Goal: Task Accomplishment & Management: Manage account settings

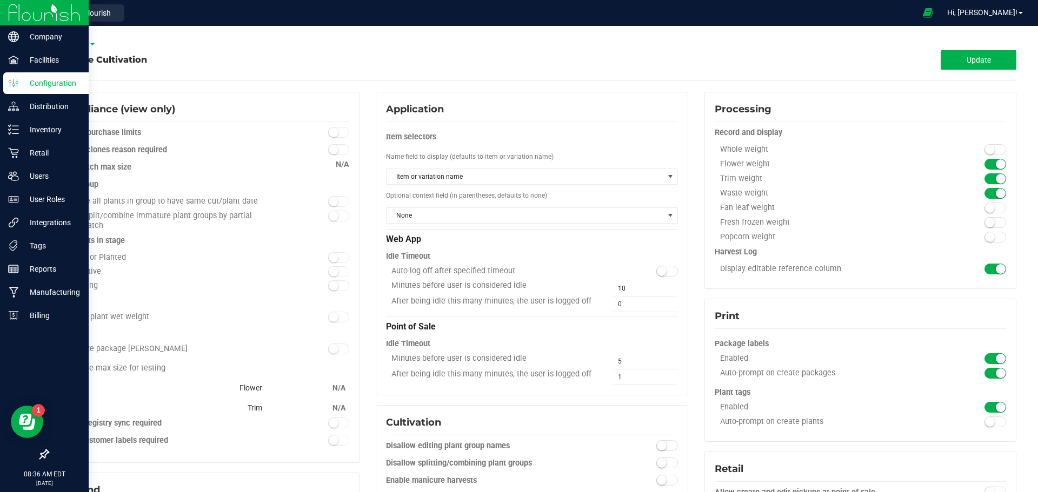
click at [41, 9] on img at bounding box center [44, 12] width 72 height 25
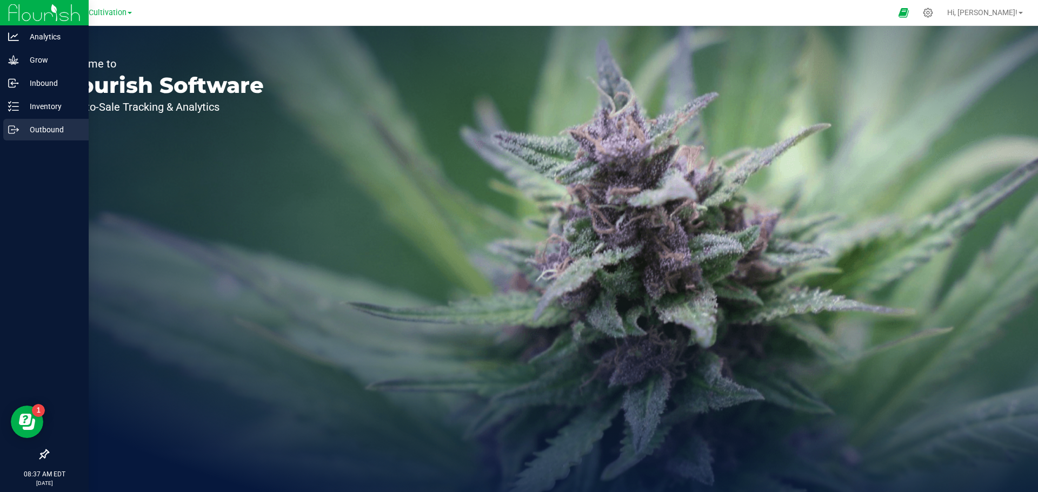
click at [17, 127] on icon at bounding box center [13, 129] width 11 height 11
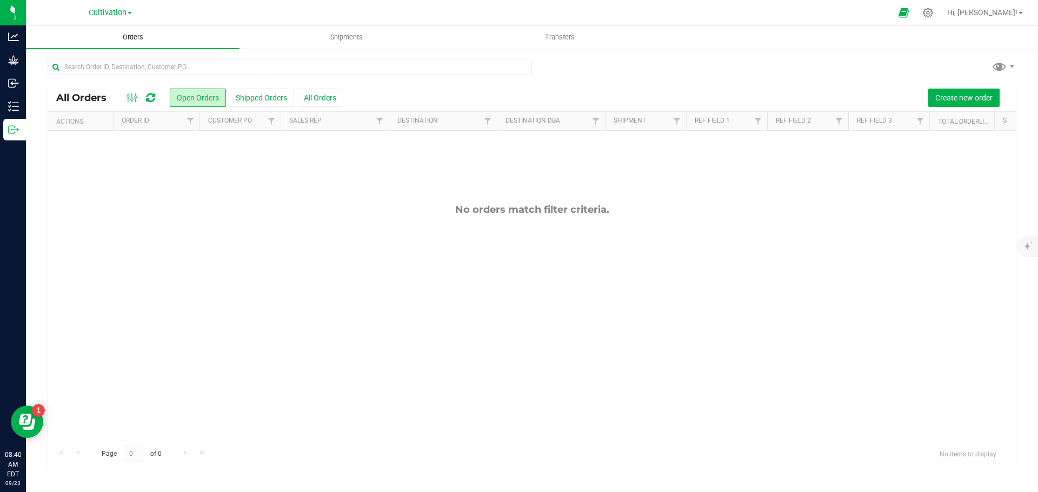
click at [115, 41] on span "Orders" at bounding box center [133, 37] width 50 height 10
click at [306, 95] on button "All Orders" at bounding box center [320, 98] width 46 height 18
click at [355, 40] on span "Shipments" at bounding box center [368, 37] width 62 height 10
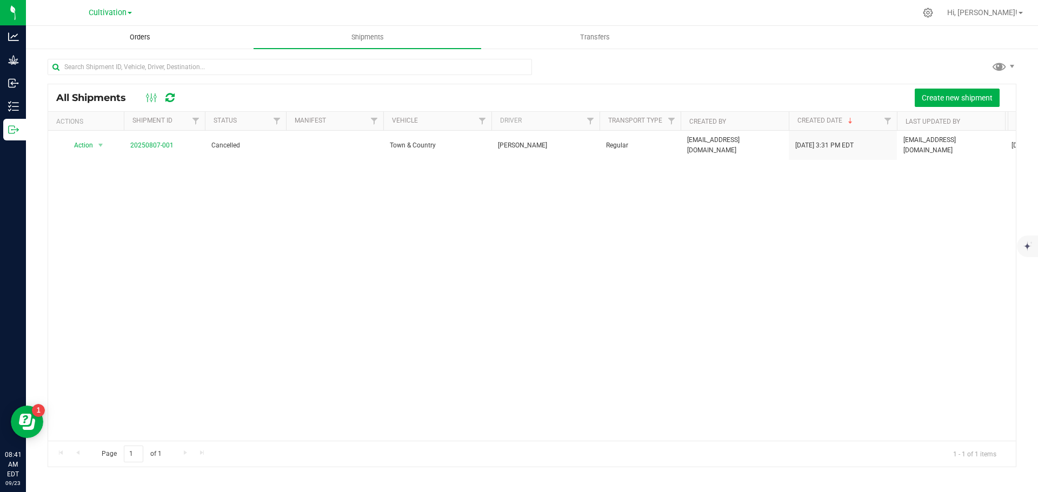
click at [145, 37] on span "Orders" at bounding box center [140, 37] width 50 height 10
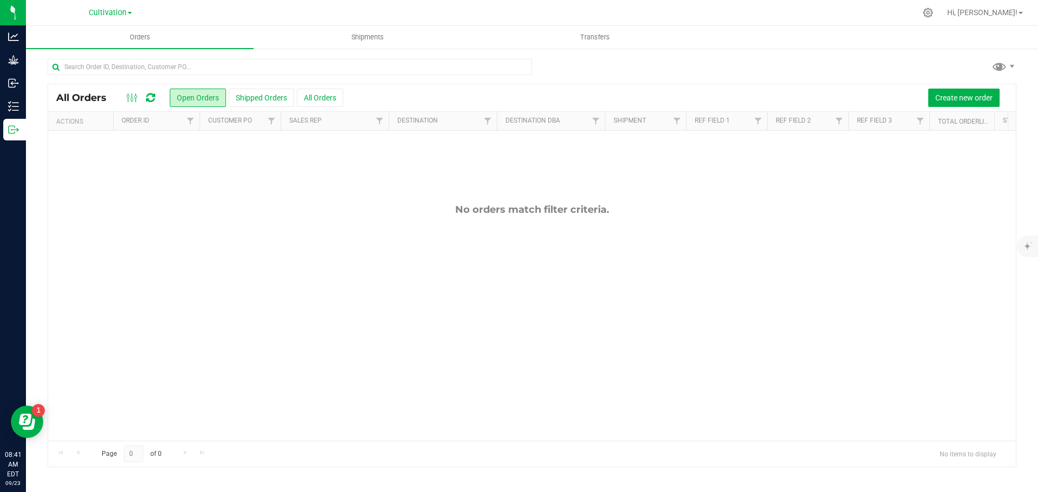
click at [129, 13] on span at bounding box center [130, 13] width 4 height 2
click at [93, 50] on link "Empire Hemp Co." at bounding box center [110, 52] width 158 height 15
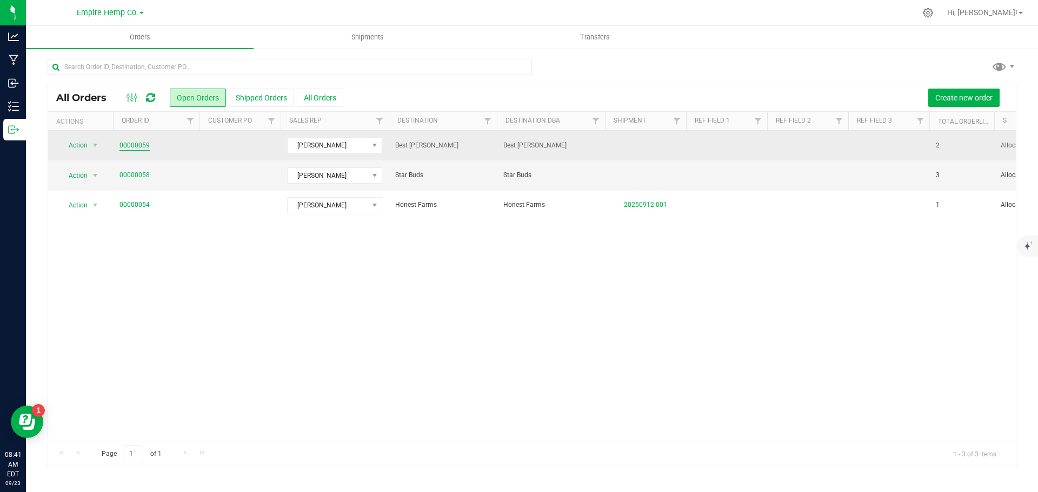
click at [132, 146] on link "00000059" at bounding box center [134, 146] width 30 height 10
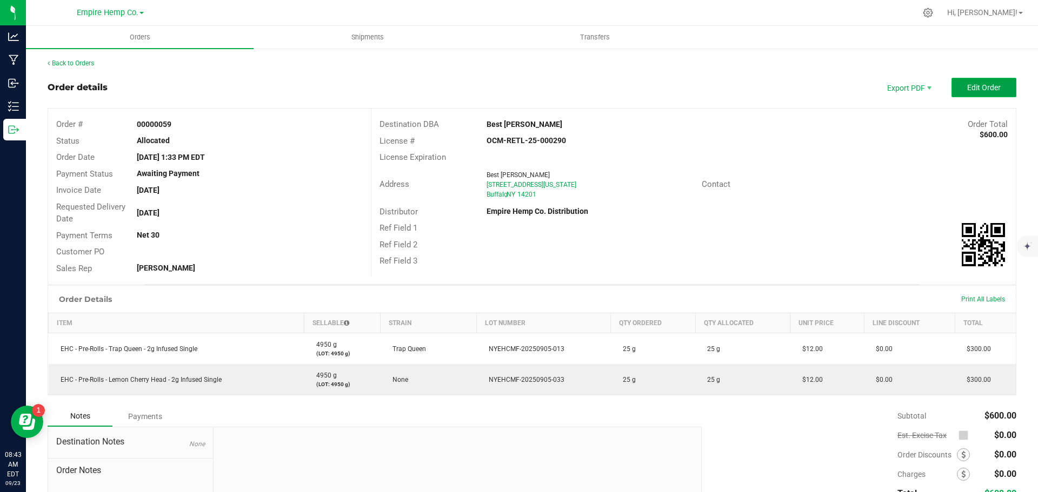
click at [978, 88] on span "Edit Order" at bounding box center [984, 87] width 34 height 9
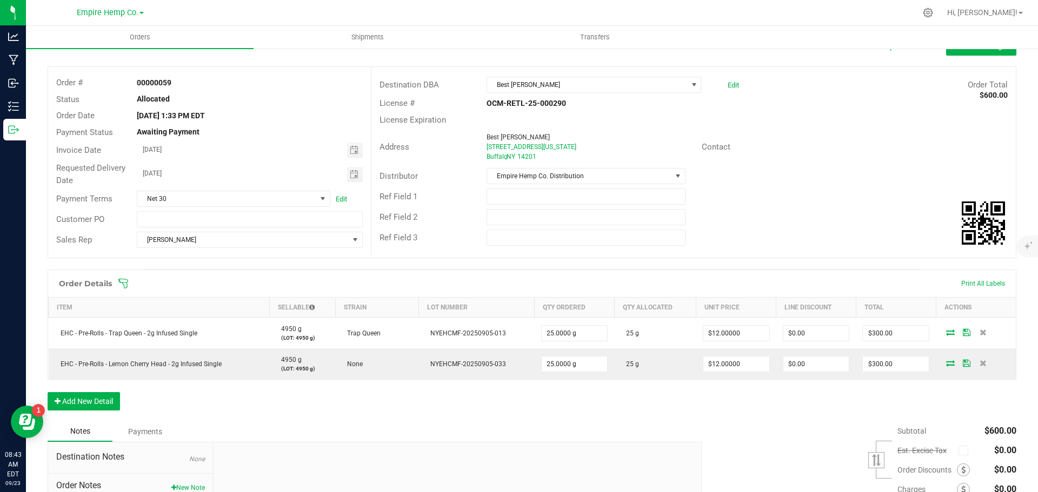
scroll to position [54, 0]
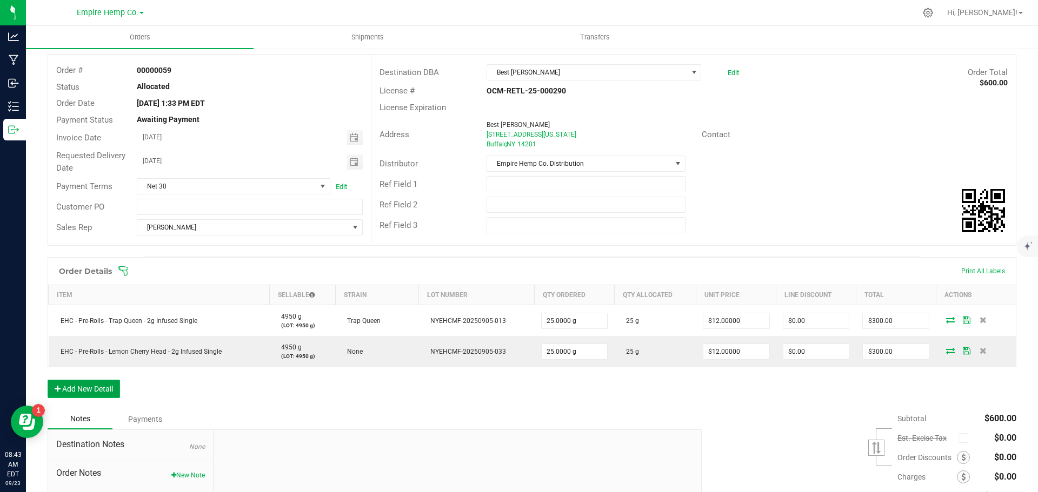
click at [91, 390] on button "Add New Detail" at bounding box center [84, 389] width 72 height 18
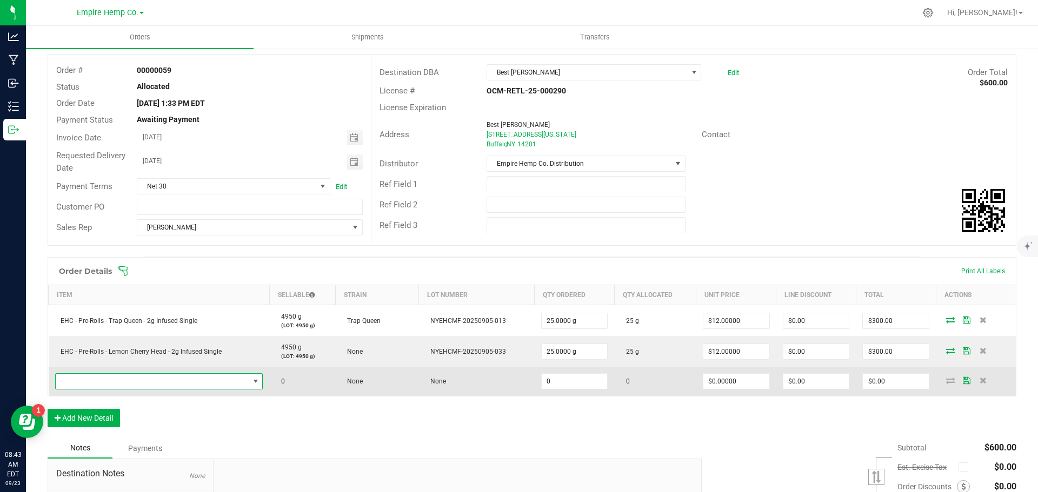
click at [114, 379] on span "NO DATA FOUND" at bounding box center [152, 381] width 193 height 15
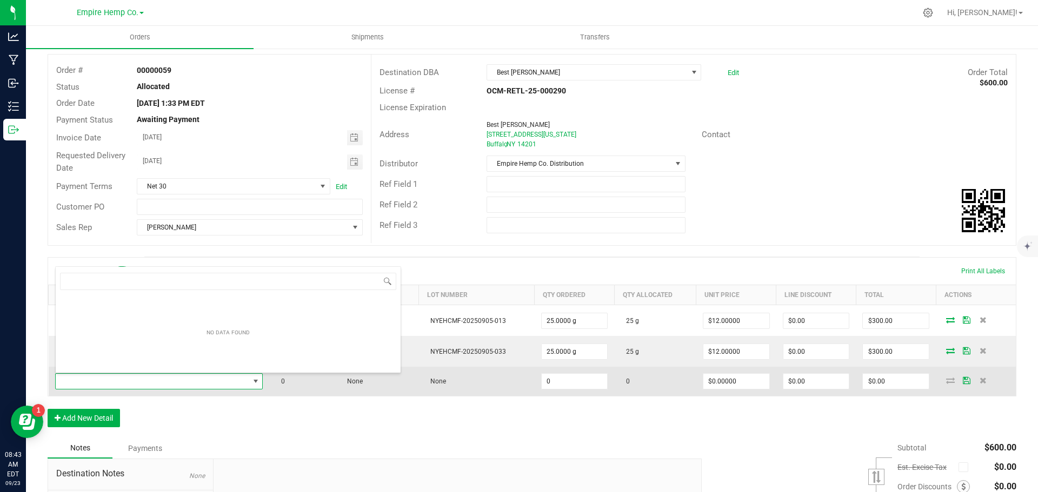
scroll to position [16, 204]
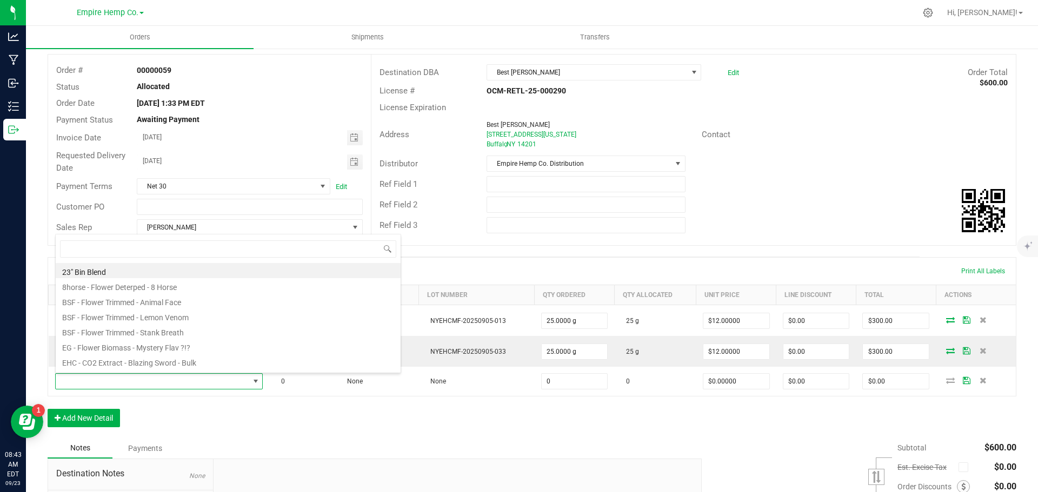
click at [463, 265] on div "Order Details Print All Labels" at bounding box center [531, 271] width 967 height 27
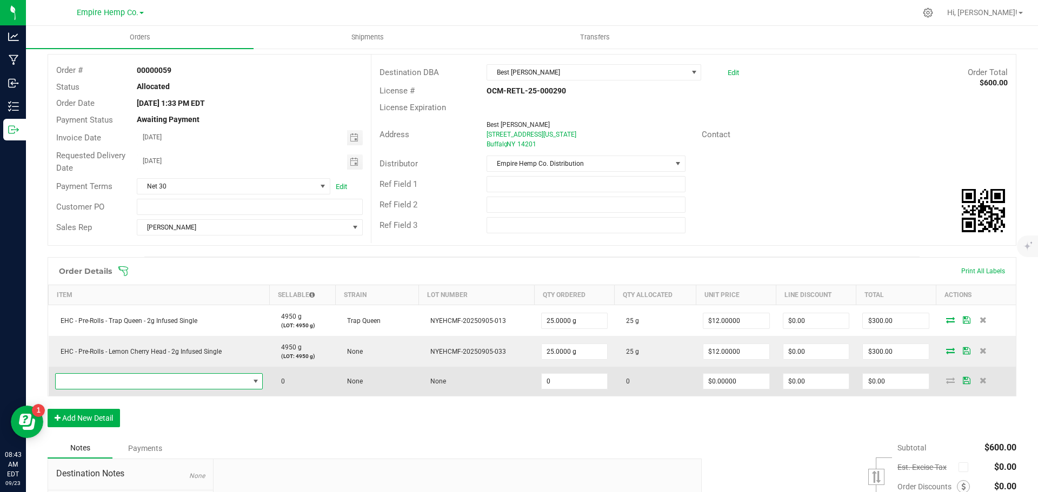
click at [119, 382] on span "NO DATA FOUND" at bounding box center [152, 381] width 193 height 15
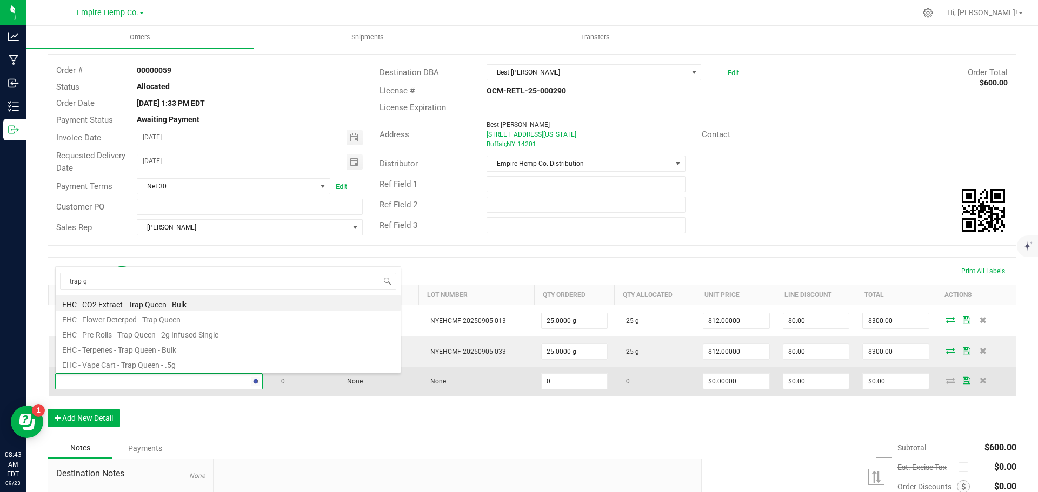
type input "trap qu"
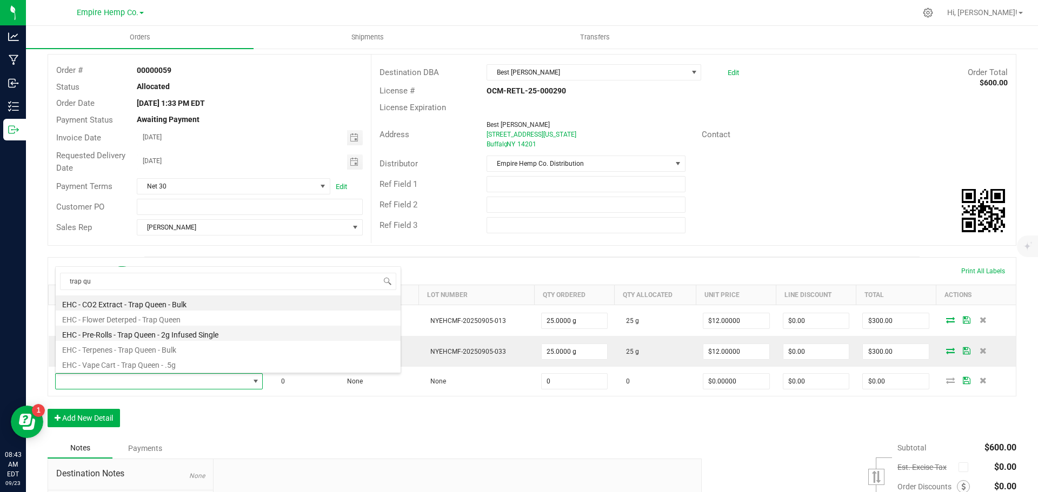
click at [162, 337] on li "EHC - Pre-Rolls - Trap Queen - 2g Infused Single" at bounding box center [228, 333] width 345 height 15
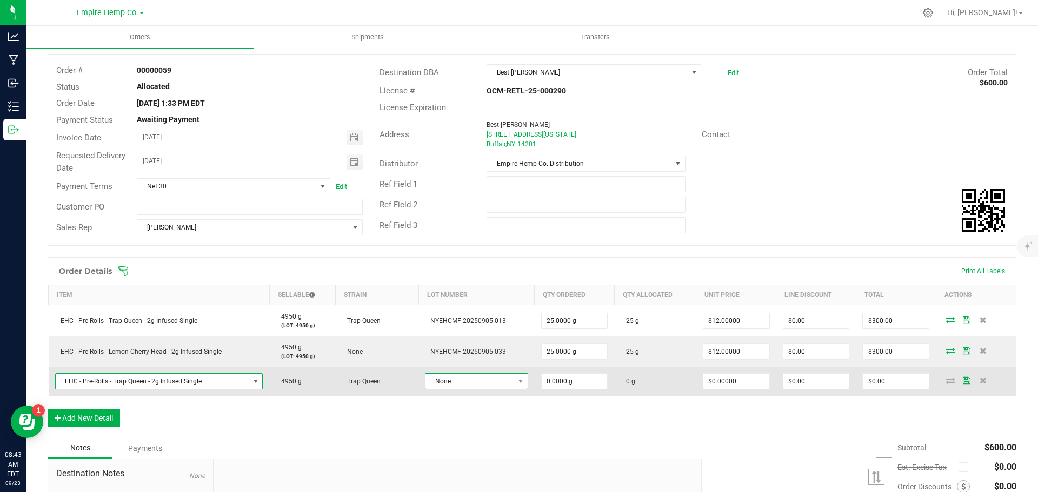
click at [463, 383] on span "None" at bounding box center [469, 381] width 88 height 15
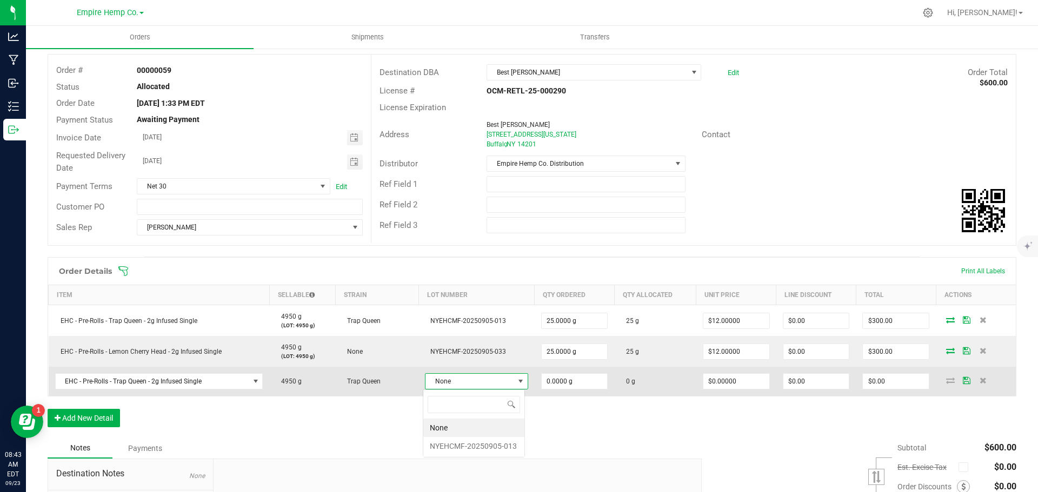
scroll to position [16, 100]
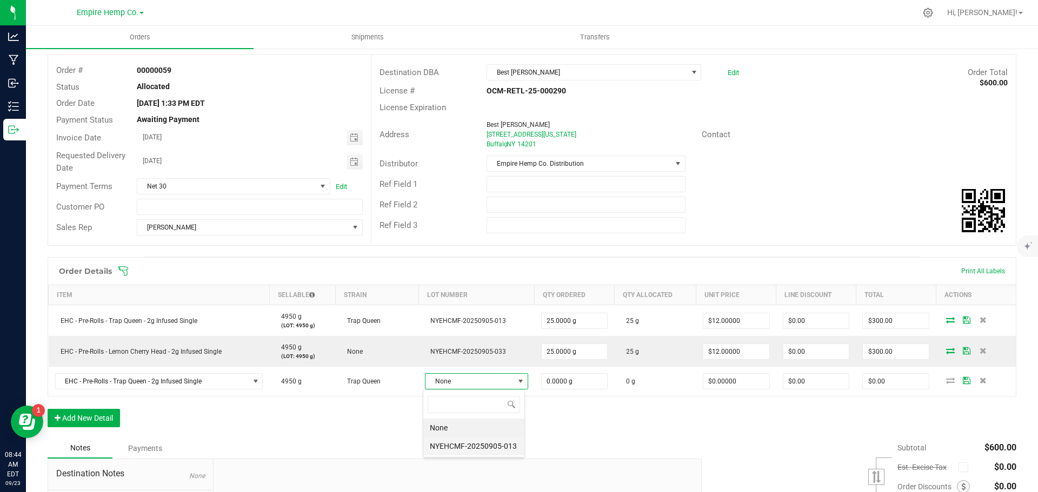
click at [459, 449] on li "NYEHCMF-20250905-013" at bounding box center [473, 446] width 101 height 18
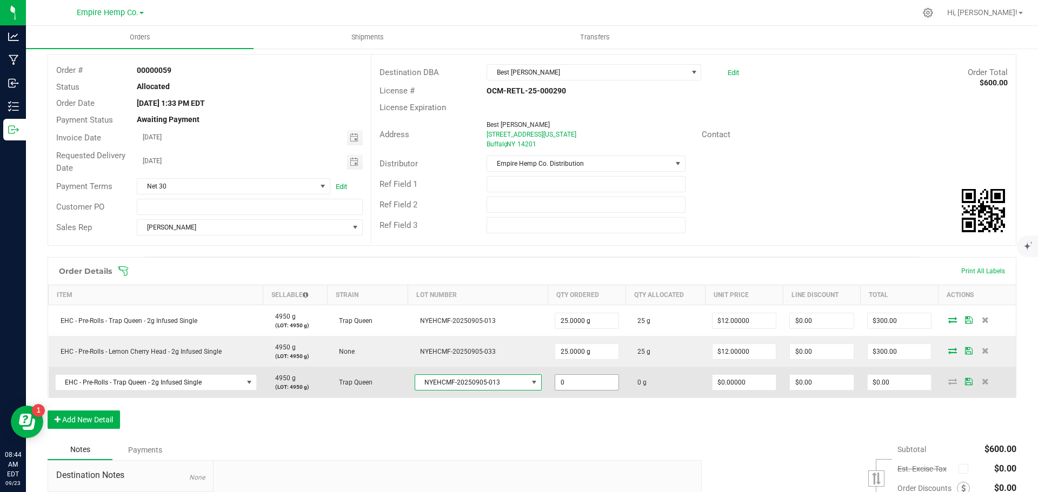
click at [556, 382] on input "0" at bounding box center [587, 382] width 64 height 15
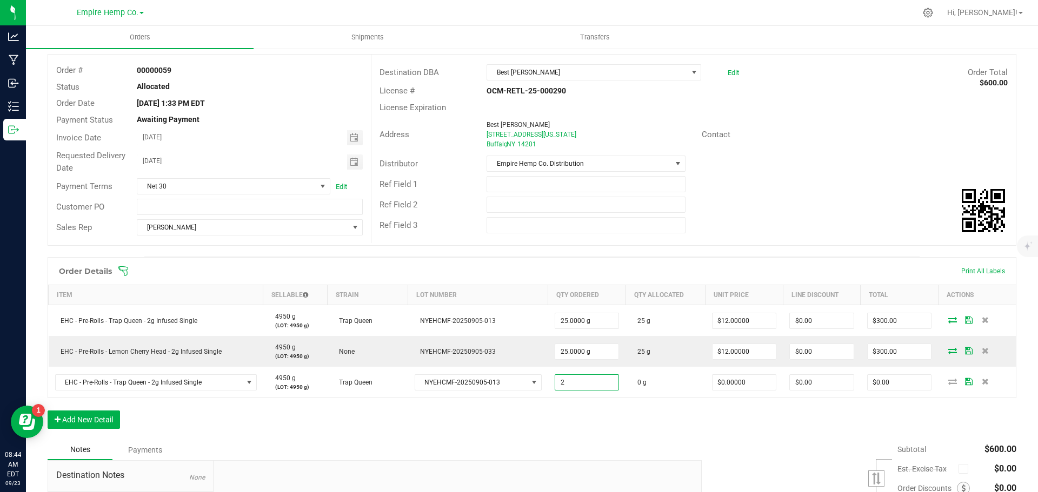
type input "2.0000 g"
type input "$0.00000"
type input "0"
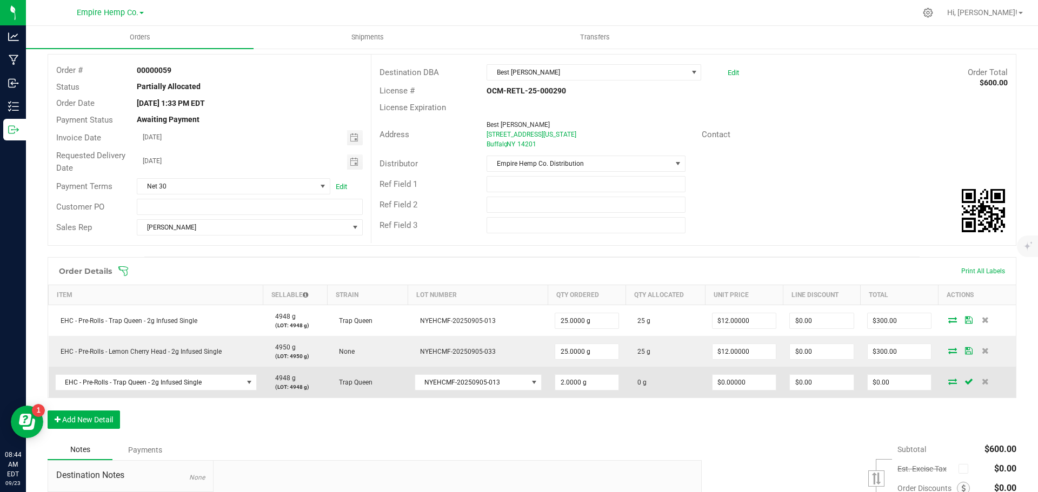
click at [948, 382] on icon at bounding box center [952, 381] width 9 height 6
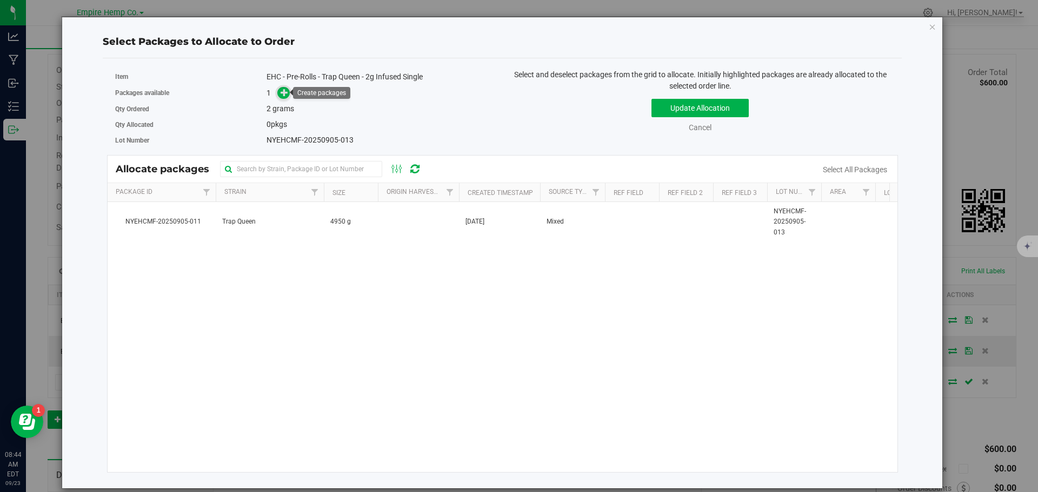
click at [282, 90] on icon at bounding box center [284, 93] width 8 height 8
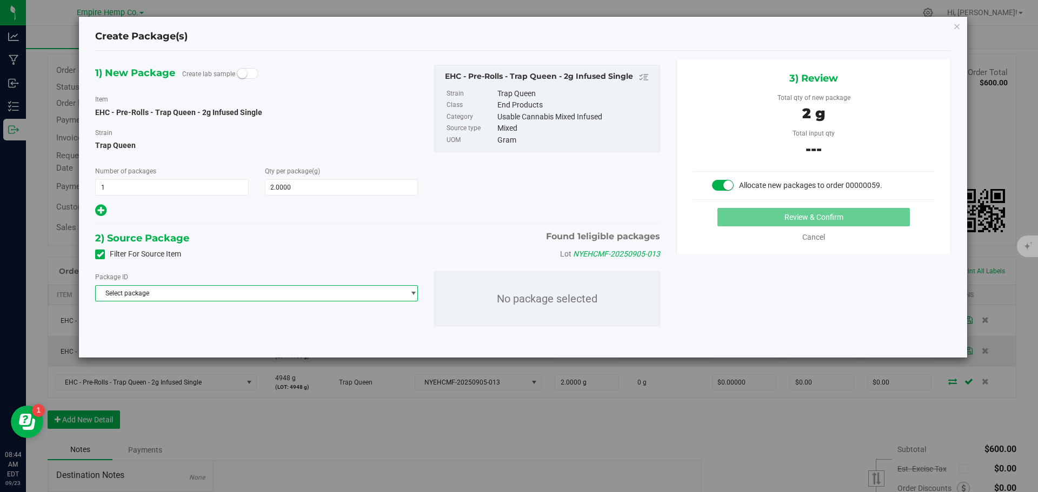
click at [262, 292] on span "Select package" at bounding box center [250, 293] width 308 height 15
click at [256, 334] on span "( EHC - Pre-Rolls - Trap Queen - 2g Infused Single )" at bounding box center [251, 338] width 144 height 8
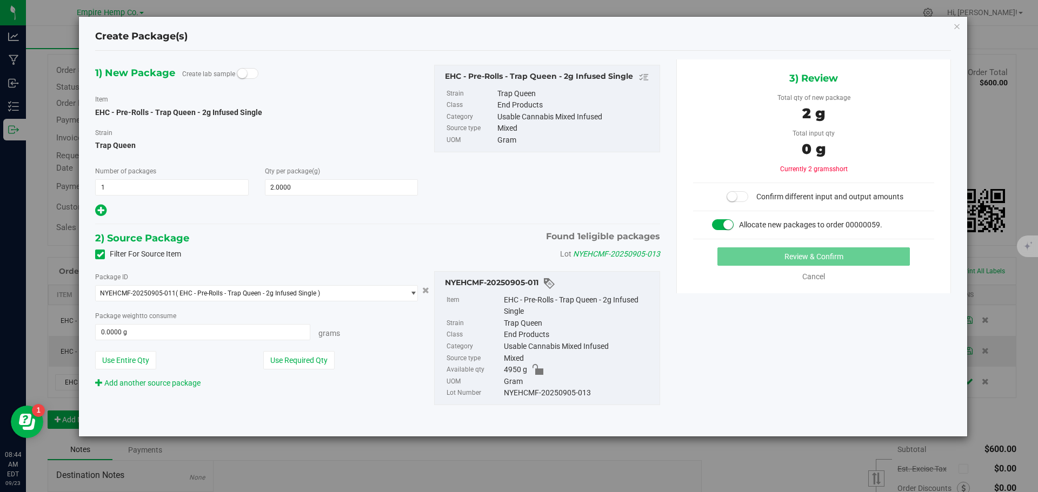
click at [260, 323] on div "Package weight to consume 0.0000 g 0 Grams" at bounding box center [256, 325] width 323 height 30
click at [252, 330] on span "0.0000 g 0" at bounding box center [202, 332] width 215 height 16
type input "2"
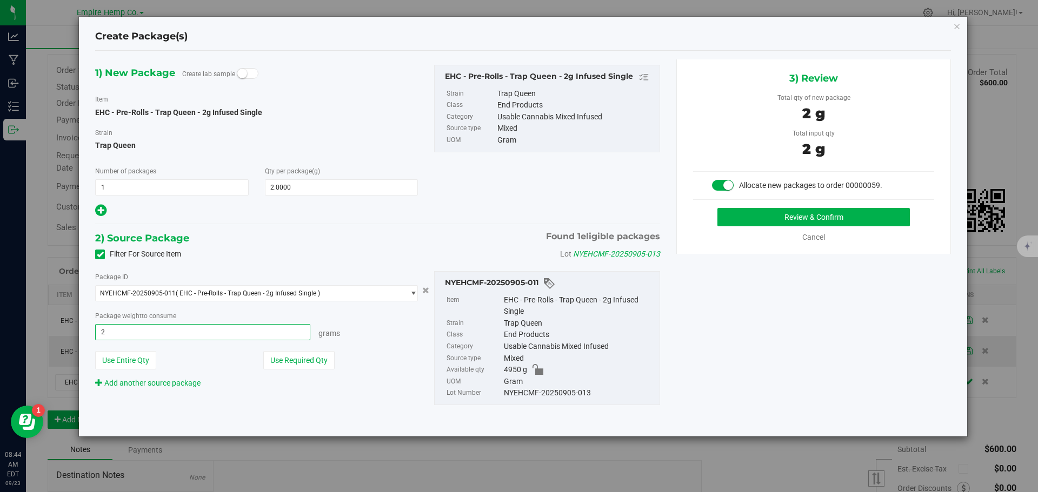
click at [717, 208] on button "Review & Confirm" at bounding box center [813, 217] width 192 height 18
type input "2.0000 g"
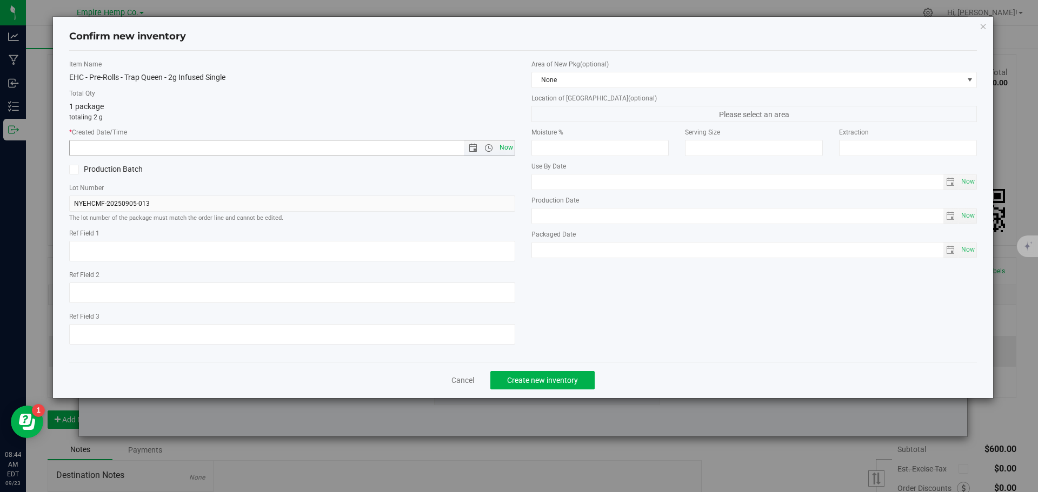
click at [504, 150] on span "Now" at bounding box center [506, 148] width 18 height 16
type input "9/23/2025 8:44 AM"
click at [527, 385] on button "Create new inventory" at bounding box center [542, 380] width 104 height 18
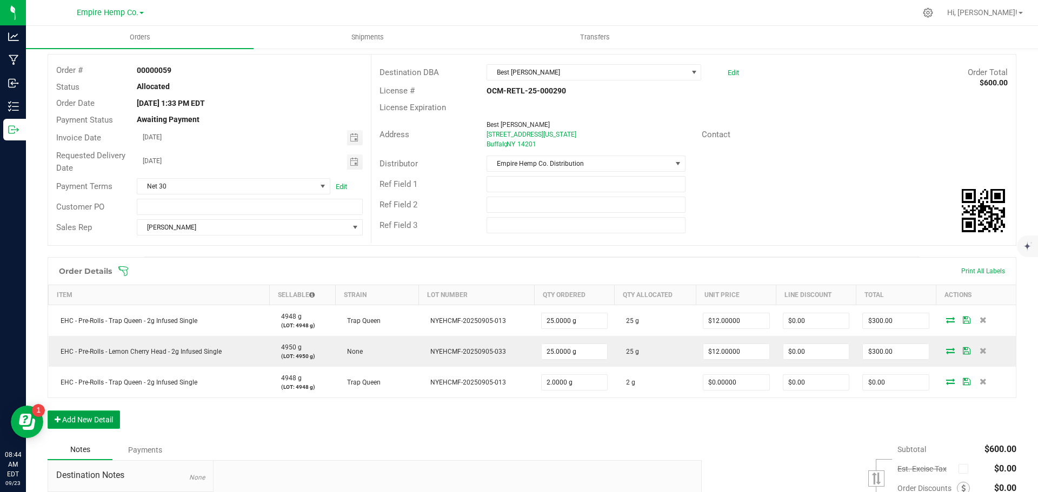
click at [97, 424] on button "Add New Detail" at bounding box center [84, 420] width 72 height 18
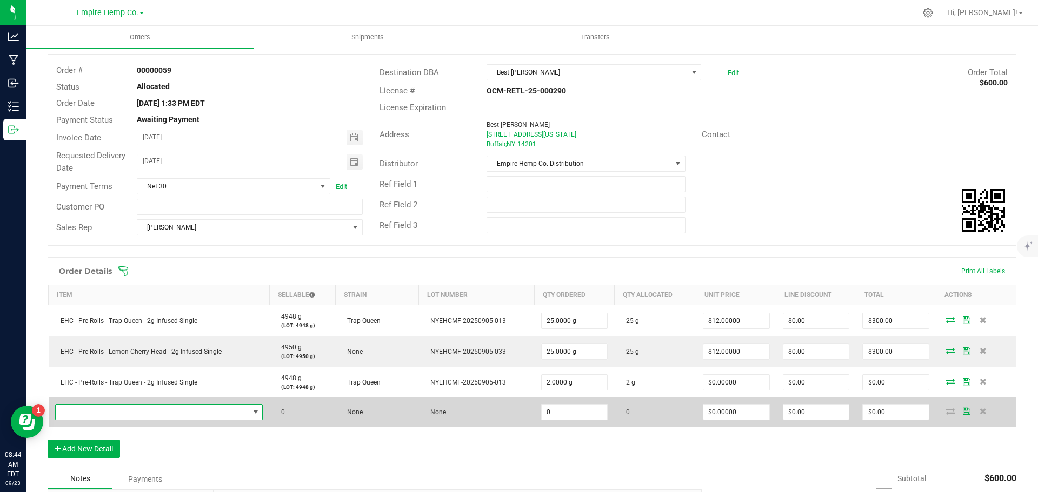
click at [116, 413] on span "NO DATA FOUND" at bounding box center [152, 412] width 193 height 15
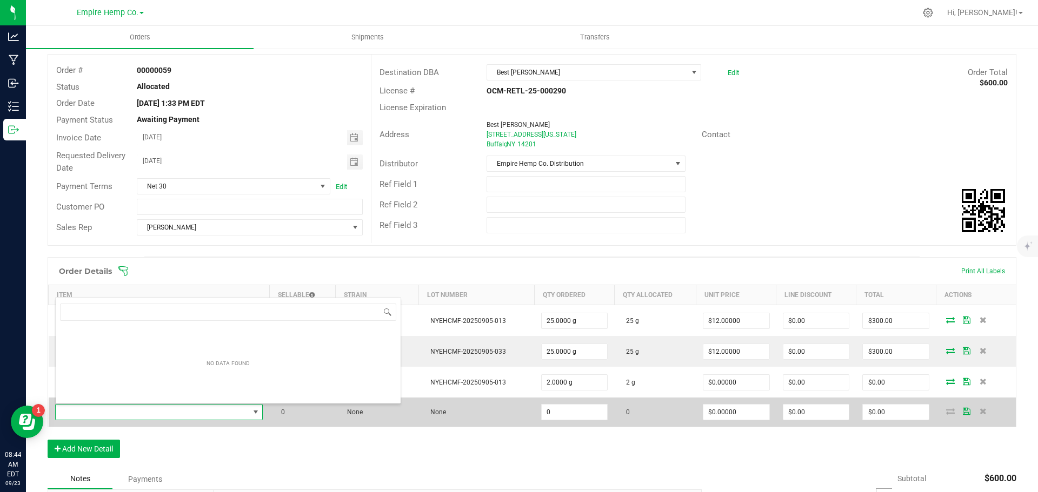
scroll to position [16, 204]
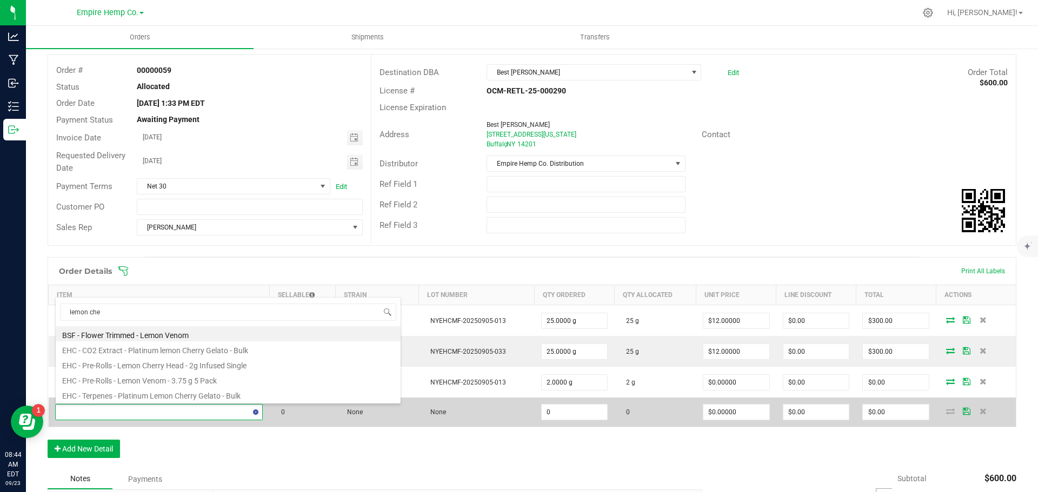
type input "lemon [PERSON_NAME]"
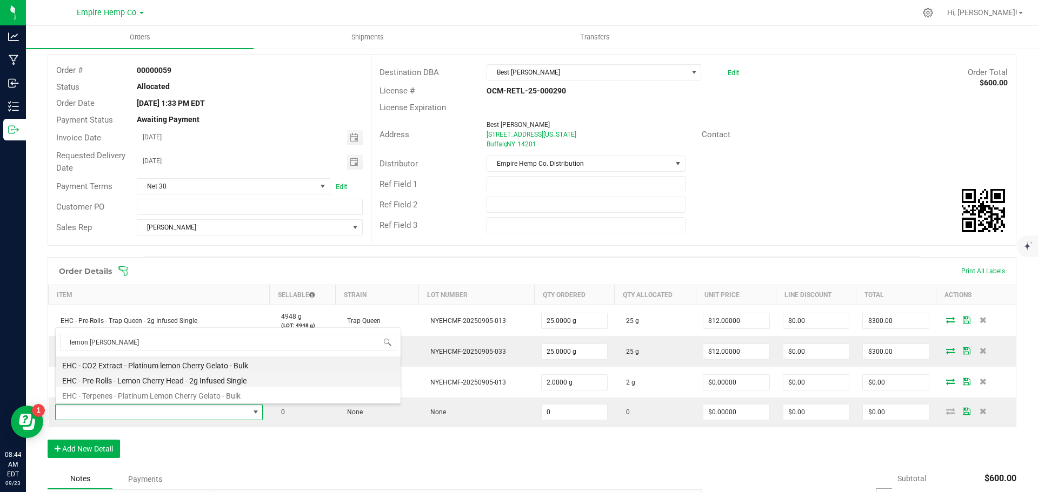
click at [138, 379] on li "EHC - Pre-Rolls - Lemon Cherry Head - 2g Infused Single" at bounding box center [228, 379] width 345 height 15
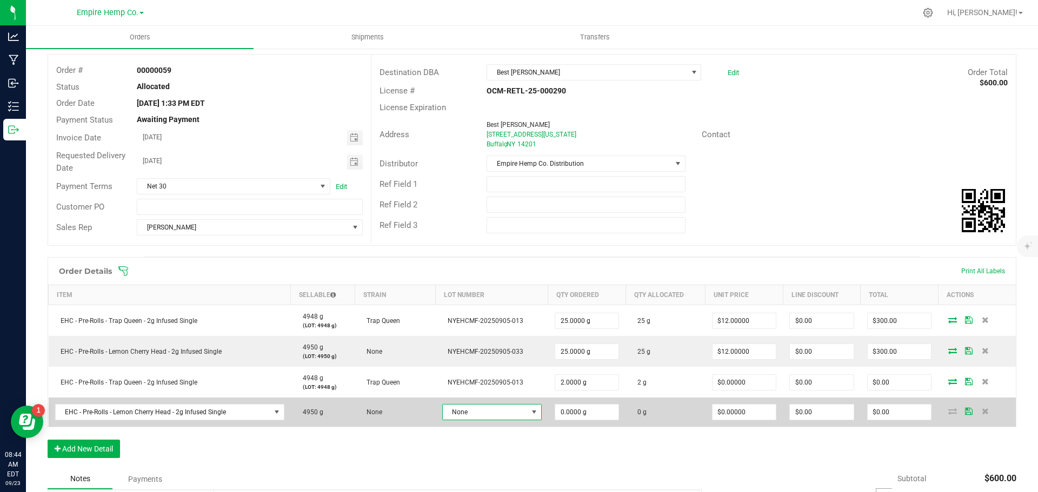
click at [472, 413] on span "None" at bounding box center [485, 412] width 85 height 15
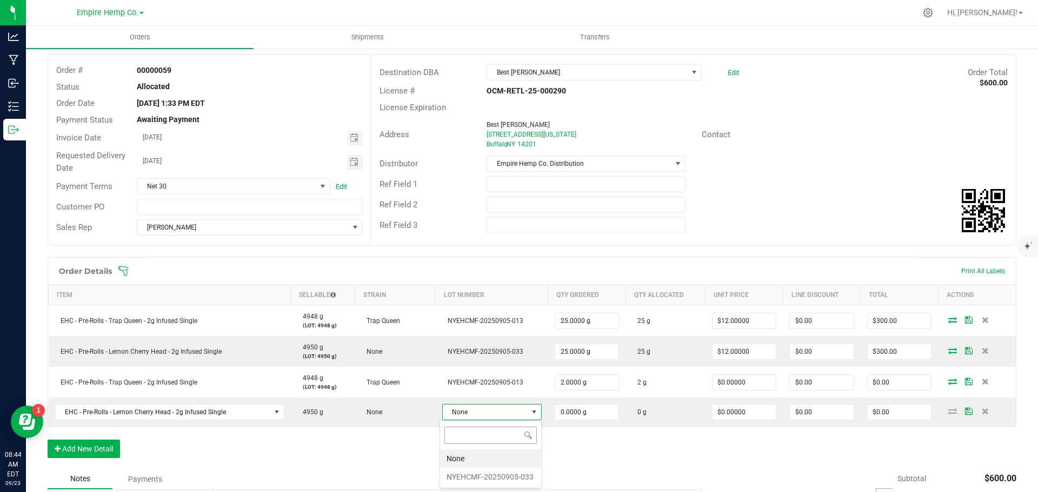
scroll to position [16, 97]
click at [479, 480] on li "NYEHCMF-20250905-033" at bounding box center [490, 477] width 101 height 18
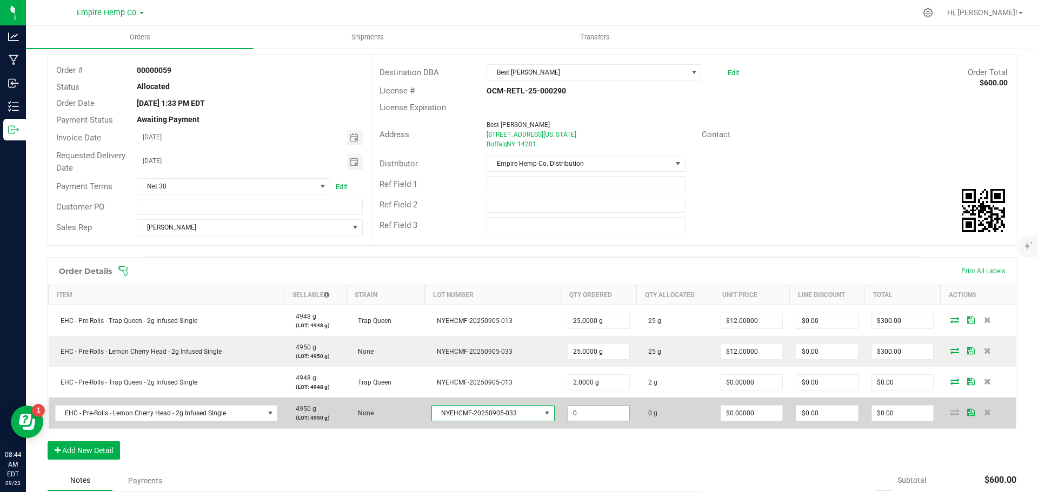
click at [593, 413] on input "0" at bounding box center [599, 413] width 62 height 15
type input "2.0000 g"
type input "0"
click at [950, 412] on icon at bounding box center [954, 412] width 9 height 6
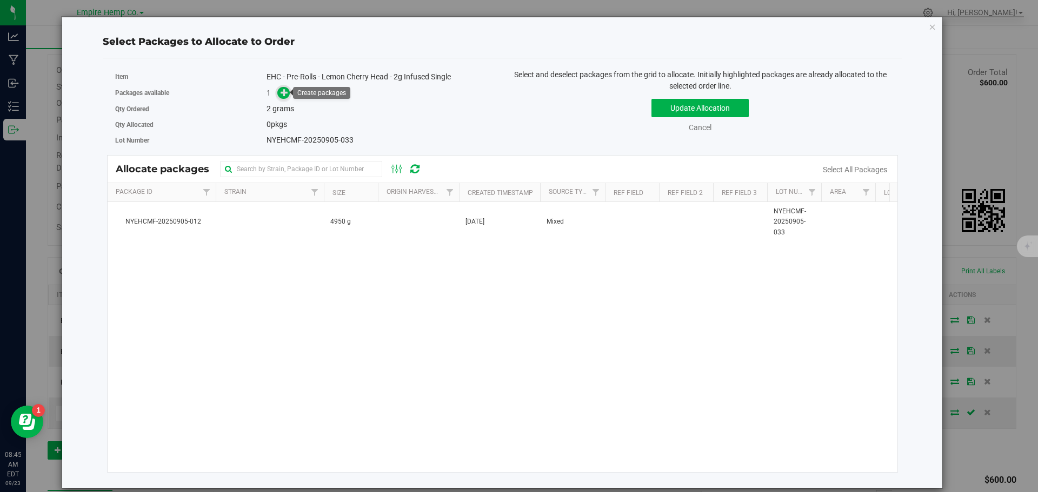
click at [284, 96] on icon at bounding box center [284, 93] width 8 height 8
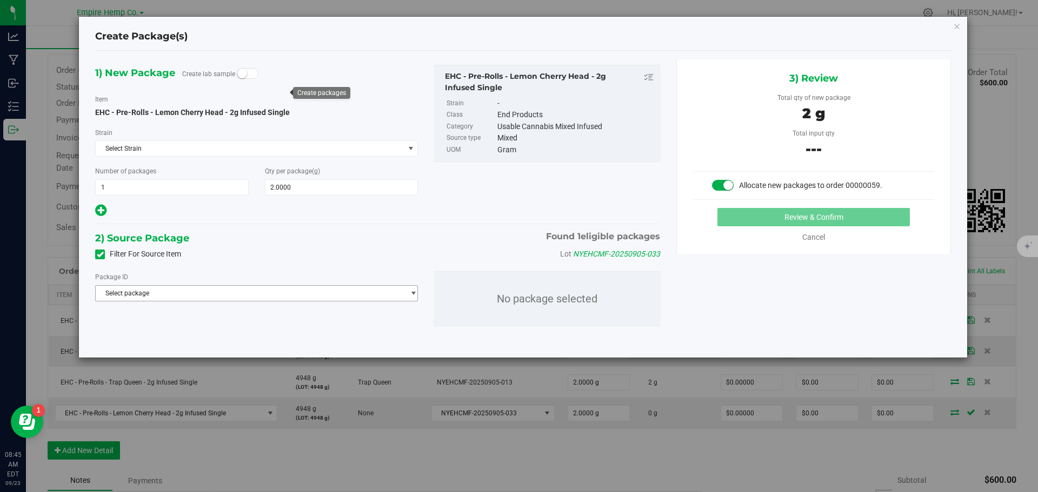
click at [316, 288] on span "Select package" at bounding box center [250, 293] width 308 height 15
click at [297, 339] on span "( EHC - Pre-Rolls - Lemon Cherry Head - 2g Infused Single )" at bounding box center [263, 338] width 169 height 8
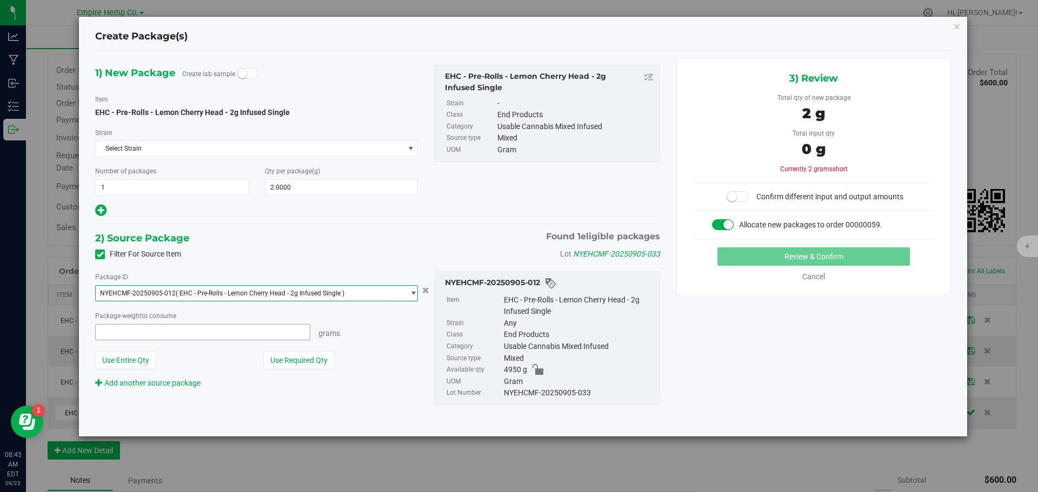
click at [279, 331] on span at bounding box center [202, 332] width 215 height 16
type input "2"
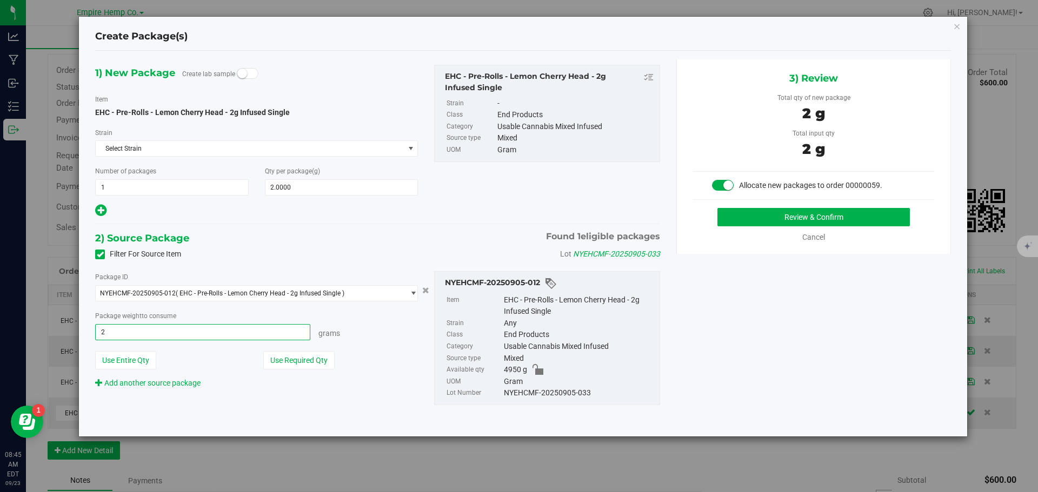
click at [717, 208] on button "Review & Confirm" at bounding box center [813, 217] width 192 height 18
type input "2.0000 g"
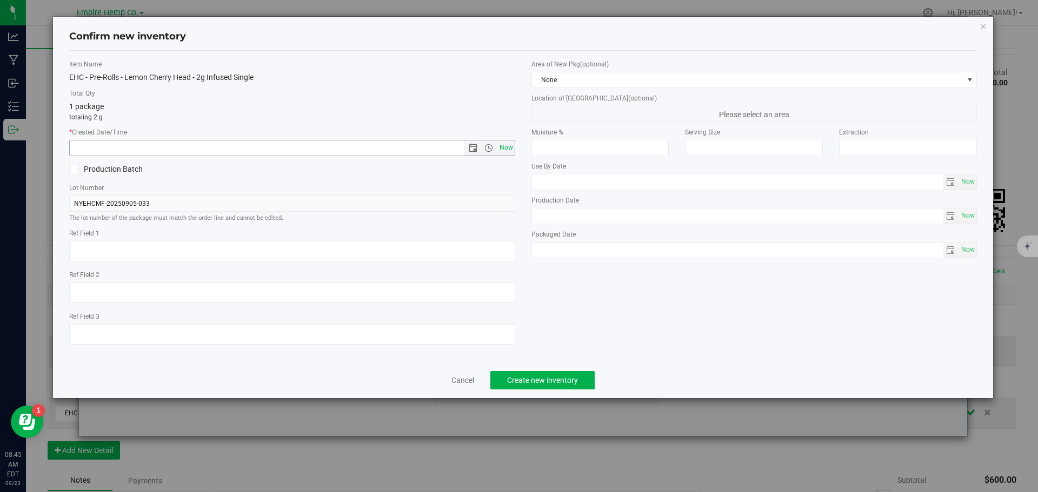
click at [506, 147] on span "Now" at bounding box center [506, 148] width 18 height 16
type input "9/23/2025 8:45 AM"
click at [573, 377] on span "Create new inventory" at bounding box center [542, 380] width 71 height 9
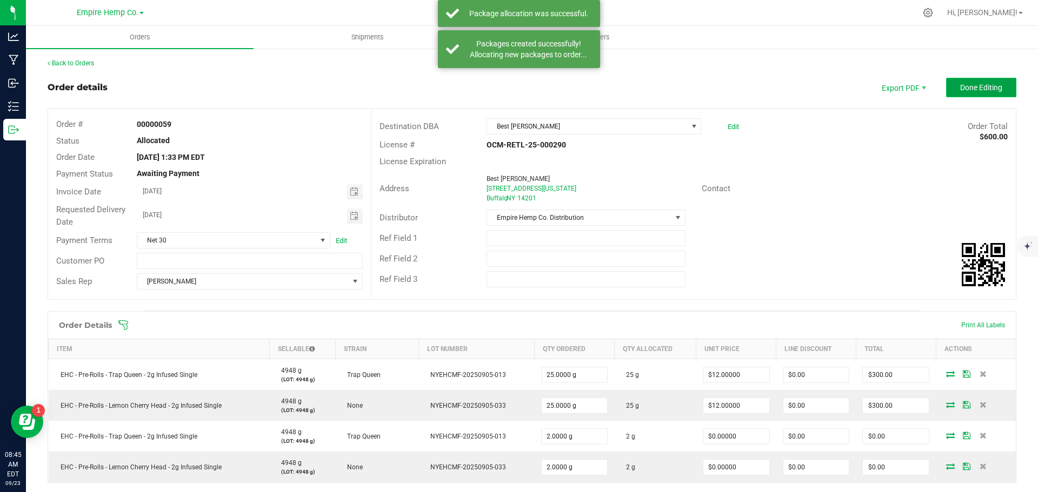
click at [967, 87] on span "Done Editing" at bounding box center [981, 87] width 42 height 9
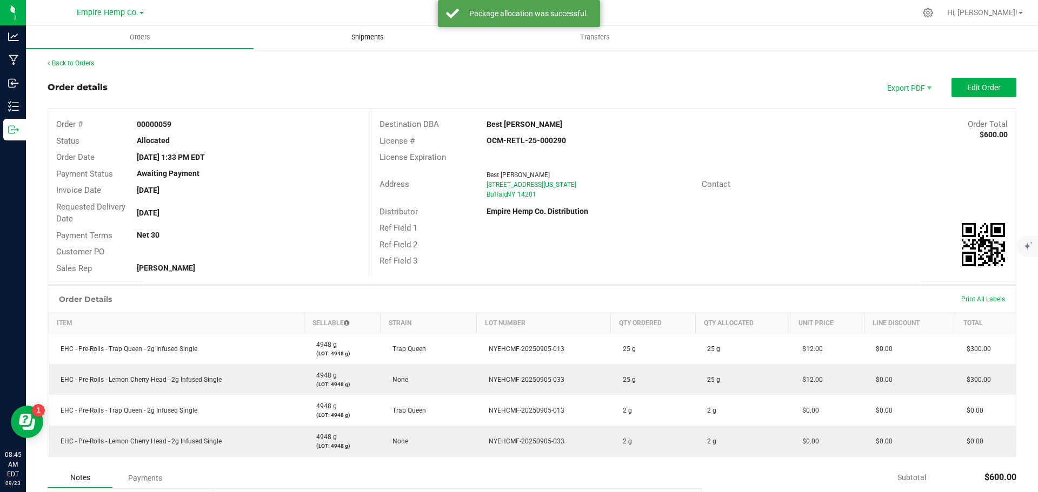
click at [357, 39] on span "Shipments" at bounding box center [368, 37] width 62 height 10
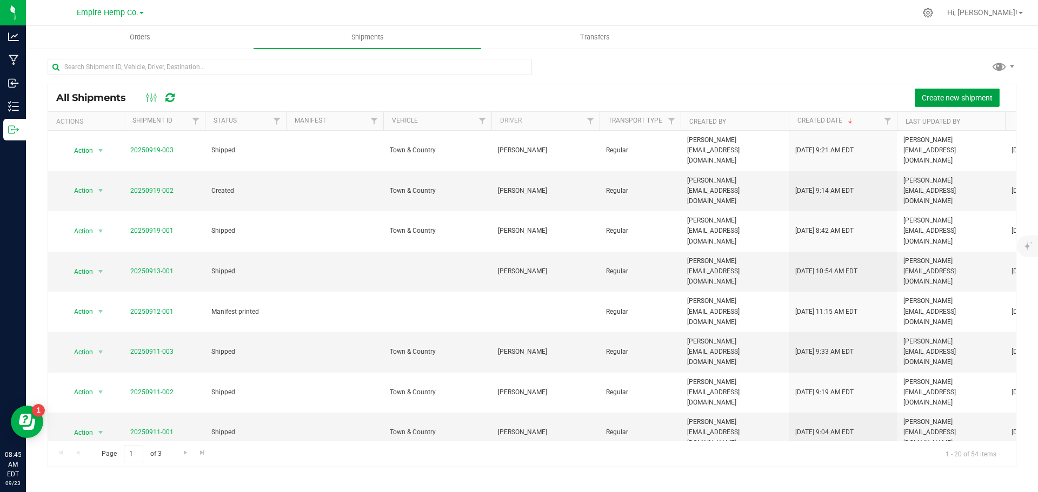
click at [955, 96] on span "Create new shipment" at bounding box center [956, 97] width 71 height 9
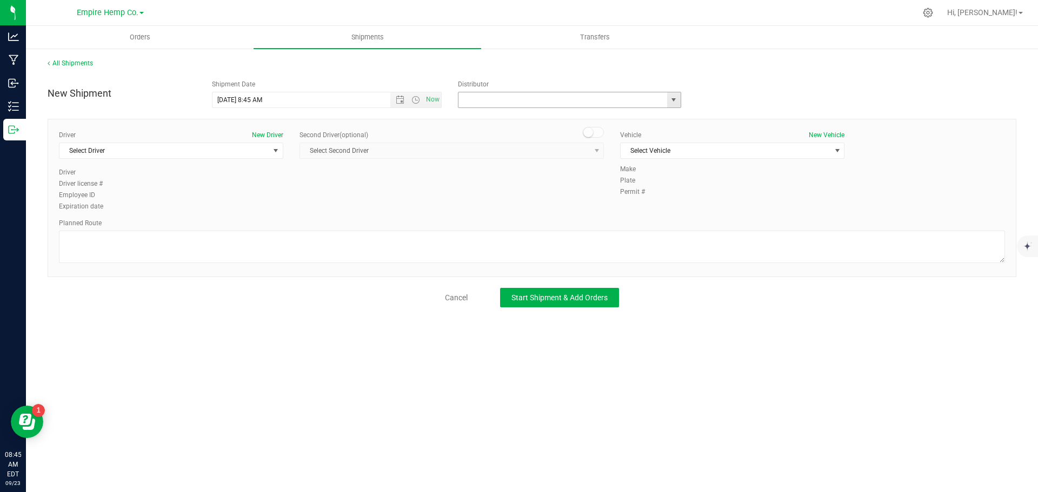
click at [653, 101] on input "text" at bounding box center [559, 99] width 202 height 15
click at [670, 102] on span "select" at bounding box center [673, 100] width 9 height 9
click at [621, 138] on li "Empire Hemp Co. Distribution" at bounding box center [569, 134] width 222 height 16
type input "Empire Hemp Co. Distribution"
click at [280, 150] on span "select" at bounding box center [275, 150] width 9 height 9
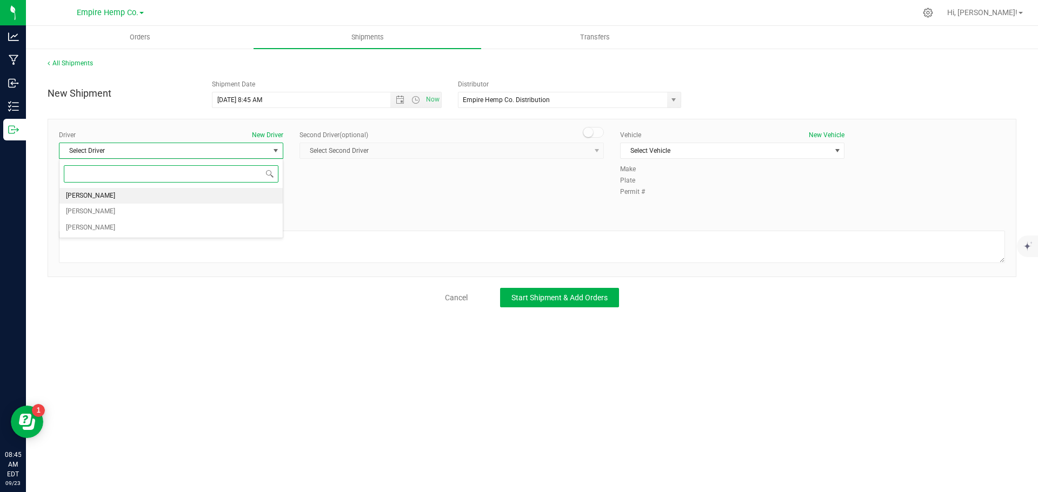
click at [239, 198] on li "[PERSON_NAME]" at bounding box center [170, 196] width 223 height 16
click at [725, 146] on span "Select Vehicle" at bounding box center [725, 150] width 210 height 15
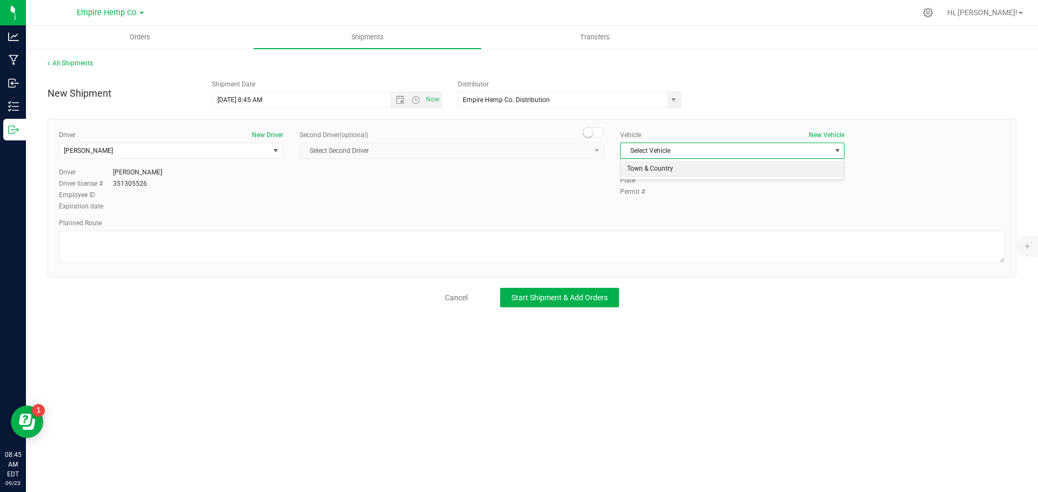
click at [705, 170] on li "Town & Country" at bounding box center [731, 169] width 223 height 16
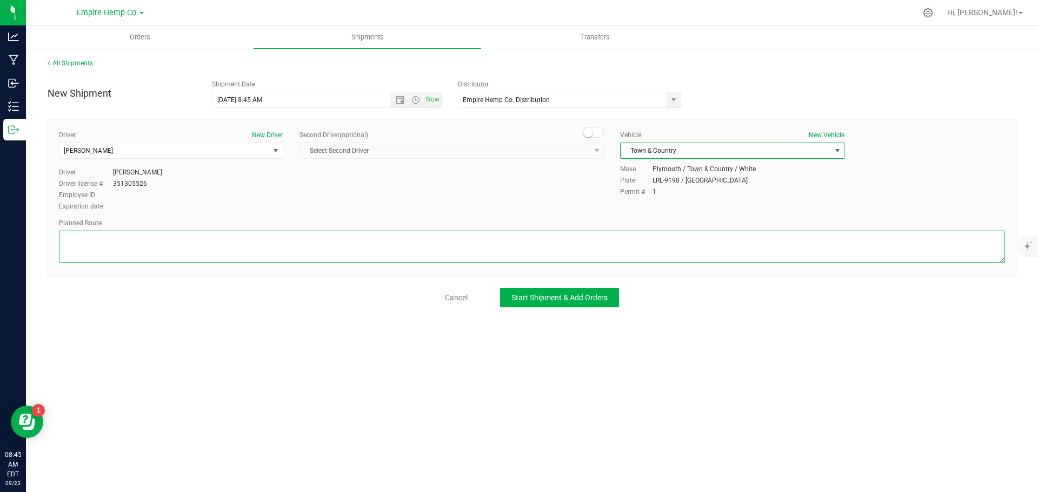
click at [252, 245] on textarea at bounding box center [532, 247] width 946 height 32
type textarea "I90"
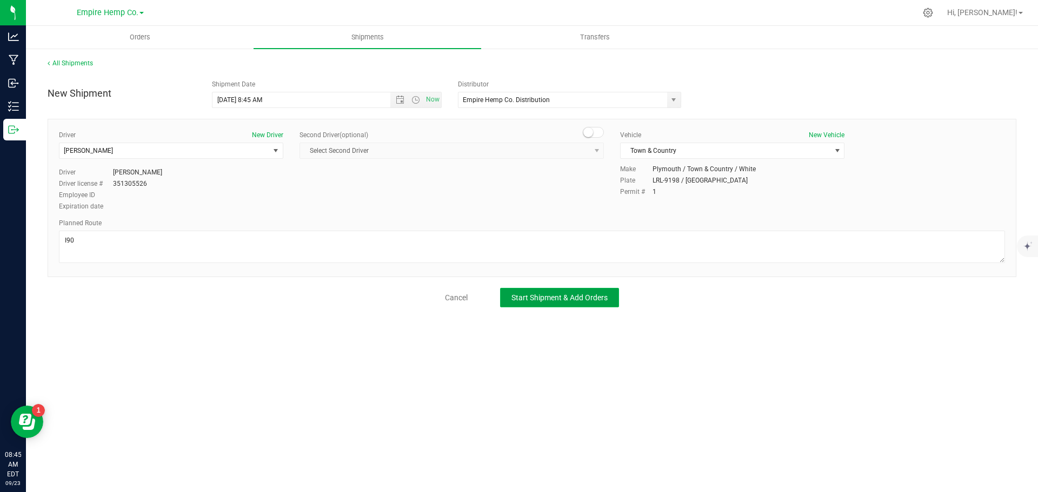
click at [548, 295] on span "Start Shipment & Add Orders" at bounding box center [559, 297] width 96 height 9
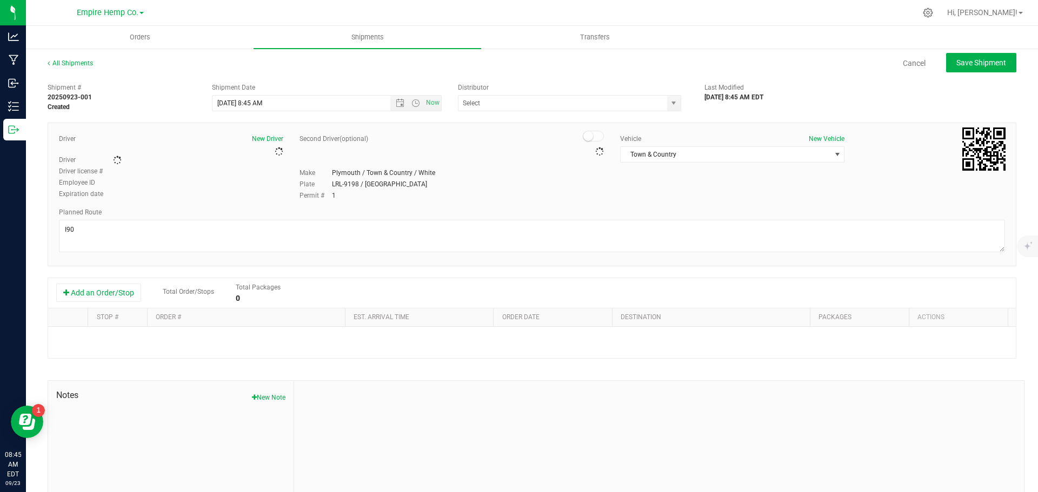
type input "Empire Hemp Co. Distribution"
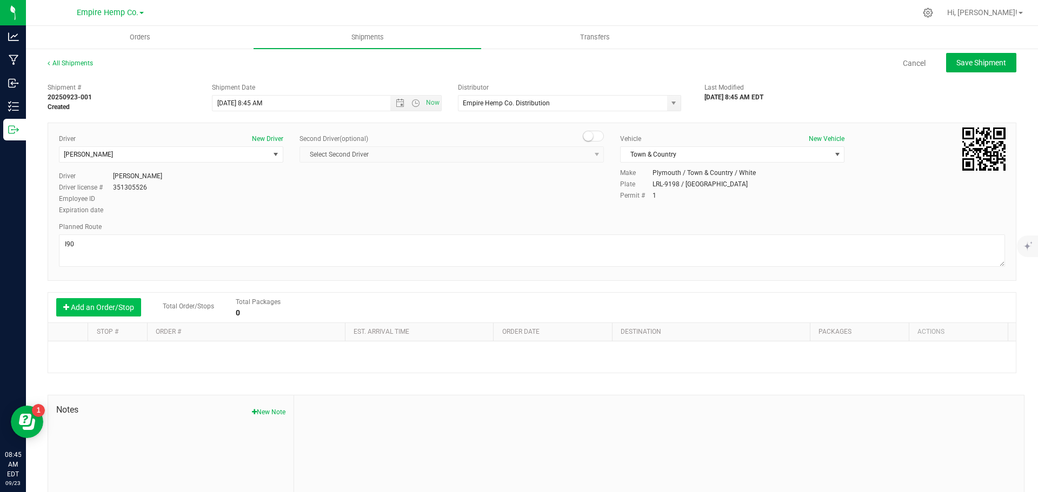
click at [84, 305] on button "Add an Order/Stop" at bounding box center [98, 307] width 85 height 18
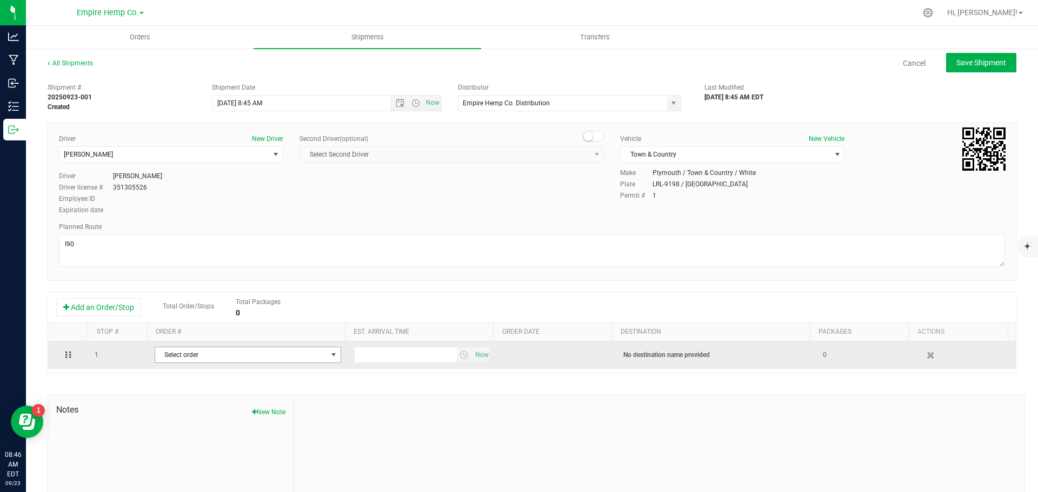
click at [329, 349] on span "select" at bounding box center [333, 354] width 14 height 15
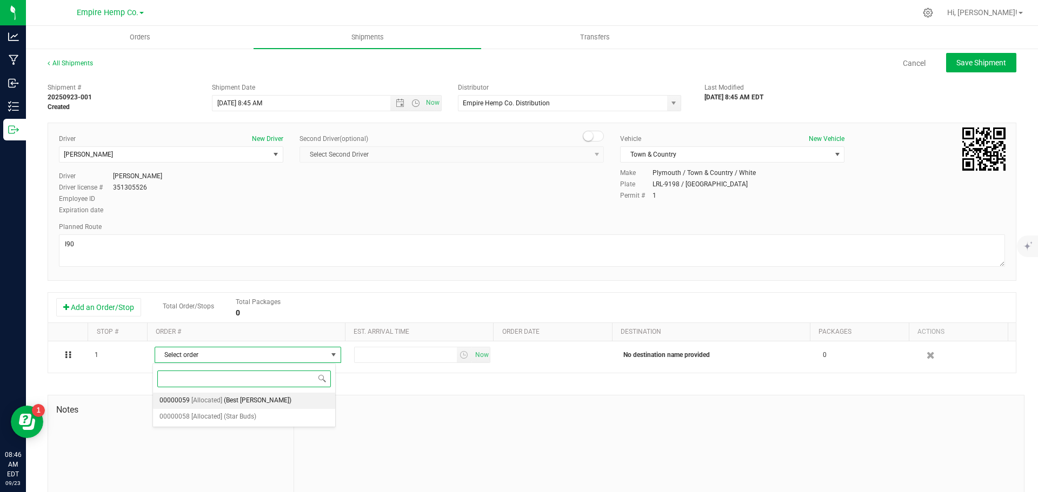
click at [272, 397] on li "00000059 [Allocated] (Best Budz)" at bounding box center [244, 401] width 182 height 16
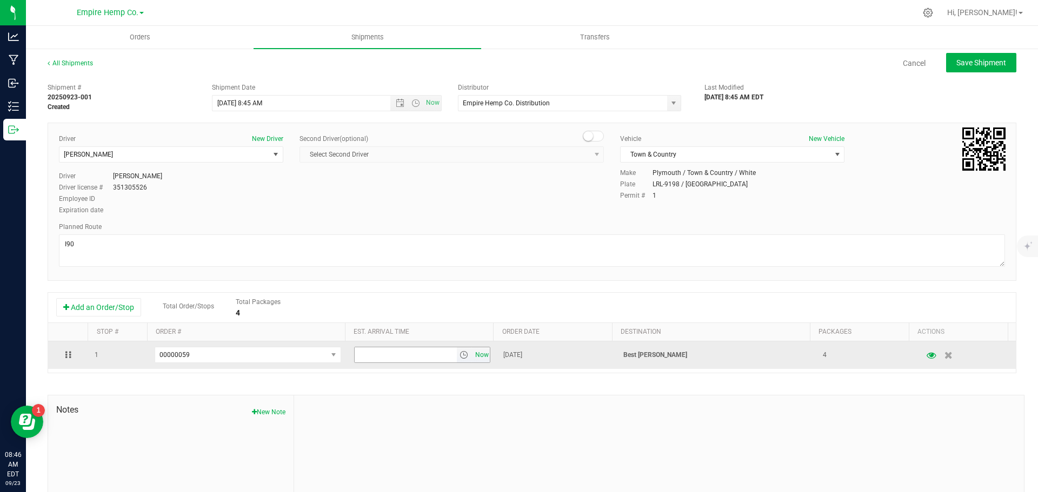
click at [474, 358] on span "Now" at bounding box center [481, 355] width 18 height 16
click at [459, 356] on span "select" at bounding box center [463, 355] width 9 height 9
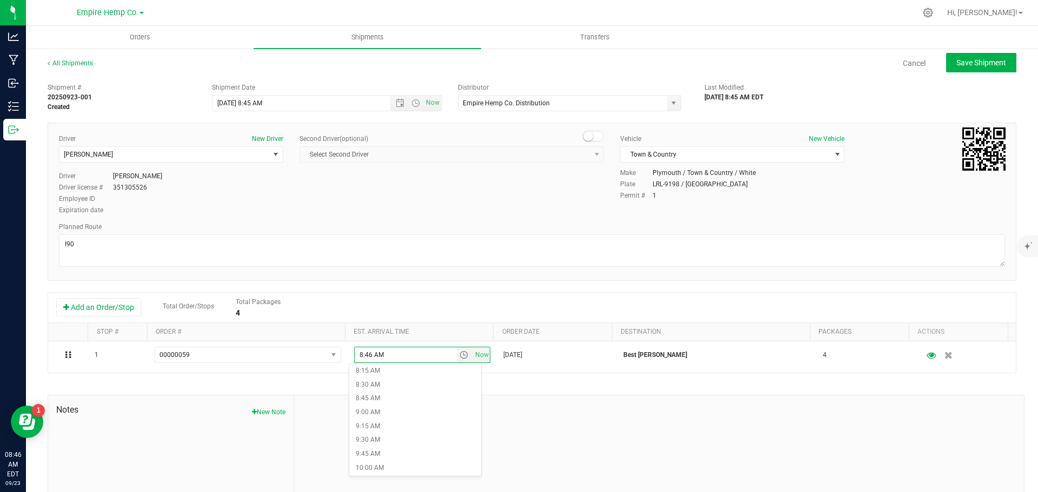
scroll to position [594, 0]
click at [389, 398] on li "11:15 AM" at bounding box center [415, 404] width 132 height 14
click at [967, 64] on span "Save Shipment" at bounding box center [981, 62] width 50 height 9
type input "9/23/2025 12:45 PM"
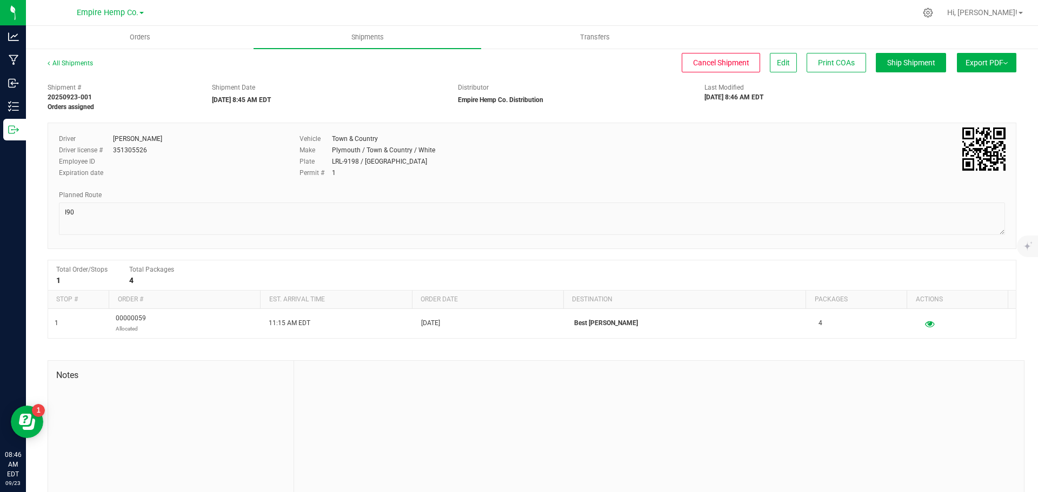
click at [1000, 66] on button "Export PDF" at bounding box center [986, 62] width 59 height 19
click at [970, 101] on span "Manifest by Lot" at bounding box center [958, 103] width 45 height 8
click at [156, 31] on uib-tab-heading "Orders" at bounding box center [140, 37] width 228 height 23
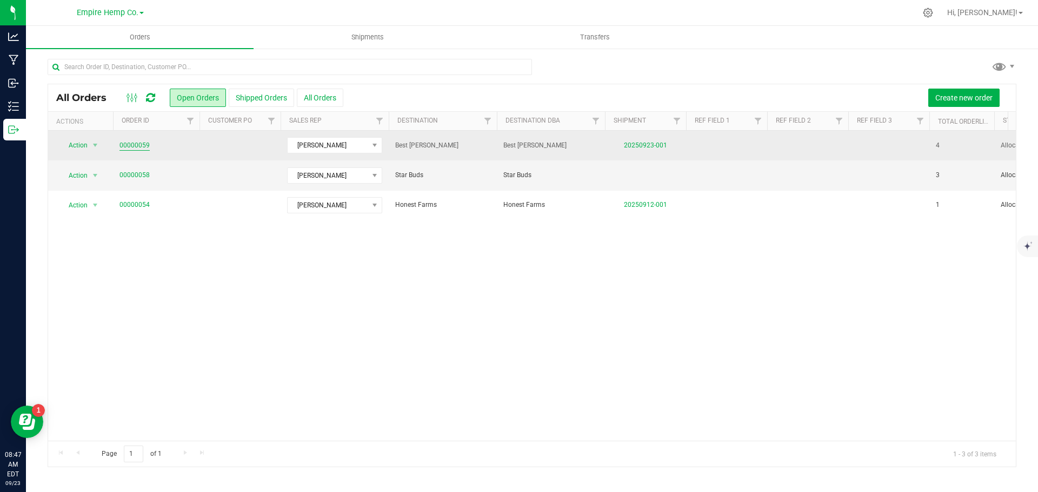
click at [138, 144] on link "00000059" at bounding box center [134, 146] width 30 height 10
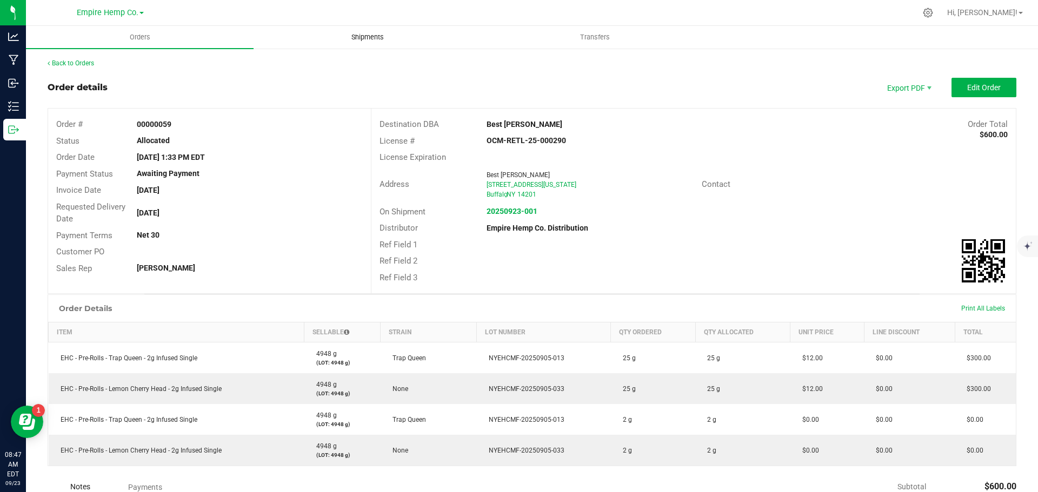
click at [351, 35] on span "Shipments" at bounding box center [368, 37] width 62 height 10
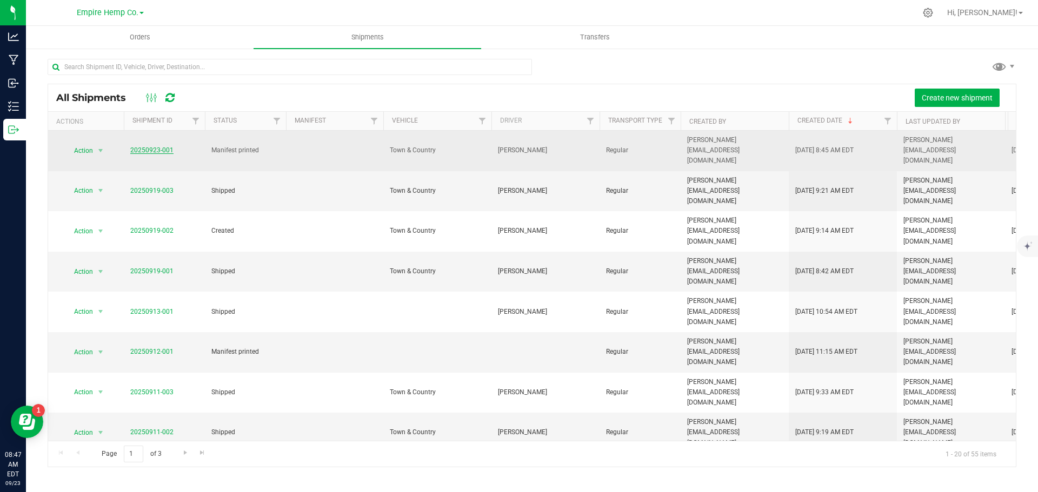
click at [152, 146] on link "20250923-001" at bounding box center [151, 150] width 43 height 8
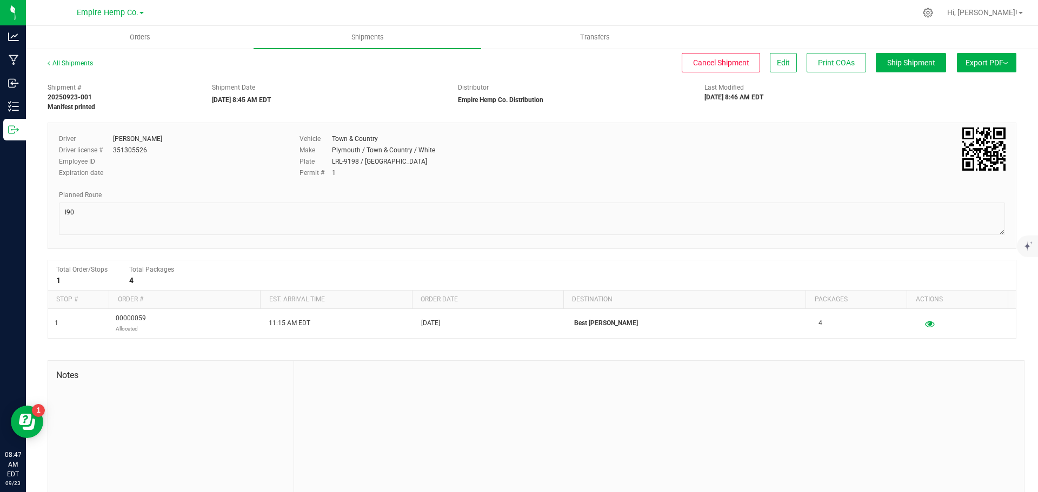
click at [1003, 63] on img at bounding box center [1005, 63] width 4 height 2
click at [966, 97] on li "Manifest by Lot" at bounding box center [982, 103] width 109 height 16
click at [76, 61] on link "All Shipments" at bounding box center [70, 63] width 45 height 8
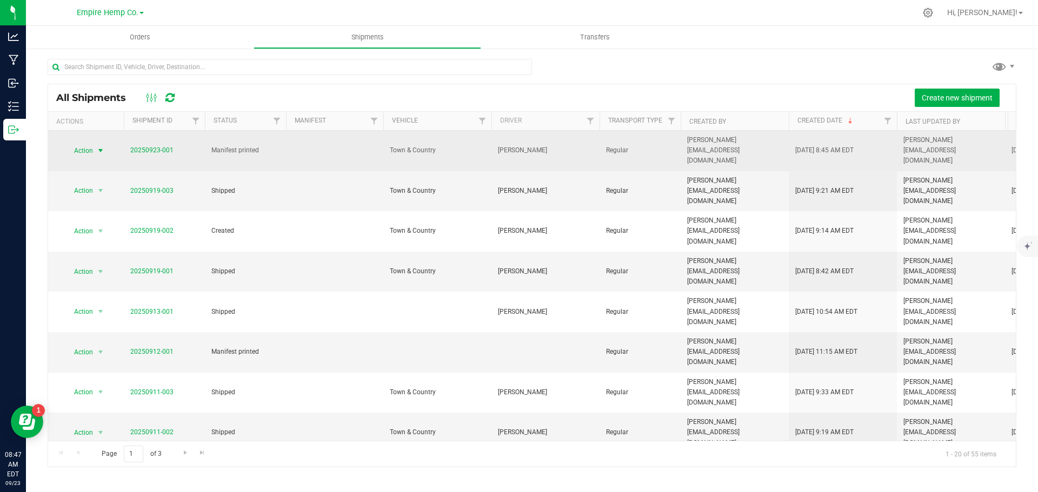
click at [99, 146] on span "select" at bounding box center [100, 150] width 9 height 9
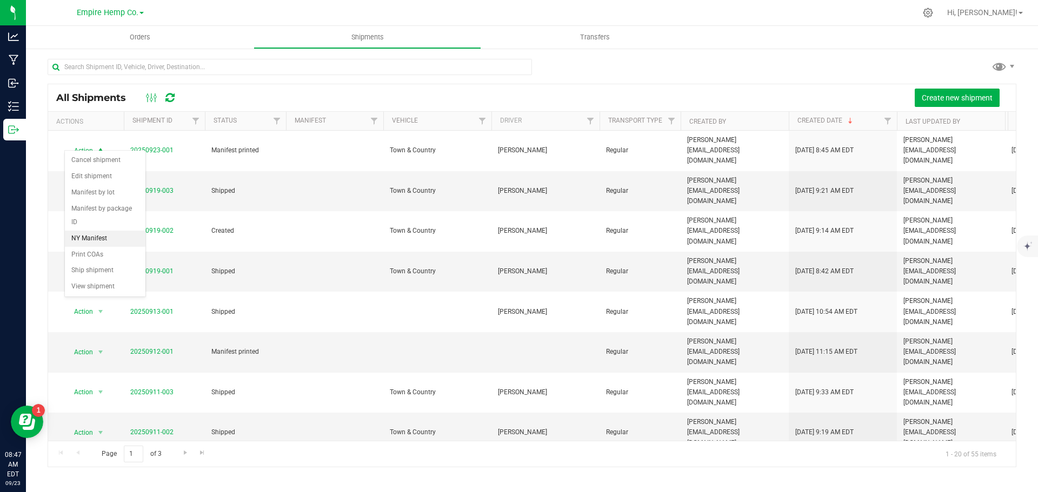
click at [97, 231] on li "NY Manifest" at bounding box center [105, 239] width 81 height 16
click at [146, 35] on span "Orders" at bounding box center [140, 37] width 50 height 10
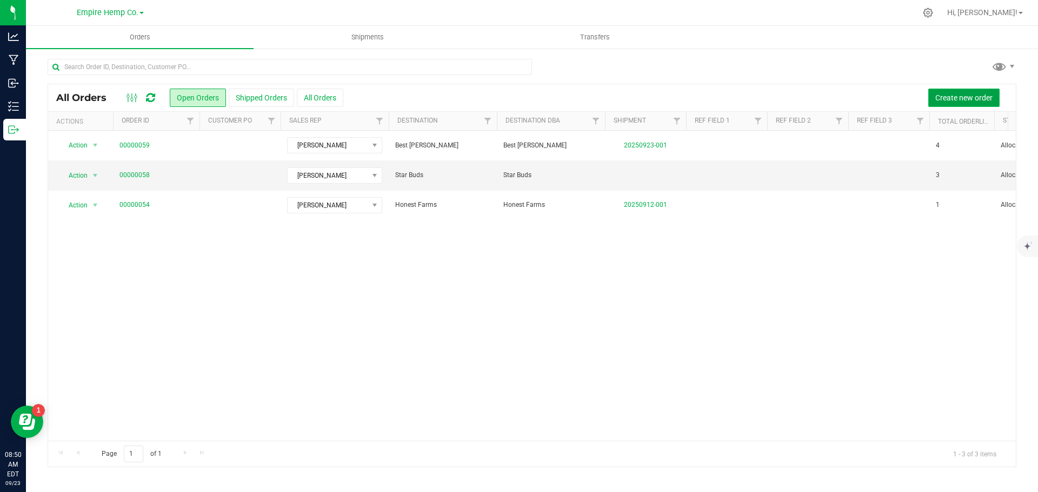
click at [952, 93] on span "Create new order" at bounding box center [963, 97] width 57 height 9
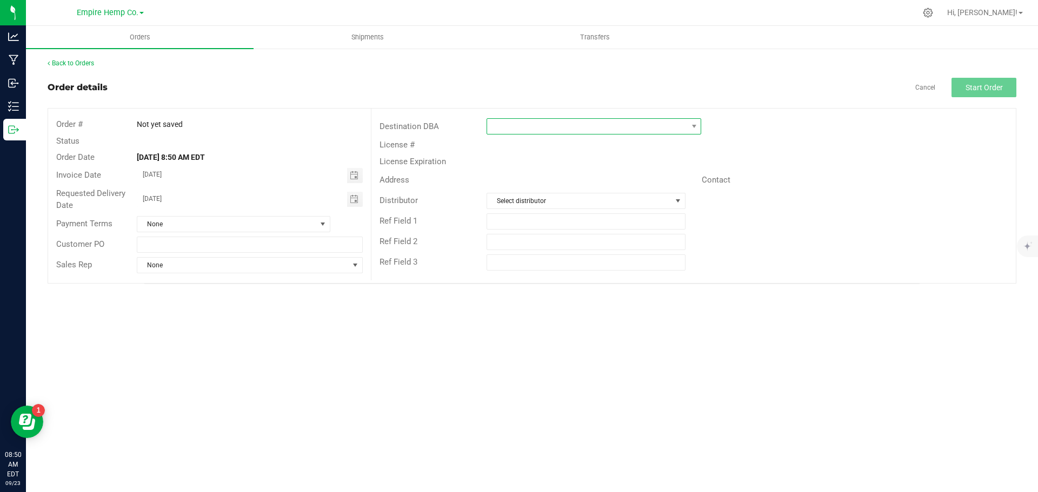
click at [560, 131] on span at bounding box center [587, 126] width 200 height 15
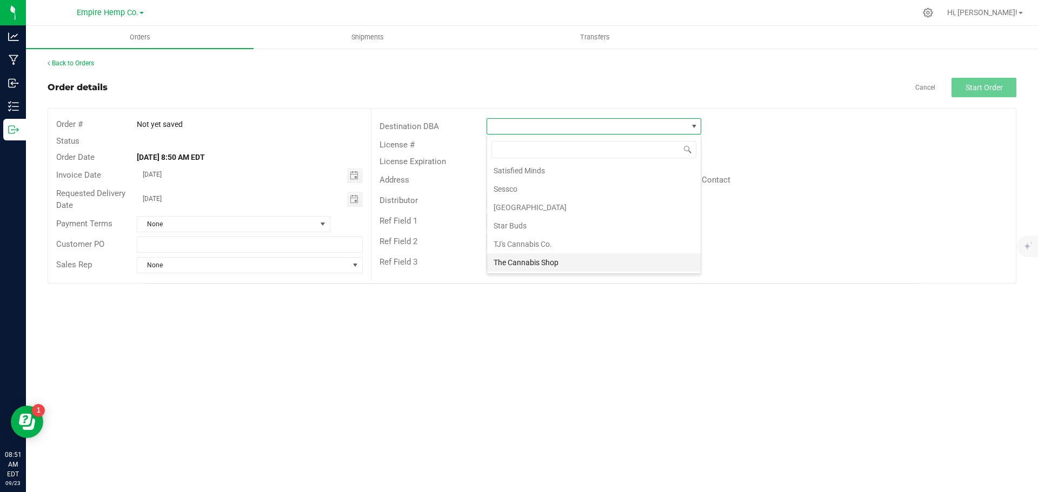
click at [542, 262] on li "The Cannabis Shop" at bounding box center [593, 262] width 213 height 18
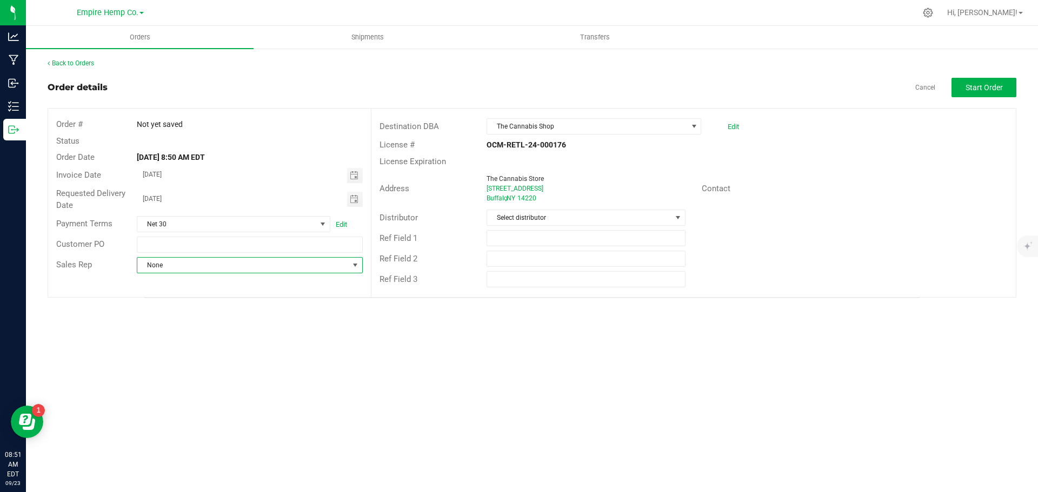
click at [303, 266] on span "None" at bounding box center [242, 265] width 211 height 15
click at [284, 314] on li "[PERSON_NAME]" at bounding box center [249, 311] width 224 height 18
click at [675, 217] on span at bounding box center [677, 217] width 9 height 9
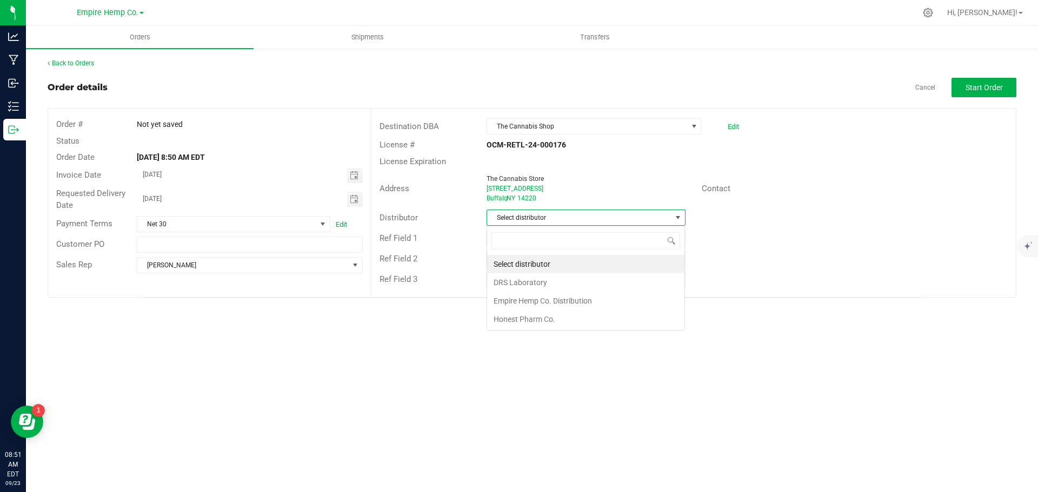
scroll to position [16, 199]
click at [538, 299] on li "Empire Hemp Co. Distribution" at bounding box center [585, 301] width 197 height 18
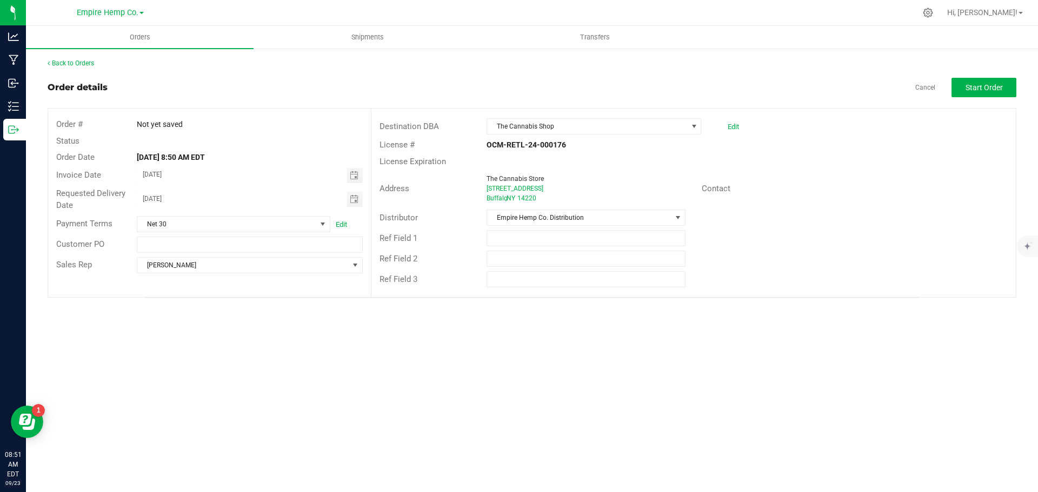
click at [537, 313] on div "Orders Shipments Transfers Back to Orders Order details Cancel Start Order Orde…" at bounding box center [532, 259] width 1012 height 466
click at [987, 91] on span "Start Order" at bounding box center [983, 87] width 37 height 9
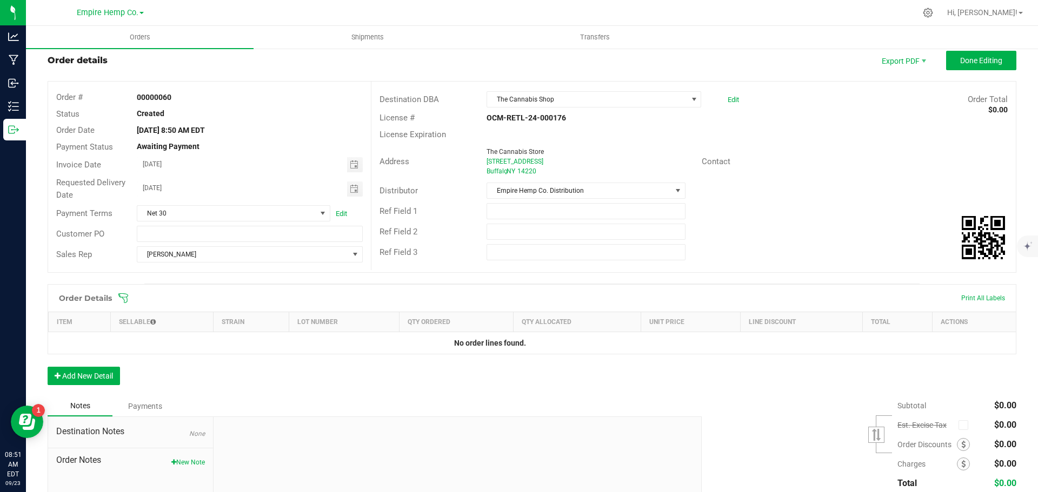
scroll to position [54, 0]
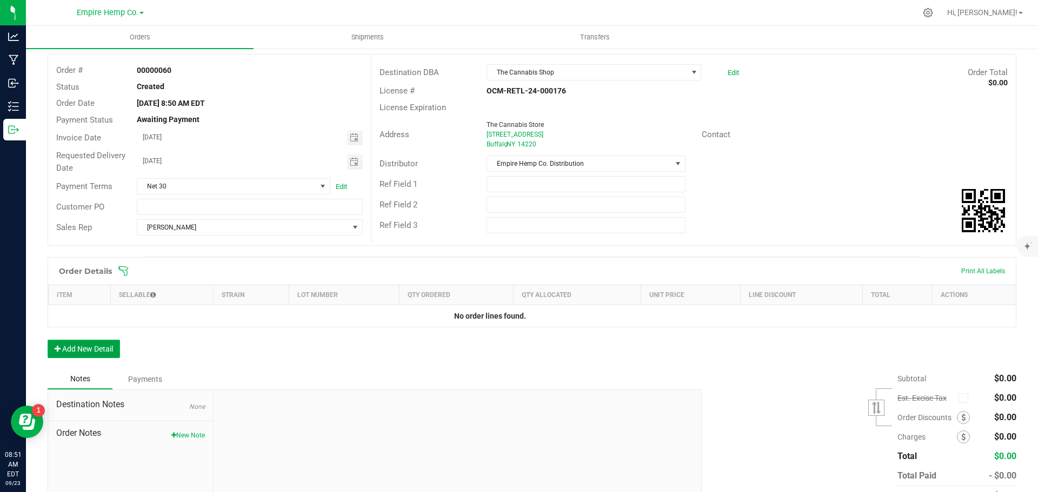
click at [103, 350] on button "Add New Detail" at bounding box center [84, 349] width 72 height 18
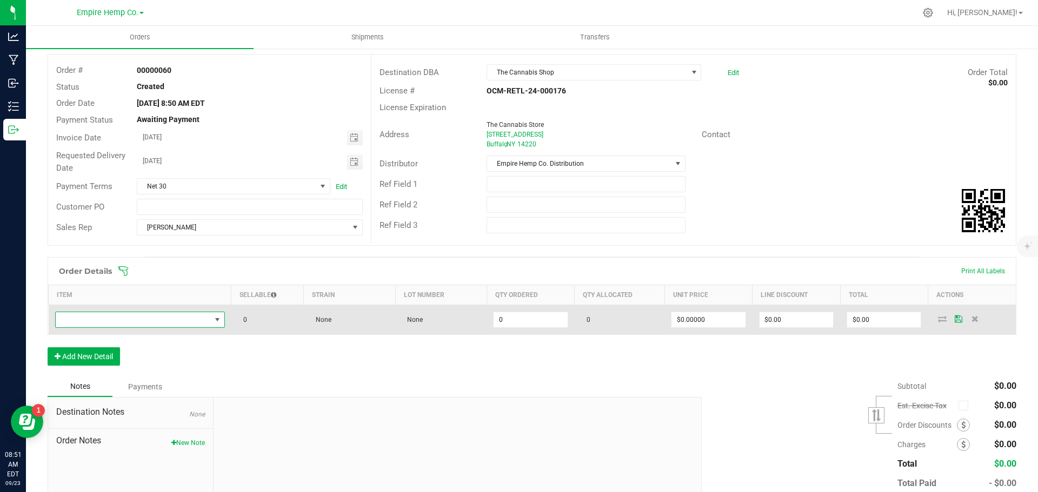
click at [163, 320] on span "NO DATA FOUND" at bounding box center [133, 319] width 155 height 15
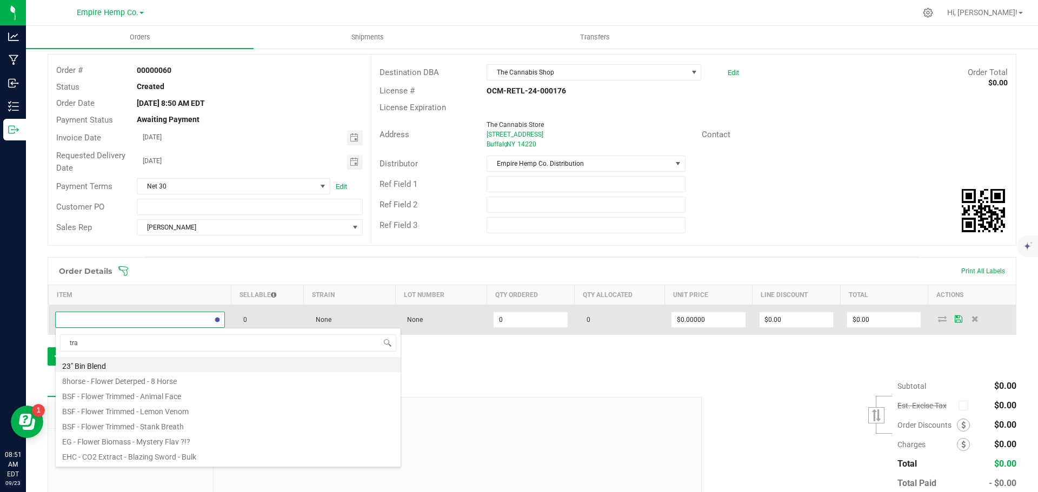
type input "trap"
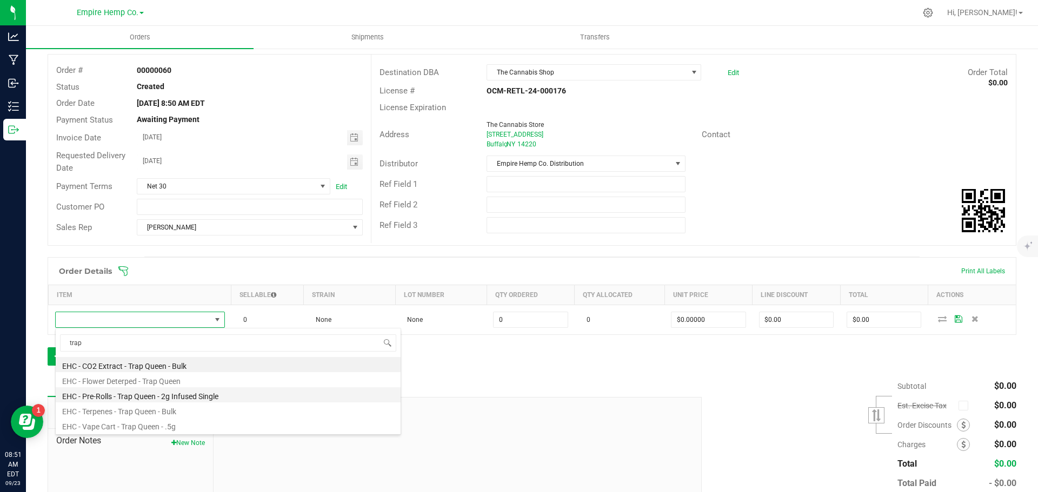
click at [170, 393] on li "EHC - Pre-Rolls - Trap Queen - 2g Infused Single" at bounding box center [228, 394] width 345 height 15
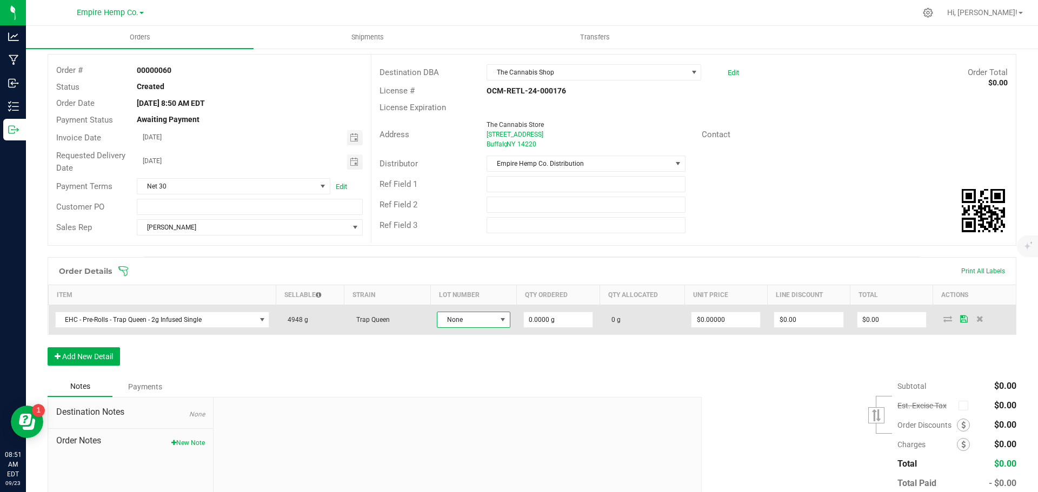
click at [480, 319] on span "None" at bounding box center [466, 319] width 59 height 15
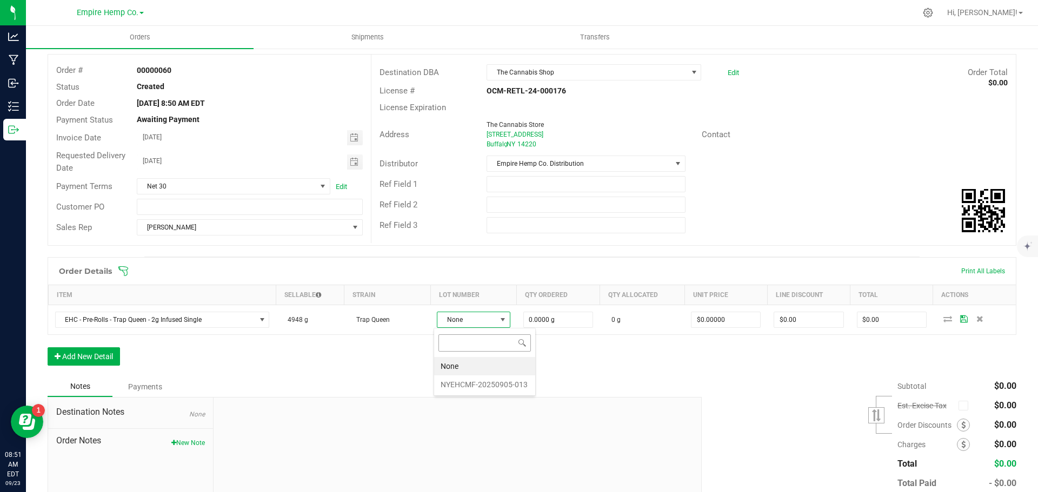
scroll to position [16, 73]
click at [477, 383] on li "NYEHCMF-20250905-013" at bounding box center [484, 385] width 101 height 18
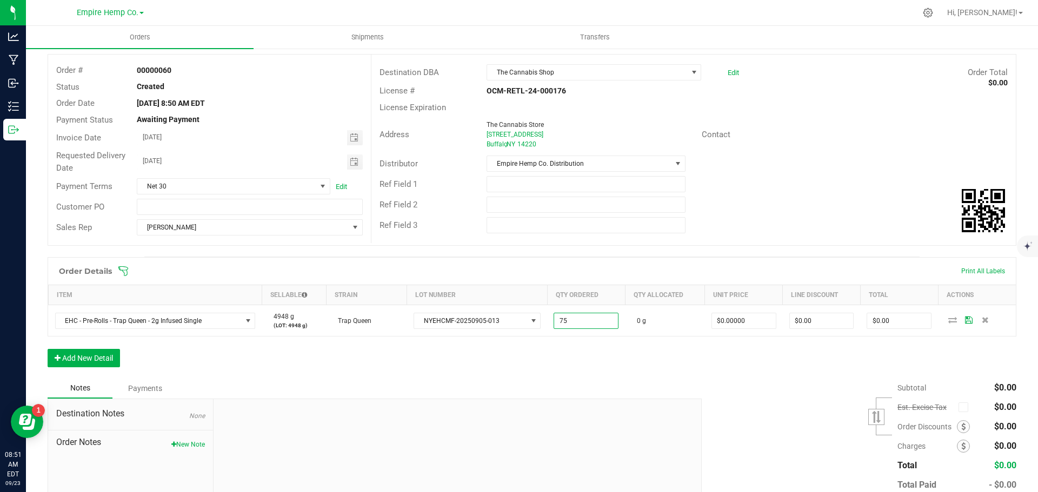
type input "75.0000 g"
type input "0"
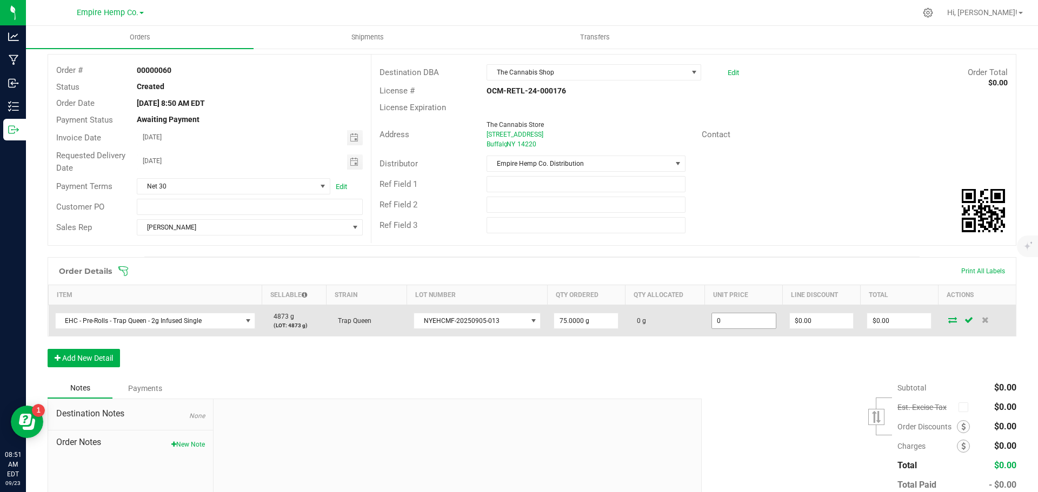
click at [725, 319] on input "0" at bounding box center [744, 320] width 64 height 15
type input "$12.00000"
type input "0"
type input "$900.00"
click at [948, 320] on icon at bounding box center [952, 320] width 9 height 6
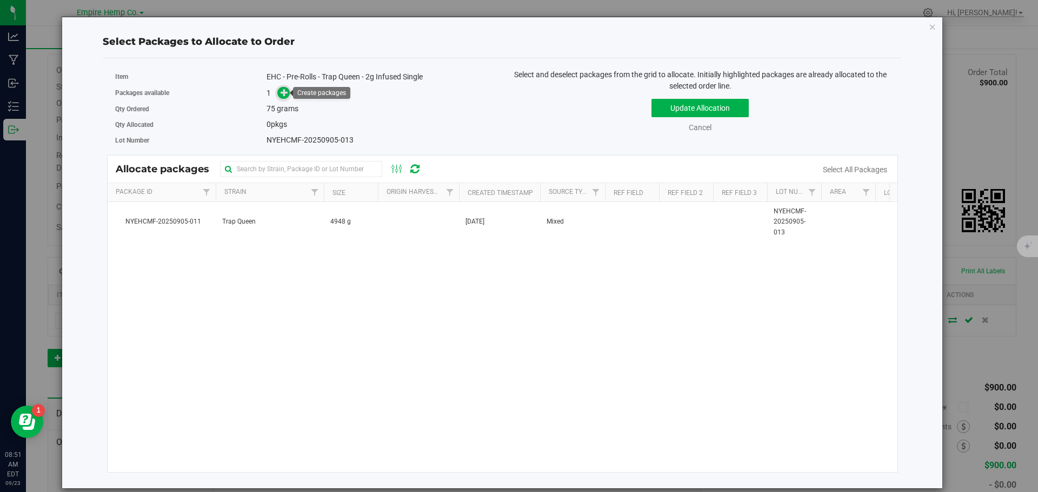
click at [285, 93] on icon at bounding box center [284, 93] width 8 height 8
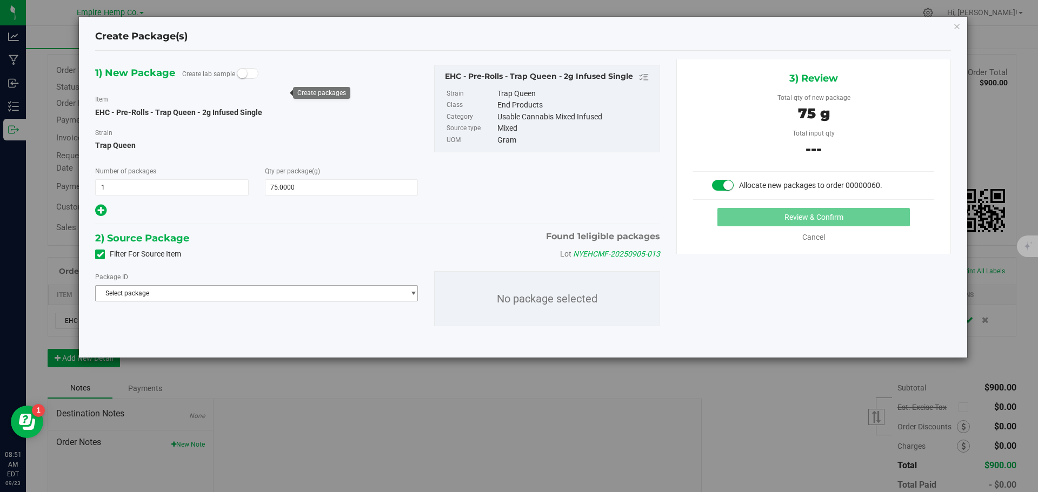
click at [257, 293] on span "Select package" at bounding box center [250, 293] width 308 height 15
click at [246, 333] on li "NYEHCMF-20250905-011 ( EHC - Pre-Rolls - Trap Queen - 2g Infused Single )" at bounding box center [257, 337] width 322 height 15
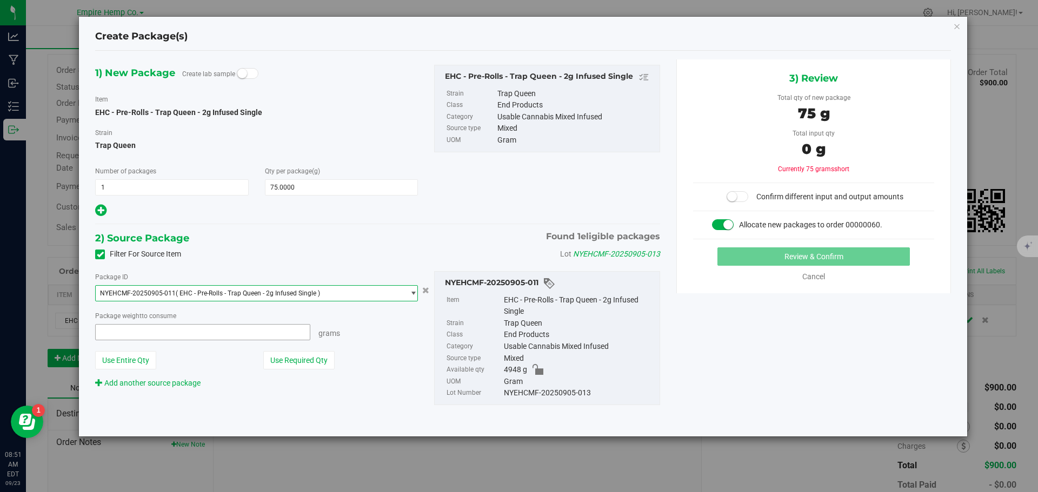
click at [256, 328] on span at bounding box center [202, 332] width 215 height 16
type input "75"
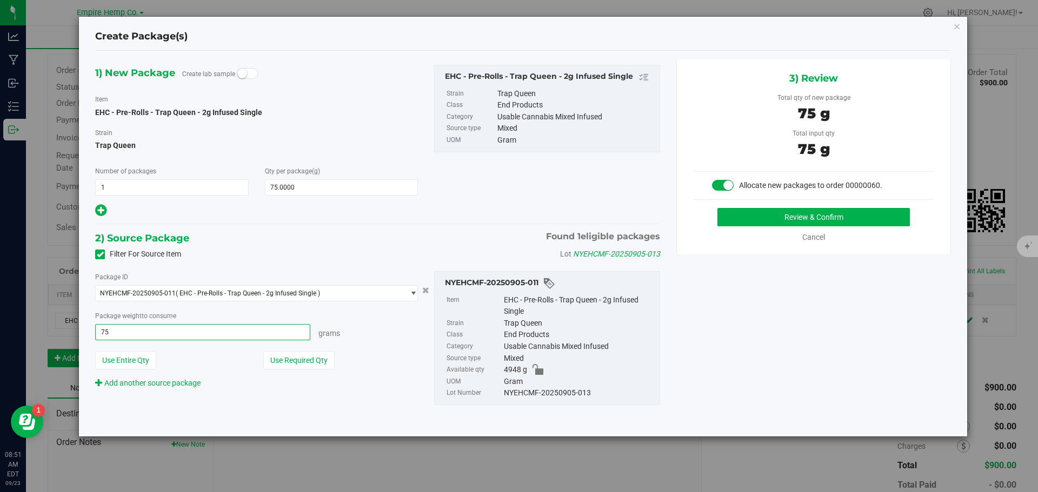
click at [717, 208] on button "Review & Confirm" at bounding box center [813, 217] width 192 height 18
type input "75.0000 g"
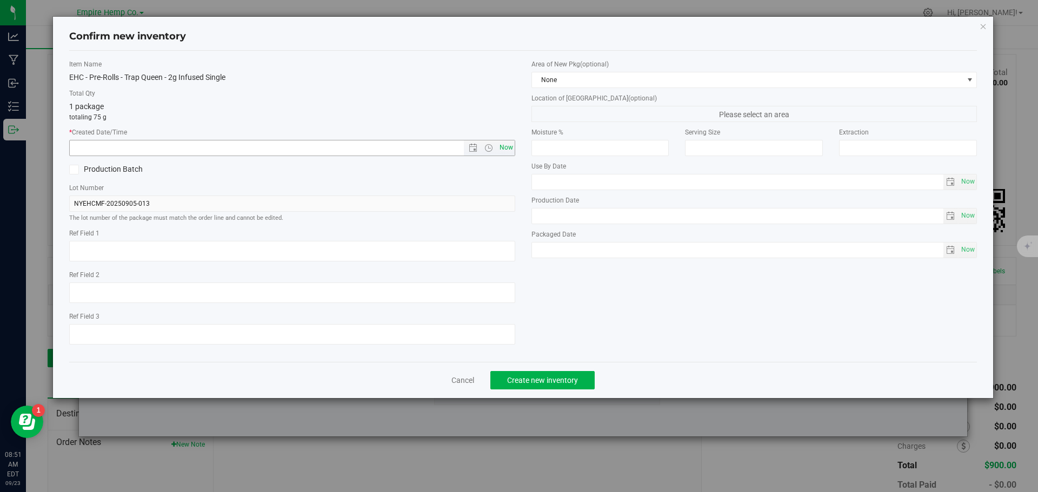
click at [502, 156] on div "Item Name EHC - Pre-Rolls - Trap Queen - 2g Infused Single Total Qty 1 package …" at bounding box center [292, 206] width 462 height 294
click at [505, 153] on span "Now" at bounding box center [506, 148] width 18 height 16
type input "9/23/2025 8:51 AM"
click at [574, 383] on span "Create new inventory" at bounding box center [542, 380] width 71 height 9
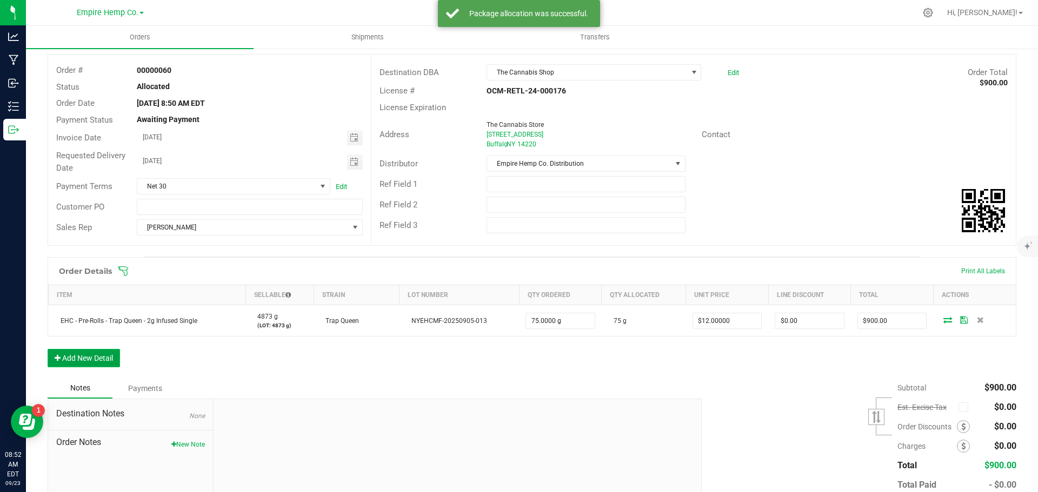
click at [108, 357] on button "Add New Detail" at bounding box center [84, 358] width 72 height 18
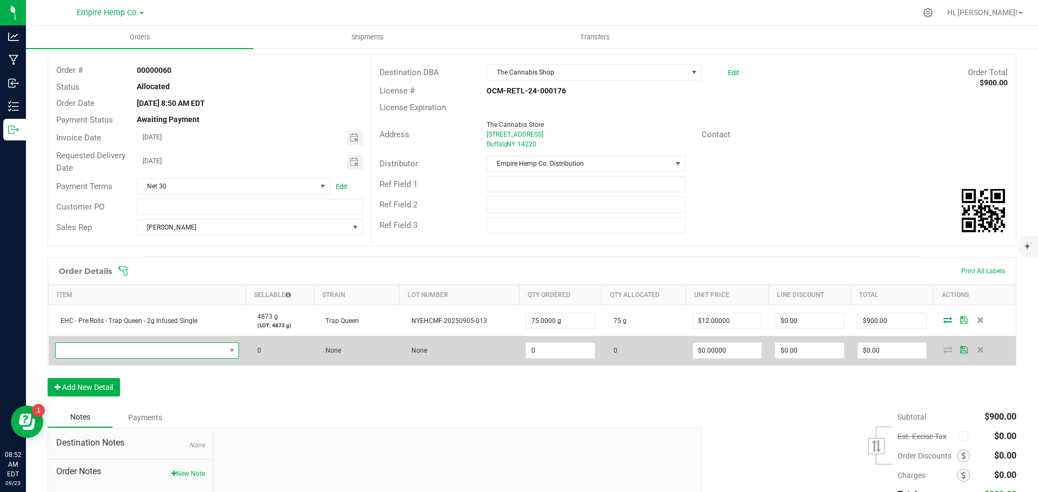
click at [125, 348] on span "NO DATA FOUND" at bounding box center [141, 350] width 170 height 15
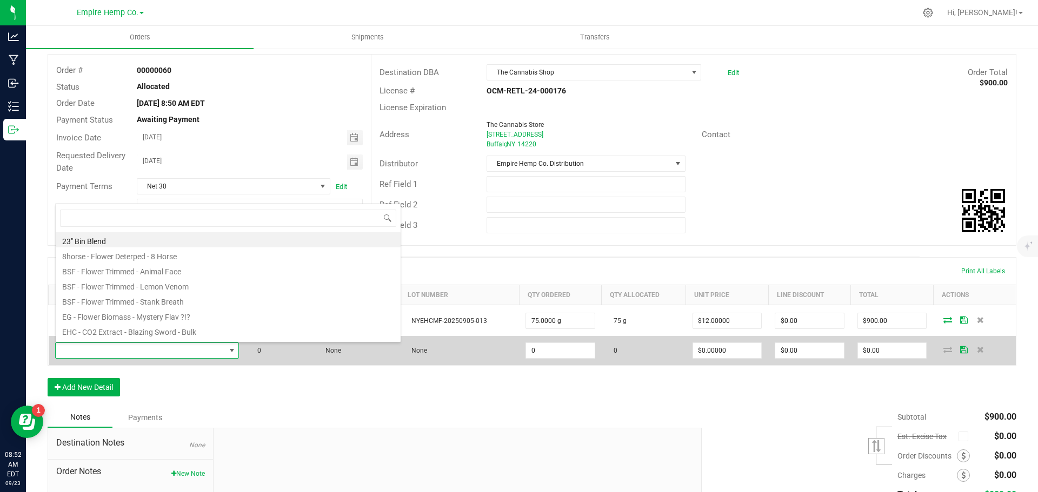
scroll to position [16, 181]
type input "trap"
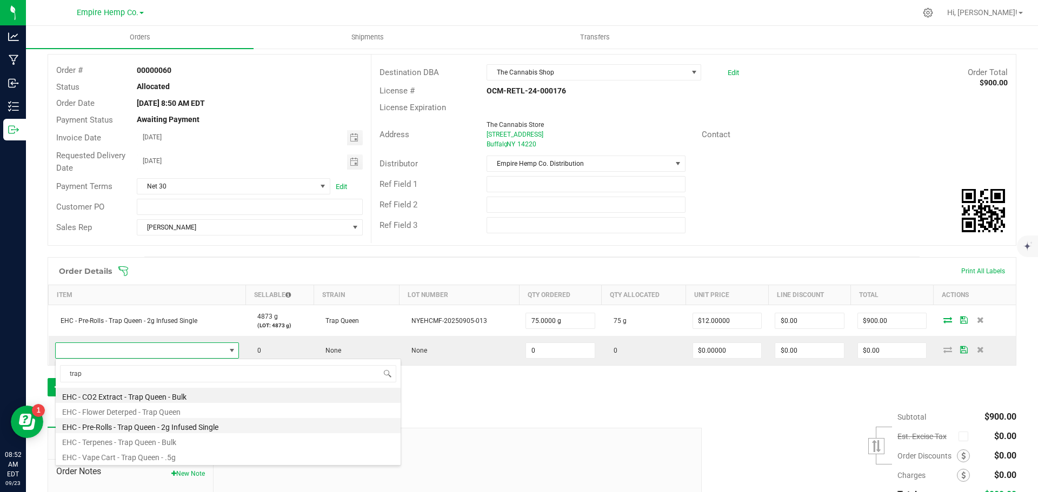
click at [166, 431] on li "EHC - Pre-Rolls - Trap Queen - 2g Infused Single" at bounding box center [228, 425] width 345 height 15
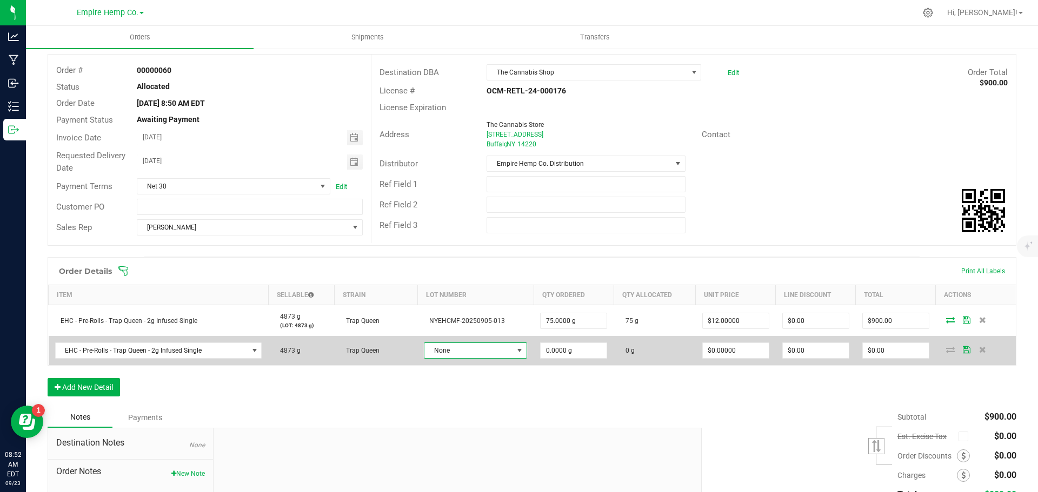
click at [447, 353] on span "None" at bounding box center [468, 350] width 89 height 15
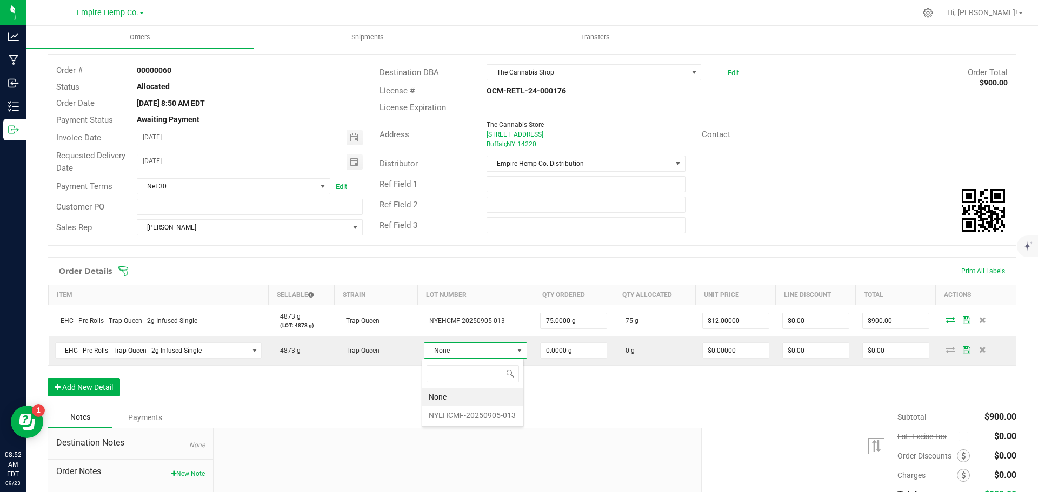
scroll to position [16, 101]
click at [471, 418] on li "NYEHCMF-20250905-013" at bounding box center [472, 415] width 101 height 18
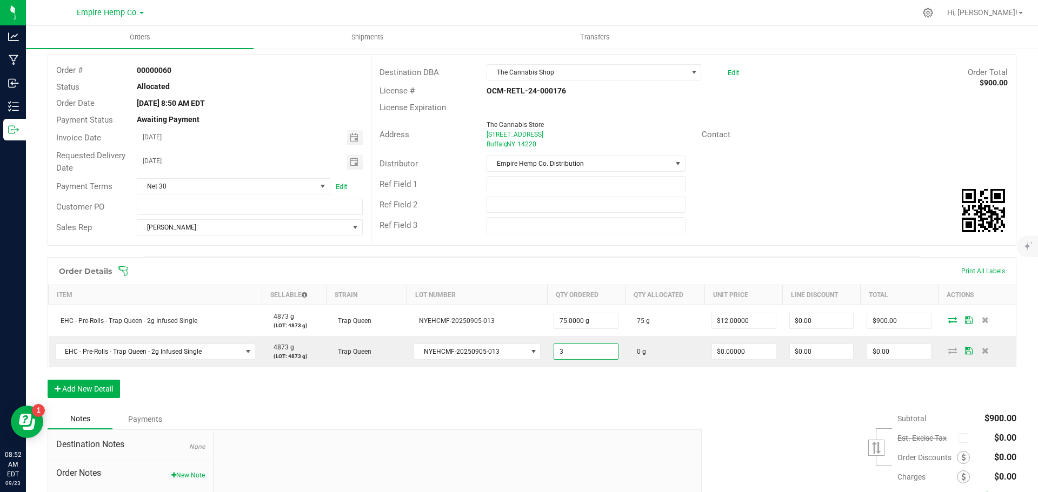
type input "3.0000 g"
click at [108, 390] on button "Add New Detail" at bounding box center [84, 389] width 72 height 18
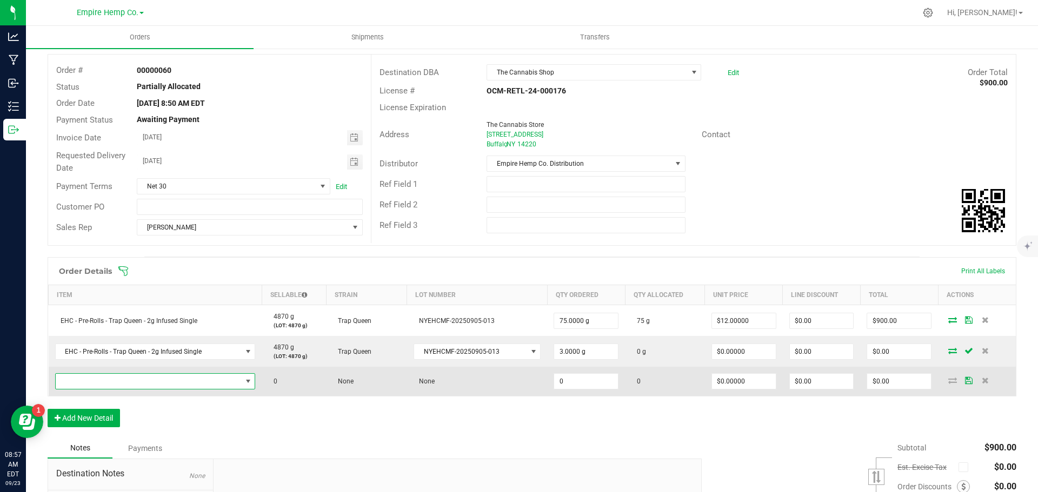
click at [115, 383] on span "NO DATA FOUND" at bounding box center [149, 381] width 186 height 15
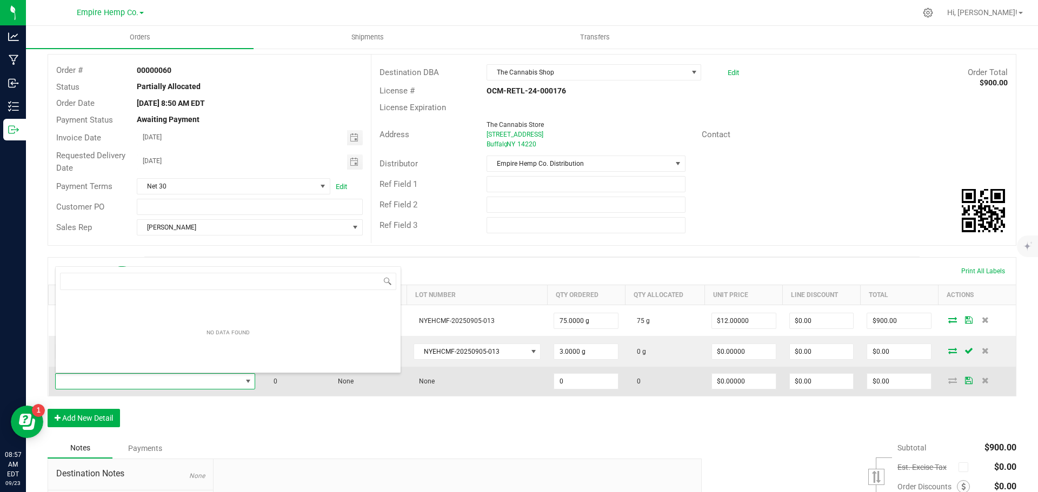
scroll to position [16, 197]
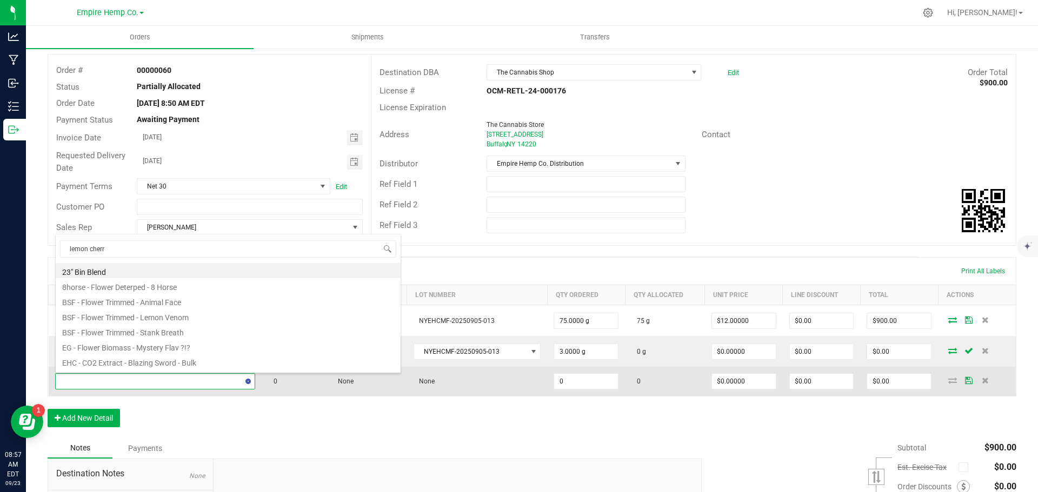
type input "lemon cherry"
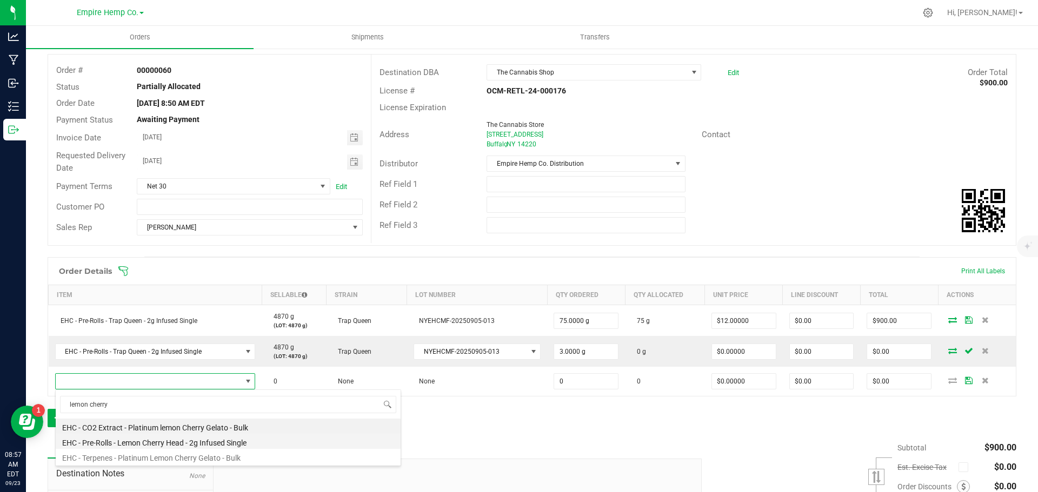
click at [196, 445] on li "EHC - Pre-Rolls - Lemon Cherry Head - 2g Infused Single" at bounding box center [228, 441] width 345 height 15
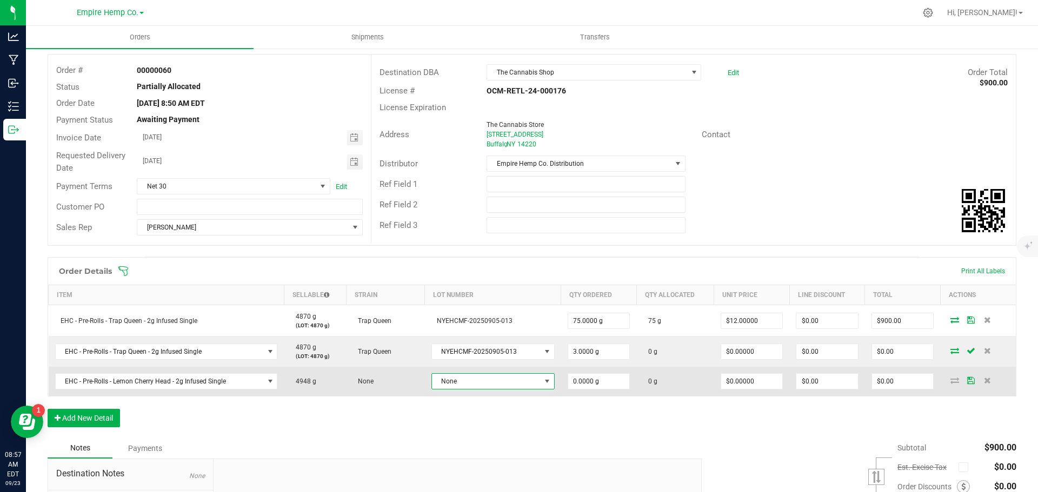
click at [489, 385] on span "None" at bounding box center [486, 381] width 109 height 15
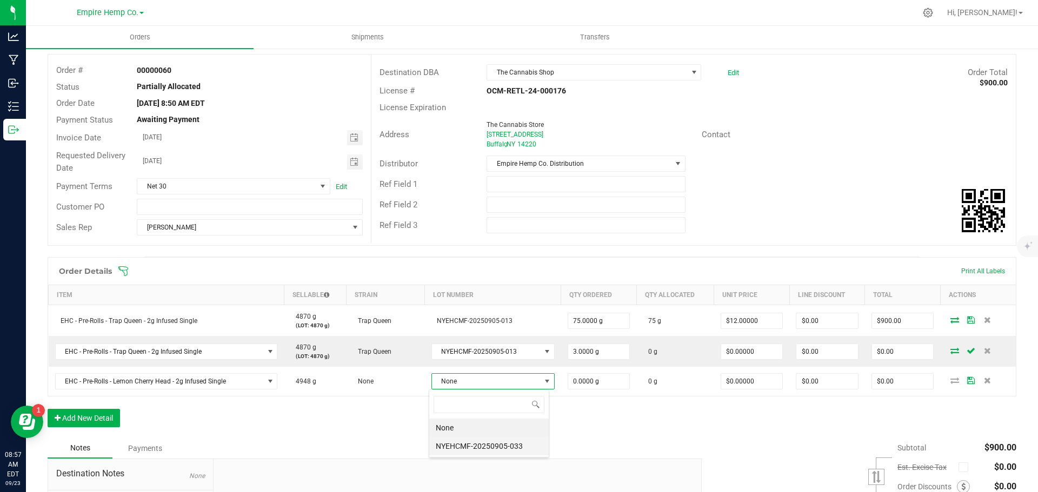
click at [493, 447] on li "NYEHCMF-20250905-033" at bounding box center [488, 446] width 119 height 18
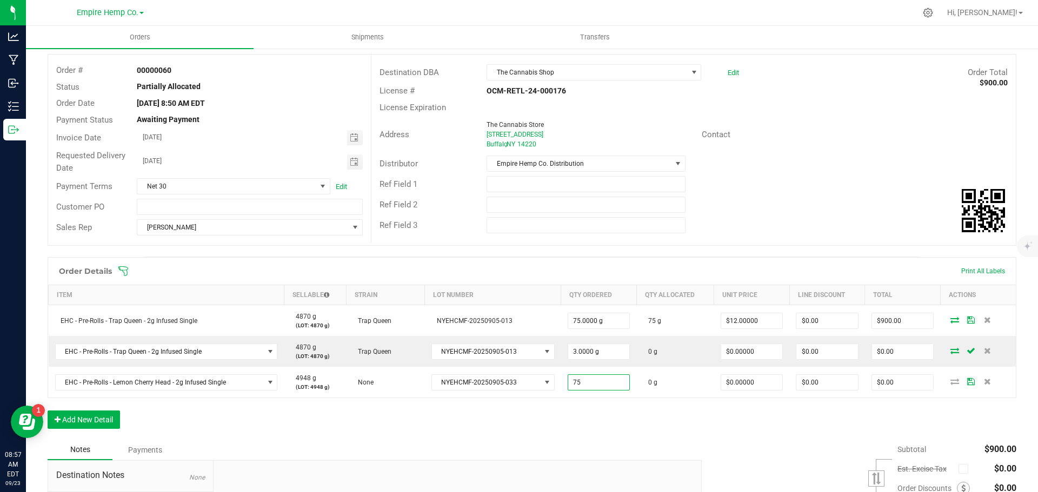
type input "75.0000 g"
type input "0"
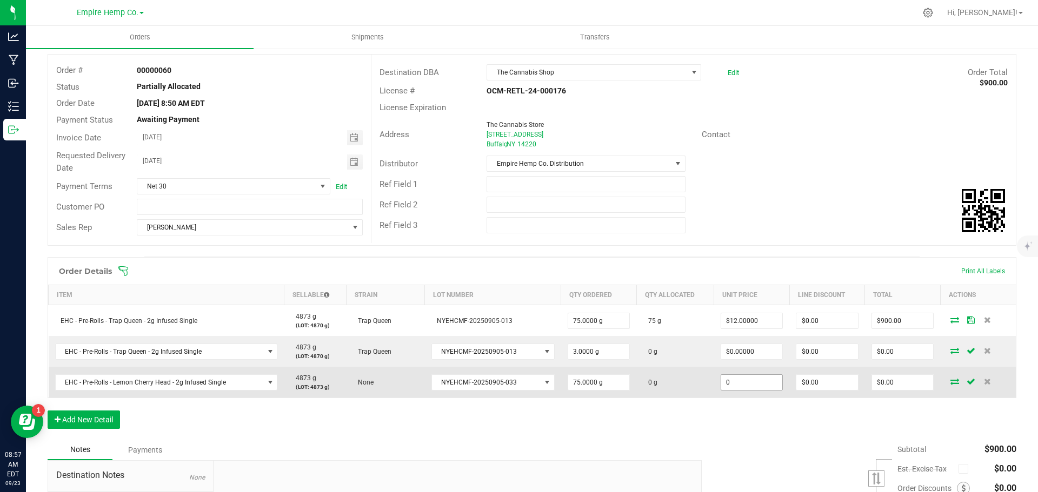
click at [744, 377] on input "0" at bounding box center [752, 382] width 62 height 15
type input "$12.00000"
type input "0"
type input "$900.00"
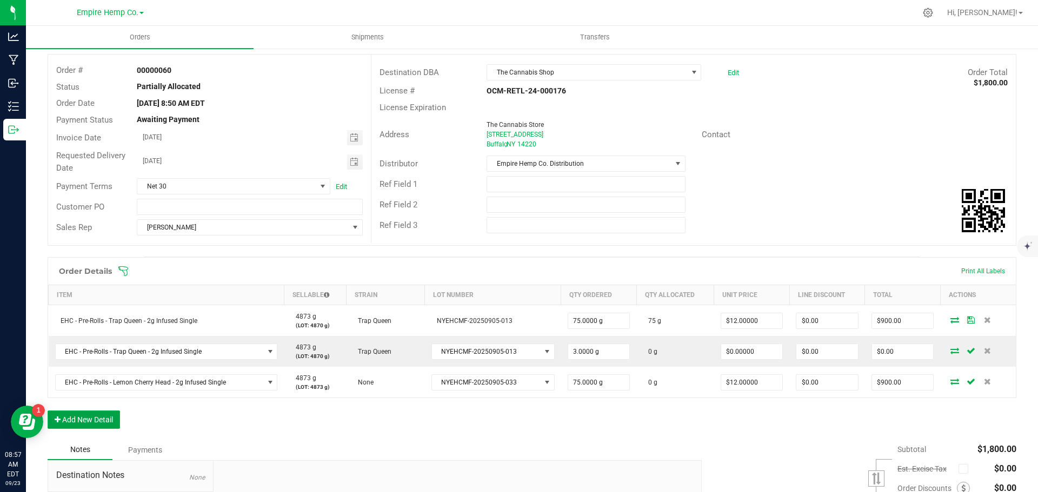
click at [93, 417] on button "Add New Detail" at bounding box center [84, 420] width 72 height 18
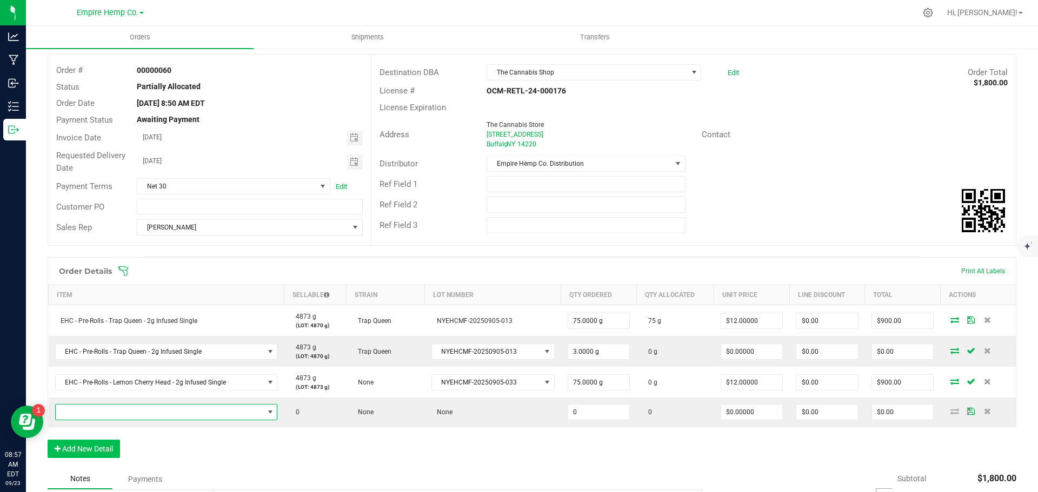
click at [93, 417] on span "NO DATA FOUND" at bounding box center [160, 412] width 208 height 15
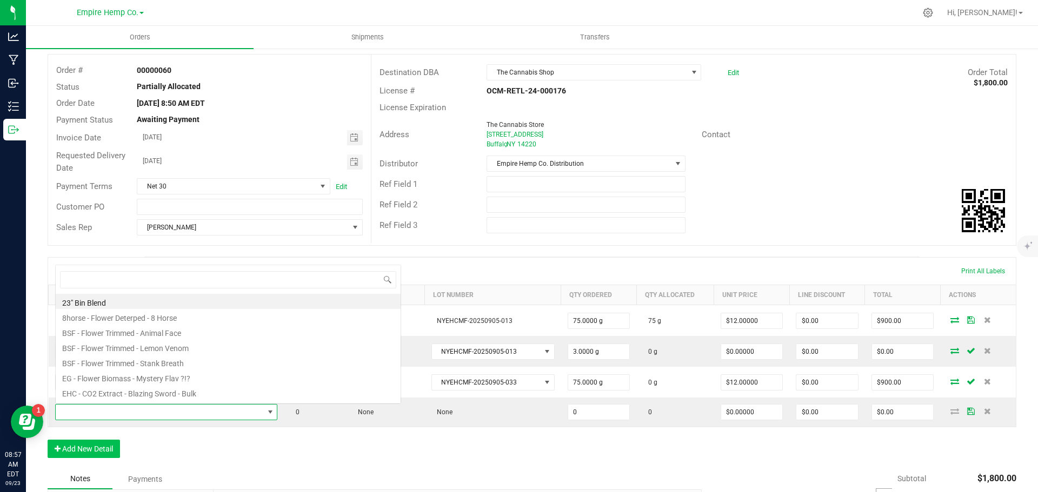
scroll to position [16, 218]
type input "lemon"
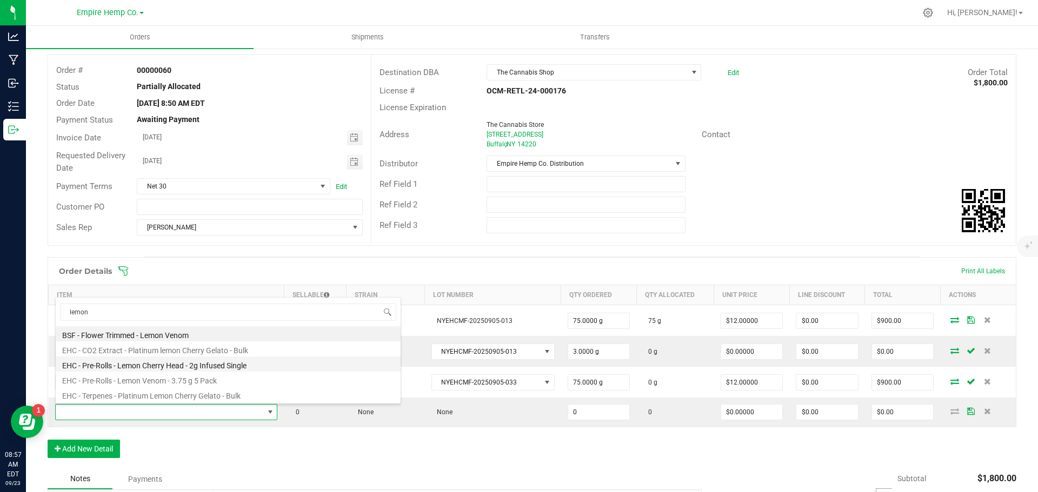
click at [143, 366] on li "EHC - Pre-Rolls - Lemon Cherry Head - 2g Infused Single" at bounding box center [228, 364] width 345 height 15
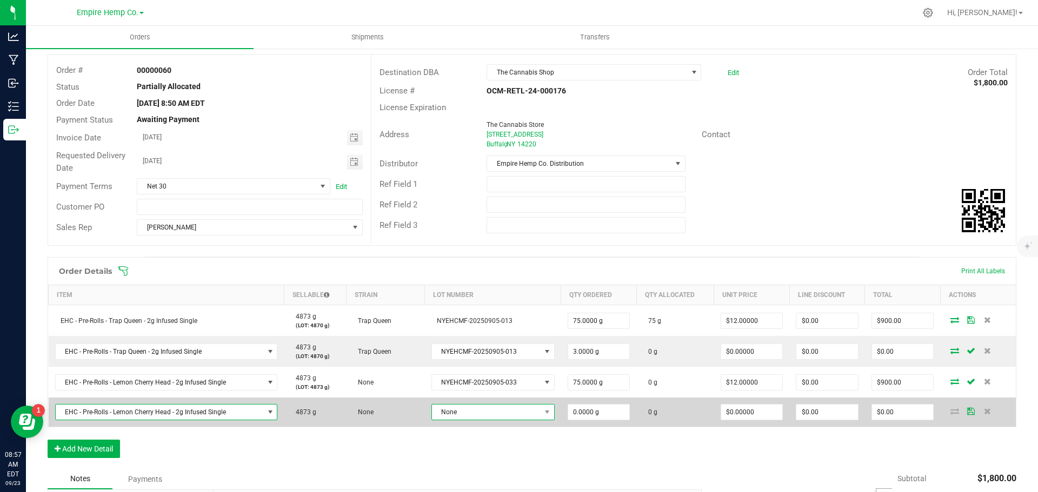
click at [492, 410] on span "None" at bounding box center [486, 412] width 109 height 15
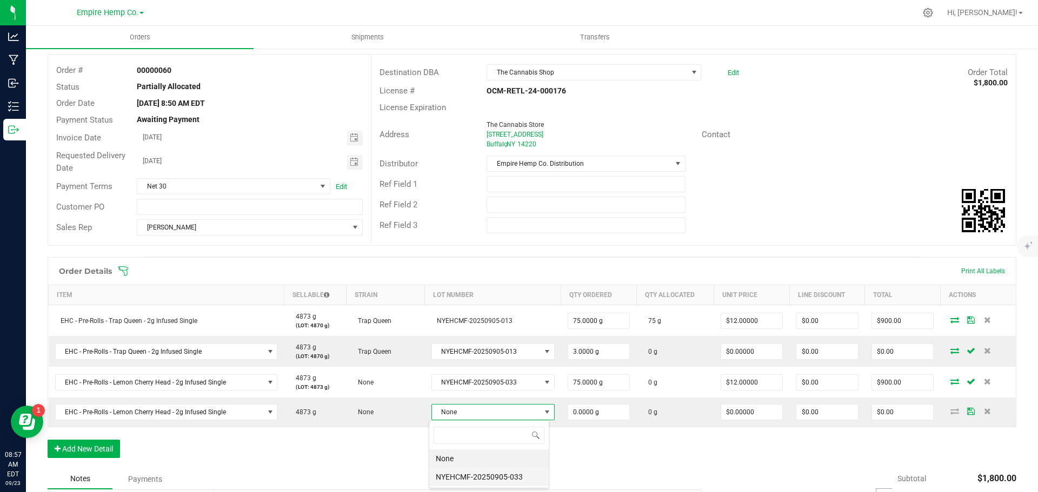
click at [490, 471] on li "NYEHCMF-20250905-033" at bounding box center [488, 477] width 119 height 18
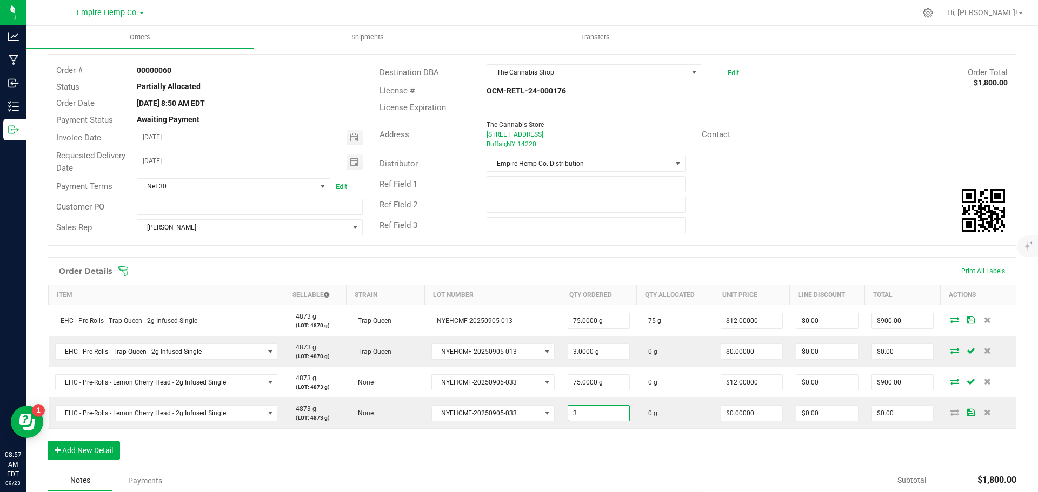
type input "3.0000 g"
type input "0"
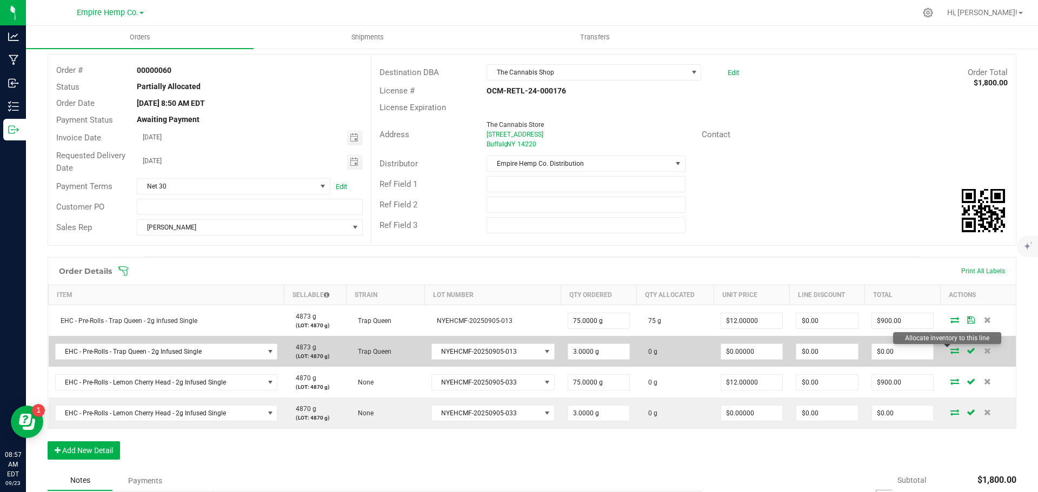
click at [950, 351] on icon at bounding box center [954, 350] width 9 height 6
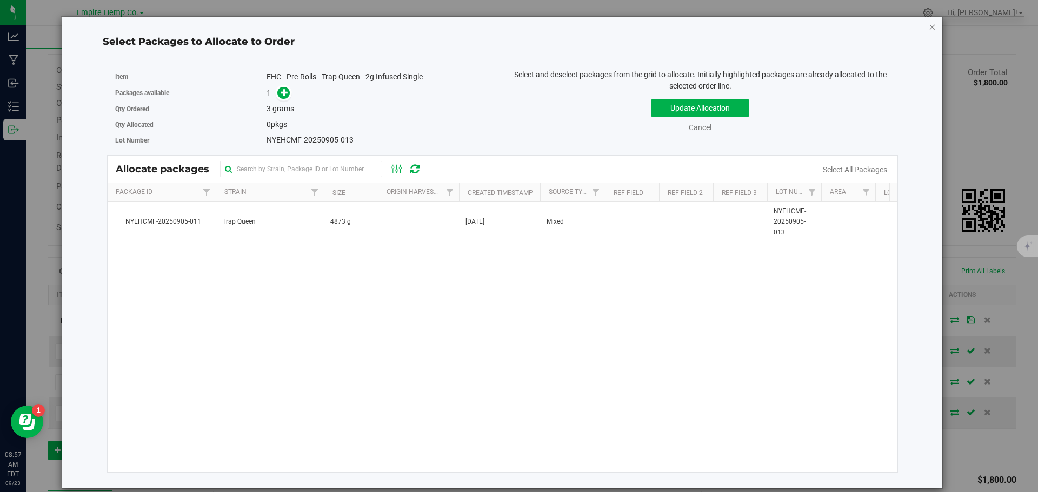
click at [933, 26] on icon "button" at bounding box center [932, 26] width 8 height 13
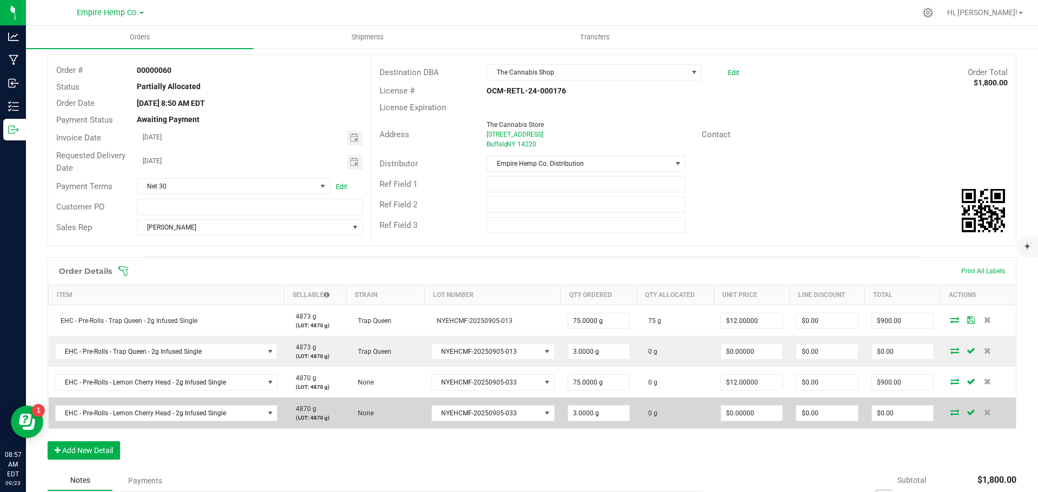
click at [966, 410] on icon at bounding box center [970, 412] width 9 height 6
click at [950, 414] on icon at bounding box center [954, 412] width 9 height 6
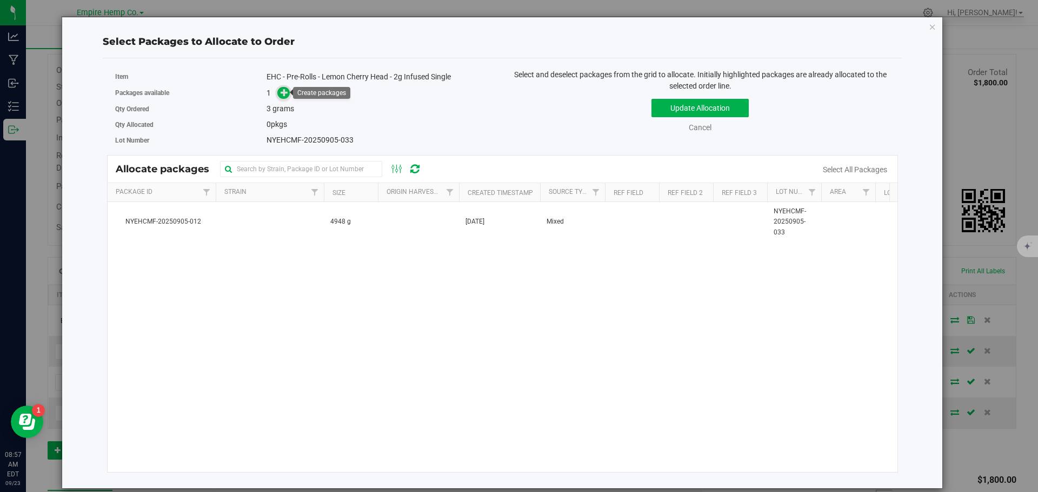
click at [281, 94] on icon at bounding box center [284, 93] width 8 height 8
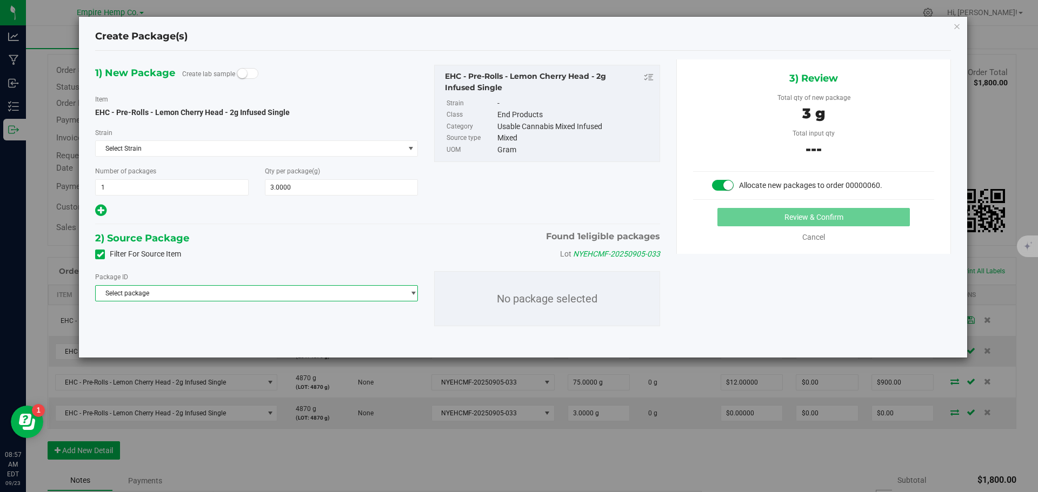
click at [258, 294] on span "Select package" at bounding box center [250, 293] width 308 height 15
click at [260, 342] on span "( EHC - Pre-Rolls - Lemon Cherry Head - 2g Infused Single )" at bounding box center [263, 338] width 169 height 8
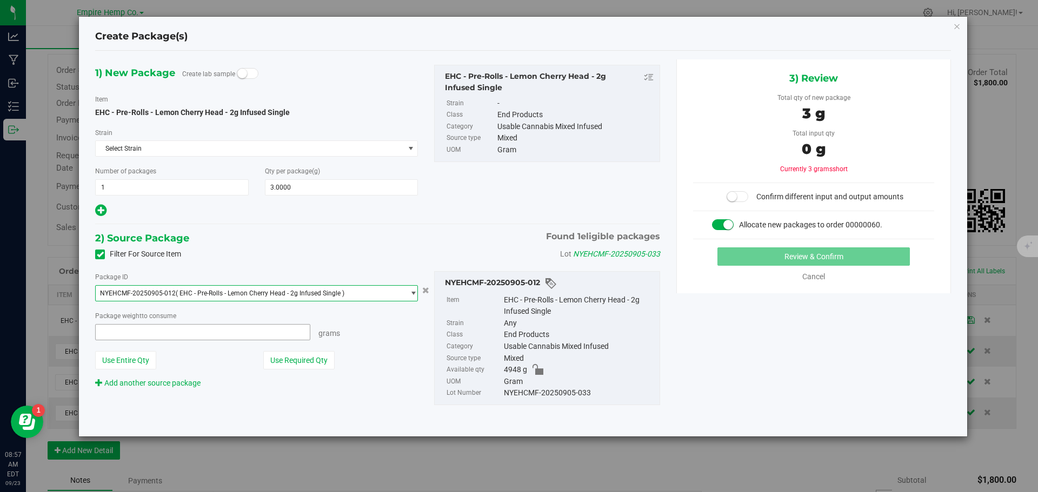
click at [252, 335] on span at bounding box center [202, 332] width 215 height 16
type input "3"
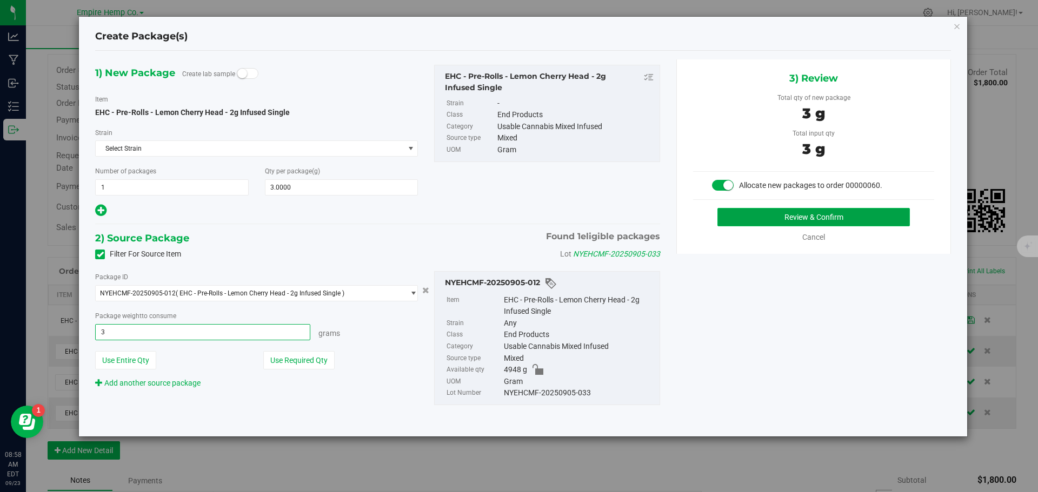
type input "3.0000 g"
click at [759, 218] on button "Review & Confirm" at bounding box center [813, 217] width 192 height 18
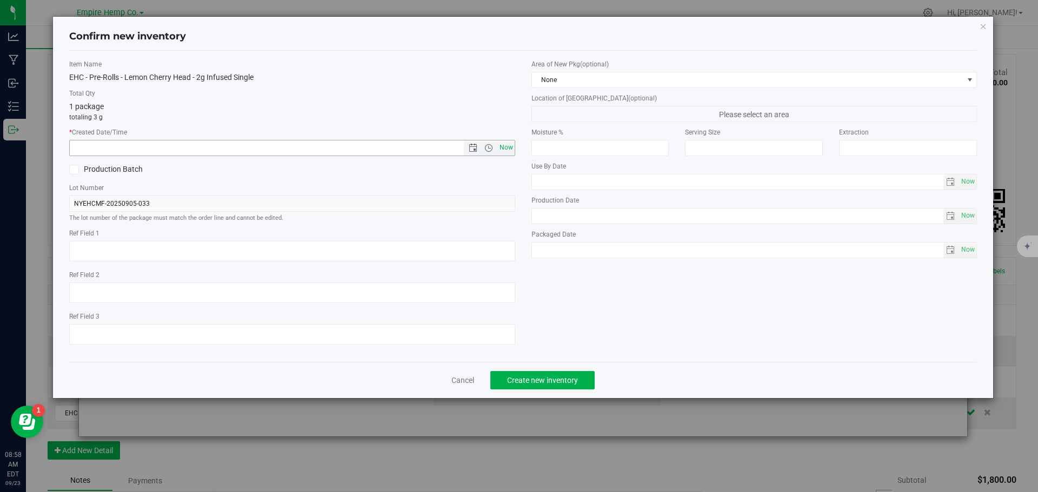
click at [502, 145] on span "Now" at bounding box center [506, 148] width 18 height 16
type input "9/23/2025 8:58 AM"
click at [559, 375] on button "Create new inventory" at bounding box center [542, 380] width 104 height 18
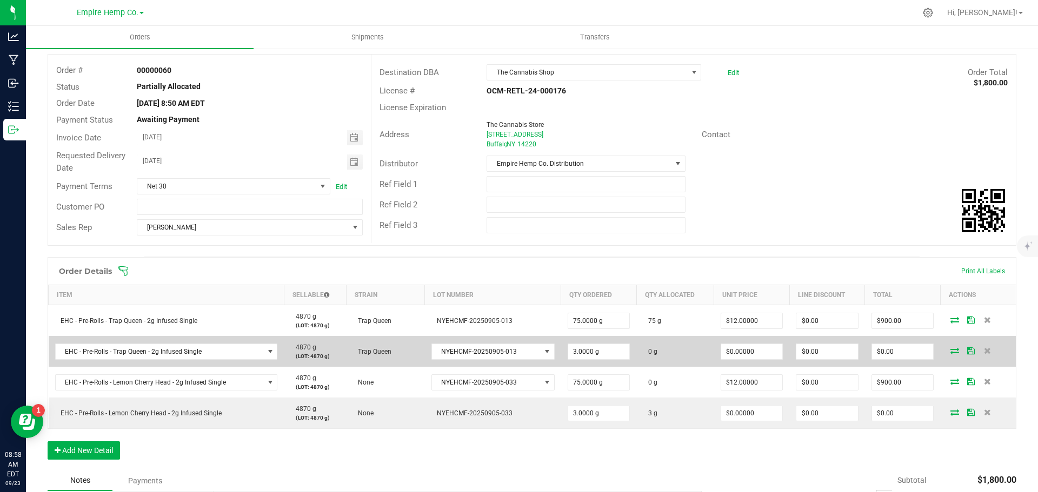
click at [950, 350] on icon at bounding box center [954, 350] width 9 height 6
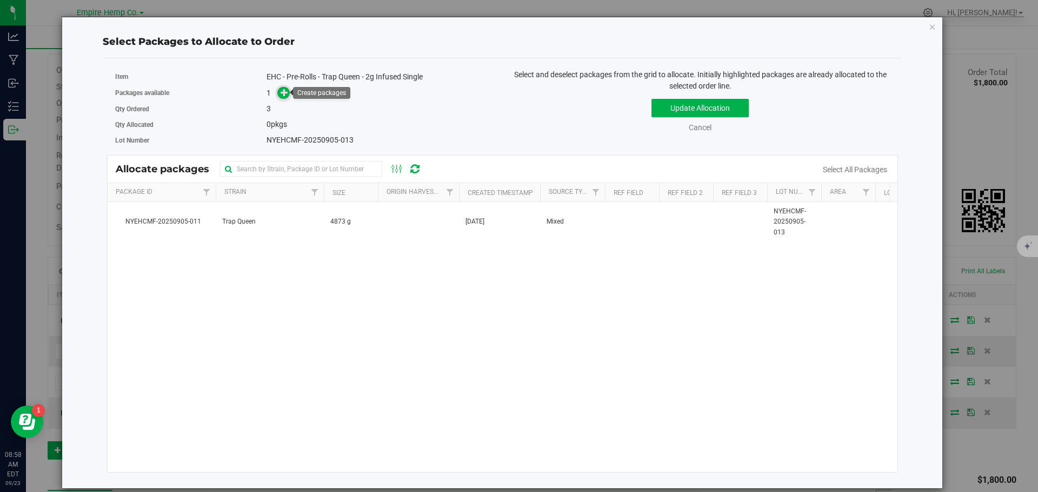
click at [282, 95] on icon at bounding box center [284, 93] width 8 height 8
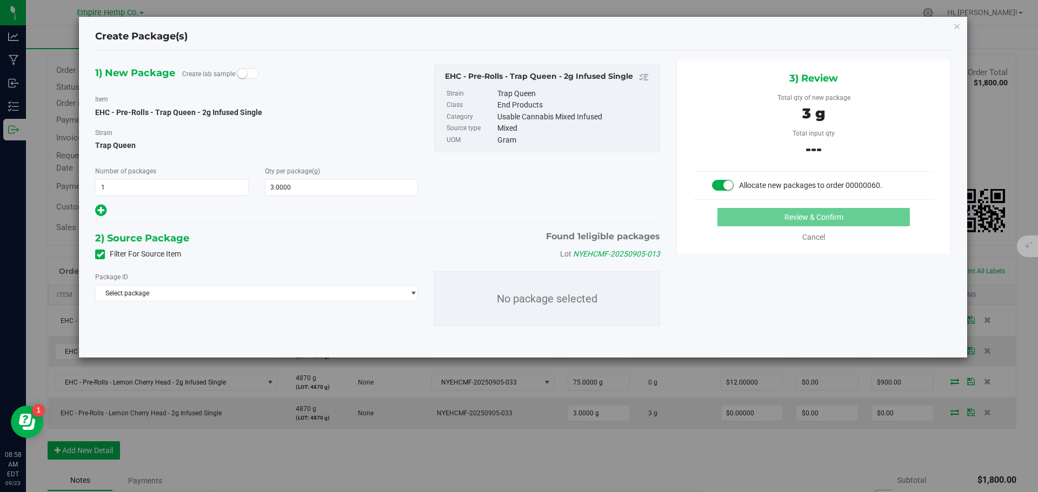
click at [243, 282] on div "Package ID" at bounding box center [256, 276] width 323 height 11
click at [242, 289] on span "Select package" at bounding box center [250, 293] width 308 height 15
click at [221, 338] on span "( EHC - Pre-Rolls - Trap Queen - 2g Infused Single )" at bounding box center [251, 338] width 144 height 8
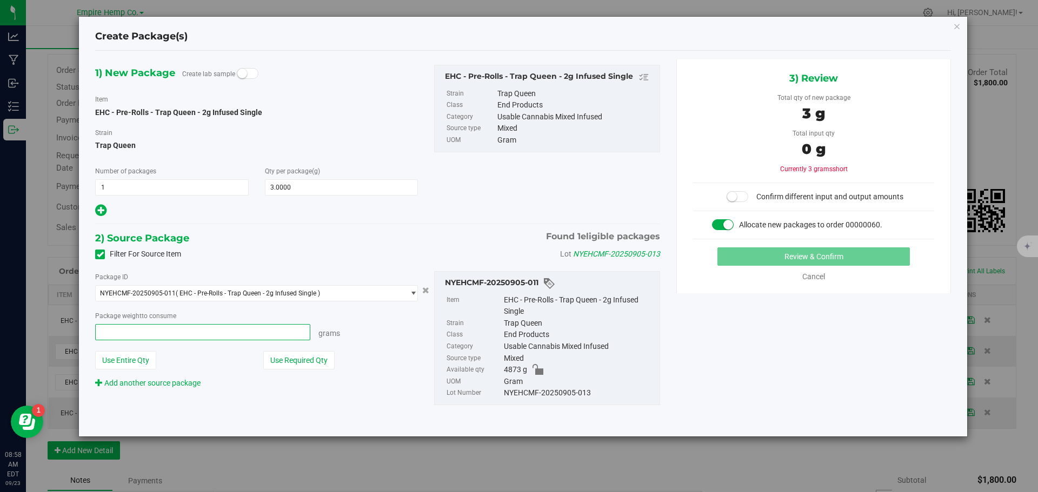
click at [222, 327] on span at bounding box center [202, 332] width 215 height 16
type input "3"
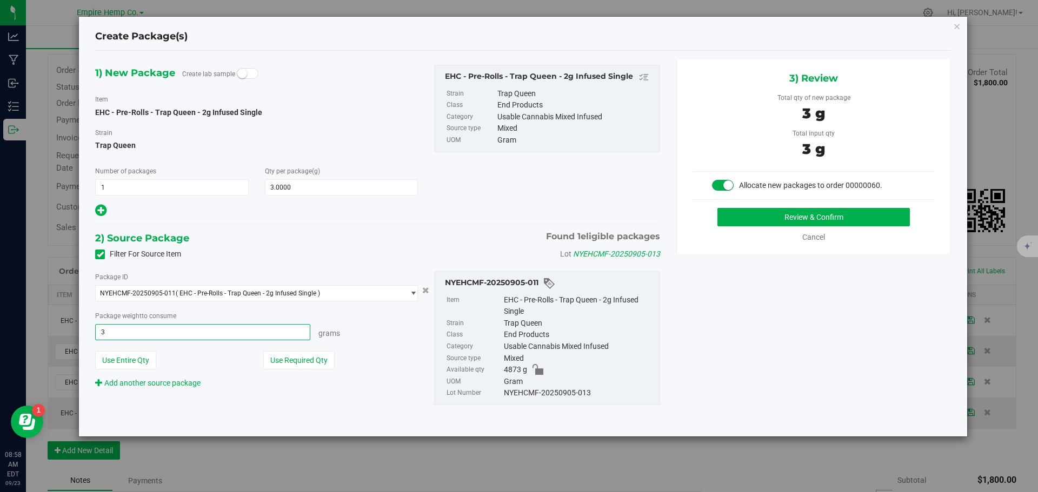
click at [717, 208] on button "Review & Confirm" at bounding box center [813, 217] width 192 height 18
type input "3.0000 g"
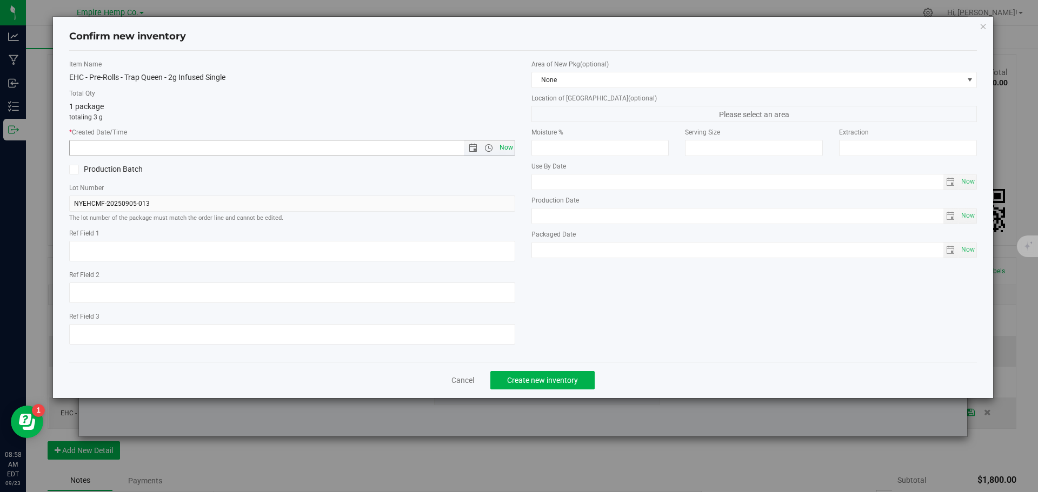
click at [503, 147] on span "Now" at bounding box center [506, 148] width 18 height 16
type input "9/23/2025 8:58 AM"
click at [563, 382] on span "Create new inventory" at bounding box center [542, 380] width 71 height 9
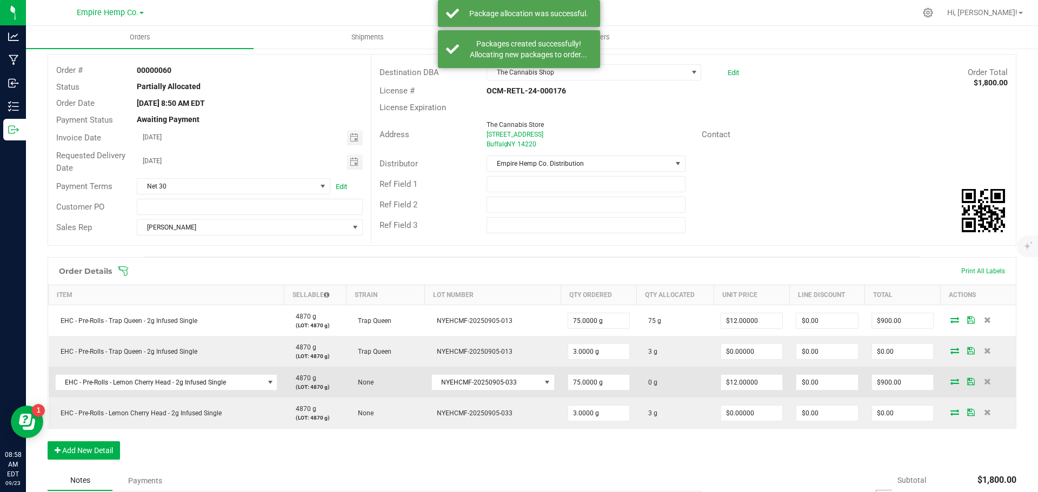
click at [950, 384] on icon at bounding box center [954, 381] width 9 height 6
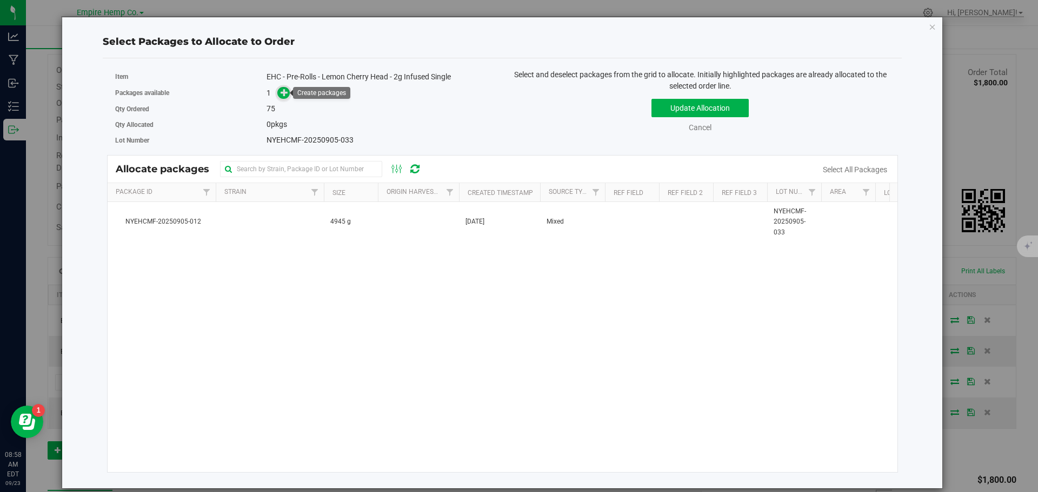
click at [286, 91] on icon at bounding box center [284, 93] width 8 height 8
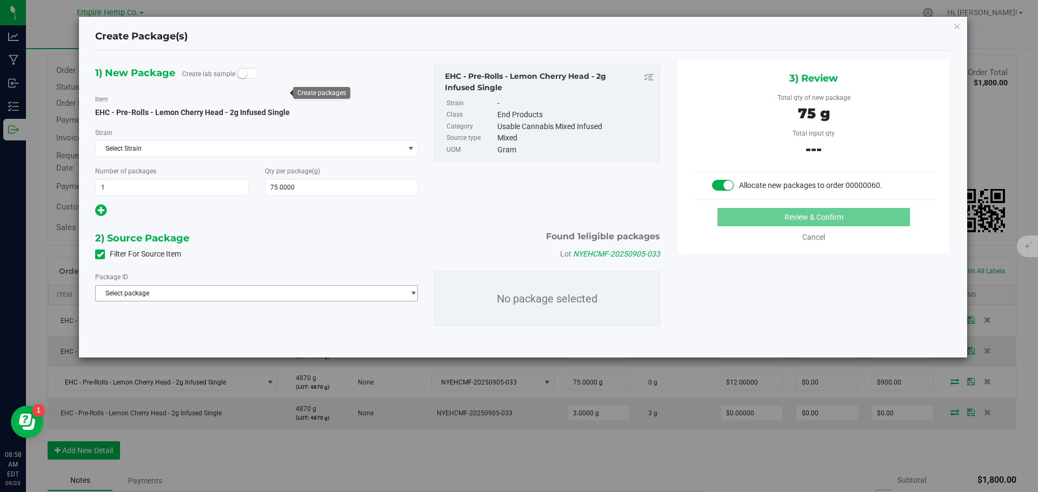
click at [264, 292] on span "Select package" at bounding box center [250, 293] width 308 height 15
click at [256, 339] on span "( EHC - Pre-Rolls - Lemon Cherry Head - 2g Infused Single )" at bounding box center [263, 338] width 169 height 8
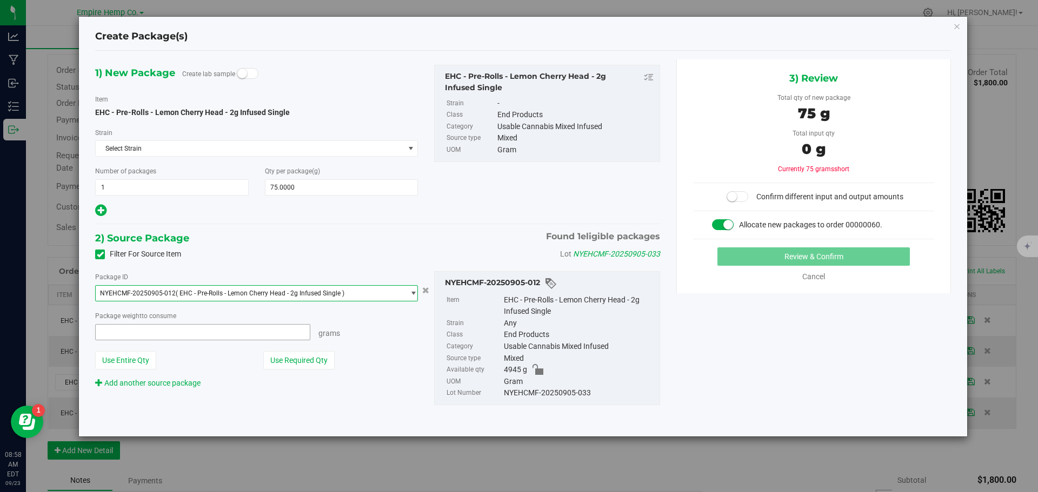
click at [255, 339] on span at bounding box center [202, 332] width 215 height 16
type input "75"
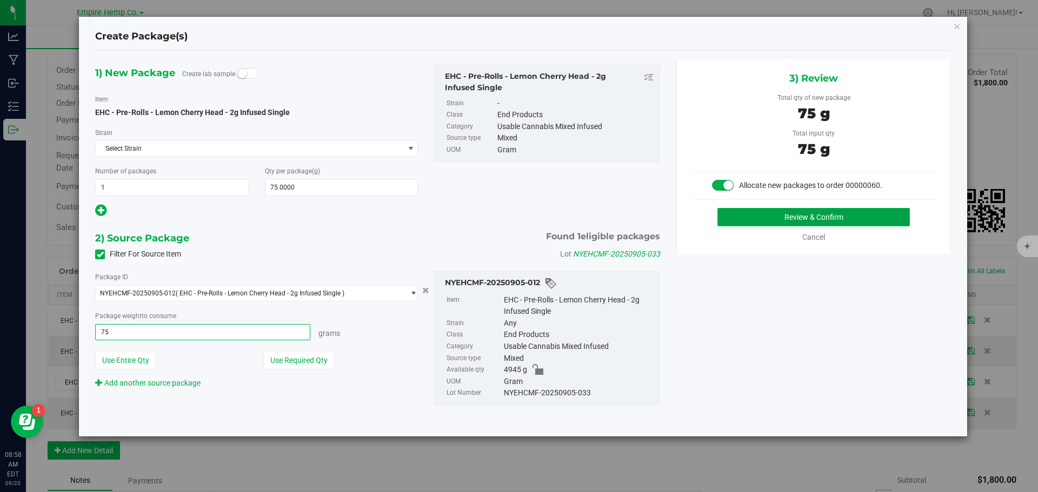
type input "75.0000 g"
click at [744, 212] on button "Review & Confirm" at bounding box center [813, 217] width 192 height 18
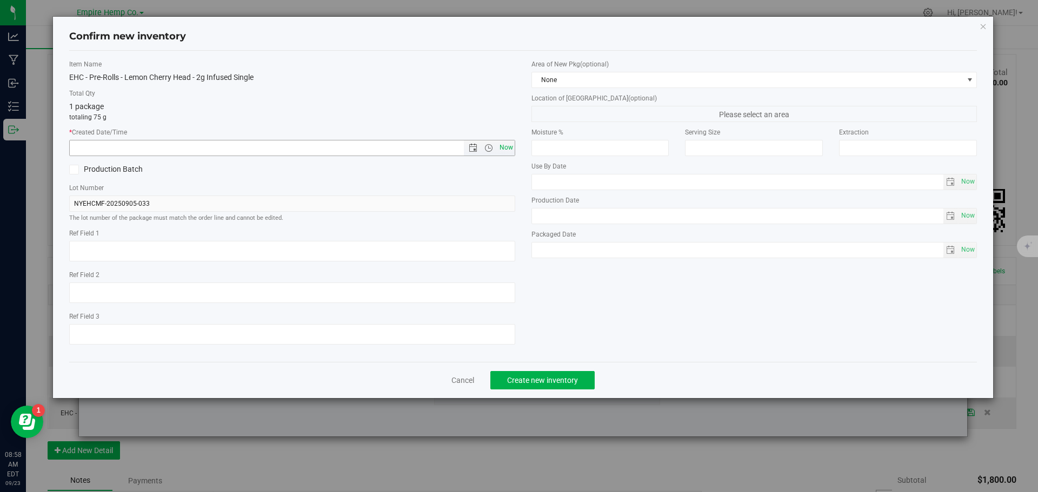
click at [507, 153] on span "Now" at bounding box center [506, 148] width 18 height 16
type input "9/23/2025 8:58 AM"
click at [549, 382] on span "Create new inventory" at bounding box center [542, 380] width 71 height 9
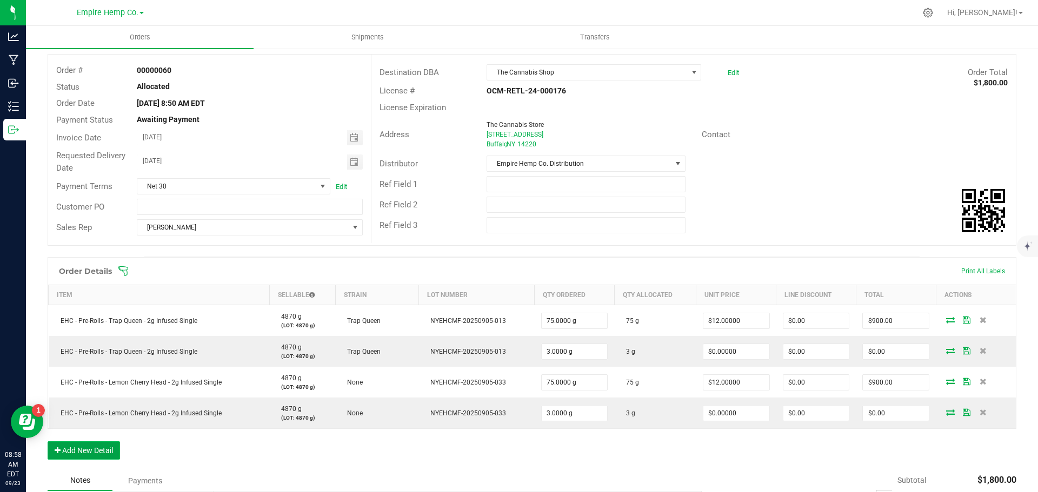
click at [90, 450] on button "Add New Detail" at bounding box center [84, 451] width 72 height 18
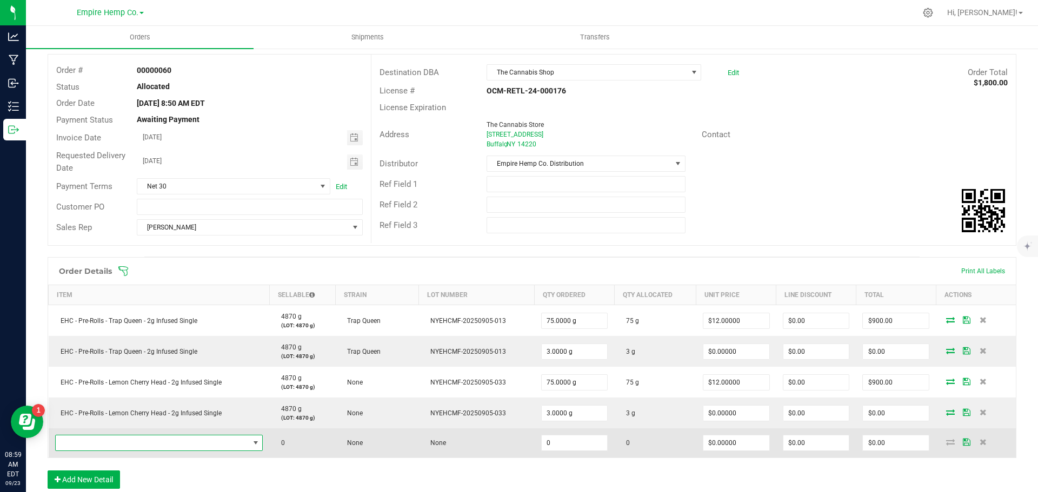
click at [98, 444] on span "NO DATA FOUND" at bounding box center [152, 443] width 193 height 15
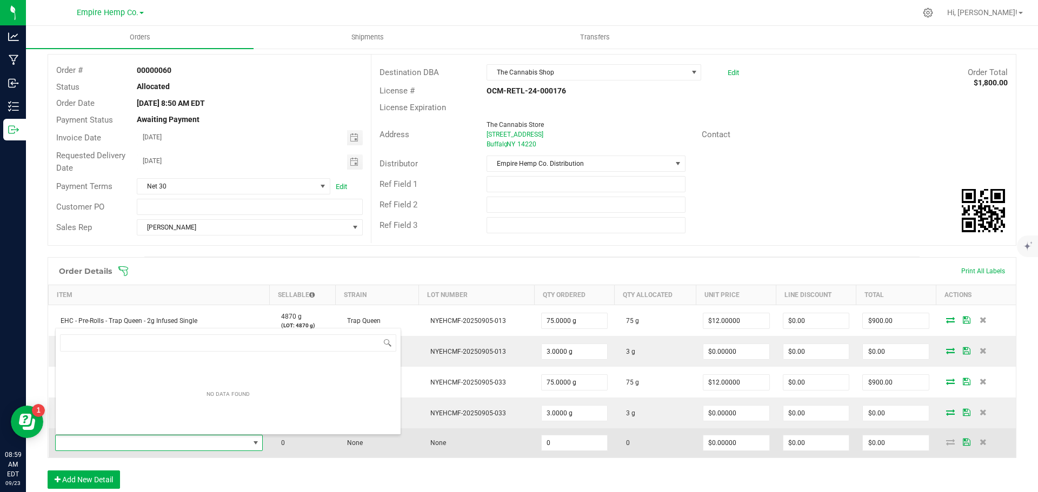
scroll to position [16, 204]
click at [98, 444] on span at bounding box center [152, 443] width 193 height 15
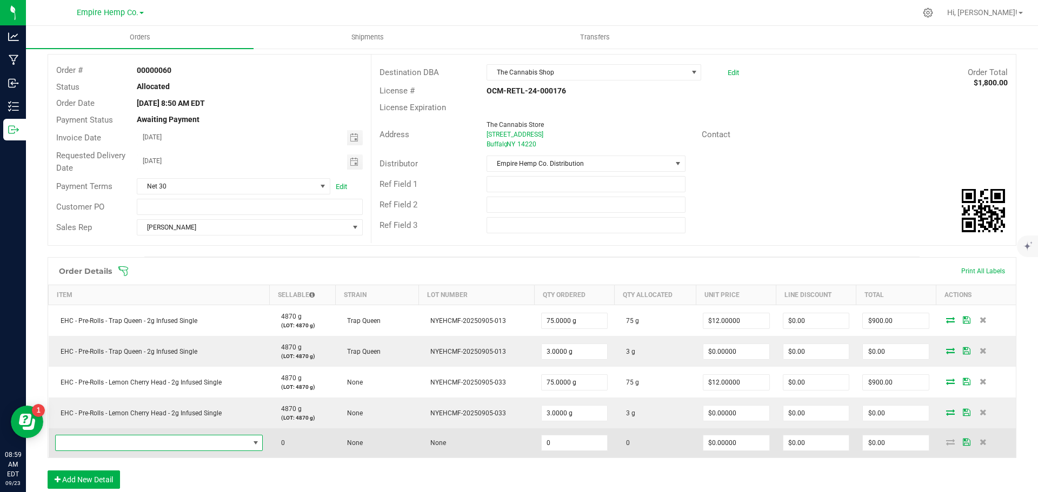
click at [98, 444] on span "NO DATA FOUND" at bounding box center [152, 443] width 193 height 15
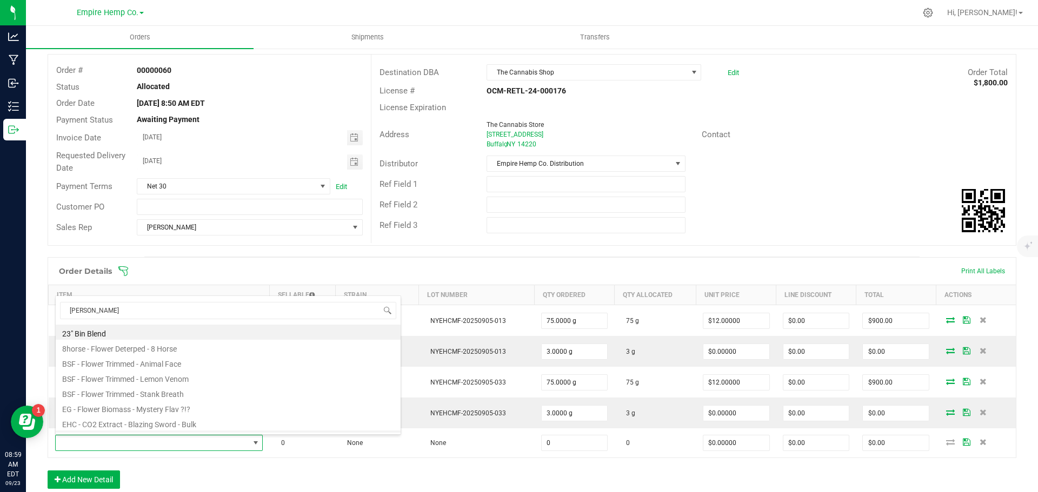
type input "stank"
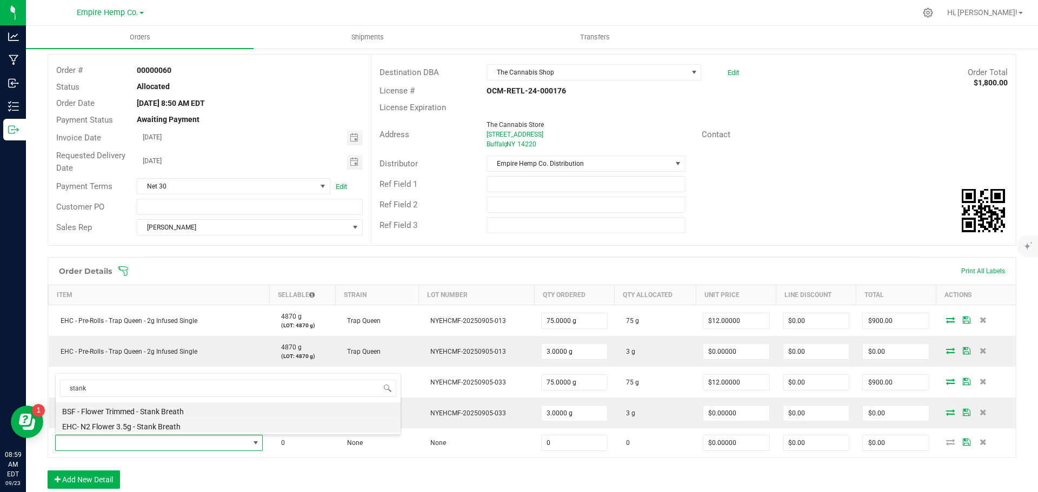
click at [148, 426] on li "EHC- N2 Flower 3.5g - Stank Breath" at bounding box center [228, 425] width 345 height 15
type input "0.0000 g"
type input "$15.00000"
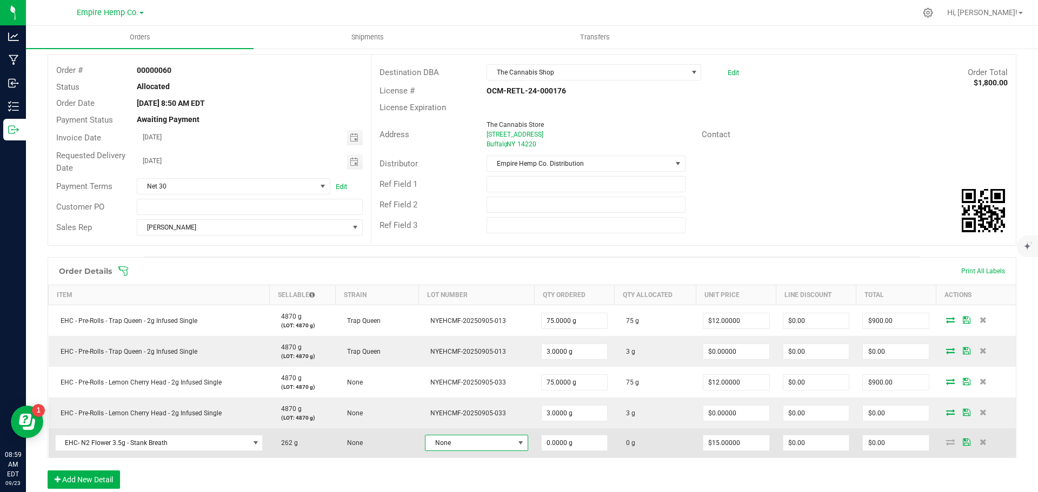
click at [502, 442] on span "None" at bounding box center [469, 443] width 88 height 15
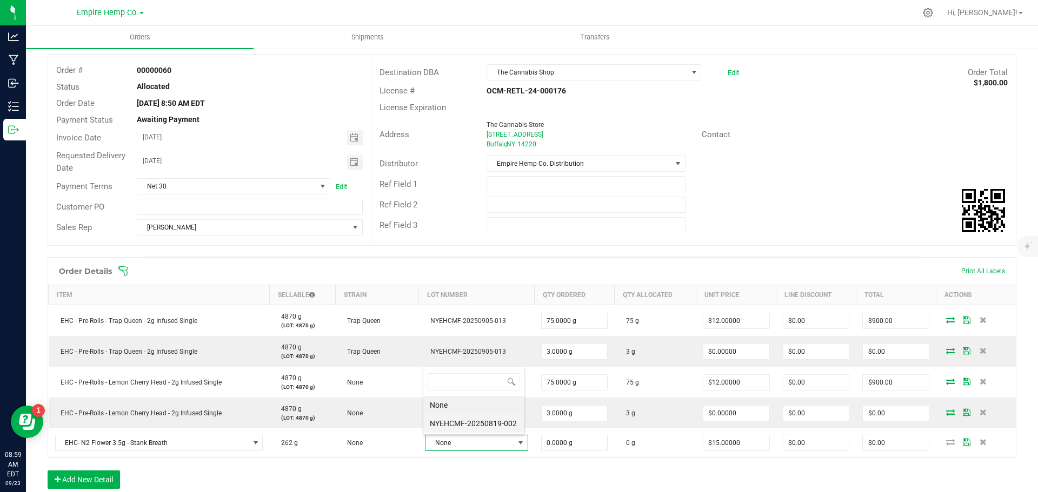
click at [512, 419] on li "NYEHCMF-20250819-002" at bounding box center [473, 424] width 101 height 18
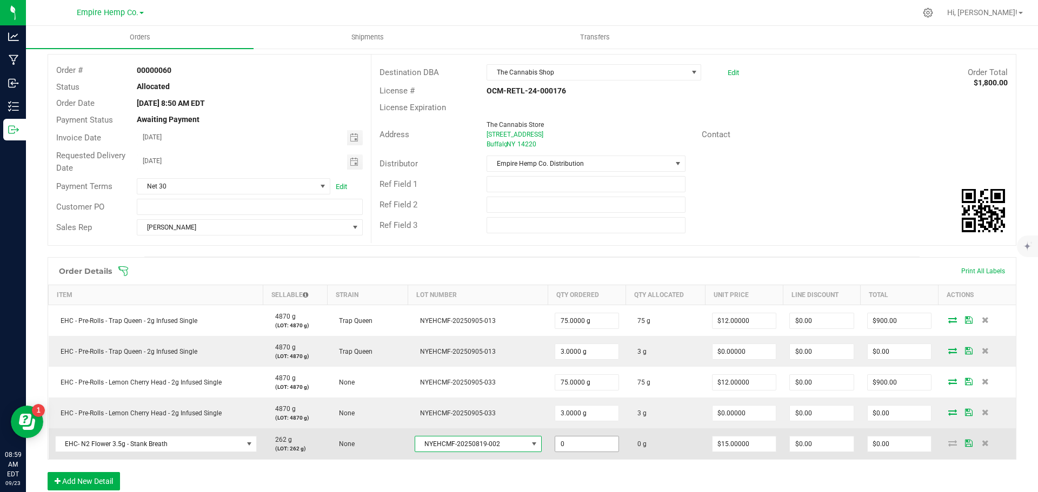
click at [591, 444] on input "0" at bounding box center [587, 444] width 64 height 15
type input "81.0000 g"
type input "15"
type input "$1,215.00"
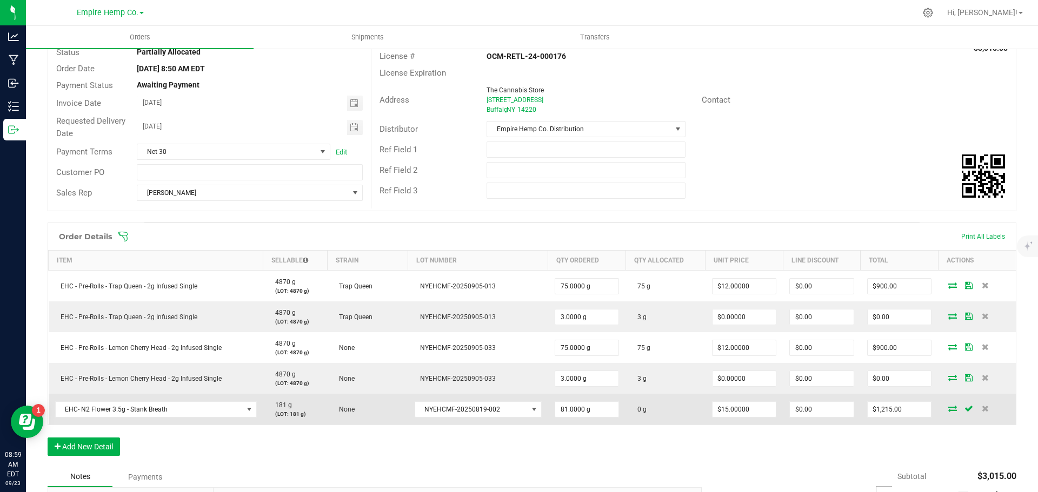
scroll to position [108, 0]
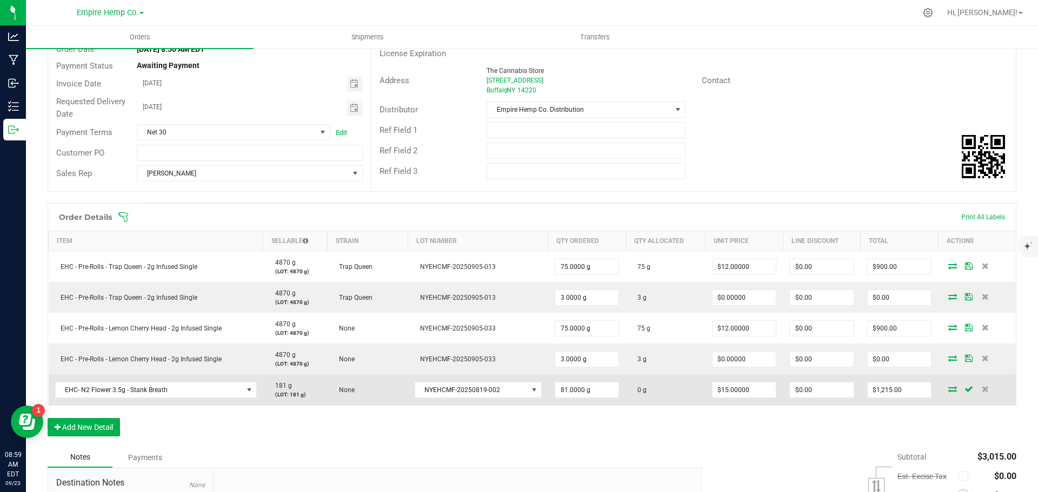
click at [948, 391] on icon at bounding box center [952, 389] width 9 height 6
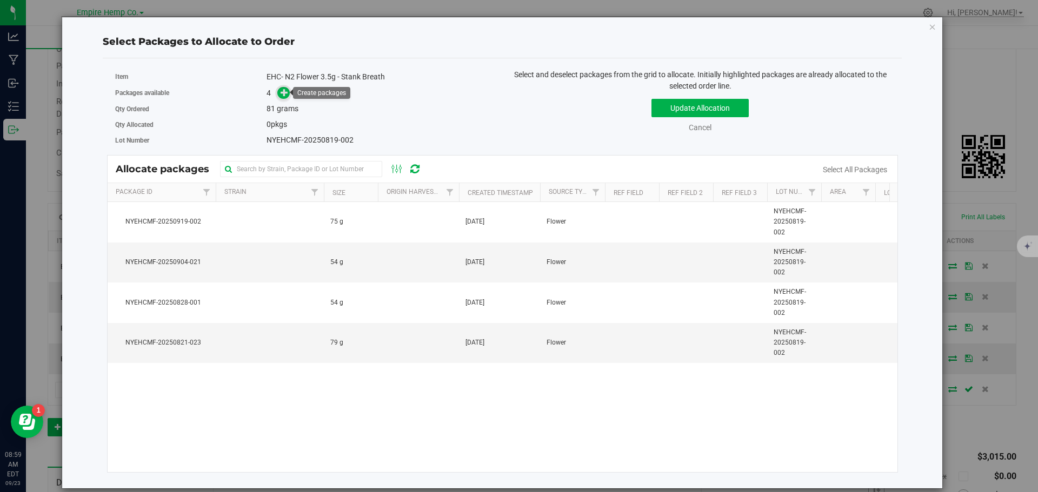
click at [281, 91] on icon at bounding box center [284, 93] width 8 height 8
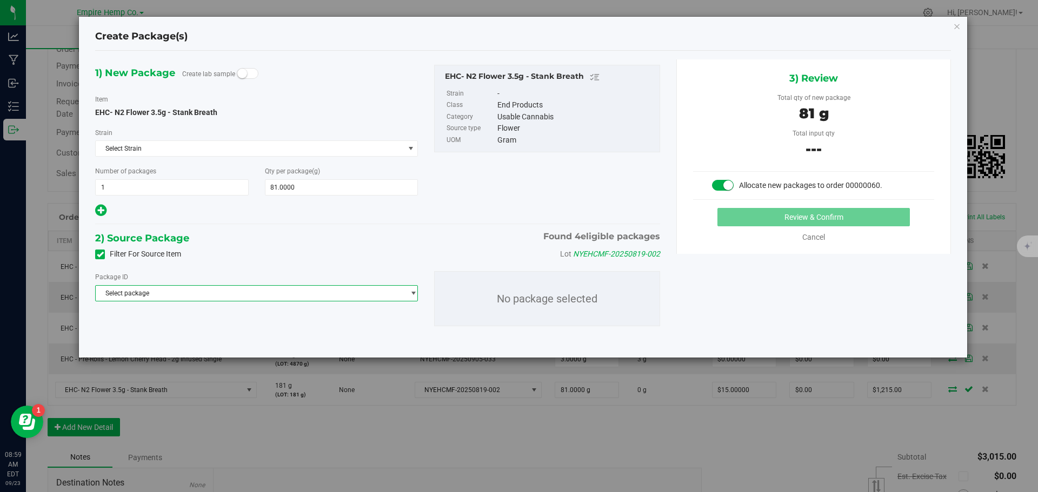
click at [210, 293] on span "Select package" at bounding box center [250, 293] width 308 height 15
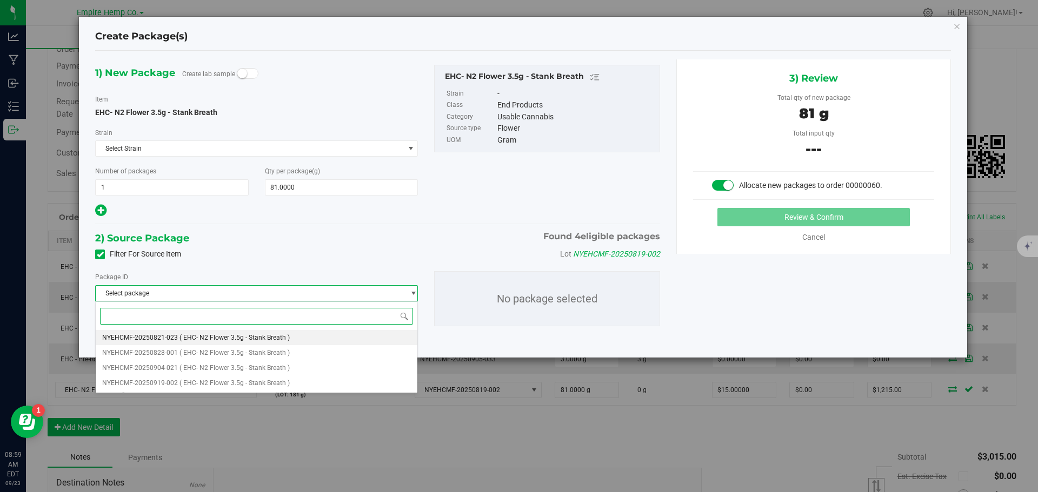
click at [202, 335] on span "( EHC- N2 Flower 3.5g - Stank Breath )" at bounding box center [234, 338] width 110 height 8
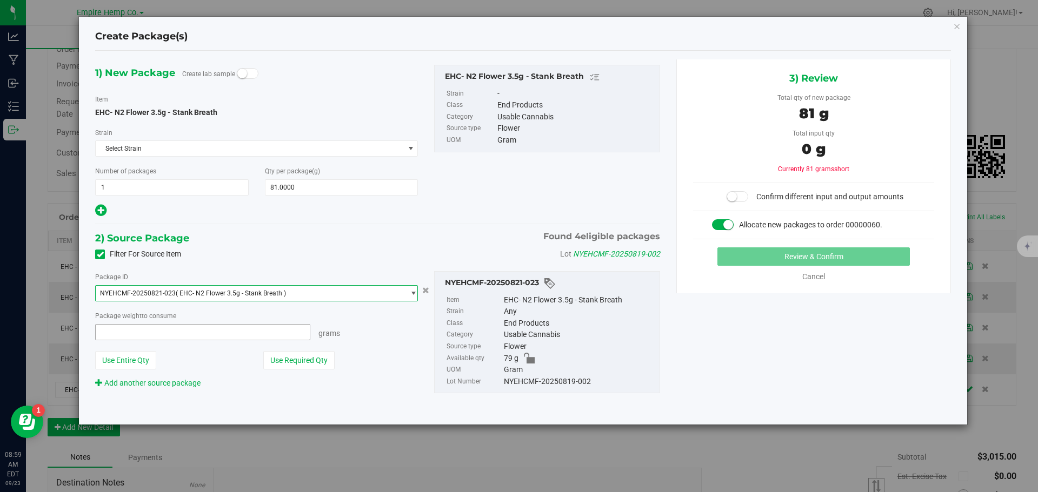
click at [201, 335] on span at bounding box center [202, 332] width 215 height 16
type input "81"
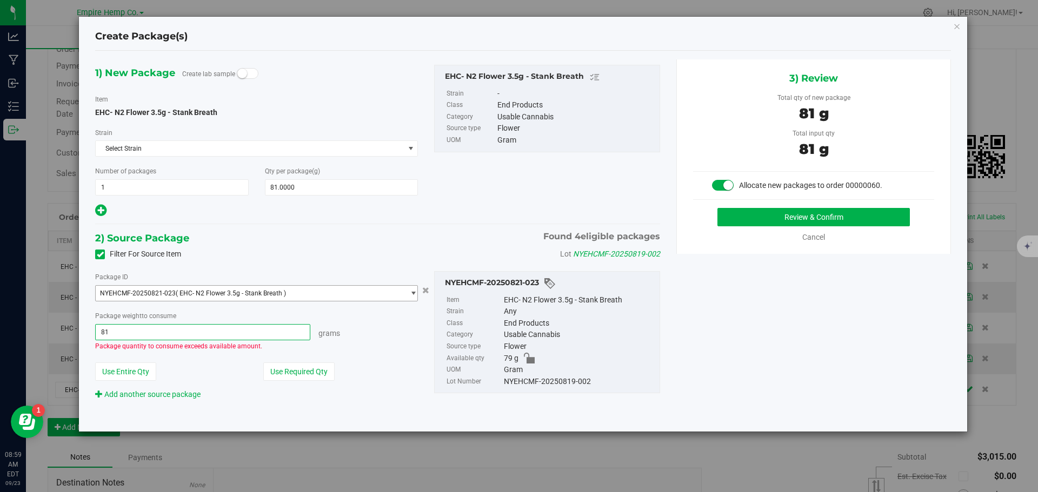
type input "81.0000 g"
click at [257, 296] on span "( EHC- N2 Flower 3.5g - Stank Breath )" at bounding box center [231, 294] width 110 height 8
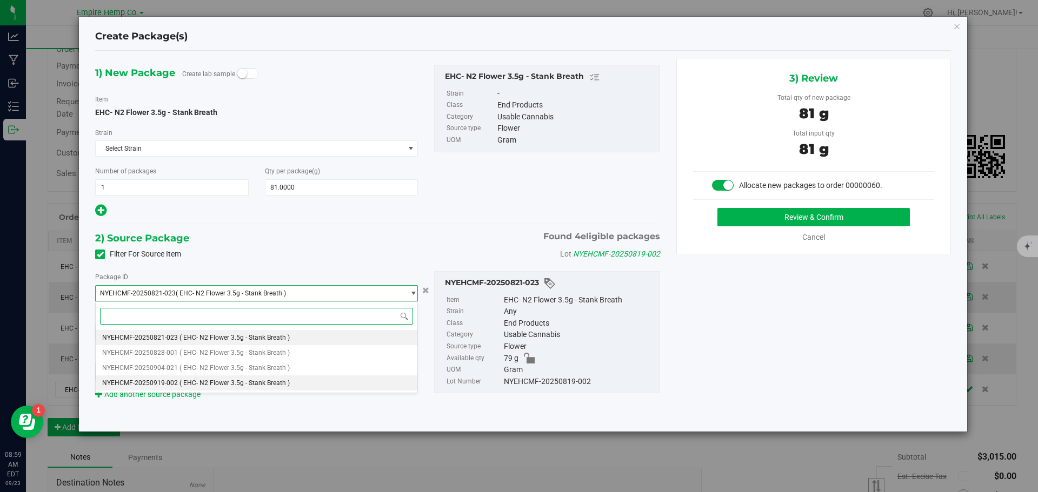
click at [234, 386] on span "( EHC- N2 Flower 3.5g - Stank Breath )" at bounding box center [234, 383] width 110 height 8
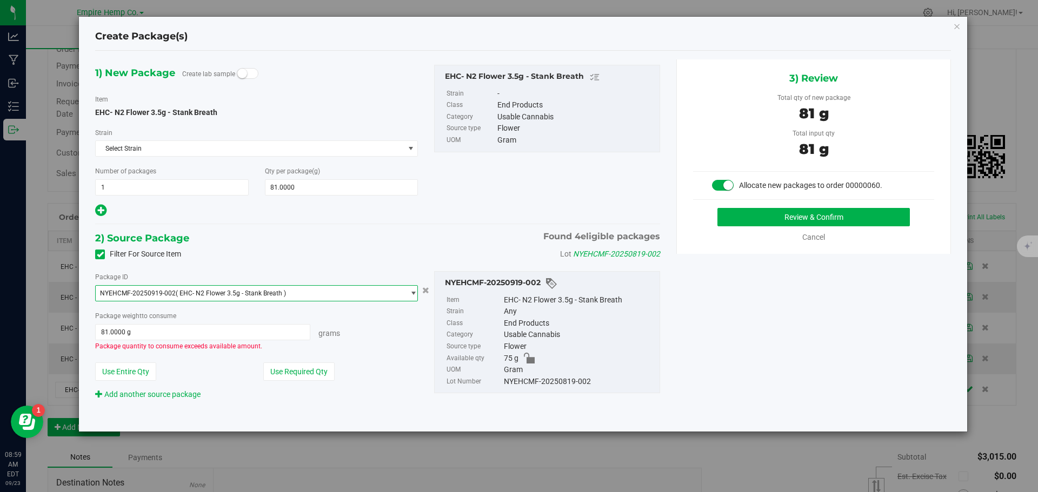
click at [293, 292] on span "NYEHCMF-20250919-002 ( EHC- N2 Flower 3.5g - Stank Breath )" at bounding box center [250, 293] width 308 height 15
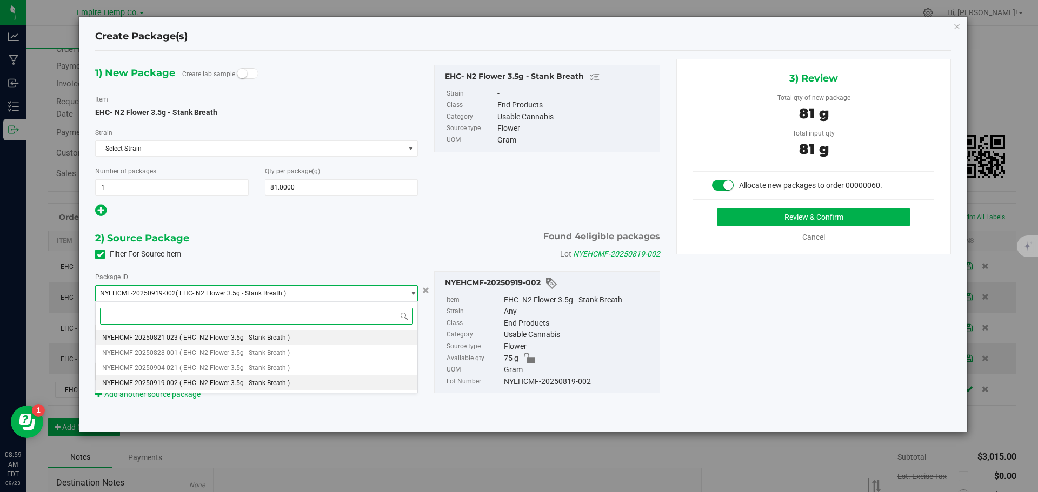
click at [268, 337] on span "( EHC- N2 Flower 3.5g - Stank Breath )" at bounding box center [234, 338] width 110 height 8
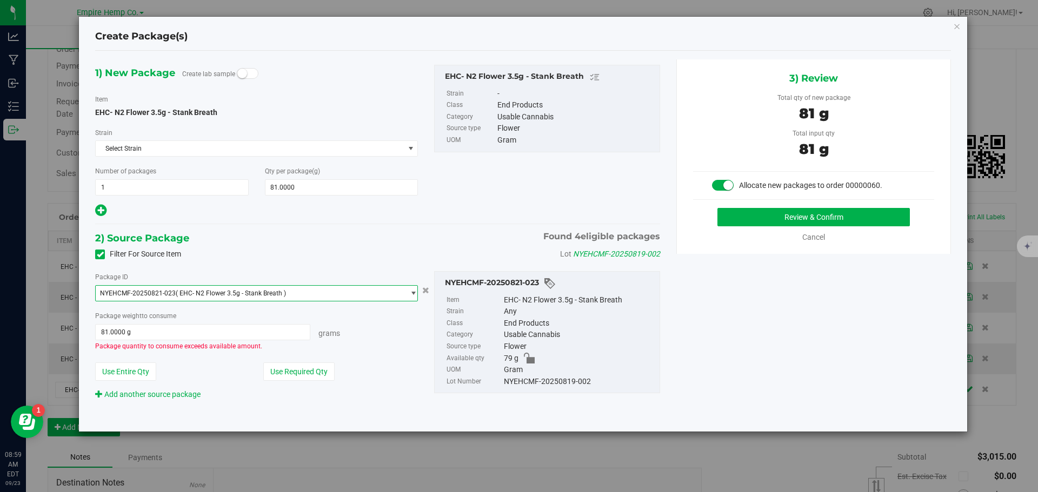
click at [311, 296] on span "NYEHCMF-20250821-023 ( EHC- N2 Flower 3.5g - Stank Breath )" at bounding box center [250, 293] width 308 height 15
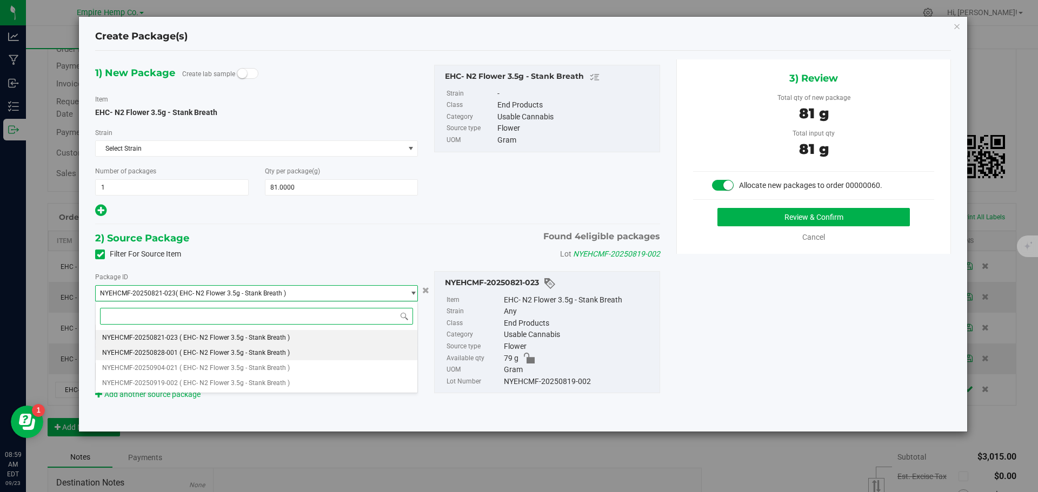
click at [285, 352] on span "( EHC- N2 Flower 3.5g - Stank Breath )" at bounding box center [234, 353] width 110 height 8
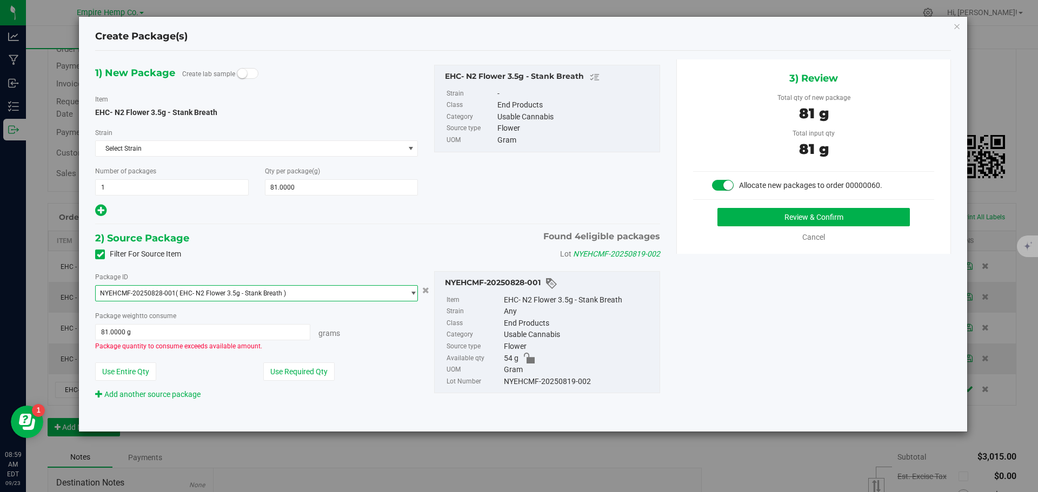
click at [292, 298] on span "NYEHCMF-20250828-001 ( EHC- N2 Flower 3.5g - Stank Breath )" at bounding box center [250, 293] width 308 height 15
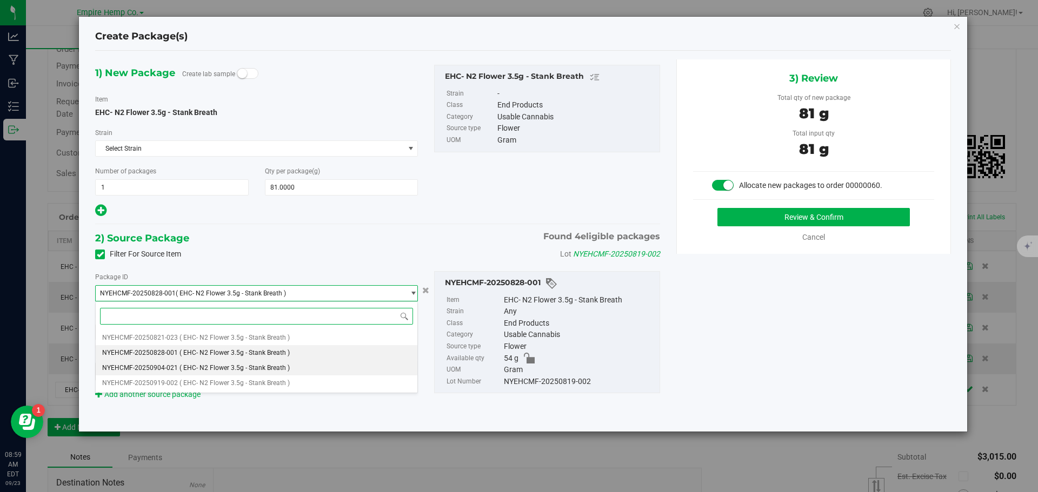
click at [272, 365] on span "( EHC- N2 Flower 3.5g - Stank Breath )" at bounding box center [234, 368] width 110 height 8
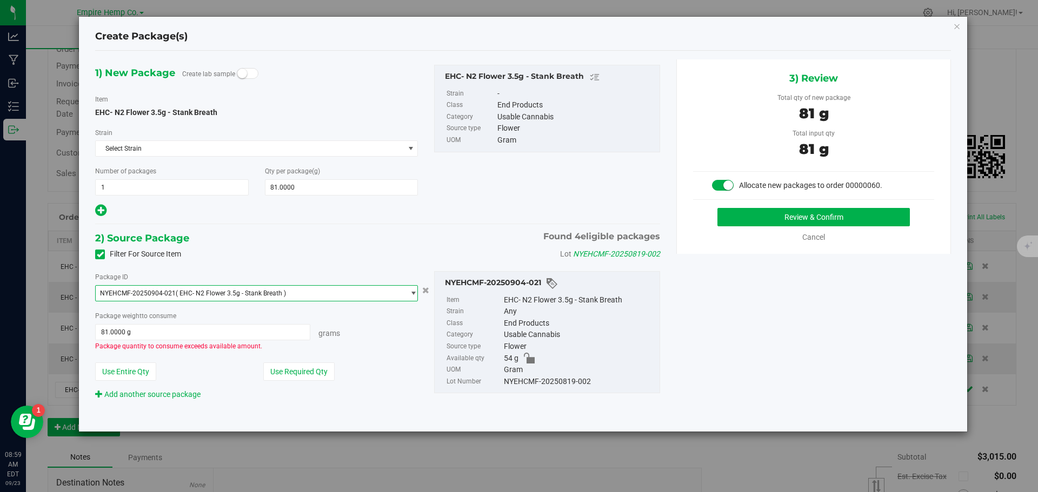
click at [412, 291] on span "select" at bounding box center [413, 293] width 8 height 9
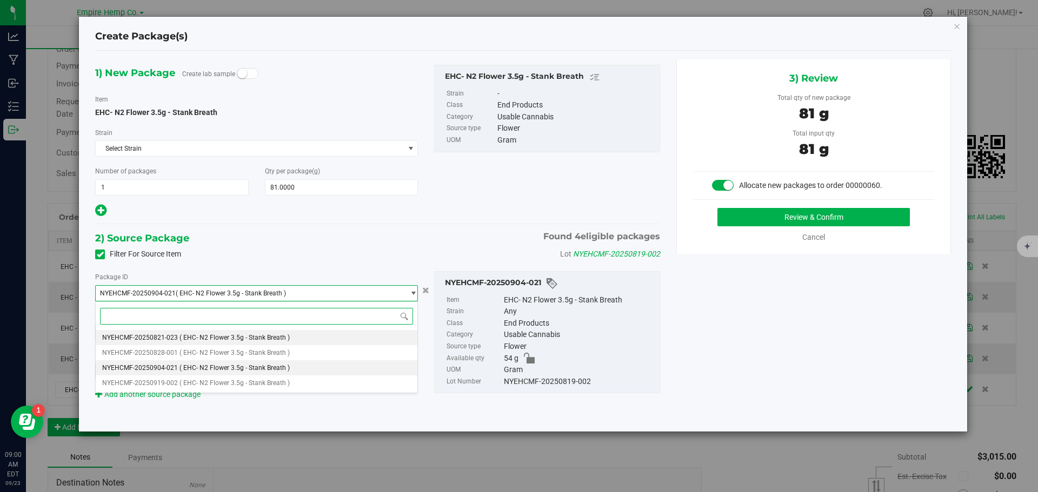
click at [366, 338] on li "NYEHCMF-20250821-023 ( EHC- N2 Flower 3.5g - Stank Breath )" at bounding box center [257, 337] width 322 height 15
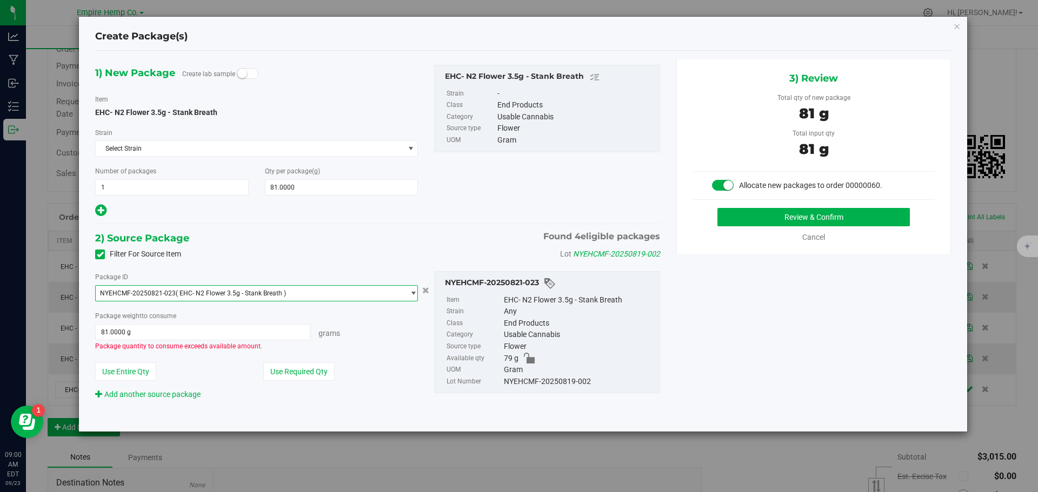
click at [410, 295] on span "select" at bounding box center [413, 293] width 8 height 9
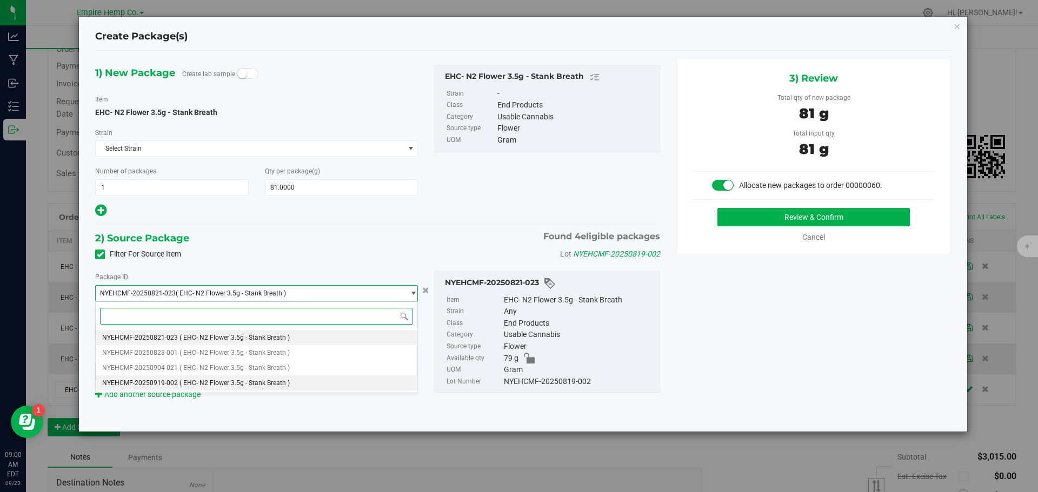
click at [297, 385] on li "NYEHCMF-20250919-002 ( EHC- N2 Flower 3.5g - Stank Breath )" at bounding box center [257, 383] width 322 height 15
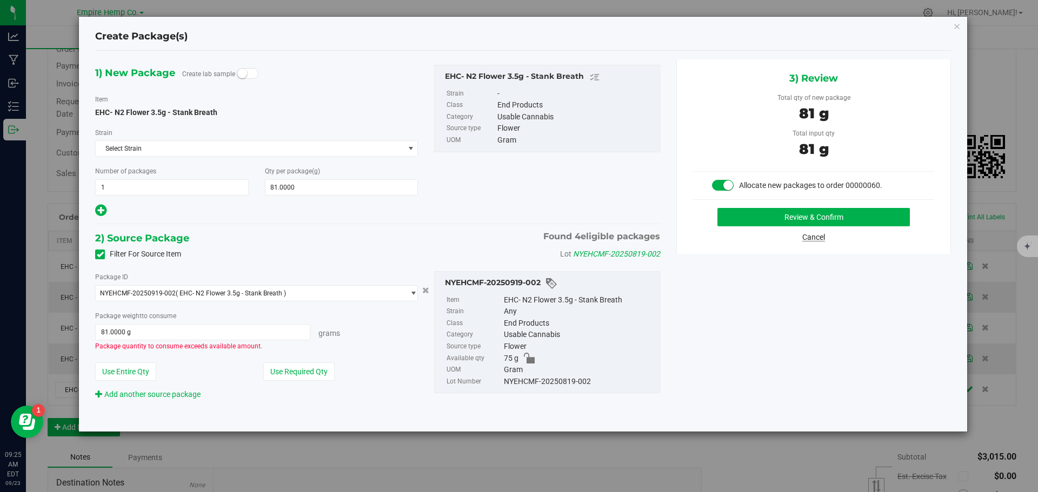
click at [813, 237] on link "Cancel" at bounding box center [813, 237] width 23 height 9
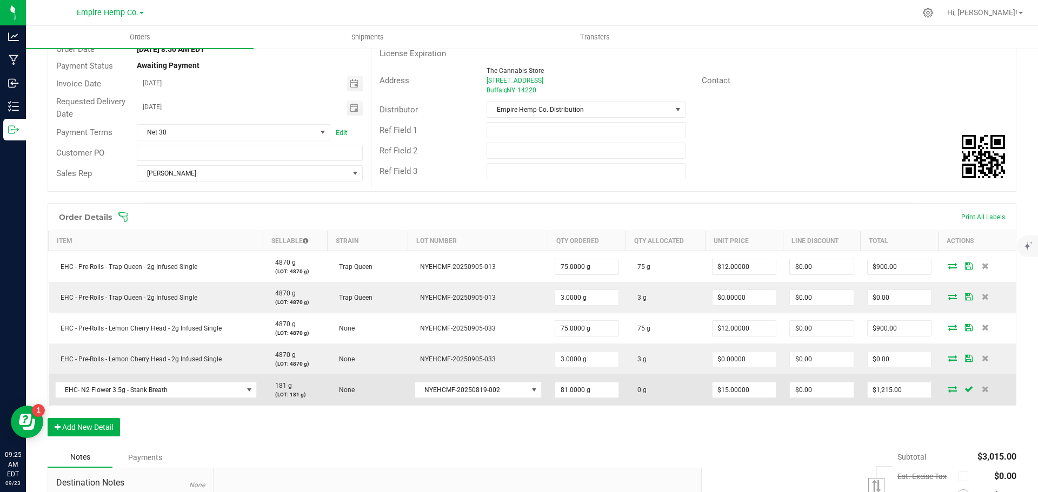
click at [948, 392] on icon at bounding box center [952, 389] width 9 height 6
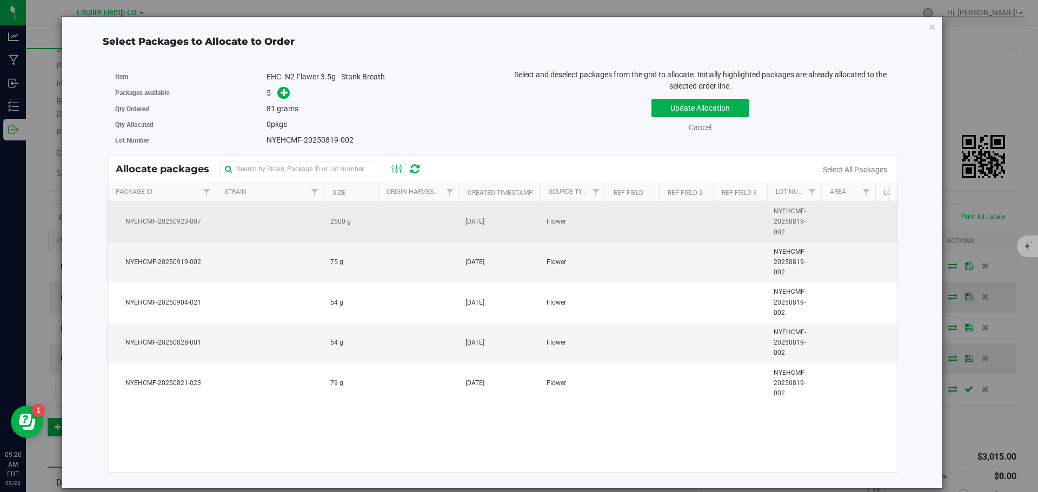
click at [229, 228] on td at bounding box center [270, 222] width 108 height 41
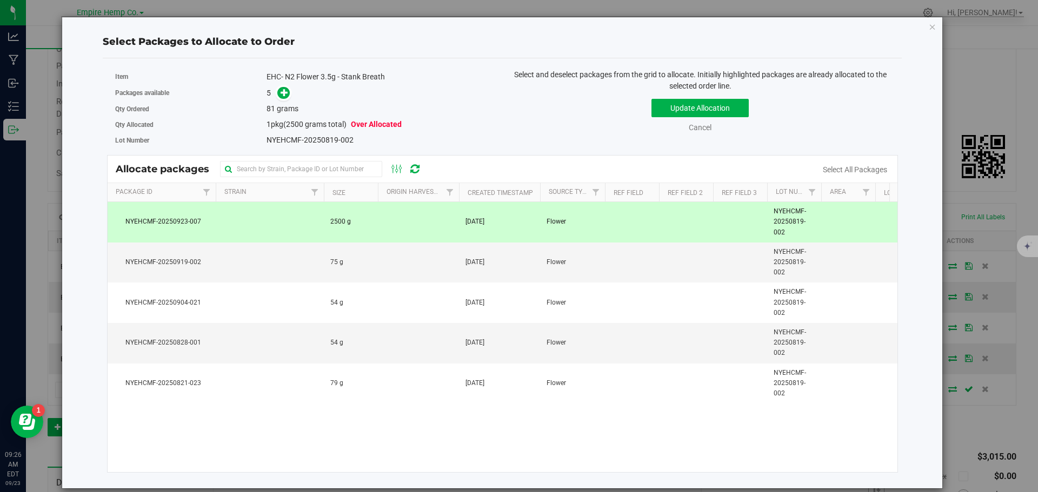
click at [337, 91] on div "5" at bounding box center [380, 93] width 228 height 12
click at [286, 93] on icon at bounding box center [284, 93] width 8 height 8
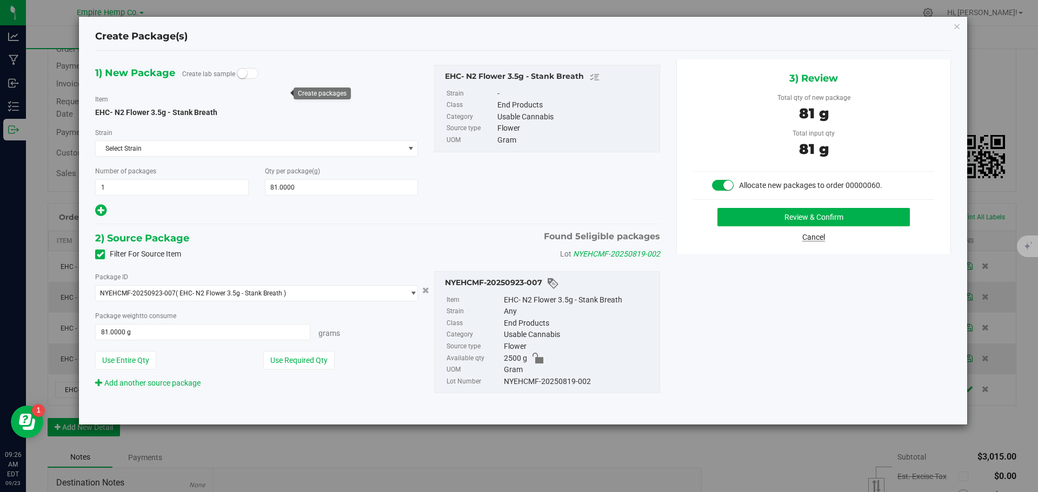
click at [811, 235] on link "Cancel" at bounding box center [813, 237] width 23 height 9
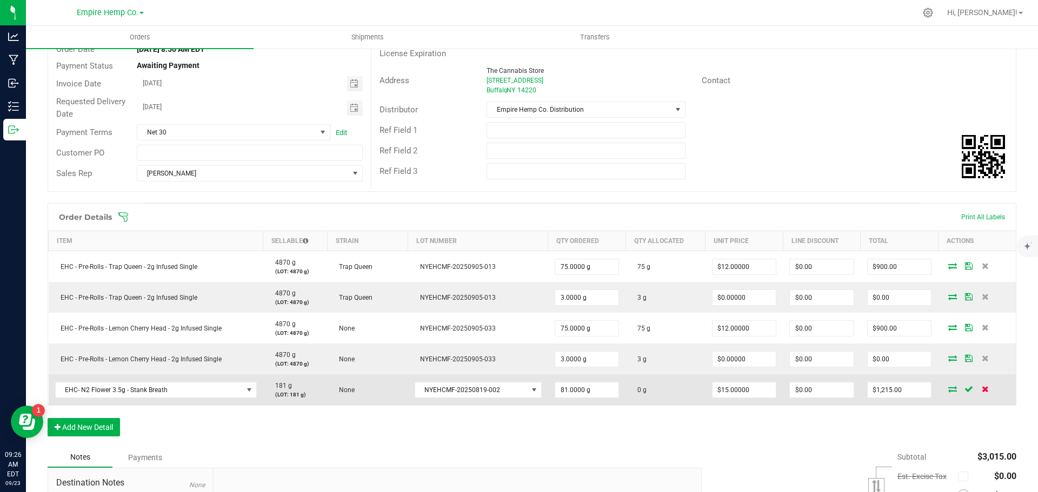
click at [981, 387] on icon at bounding box center [984, 389] width 7 height 6
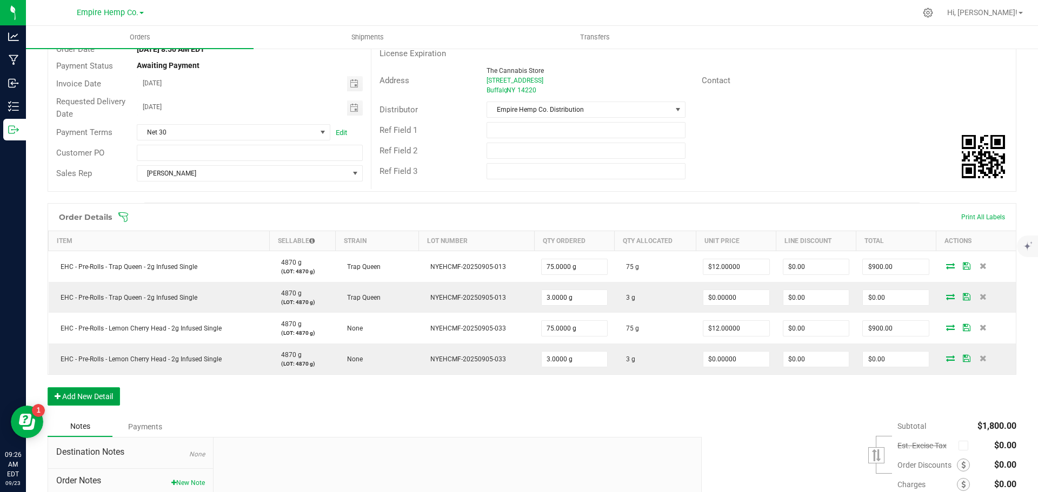
click at [99, 396] on button "Add New Detail" at bounding box center [84, 396] width 72 height 18
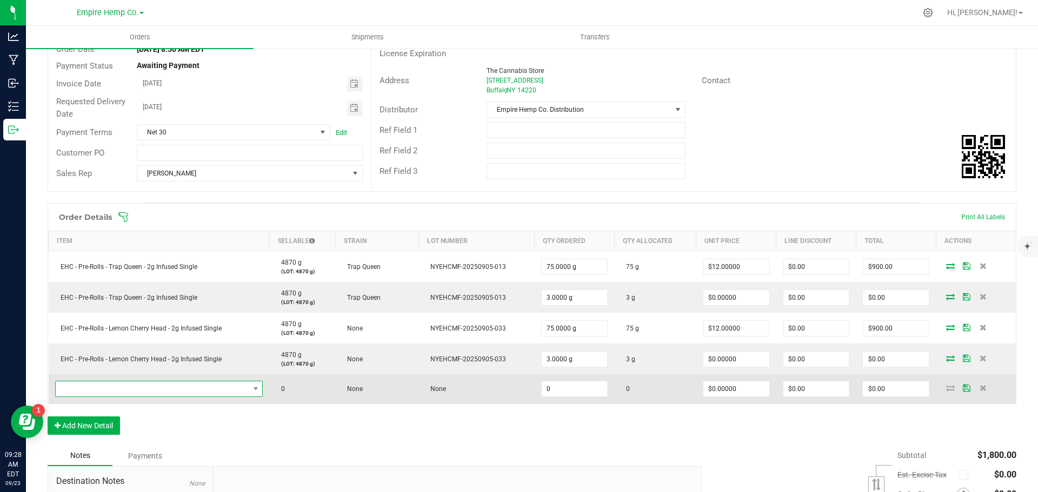
click at [107, 392] on span "NO DATA FOUND" at bounding box center [152, 389] width 193 height 15
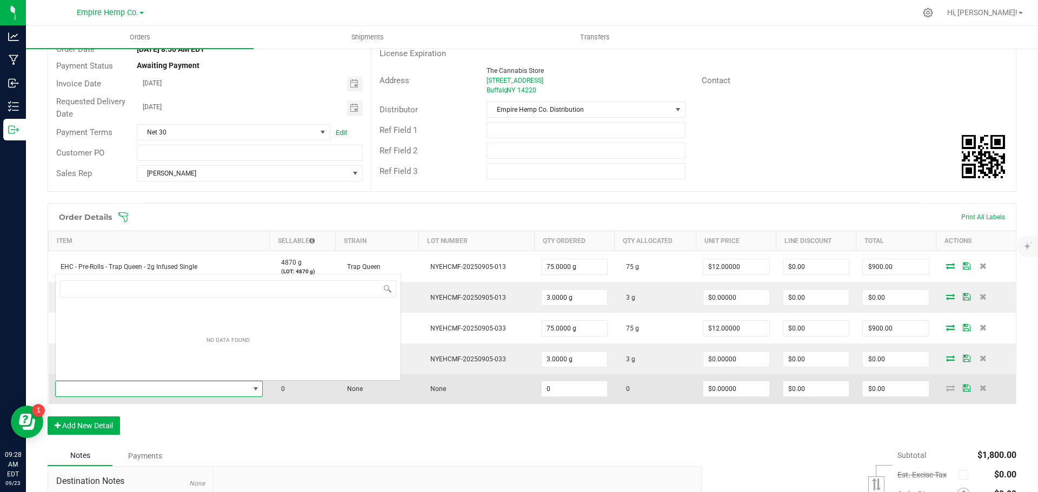
scroll to position [16, 204]
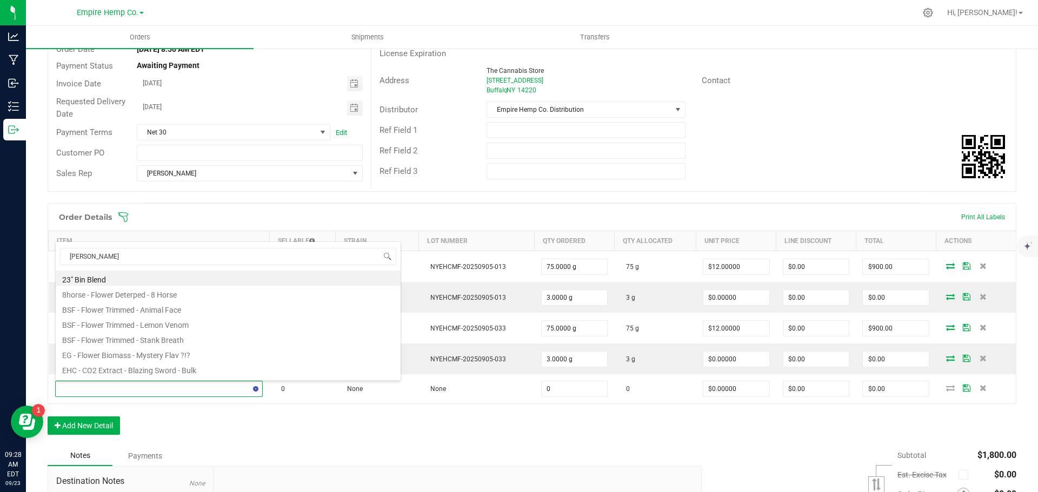
type input "stank"
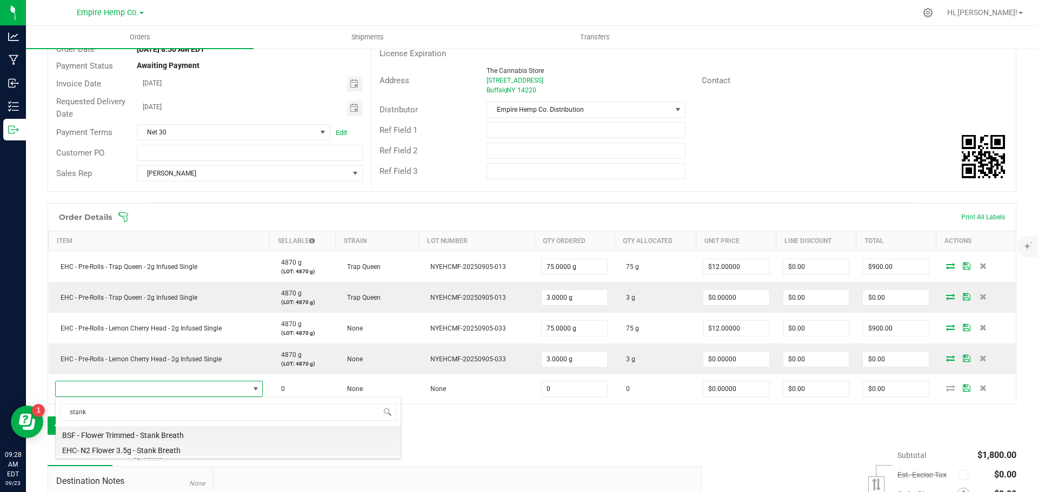
click at [166, 450] on li "EHC- N2 Flower 3.5g - Stank Breath" at bounding box center [228, 449] width 345 height 15
type input "0.0000 g"
type input "$15.00000"
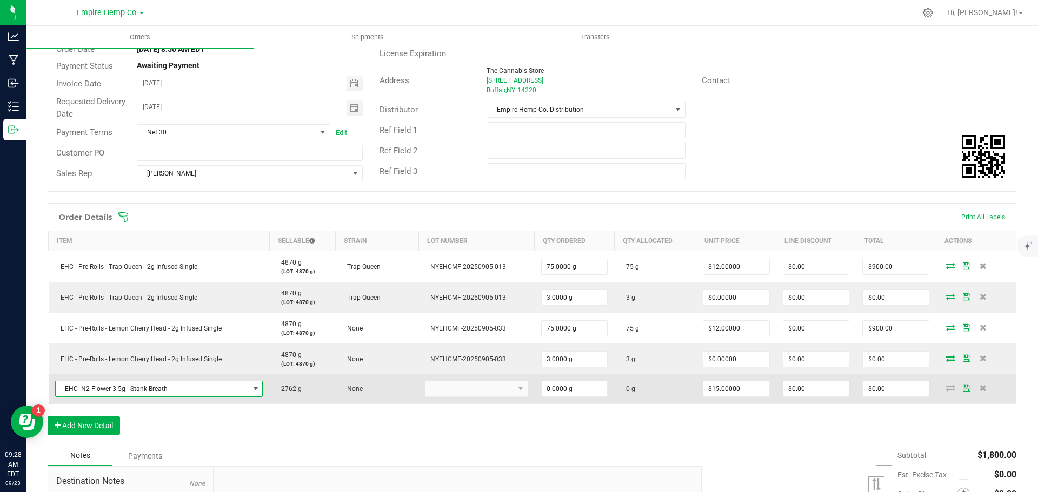
click at [495, 394] on kendo-dropdownlist at bounding box center [476, 389] width 103 height 16
click at [513, 393] on span at bounding box center [520, 389] width 14 height 15
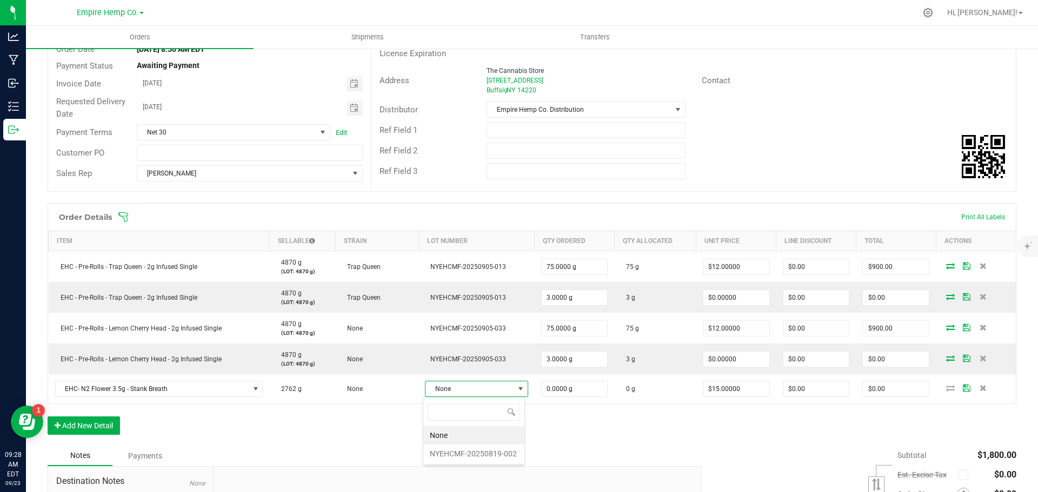
scroll to position [16, 100]
click at [482, 451] on li "NYEHCMF-20250819-002" at bounding box center [473, 454] width 101 height 18
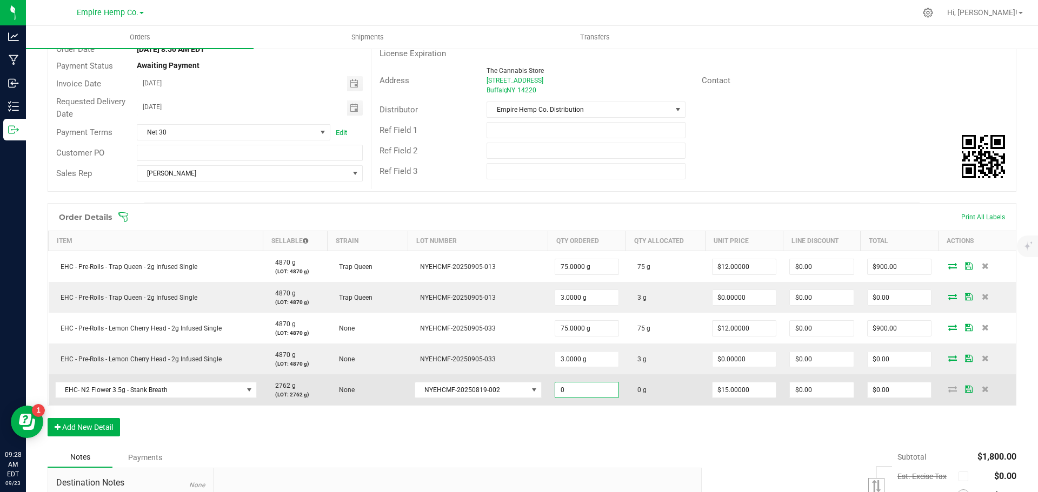
click at [564, 392] on input "0" at bounding box center [587, 390] width 64 height 15
type input "81.0000 g"
type input "15"
type input "$1,215.00"
click at [948, 389] on icon at bounding box center [952, 389] width 9 height 6
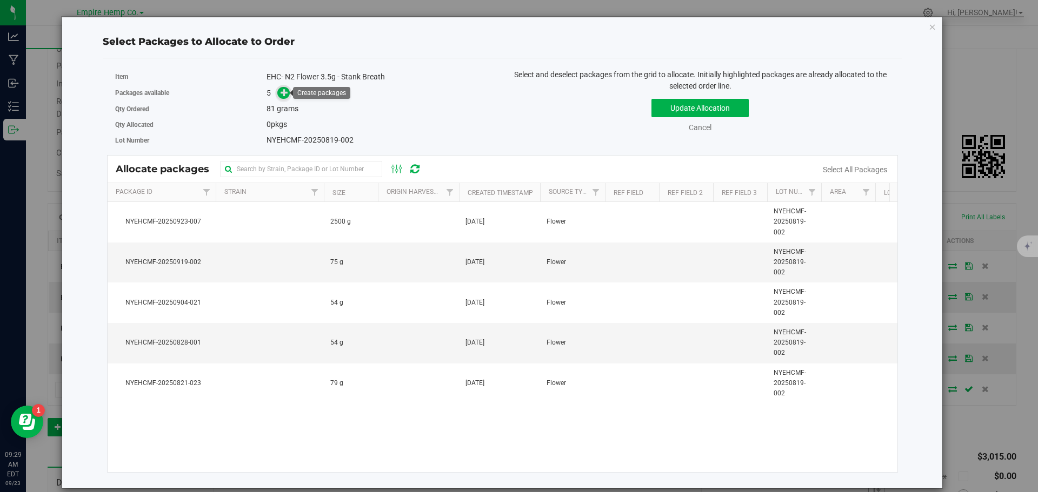
click at [287, 91] on icon at bounding box center [284, 93] width 8 height 8
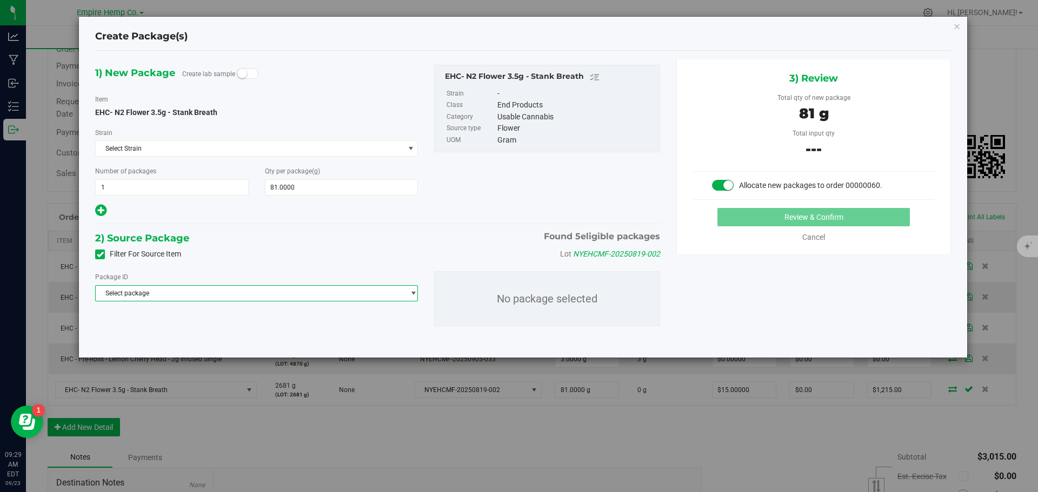
click at [354, 297] on span "Select package" at bounding box center [250, 293] width 308 height 15
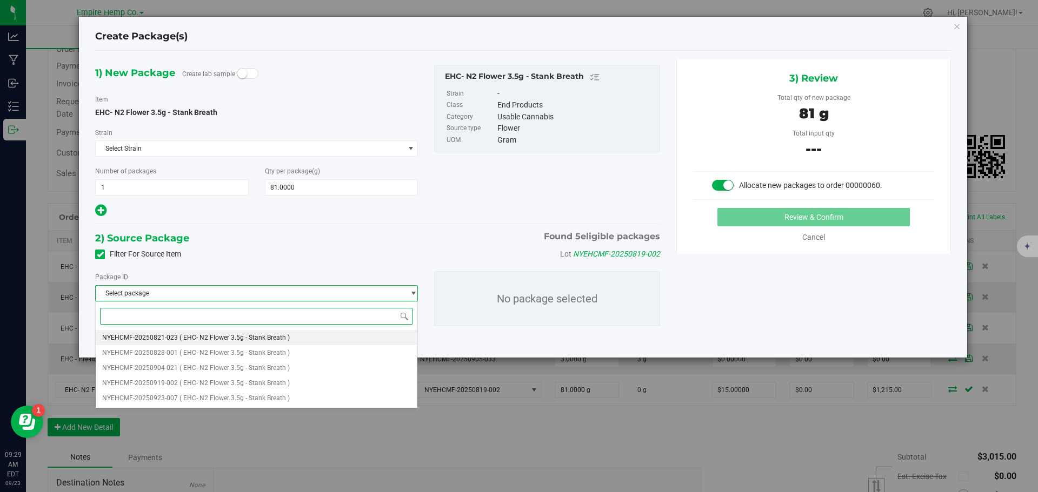
click at [340, 334] on li "NYEHCMF-20250821-023 ( EHC- N2 Flower 3.5g - Stank Breath )" at bounding box center [257, 337] width 322 height 15
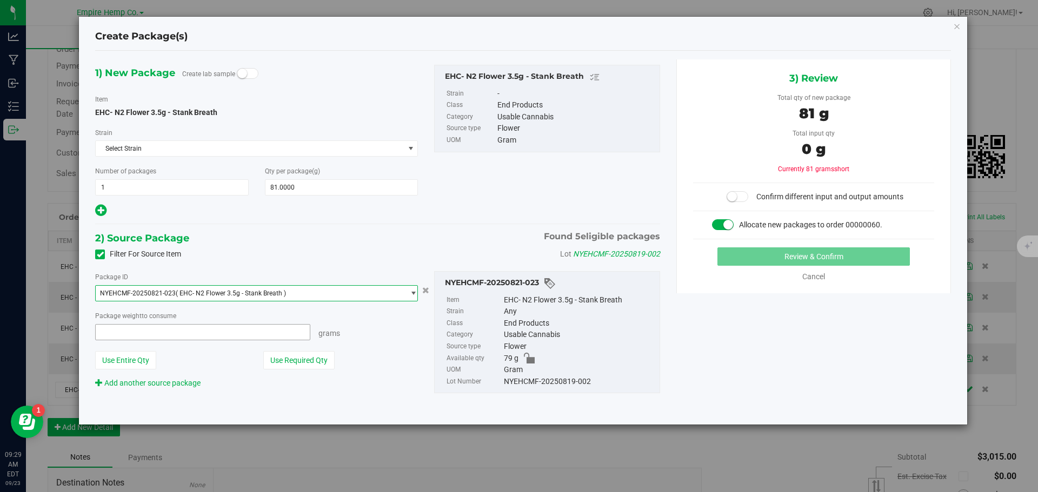
click at [240, 327] on span at bounding box center [202, 332] width 215 height 16
type input "0.0000 g"
click at [365, 295] on span "NYEHCMF-20250821-023 ( EHC- N2 Flower 3.5g - Stank Breath )" at bounding box center [250, 293] width 308 height 15
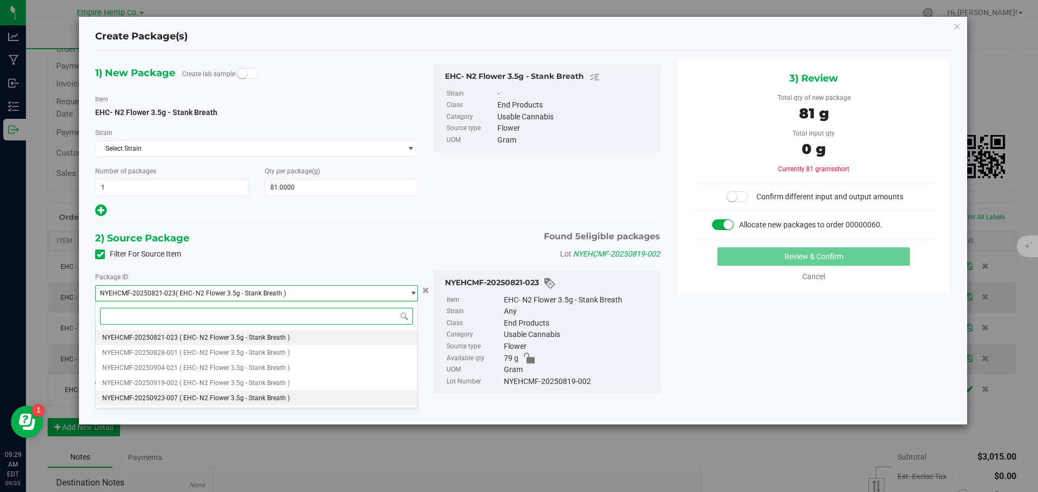
click at [299, 398] on li "NYEHCMF-20250923-007 ( EHC- N2 Flower 3.5g - Stank Breath )" at bounding box center [257, 398] width 322 height 15
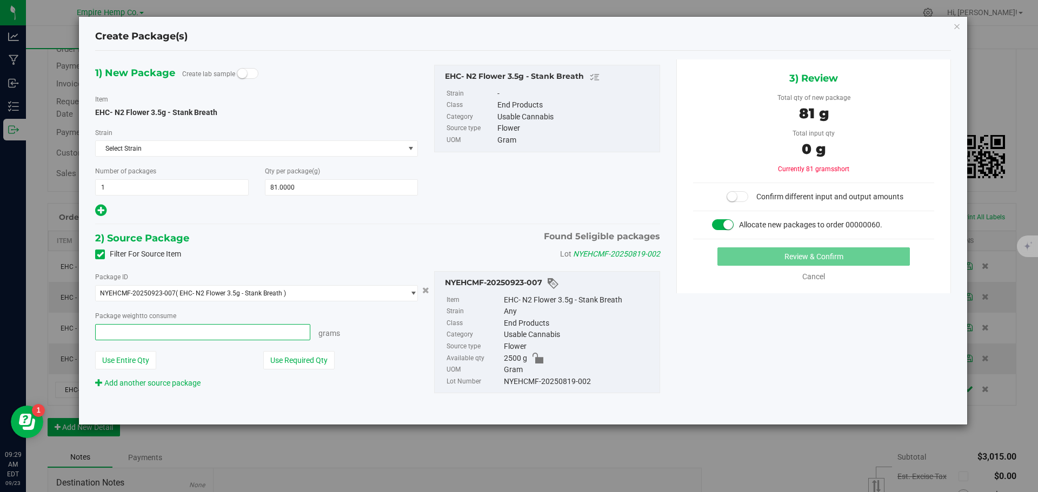
click at [251, 333] on span at bounding box center [202, 332] width 215 height 16
type input "81"
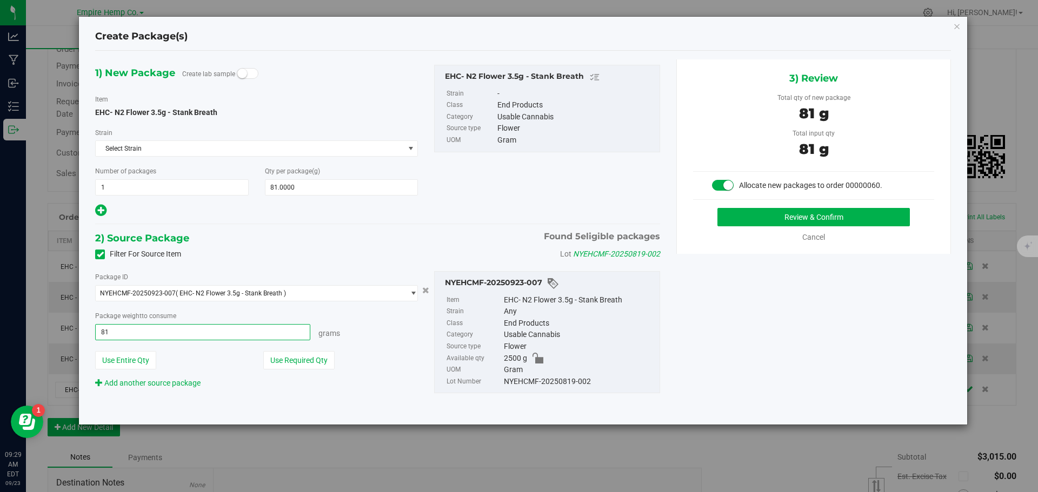
click at [717, 208] on button "Review & Confirm" at bounding box center [813, 217] width 192 height 18
type input "81.0000 g"
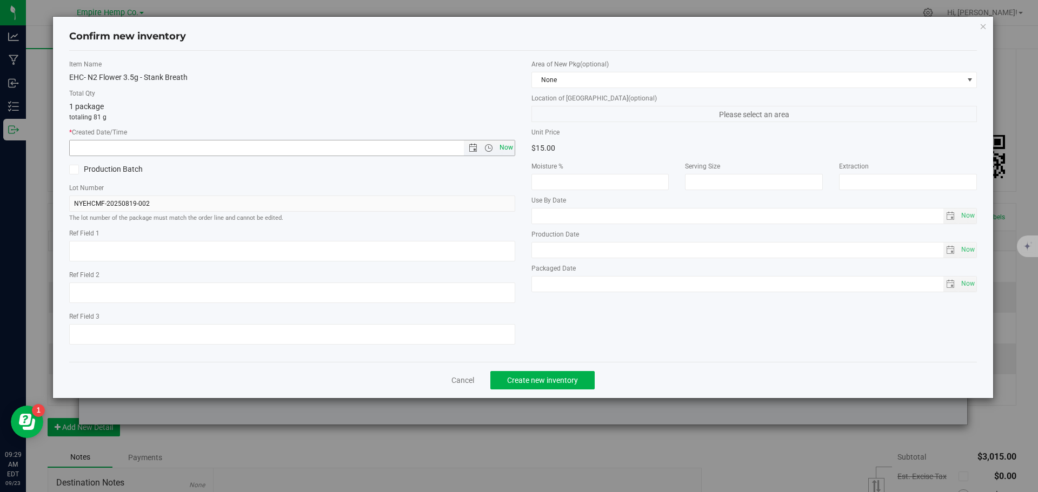
click at [500, 146] on span "Now" at bounding box center [506, 148] width 18 height 16
type input "9/23/2025 9:29 AM"
click at [556, 376] on span "Create new inventory" at bounding box center [542, 380] width 71 height 9
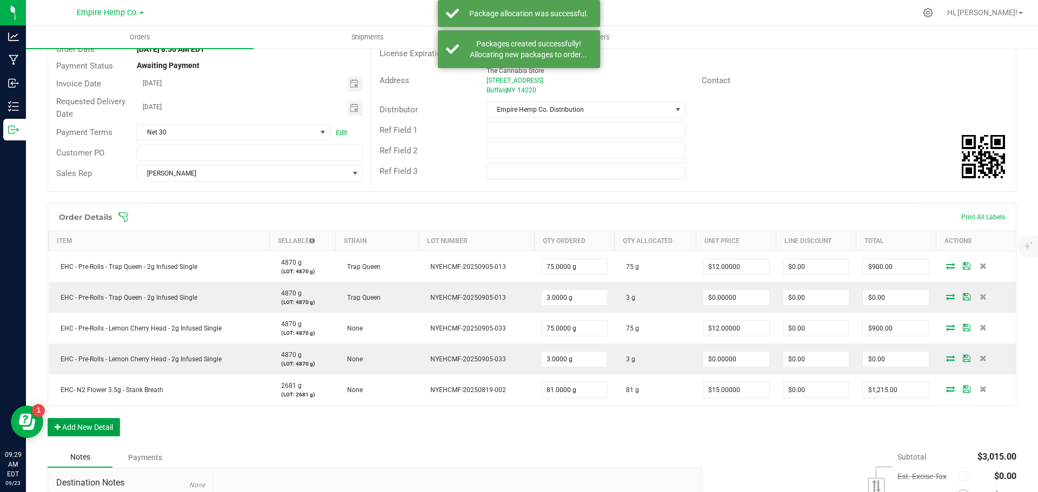
click at [91, 424] on button "Add New Detail" at bounding box center [84, 427] width 72 height 18
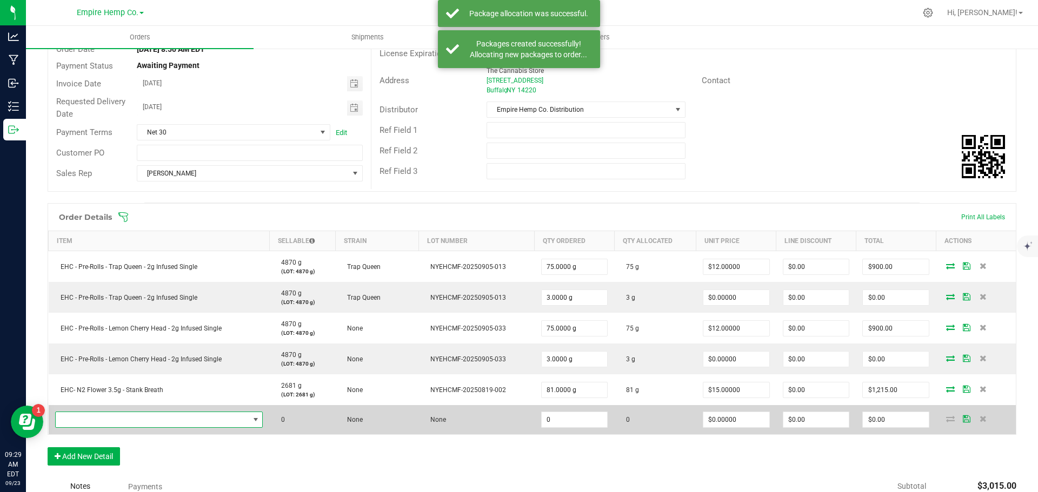
click at [103, 419] on span "NO DATA FOUND" at bounding box center [152, 419] width 193 height 15
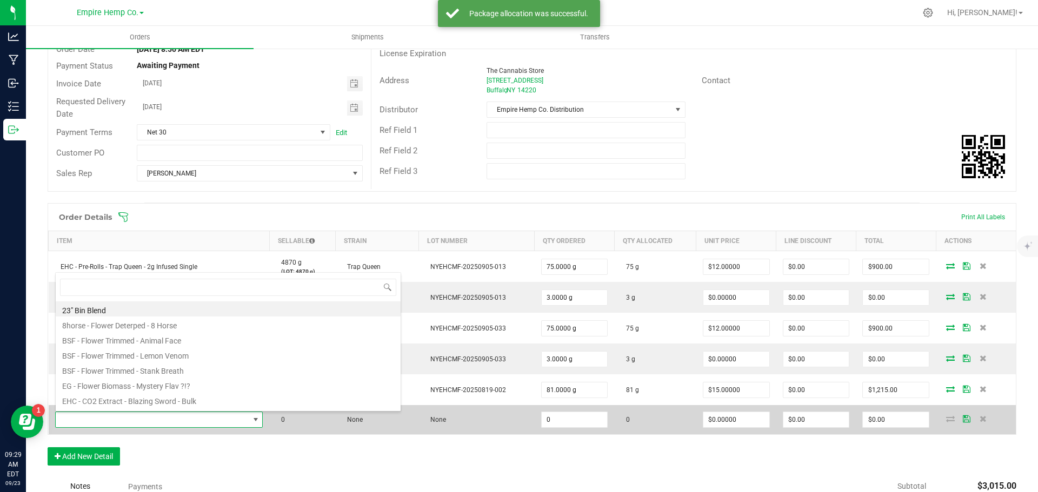
scroll to position [16, 204]
type input "ani"
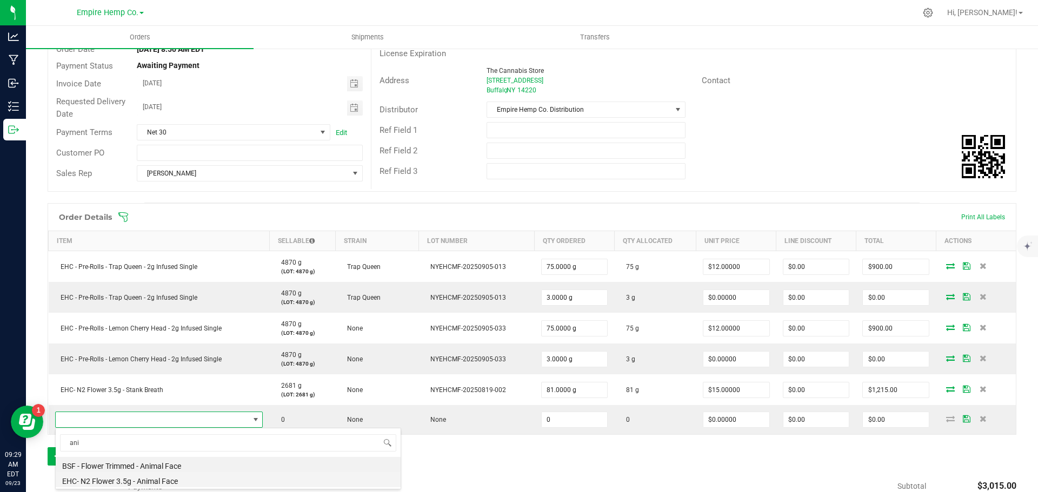
click at [126, 480] on li "EHC- N2 Flower 3.5g - Animal Face" at bounding box center [228, 479] width 345 height 15
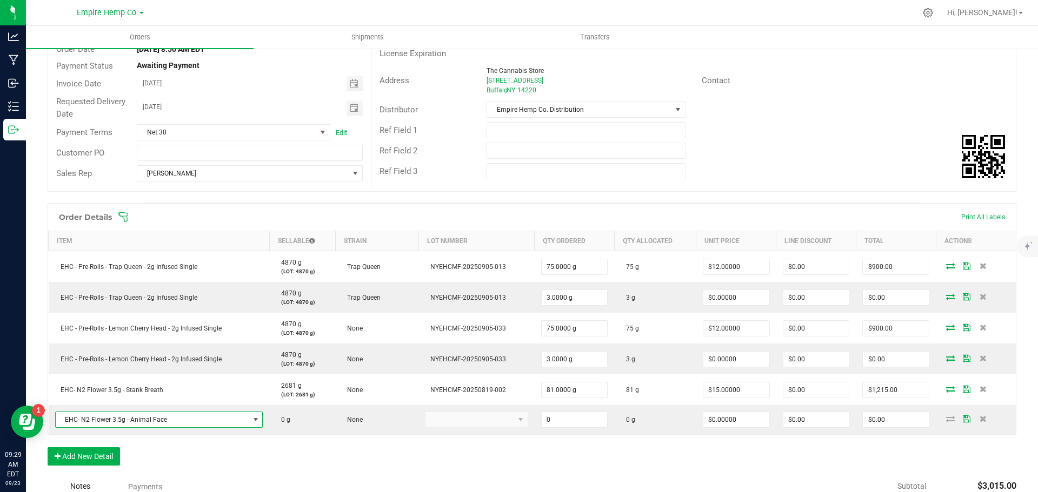
type input "0.0000 g"
type input "$15.00000"
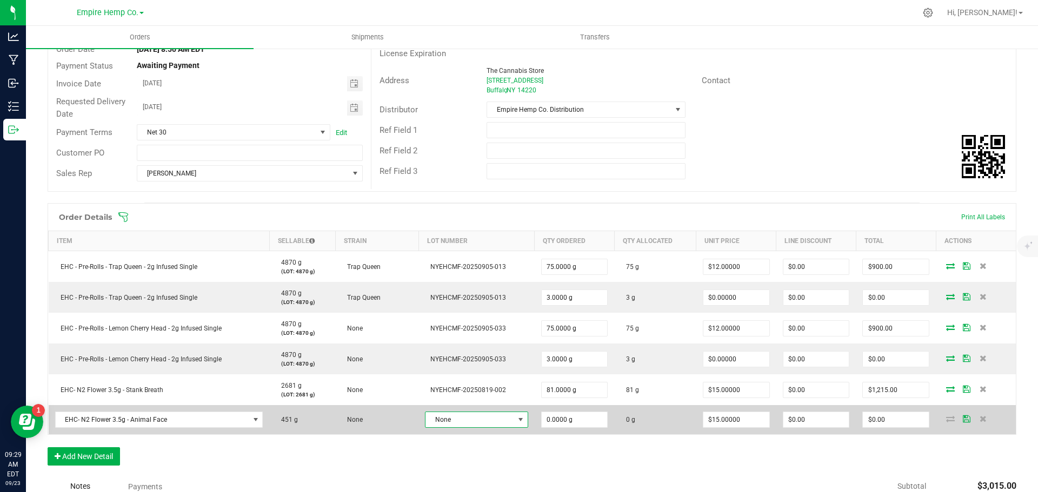
click at [473, 418] on span "None" at bounding box center [469, 419] width 88 height 15
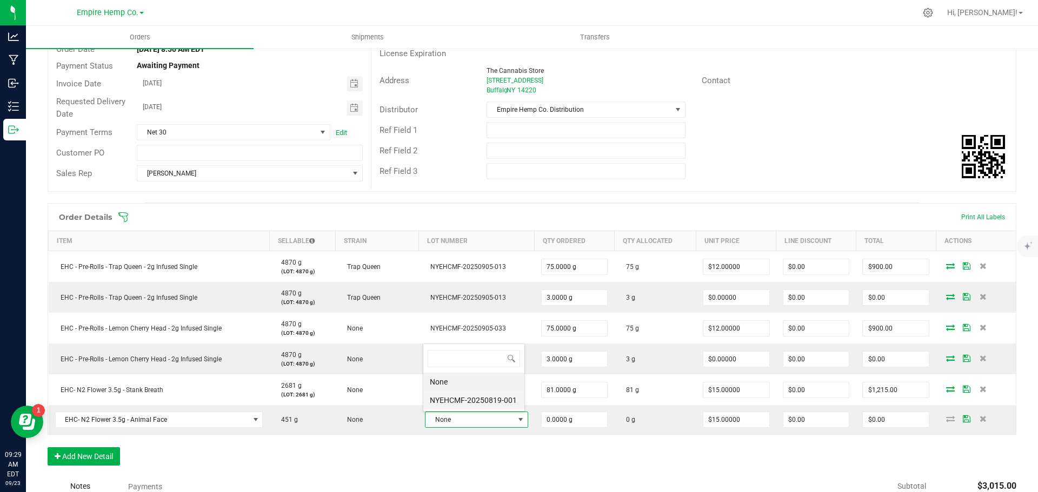
click at [475, 400] on li "NYEHCMF-20250819-001" at bounding box center [473, 400] width 101 height 18
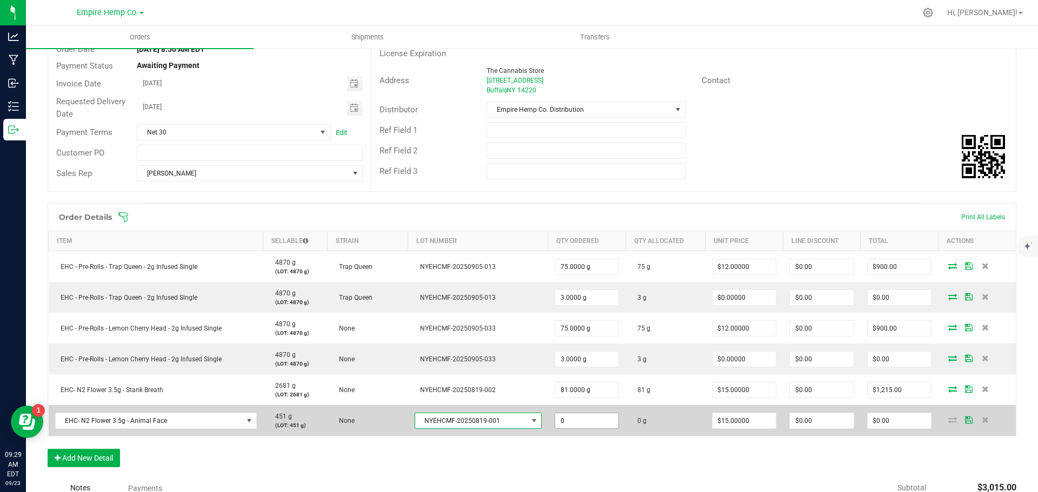
click at [565, 425] on input "0" at bounding box center [587, 420] width 64 height 15
type input "27.0000 g"
type input "15"
type input "$405.00"
click at [948, 418] on icon at bounding box center [952, 420] width 9 height 6
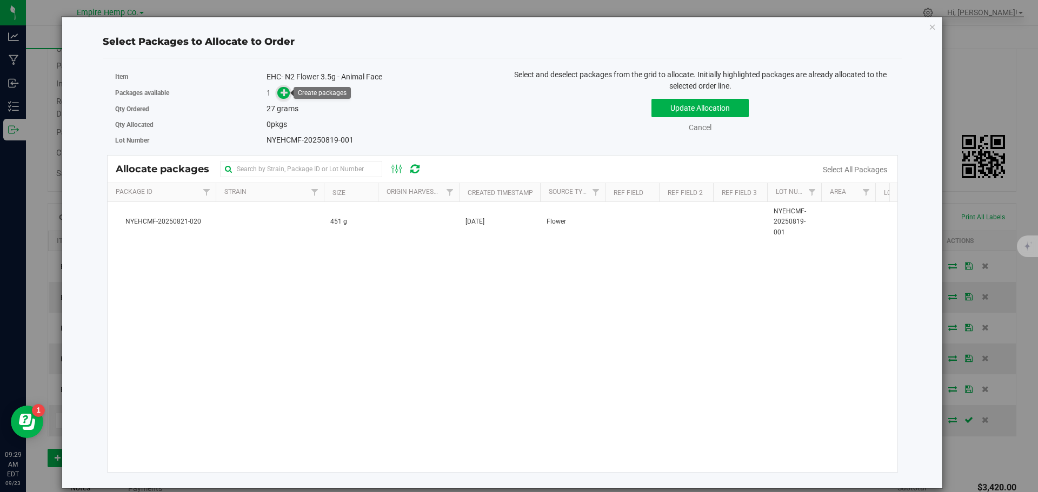
click at [281, 92] on icon at bounding box center [284, 93] width 8 height 8
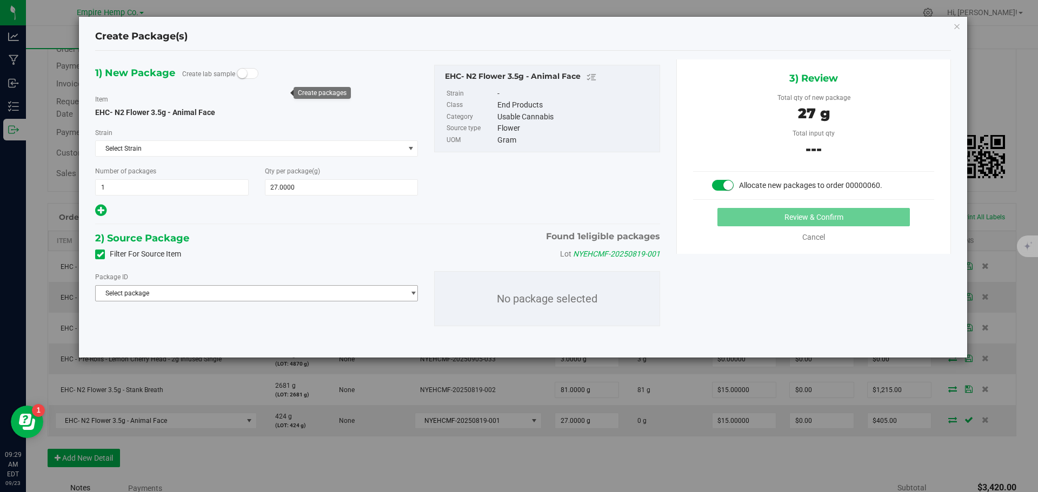
click at [304, 298] on span "Select package" at bounding box center [250, 293] width 308 height 15
click at [276, 334] on span "( EHC- N2 Flower 3.5g - Animal Face )" at bounding box center [234, 338] width 110 height 8
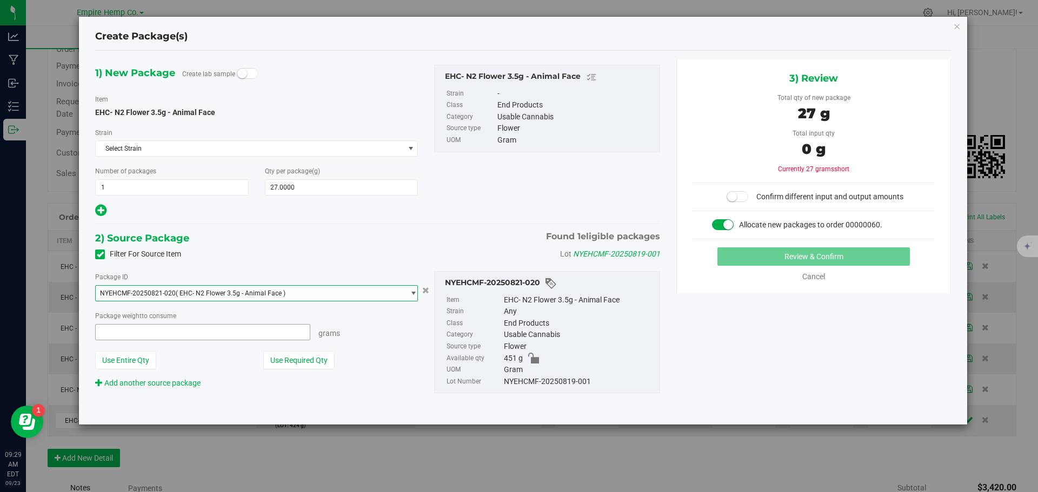
click at [241, 333] on span at bounding box center [202, 332] width 215 height 16
type input "27"
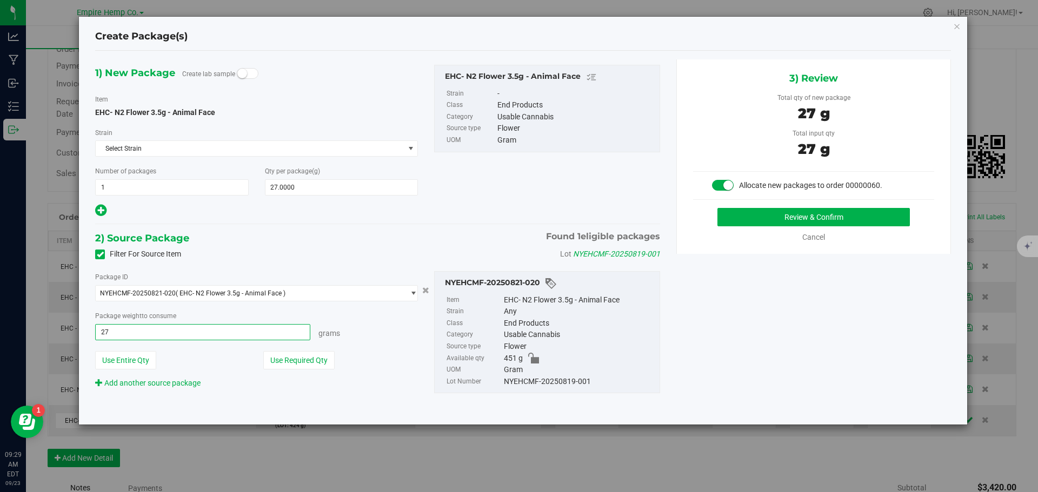
type input "27.0000 g"
click at [756, 369] on div "1) New Package Create lab sample Item EHC- N2 Flower 3.5g - Animal Face Strain …" at bounding box center [523, 237] width 872 height 357
click at [781, 219] on button "Review & Confirm" at bounding box center [813, 217] width 192 height 18
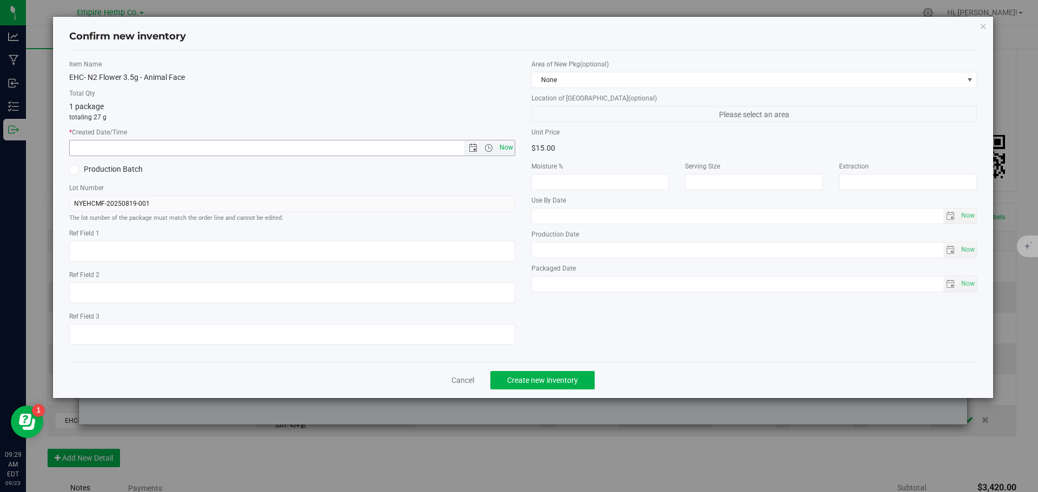
click at [506, 143] on span "Now" at bounding box center [506, 148] width 18 height 16
type input "9/23/2025 9:29 AM"
click at [549, 378] on span "Create new inventory" at bounding box center [542, 380] width 71 height 9
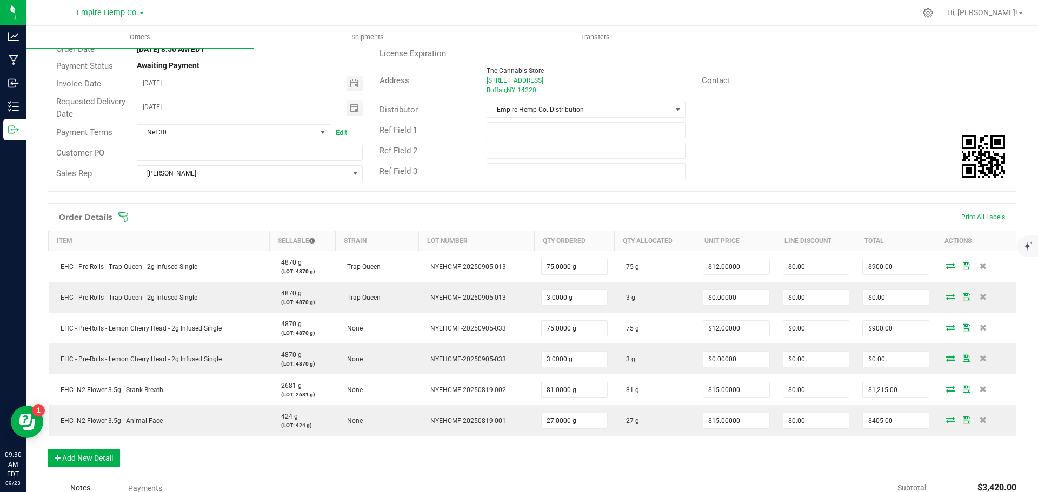
click at [990, 218] on span at bounding box center [602, 217] width 968 height 11
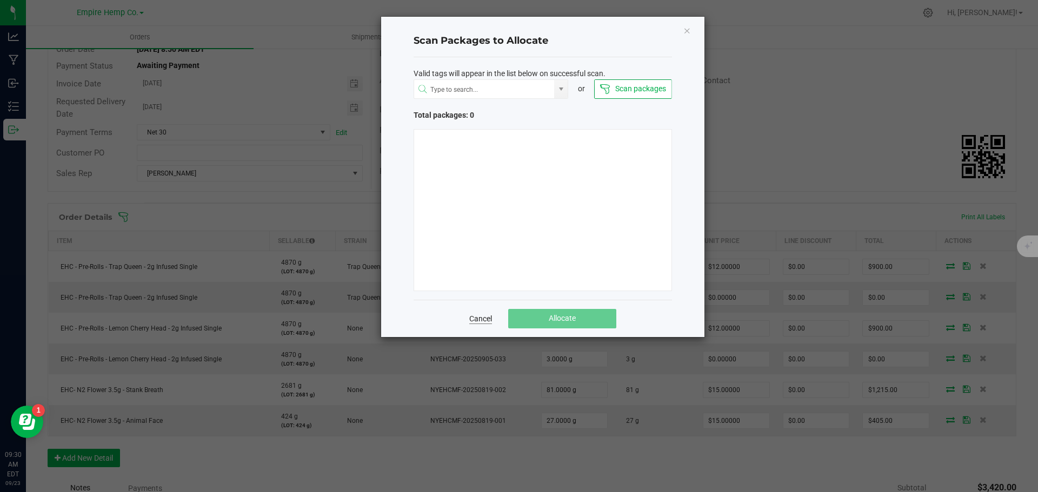
click at [471, 315] on link "Cancel" at bounding box center [480, 318] width 23 height 11
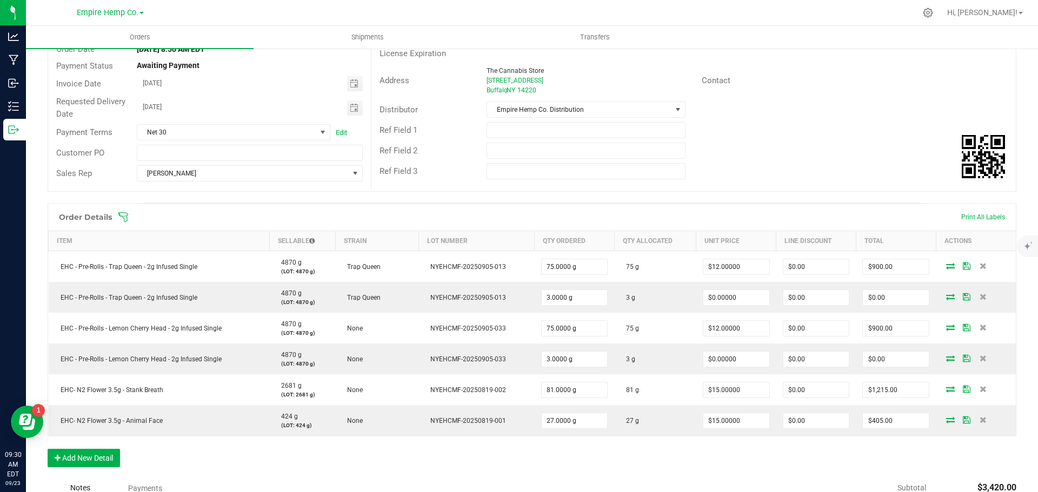
click at [980, 219] on span at bounding box center [602, 217] width 968 height 11
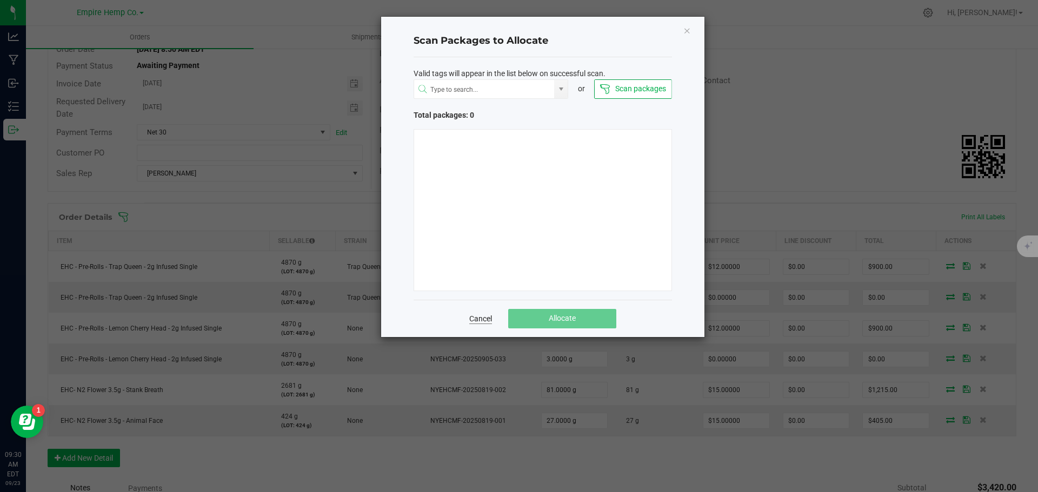
click at [486, 318] on link "Cancel" at bounding box center [480, 318] width 23 height 11
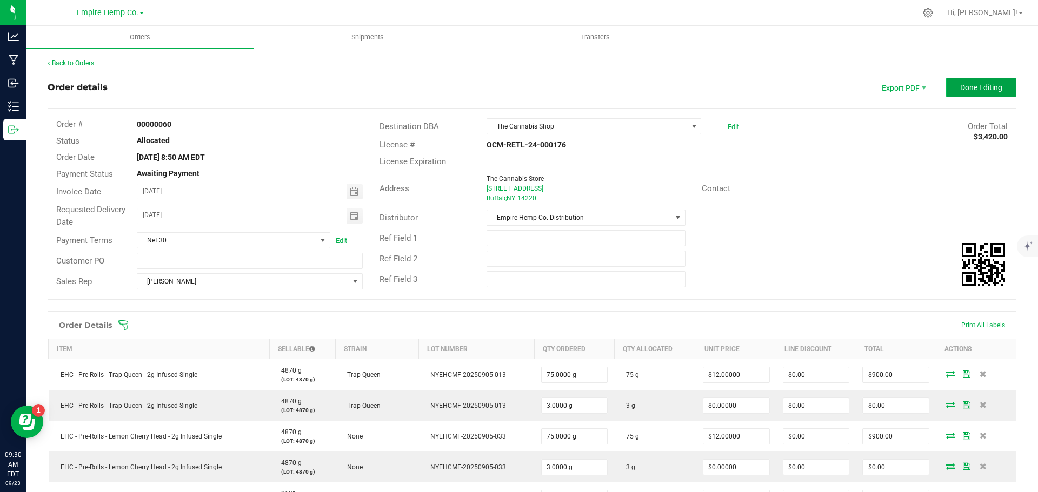
click at [988, 89] on span "Done Editing" at bounding box center [981, 87] width 42 height 9
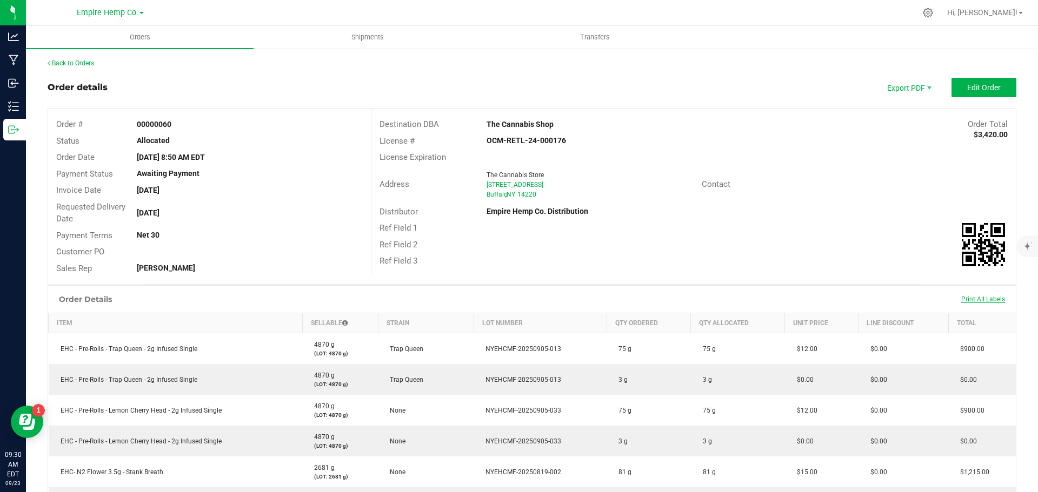
click at [974, 298] on span "Print All Labels" at bounding box center [983, 300] width 44 height 8
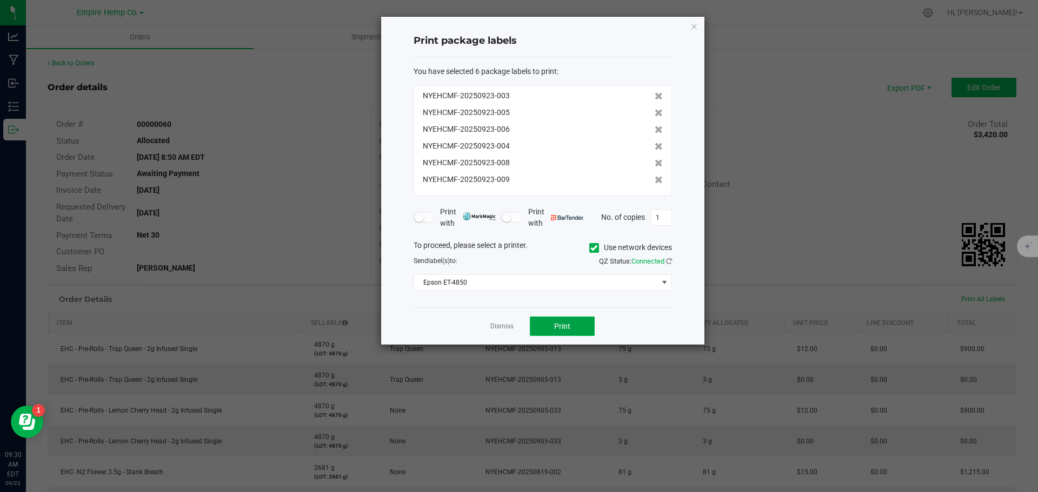
click at [571, 320] on button "Print" at bounding box center [562, 326] width 65 height 19
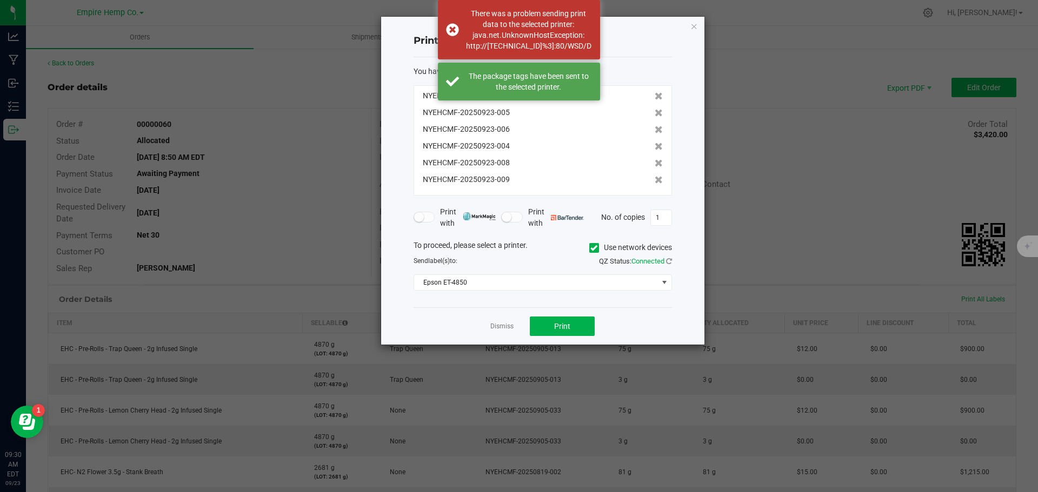
click at [591, 248] on icon at bounding box center [593, 248] width 7 height 0
click at [0, 0] on input "Use network devices" at bounding box center [0, 0] width 0 height 0
click at [664, 286] on span at bounding box center [664, 282] width 9 height 9
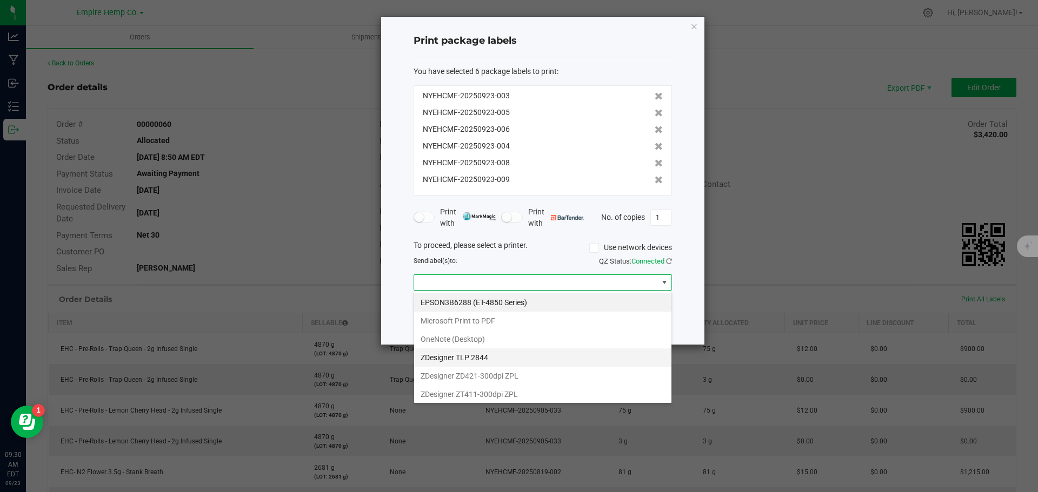
scroll to position [2, 0]
click at [582, 371] on ZPL "ZDesigner ZD421-300dpi ZPL" at bounding box center [542, 374] width 257 height 18
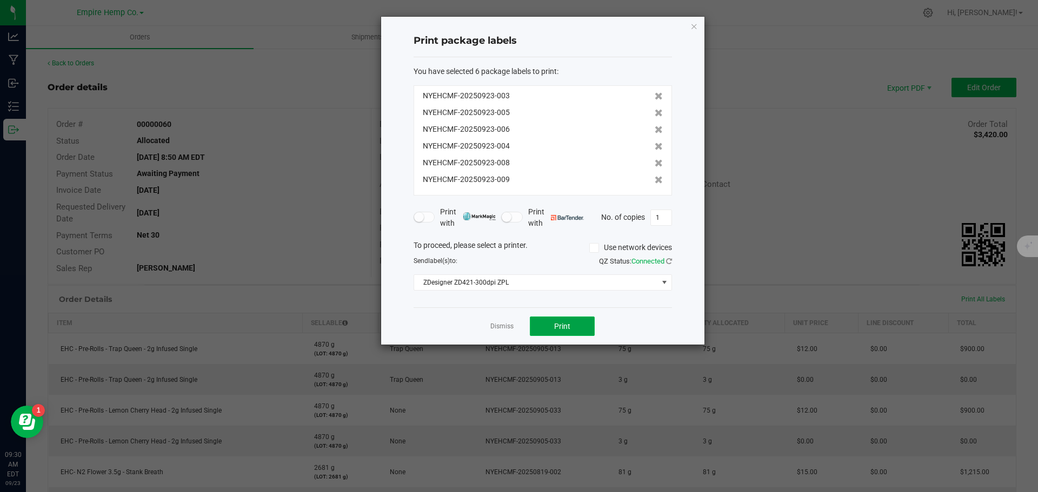
click at [558, 327] on span "Print" at bounding box center [562, 326] width 16 height 9
click at [556, 324] on span "Print" at bounding box center [562, 326] width 16 height 9
click at [654, 97] on icon at bounding box center [658, 96] width 8 height 8
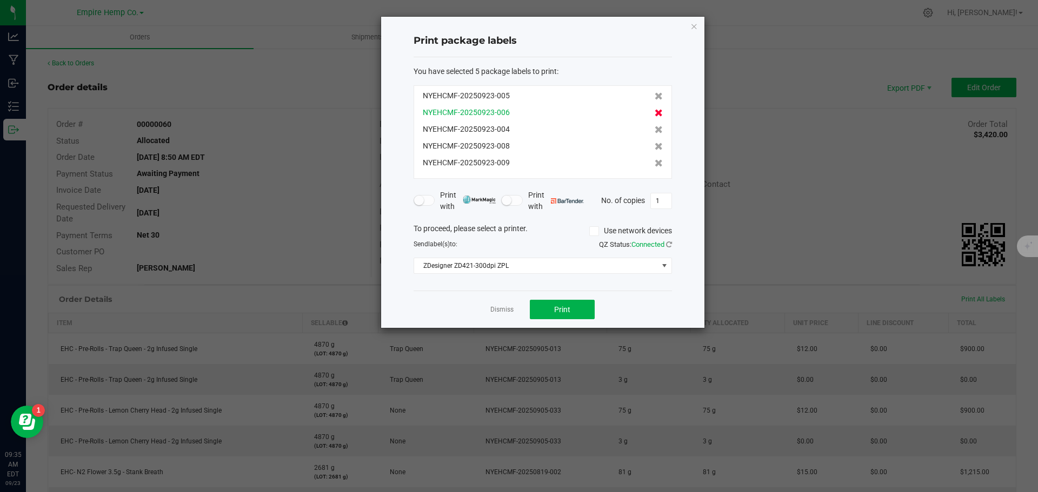
click at [654, 111] on icon at bounding box center [658, 113] width 8 height 8
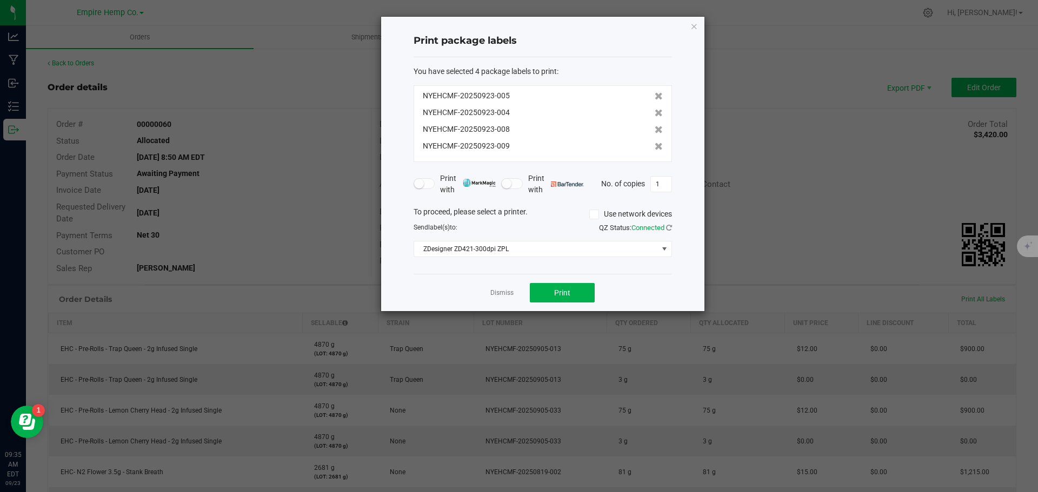
click at [654, 111] on icon at bounding box center [658, 113] width 8 height 8
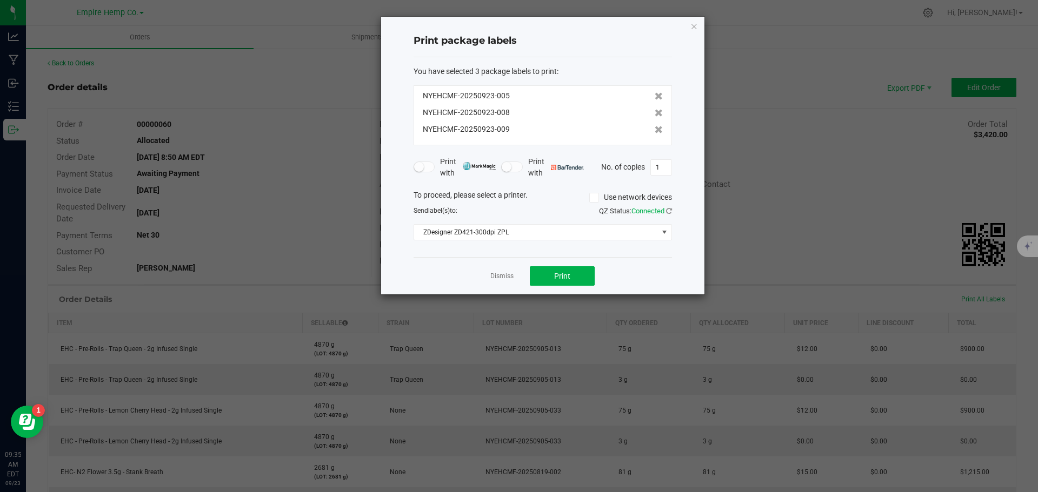
click at [654, 111] on icon at bounding box center [658, 113] width 8 height 8
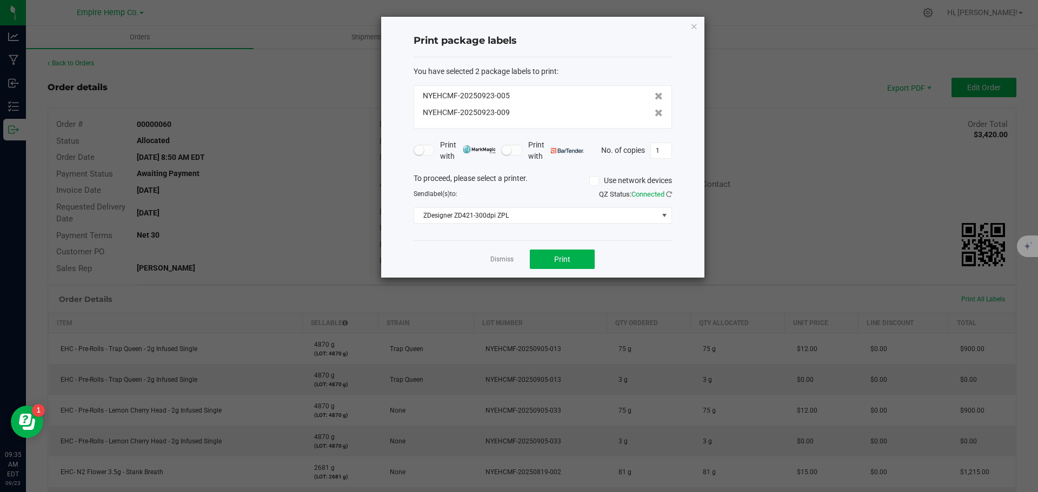
click at [654, 111] on icon at bounding box center [658, 113] width 8 height 8
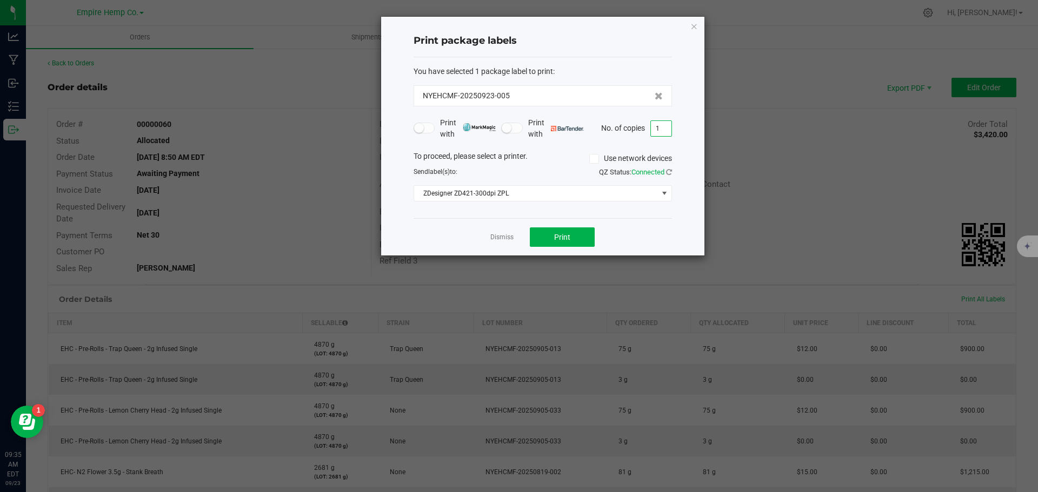
click at [661, 131] on input "1" at bounding box center [661, 128] width 21 height 15
type input "2"
click at [577, 238] on button "Print" at bounding box center [562, 237] width 65 height 19
click at [694, 25] on icon "button" at bounding box center [694, 25] width 8 height 13
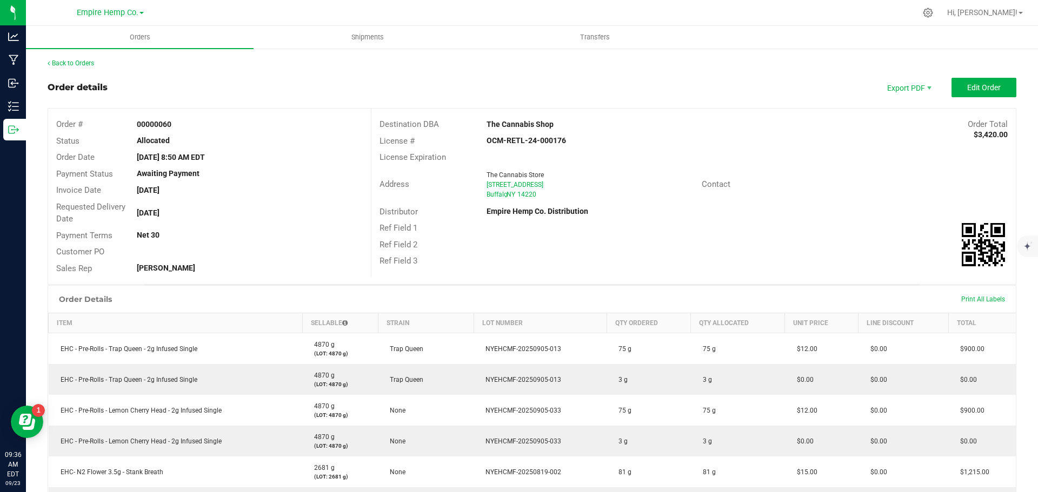
click at [982, 293] on div "Print All Labels" at bounding box center [982, 299] width 55 height 23
click at [980, 297] on span "Print All Labels" at bounding box center [983, 300] width 44 height 8
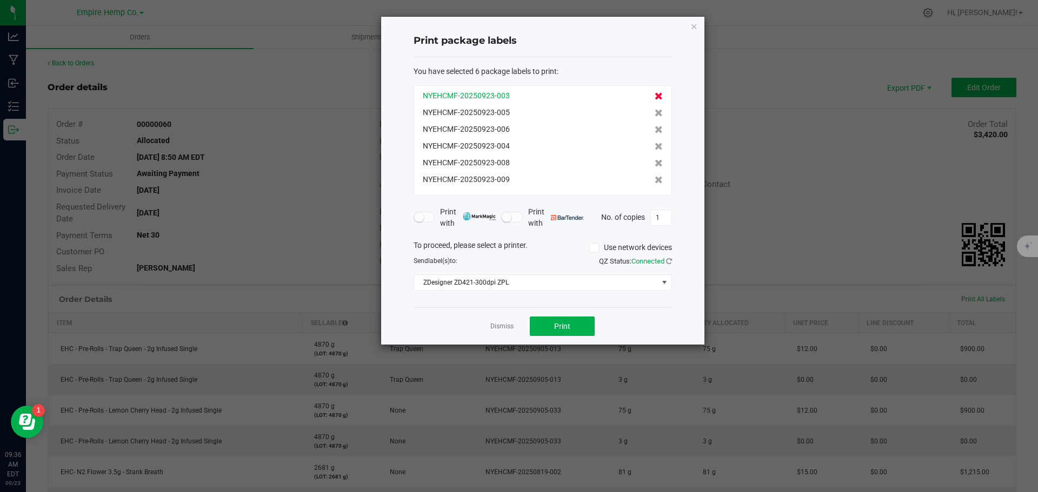
click at [654, 97] on icon at bounding box center [658, 96] width 8 height 8
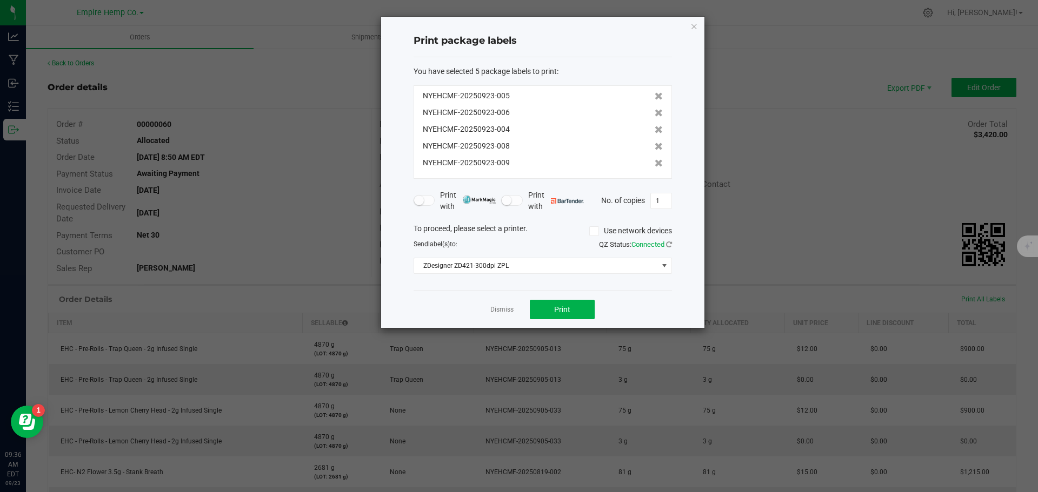
click at [654, 97] on icon at bounding box center [658, 96] width 8 height 8
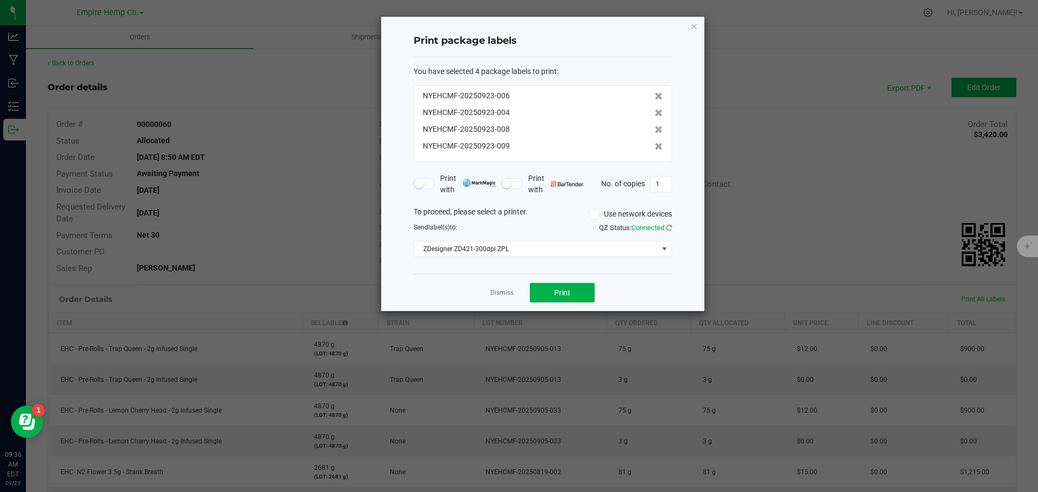
click at [654, 97] on icon at bounding box center [658, 96] width 8 height 8
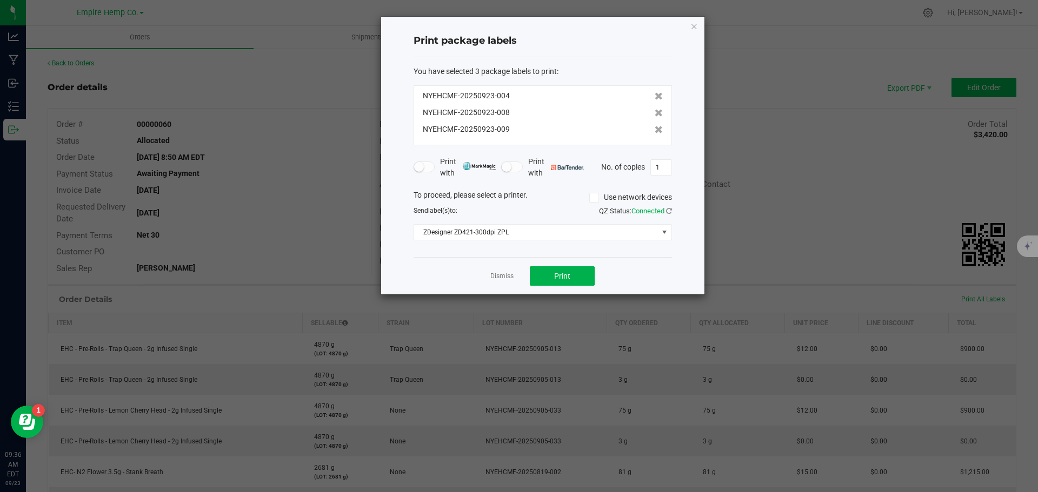
click at [654, 97] on icon at bounding box center [658, 96] width 8 height 8
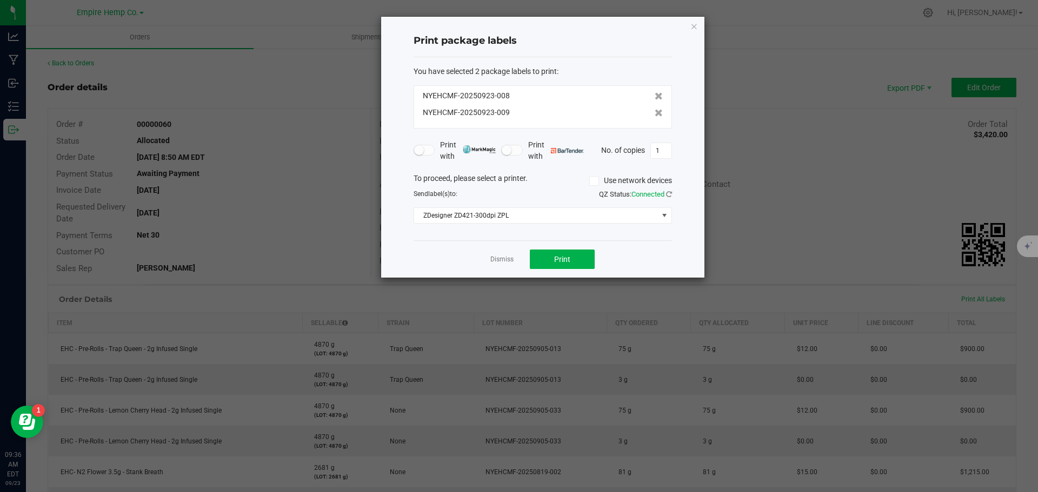
click at [654, 115] on div "NYEHCMF-20250923-008 NYEHCMF-20250923-009" at bounding box center [542, 106] width 258 height 43
click at [654, 114] on icon at bounding box center [658, 113] width 8 height 8
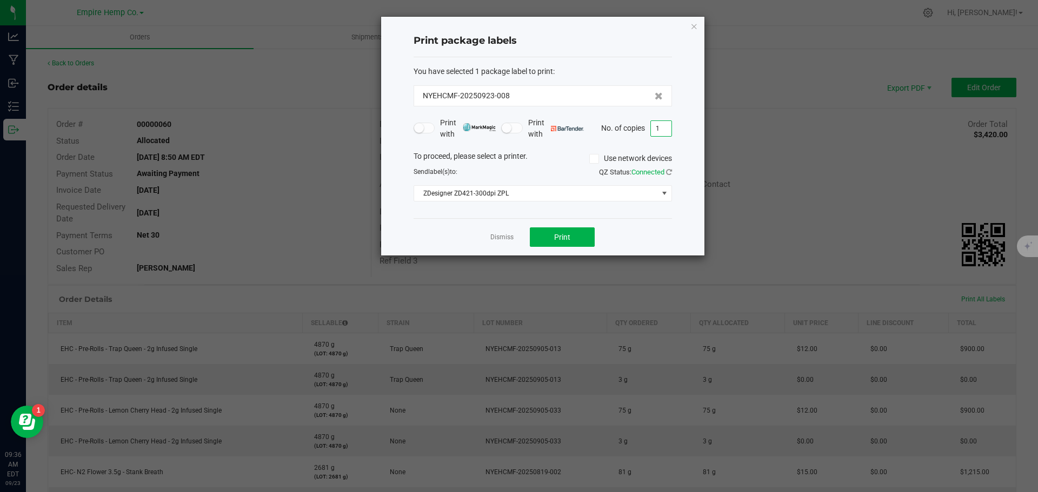
click at [660, 133] on input "1" at bounding box center [661, 128] width 21 height 15
type input "2"
click at [564, 235] on span "Print" at bounding box center [562, 237] width 16 height 9
click at [496, 236] on link "Dismiss" at bounding box center [501, 237] width 23 height 9
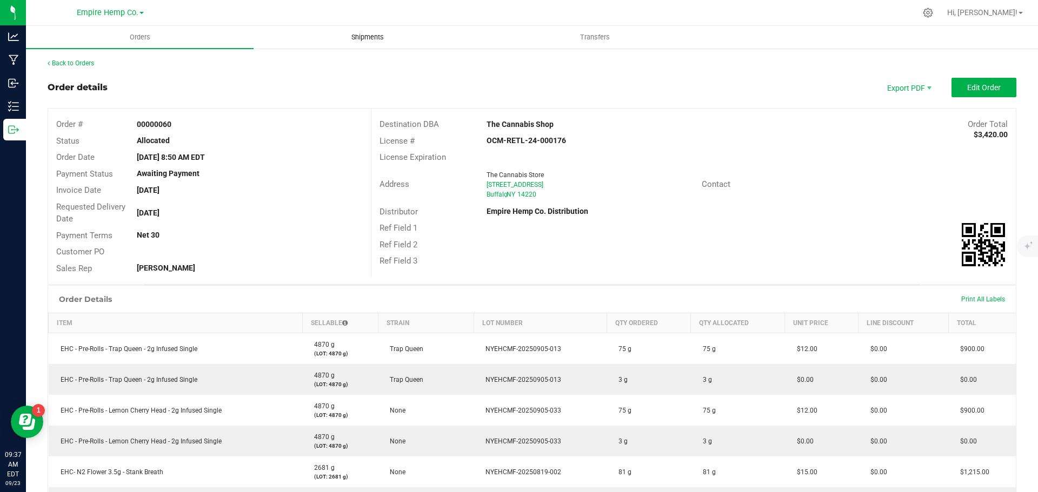
click at [374, 38] on span "Shipments" at bounding box center [368, 37] width 62 height 10
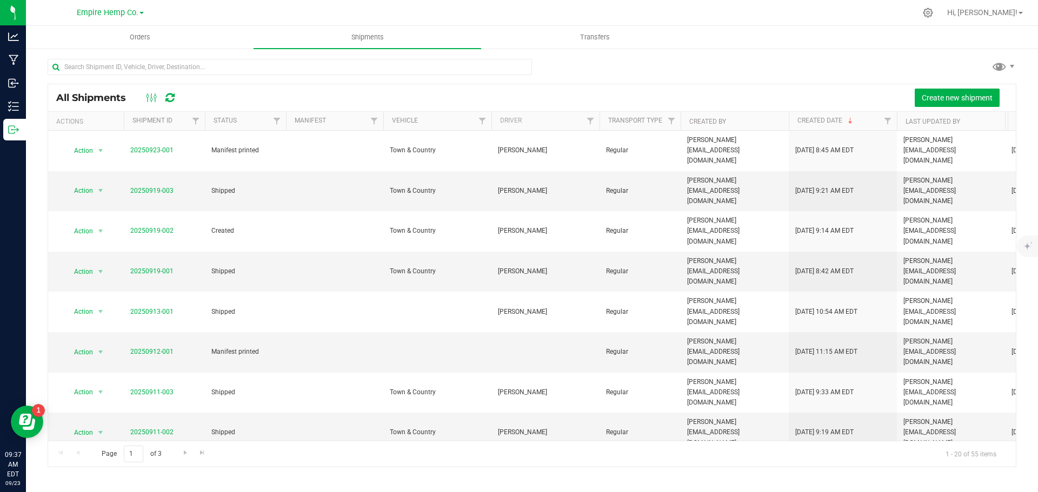
click at [950, 87] on div "All Shipments Create new shipment" at bounding box center [531, 97] width 967 height 27
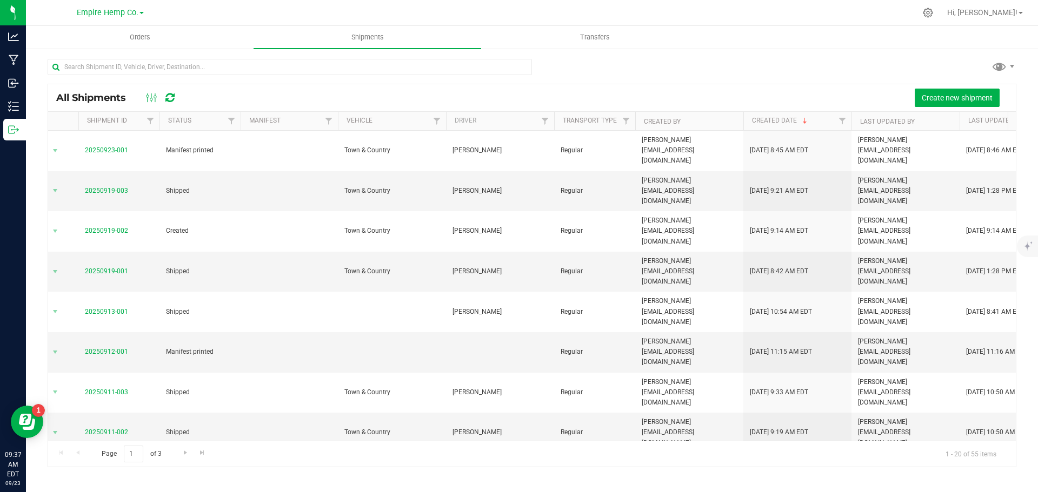
scroll to position [0, 35]
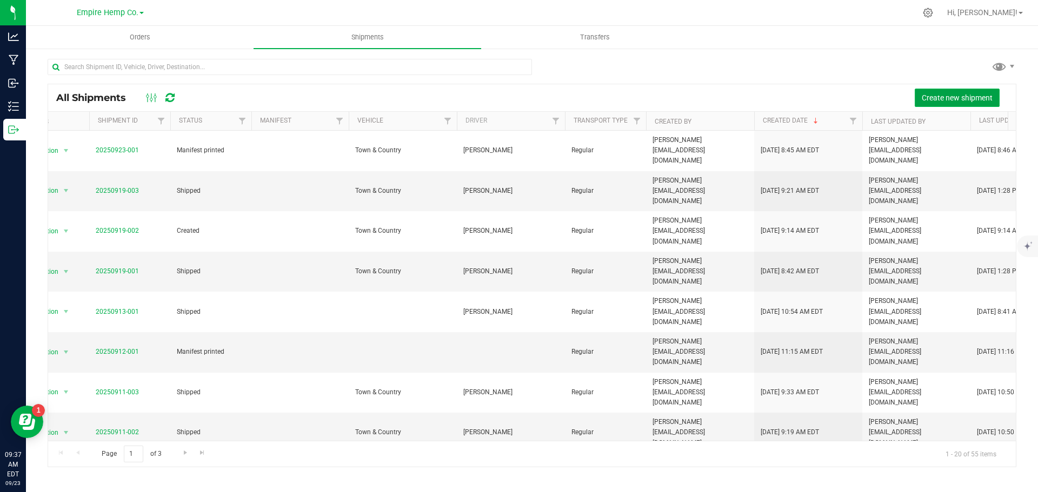
click at [972, 97] on span "Create new shipment" at bounding box center [956, 97] width 71 height 9
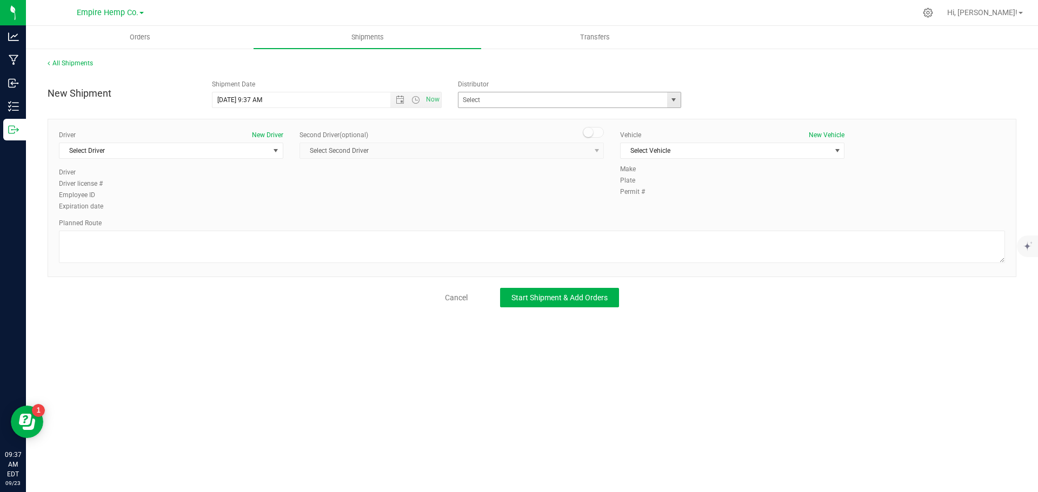
click at [674, 97] on span "select" at bounding box center [673, 100] width 9 height 9
click at [603, 134] on li "Empire Hemp Co. Distribution" at bounding box center [569, 134] width 222 height 16
type input "Empire Hemp Co. Distribution"
click at [272, 154] on span "select" at bounding box center [275, 150] width 9 height 9
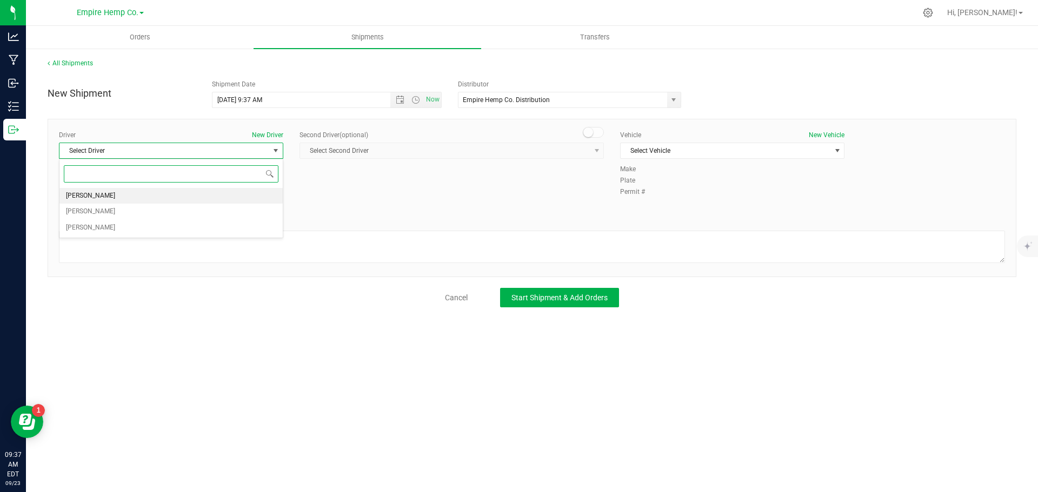
click at [228, 202] on li "[PERSON_NAME]" at bounding box center [170, 196] width 223 height 16
click at [751, 149] on span "Select Vehicle" at bounding box center [725, 150] width 210 height 15
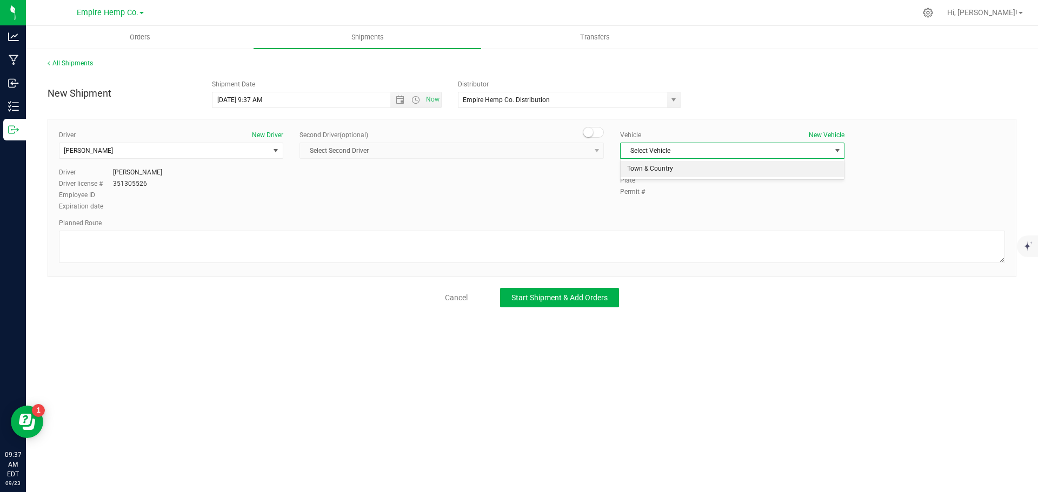
click at [723, 172] on li "Town & Country" at bounding box center [731, 169] width 223 height 16
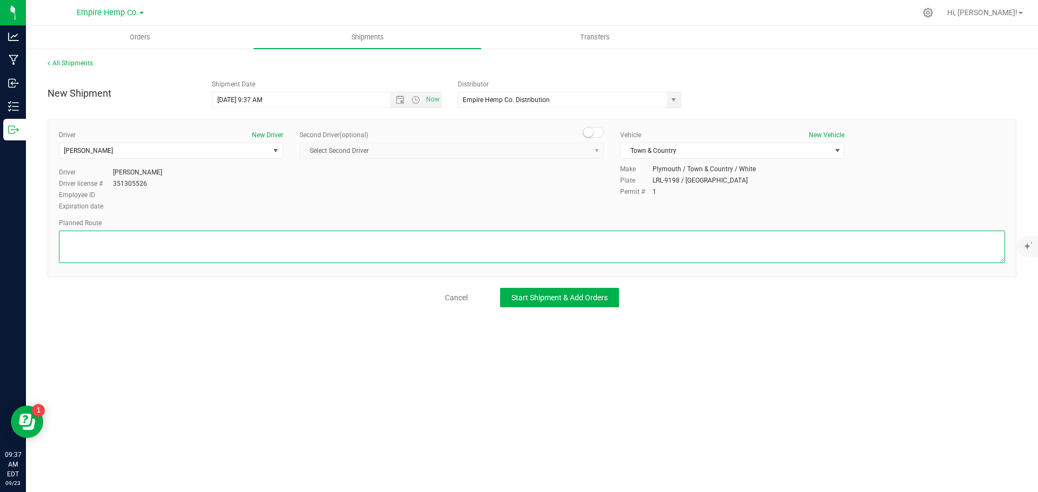
click at [632, 239] on textarea at bounding box center [532, 247] width 946 height 32
type textarea "I90"
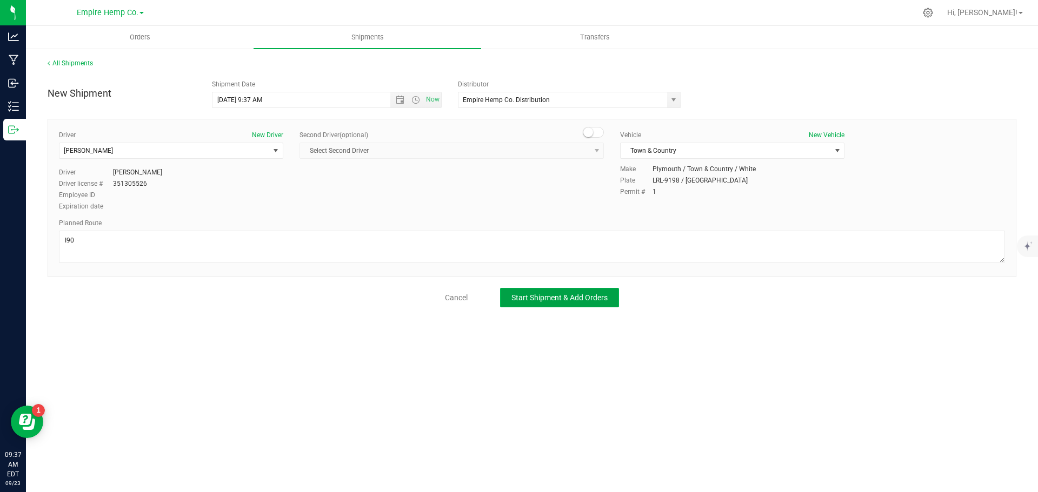
click at [595, 305] on button "Start Shipment & Add Orders" at bounding box center [559, 297] width 119 height 19
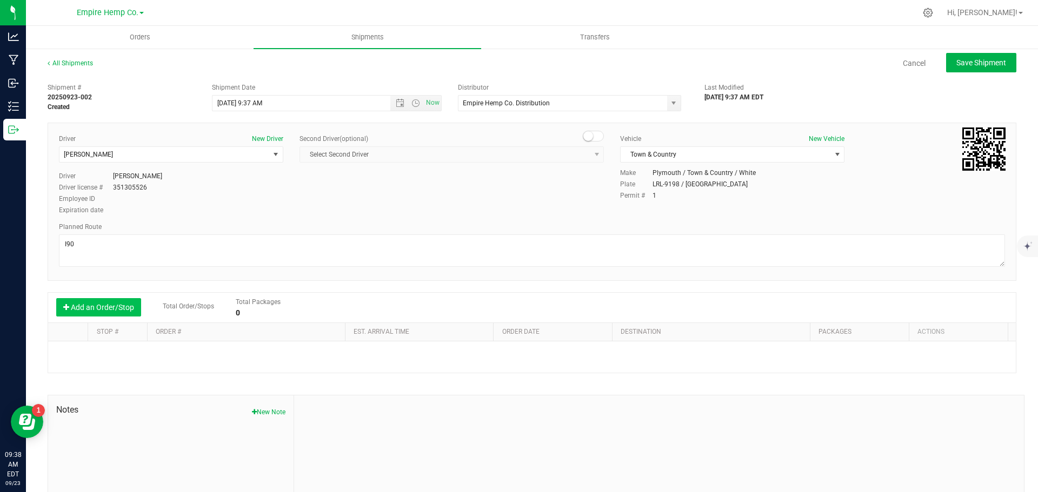
click at [119, 305] on button "Add an Order/Stop" at bounding box center [98, 307] width 85 height 18
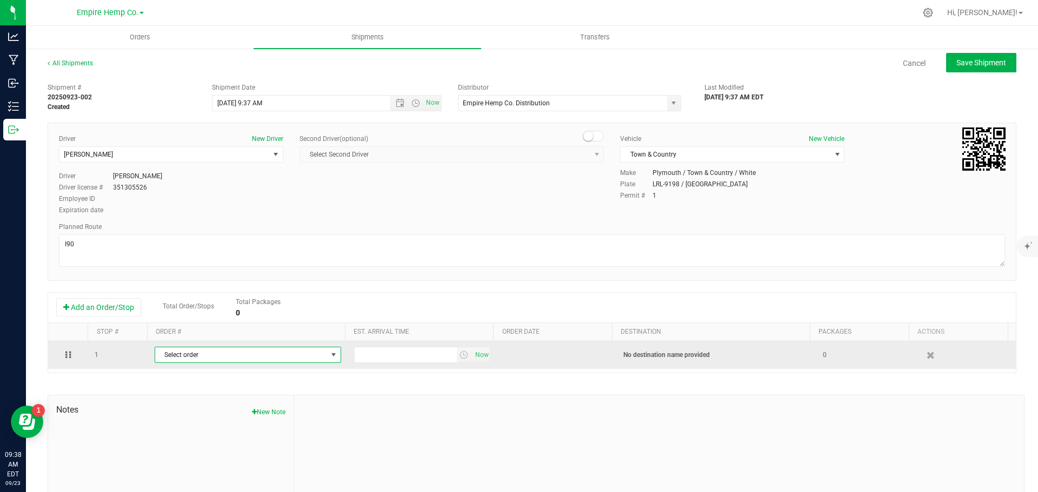
click at [187, 353] on span "Select order" at bounding box center [241, 354] width 172 height 15
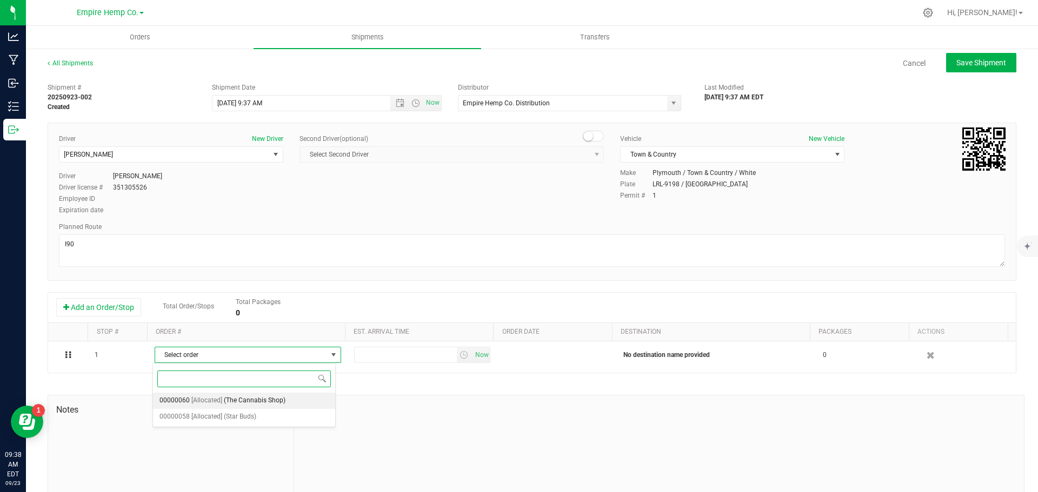
click at [204, 401] on span "[Allocated]" at bounding box center [206, 401] width 31 height 14
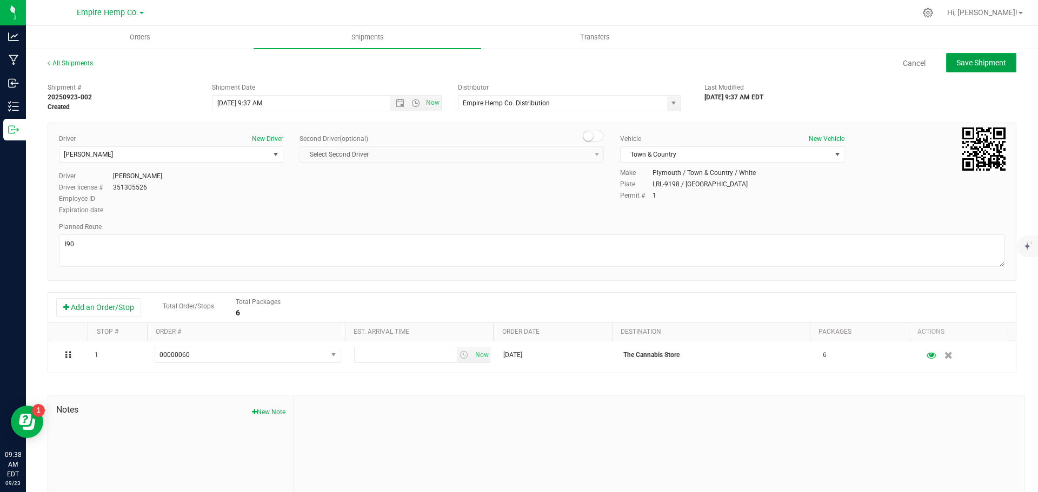
click at [983, 63] on span "Save Shipment" at bounding box center [981, 62] width 50 height 9
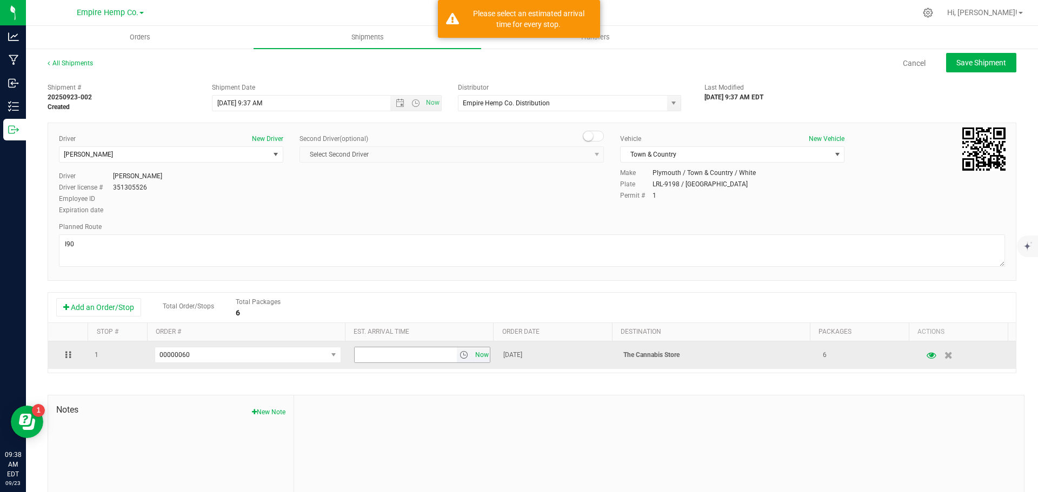
click at [474, 357] on span "Now" at bounding box center [481, 355] width 18 height 16
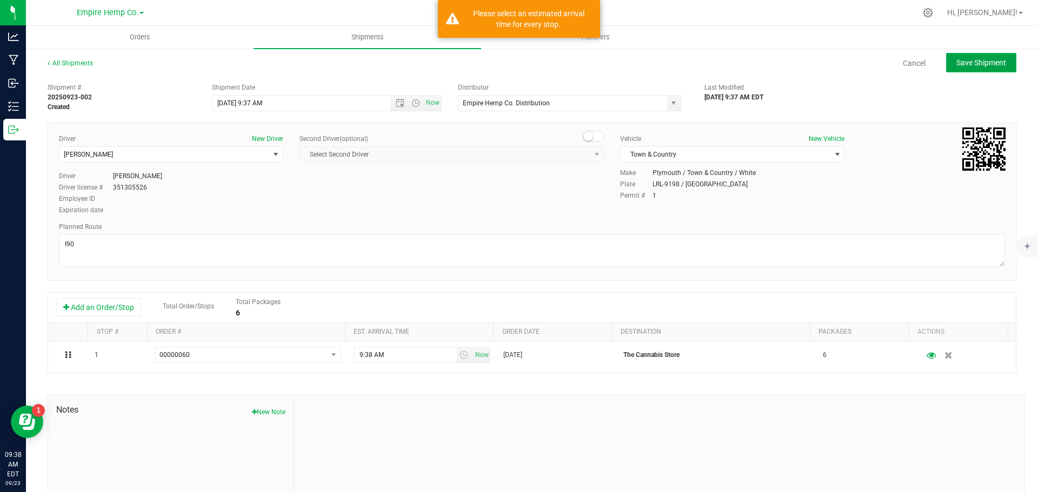
click at [974, 58] on span "Save Shipment" at bounding box center [981, 62] width 50 height 9
type input "9/23/2025 1:37 PM"
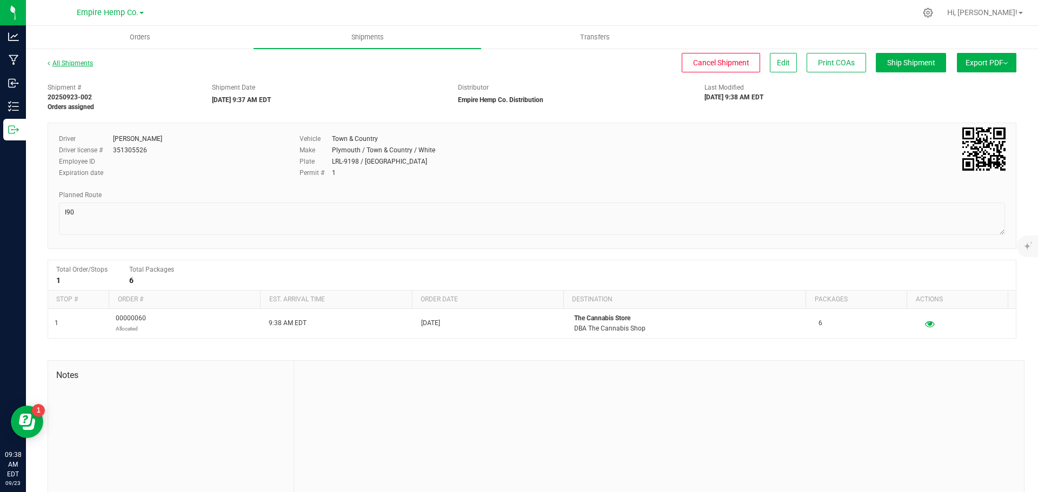
click at [75, 64] on link "All Shipments" at bounding box center [70, 63] width 45 height 8
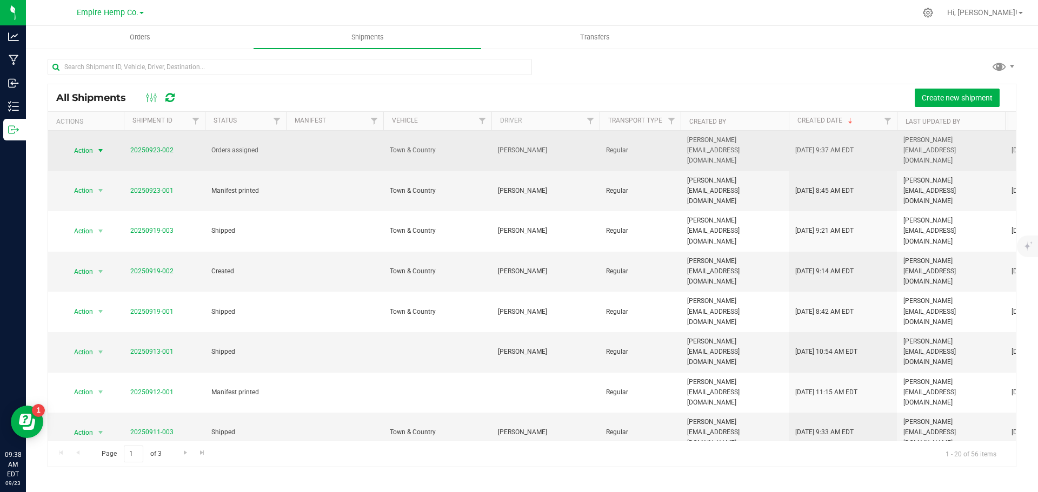
click at [104, 146] on span "select" at bounding box center [100, 150] width 9 height 9
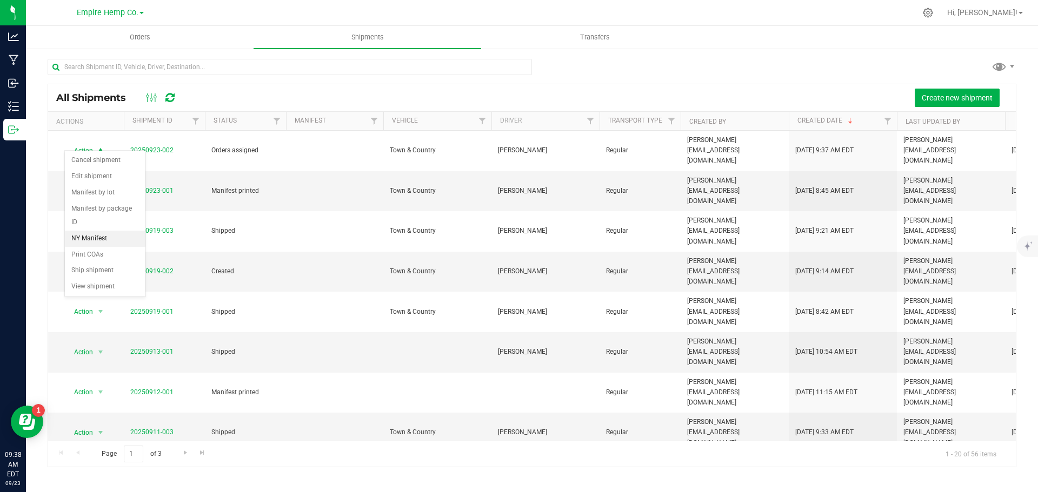
click at [106, 231] on li "NY Manifest" at bounding box center [105, 239] width 81 height 16
click at [989, 98] on span "Create new shipment" at bounding box center [956, 97] width 71 height 9
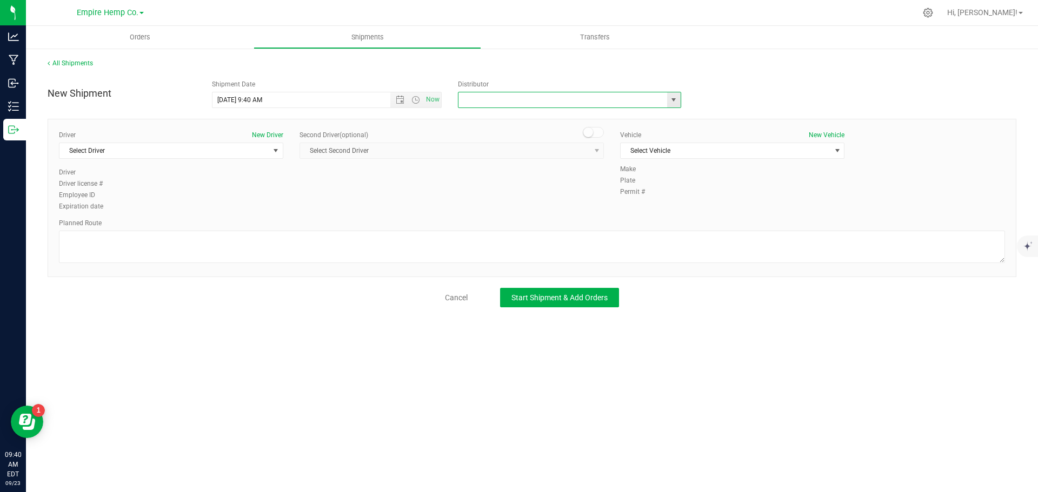
click at [506, 102] on input "text" at bounding box center [559, 99] width 202 height 15
click at [680, 99] on span "select" at bounding box center [674, 99] width 14 height 15
click at [556, 137] on li "Empire Hemp Co. Distribution" at bounding box center [569, 134] width 222 height 16
type input "Empire Hemp Co. Distribution"
click at [275, 149] on span "select" at bounding box center [275, 150] width 9 height 9
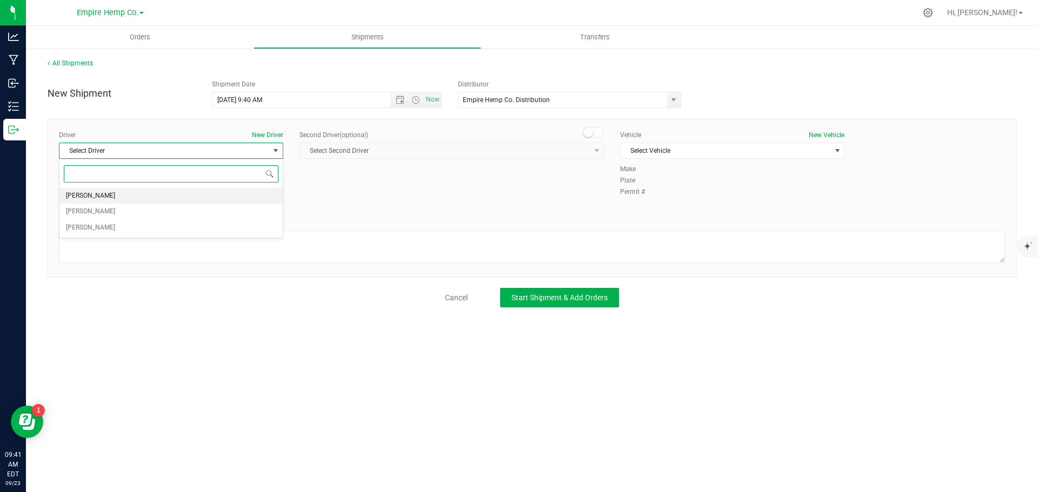
click at [193, 198] on li "[PERSON_NAME]" at bounding box center [170, 196] width 223 height 16
click at [839, 151] on span "select" at bounding box center [837, 150] width 9 height 9
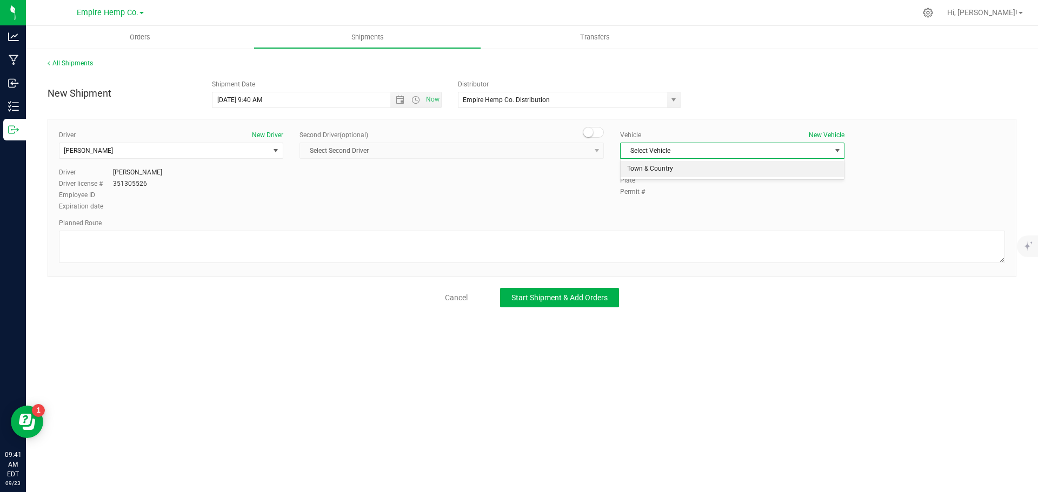
click at [802, 171] on li "Town & Country" at bounding box center [731, 169] width 223 height 16
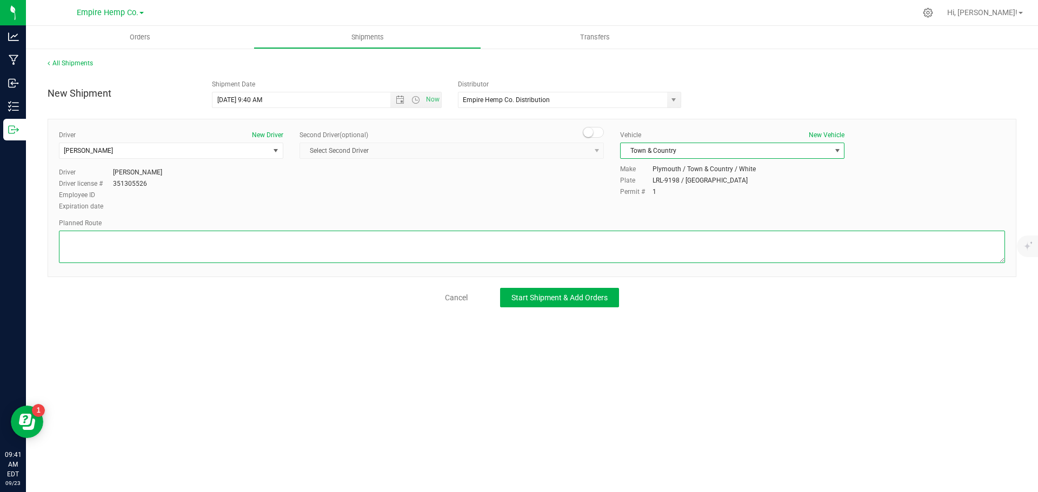
click at [365, 238] on textarea at bounding box center [532, 247] width 946 height 32
type textarea "i90"
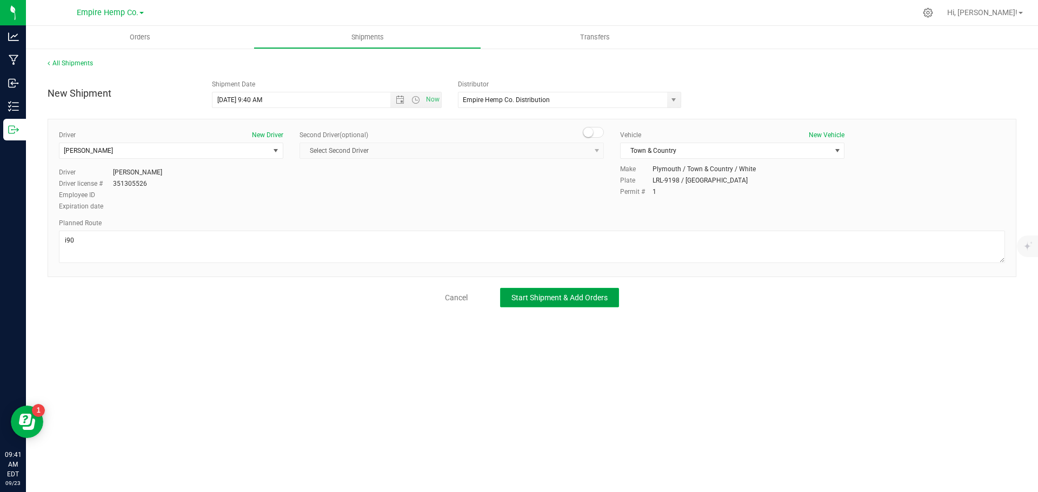
click at [583, 297] on span "Start Shipment & Add Orders" at bounding box center [559, 297] width 96 height 9
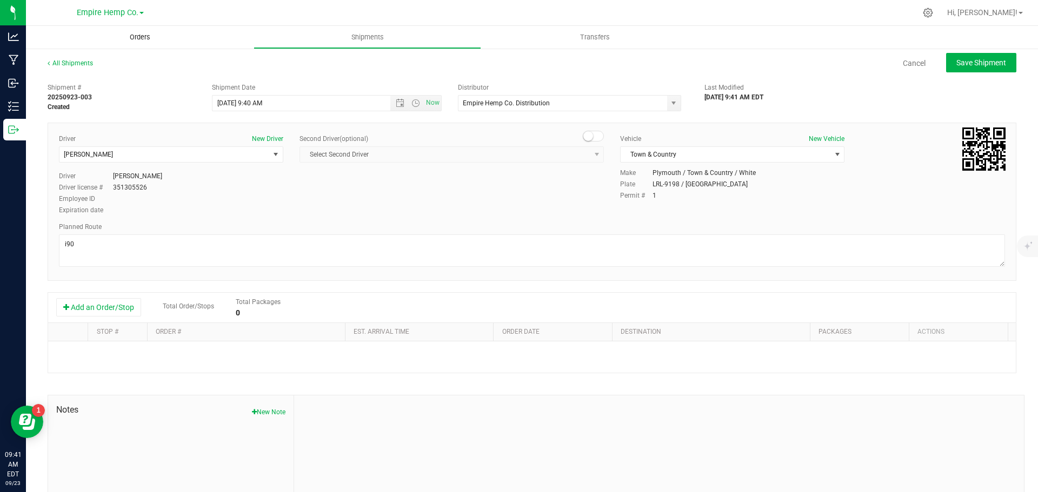
click at [137, 40] on span "Orders" at bounding box center [140, 37] width 50 height 10
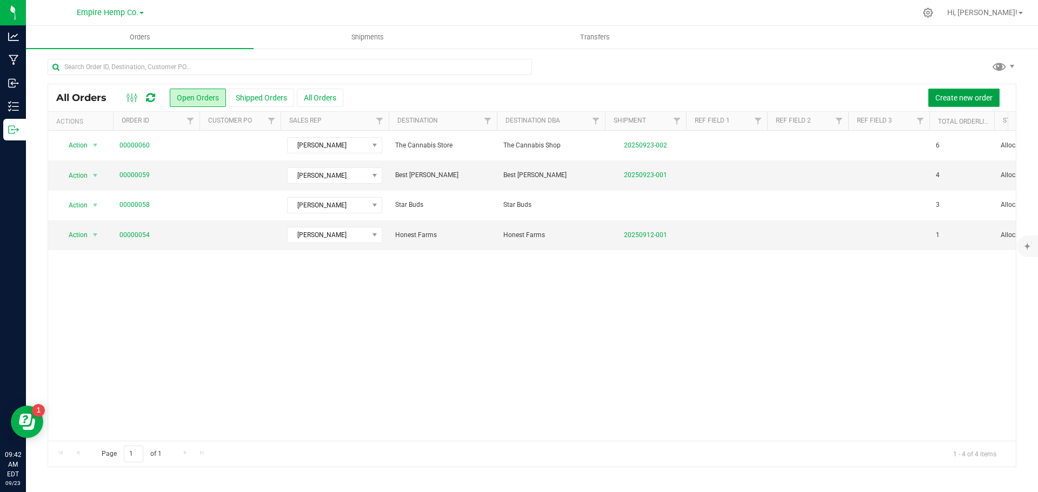
click at [968, 93] on span "Create new order" at bounding box center [963, 97] width 57 height 9
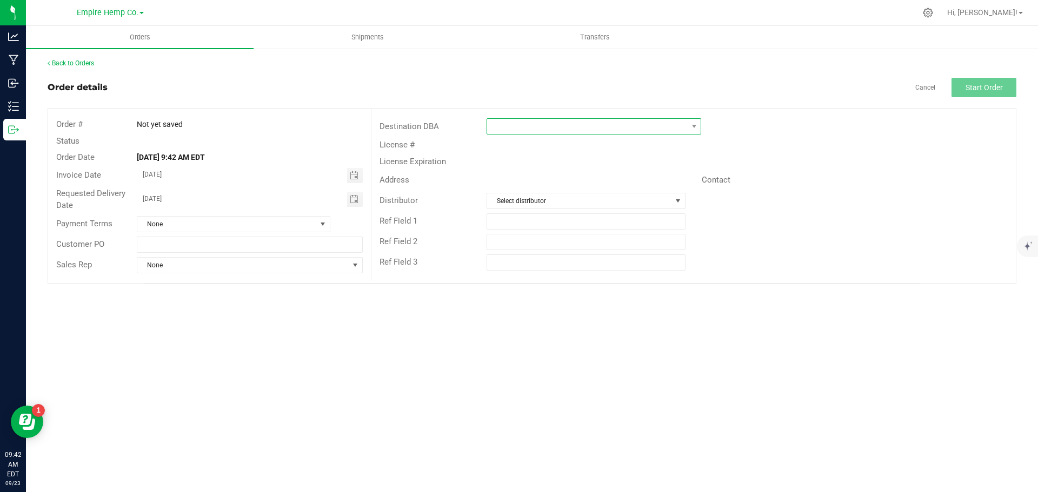
click at [686, 126] on span at bounding box center [587, 126] width 200 height 15
type input "mary"
click at [621, 173] on li "[PERSON_NAME] [PERSON_NAME]" at bounding box center [593, 173] width 213 height 18
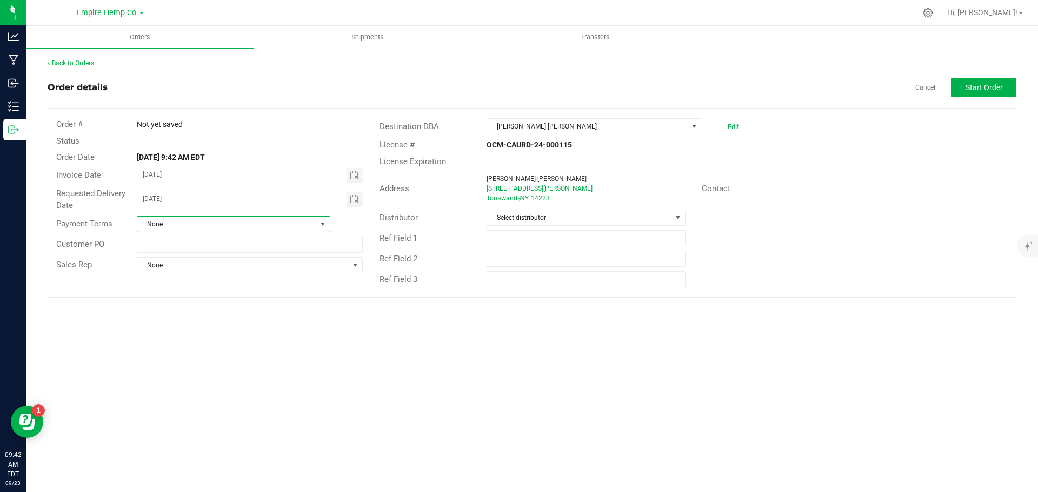
click at [323, 224] on span at bounding box center [322, 224] width 9 height 9
click at [251, 283] on li "Net 30" at bounding box center [233, 286] width 192 height 18
click at [273, 269] on span "None" at bounding box center [242, 265] width 211 height 15
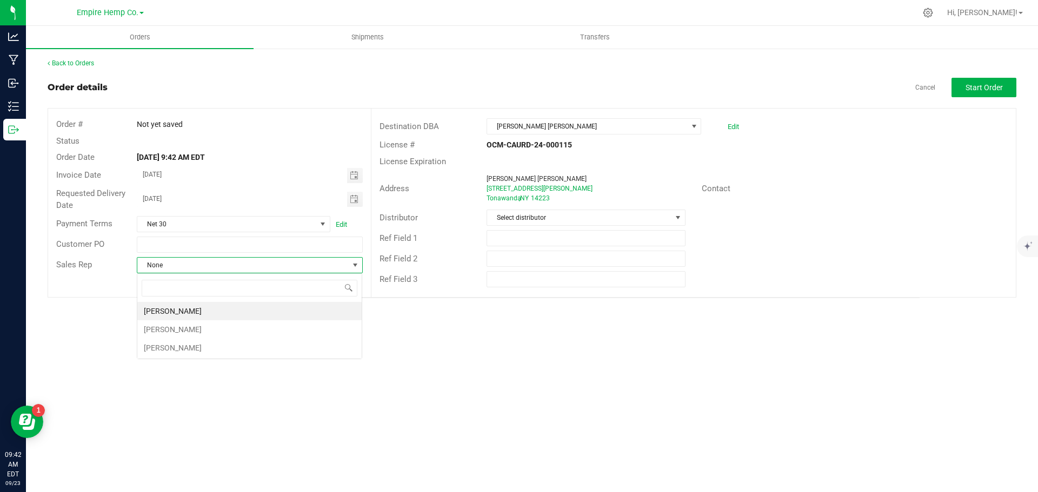
scroll to position [16, 226]
click at [250, 310] on li "[PERSON_NAME]" at bounding box center [249, 311] width 224 height 18
click at [655, 216] on span "Select distributor" at bounding box center [579, 217] width 184 height 15
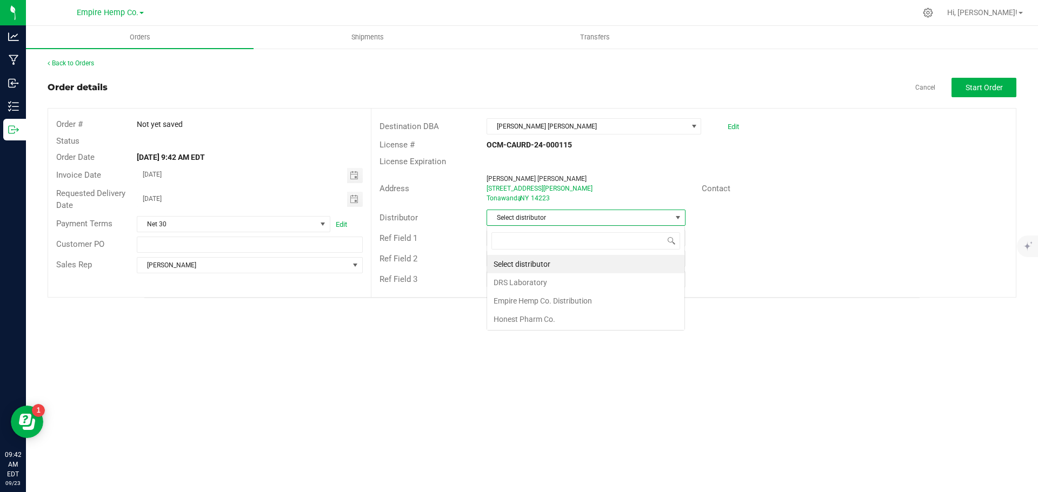
scroll to position [16, 199]
click at [614, 296] on li "Empire Hemp Co. Distribution" at bounding box center [585, 301] width 197 height 18
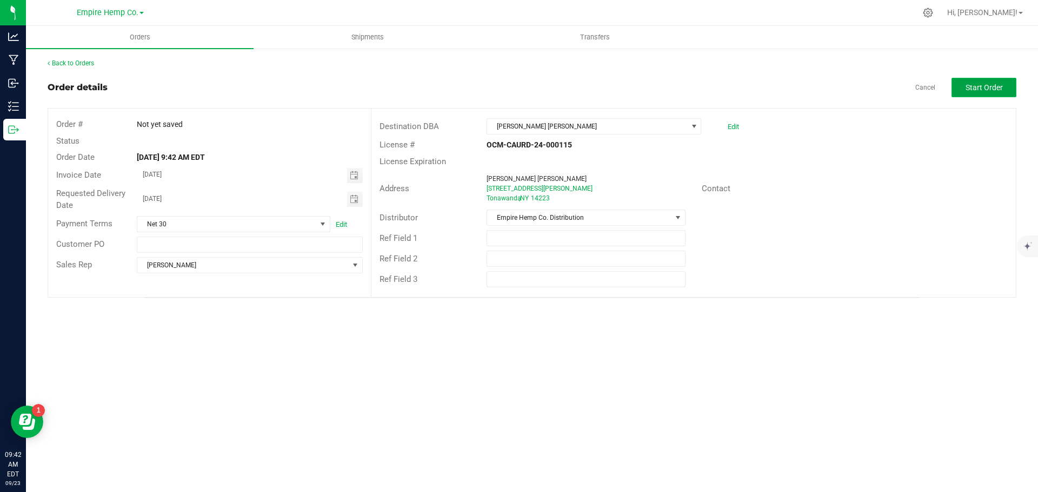
click at [1011, 83] on button "Start Order" at bounding box center [983, 87] width 65 height 19
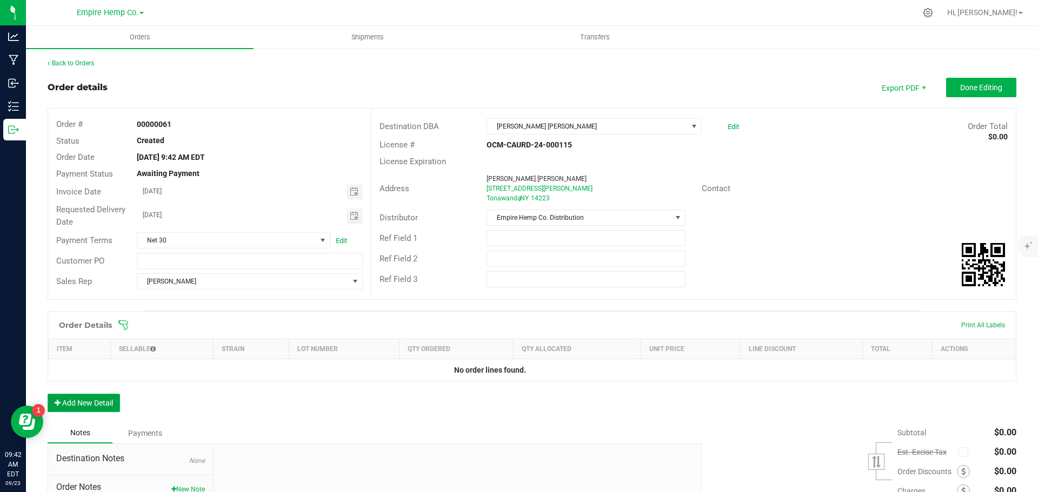
click at [109, 403] on button "Add New Detail" at bounding box center [84, 403] width 72 height 18
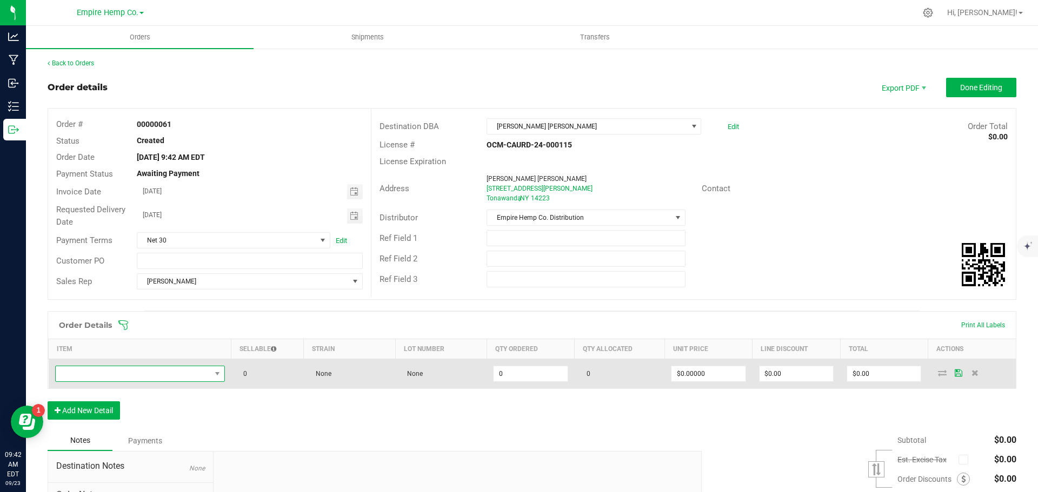
click at [172, 377] on span "NO DATA FOUND" at bounding box center [133, 373] width 155 height 15
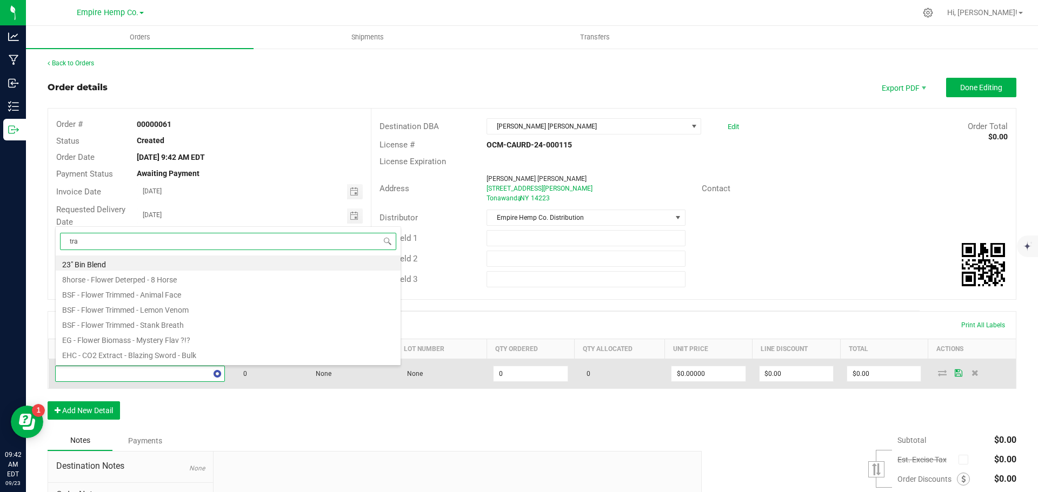
type input "trap"
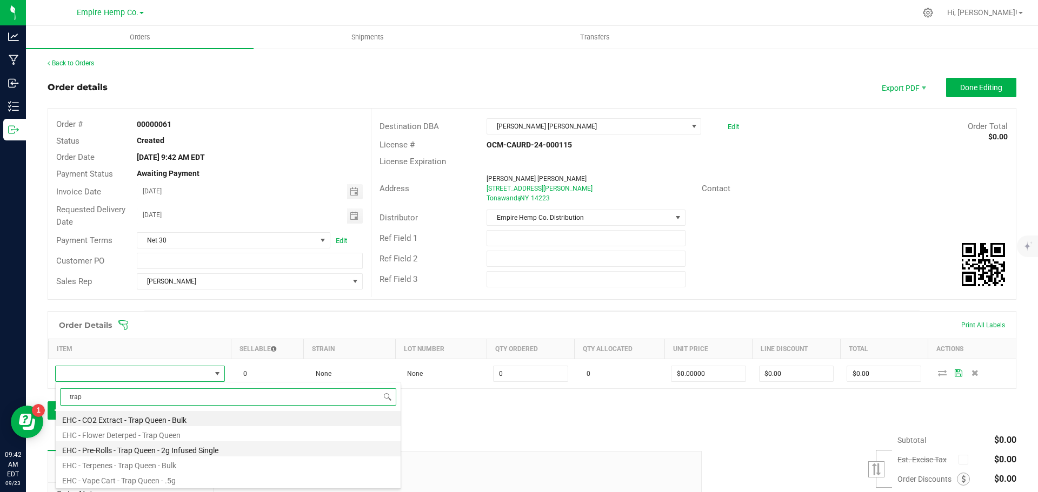
click at [185, 447] on li "EHC - Pre-Rolls - Trap Queen - 2g Infused Single" at bounding box center [228, 449] width 345 height 15
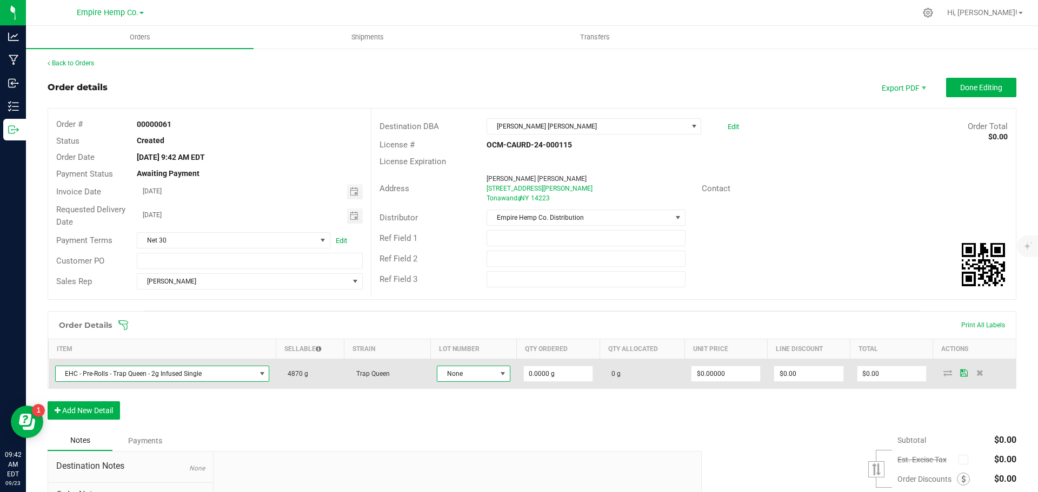
click at [498, 373] on span at bounding box center [502, 374] width 9 height 9
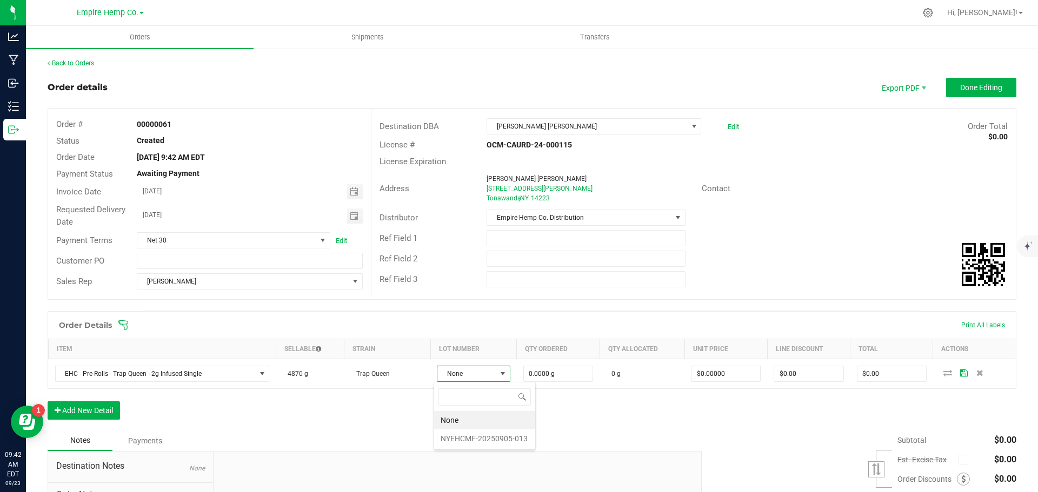
scroll to position [16, 73]
click at [479, 440] on li "NYEHCMF-20250905-013" at bounding box center [484, 439] width 101 height 18
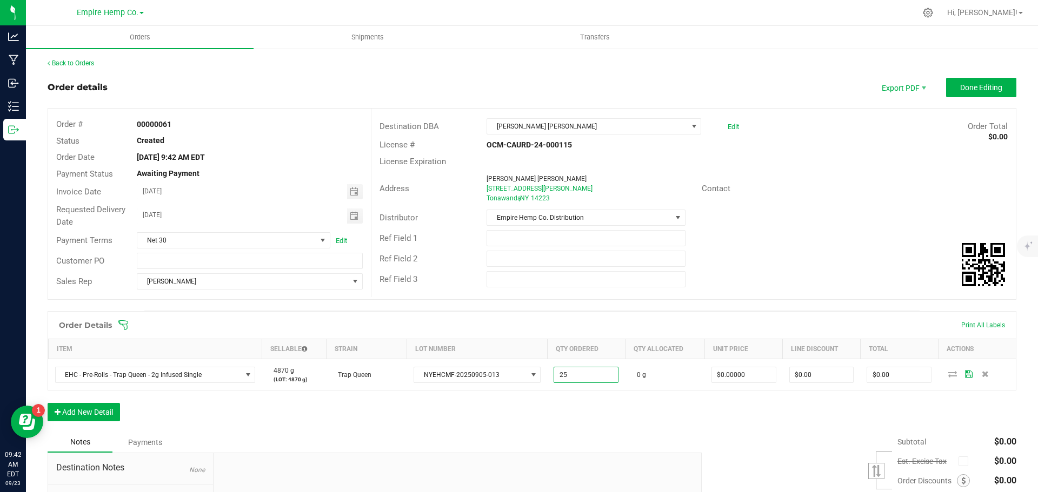
type input "25.0000 g"
type input "0"
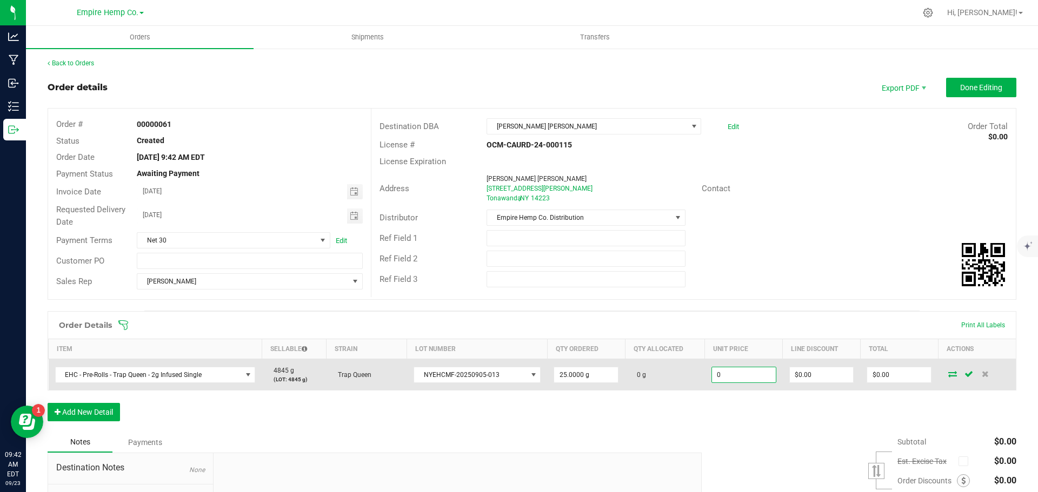
click at [753, 378] on input "0" at bounding box center [744, 374] width 64 height 15
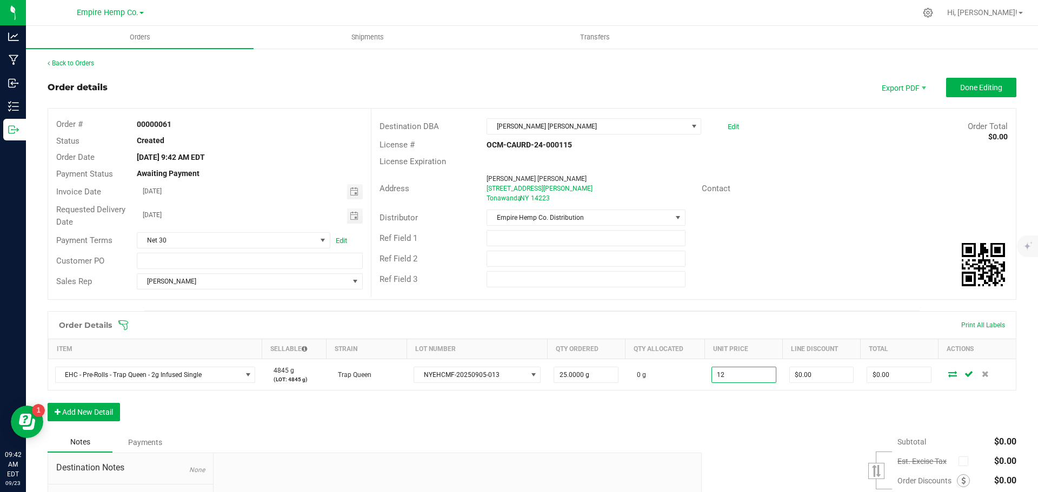
type input "$12.00000"
type input "$300.00"
click at [864, 405] on div "Order Details Print All Labels Item Sellable Strain Lot Number Qty Ordered Qty …" at bounding box center [532, 371] width 968 height 121
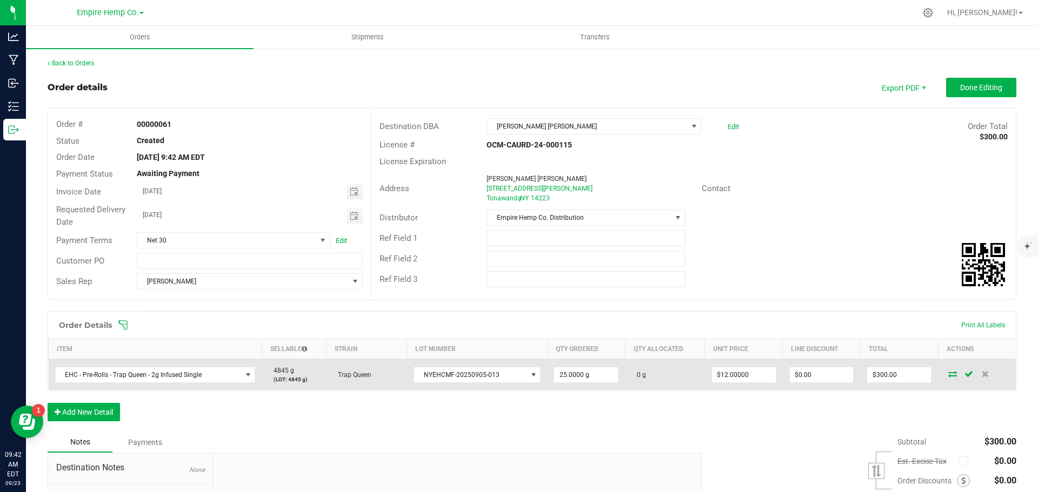
click at [948, 374] on icon at bounding box center [952, 374] width 9 height 6
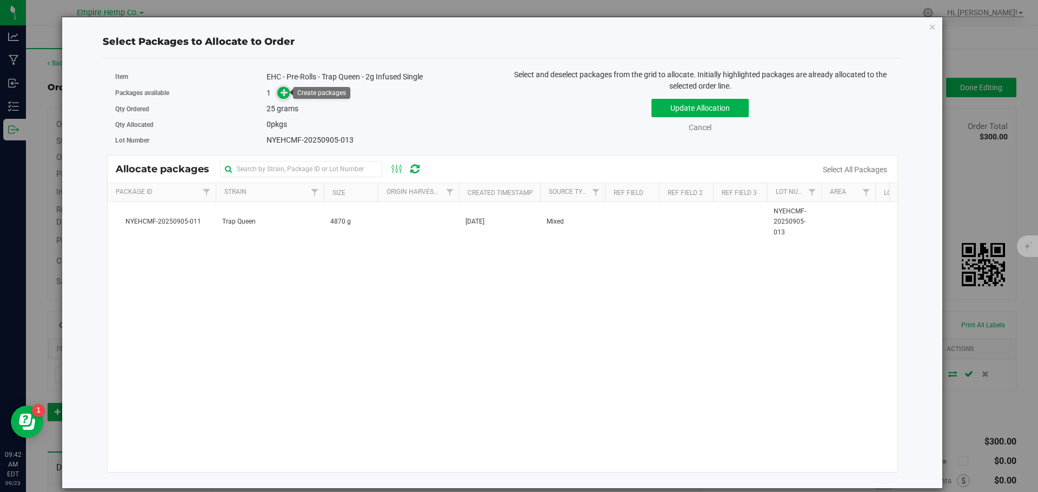
click at [288, 96] on icon at bounding box center [284, 93] width 8 height 8
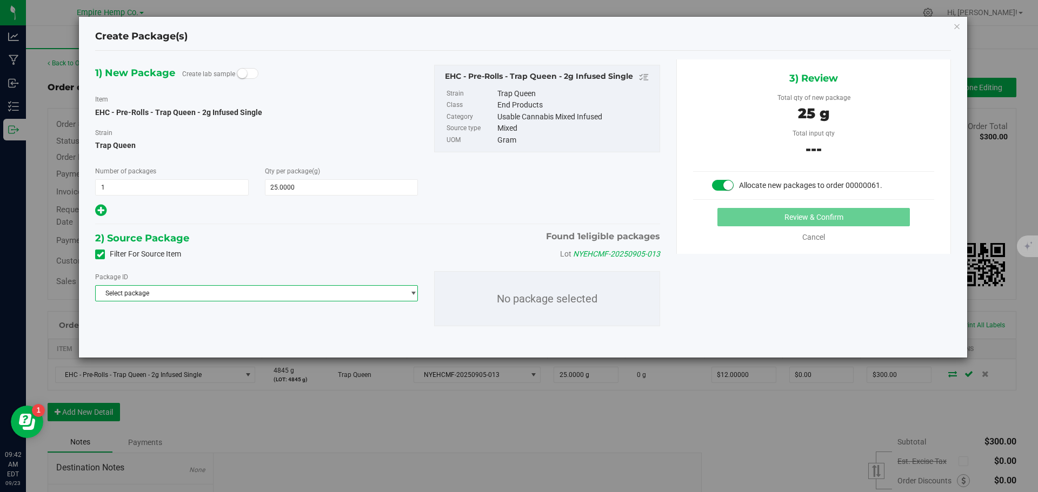
click at [235, 291] on span "Select package" at bounding box center [250, 293] width 308 height 15
click at [245, 336] on span "( EHC - Pre-Rolls - Trap Queen - 2g Infused Single )" at bounding box center [251, 338] width 144 height 8
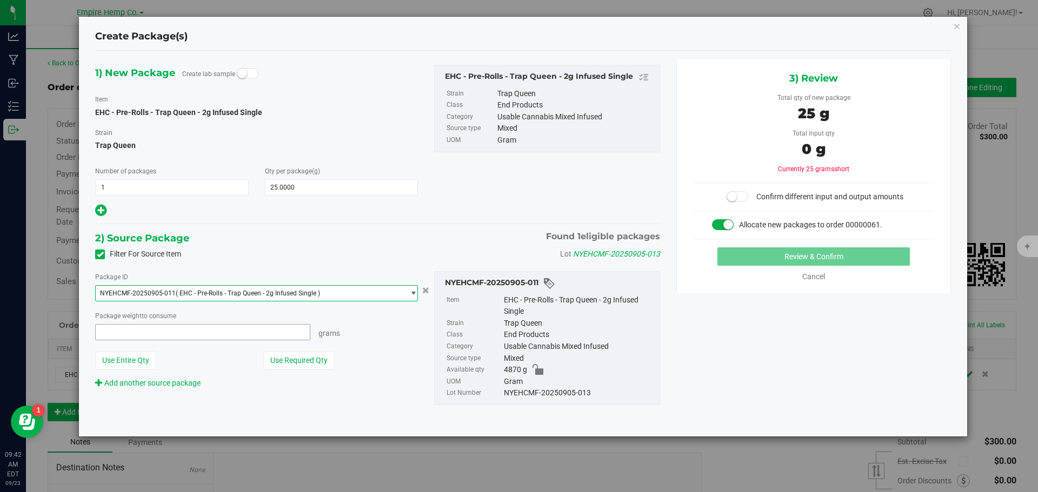
click at [245, 331] on span at bounding box center [202, 332] width 215 height 16
type input "25"
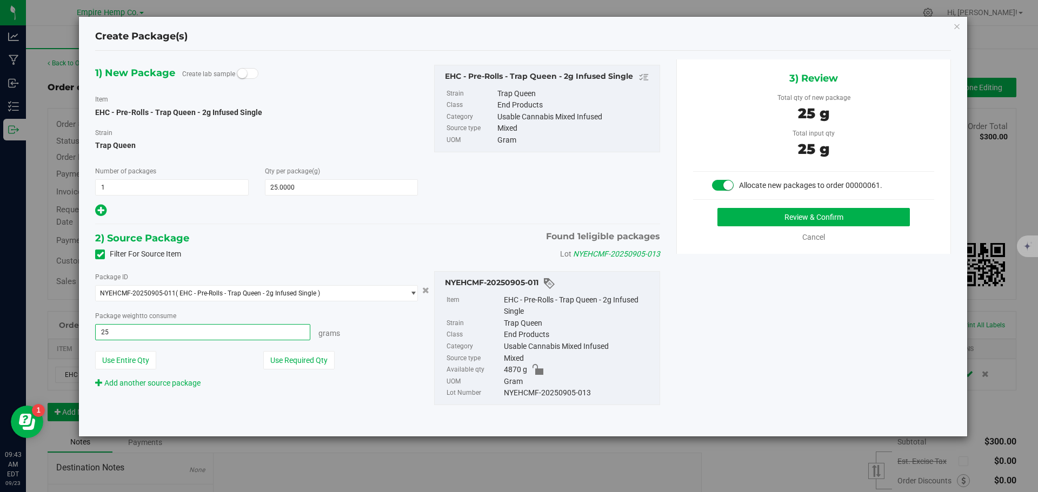
click at [717, 208] on button "Review & Confirm" at bounding box center [813, 217] width 192 height 18
type input "25.0000 g"
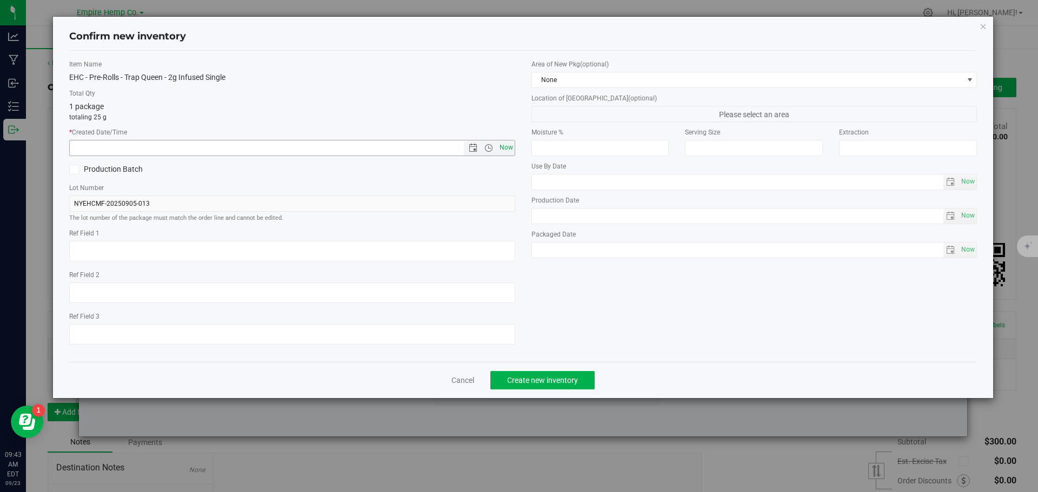
click at [507, 148] on span "Now" at bounding box center [506, 148] width 18 height 16
type input "9/23/2025 9:43 AM"
click at [567, 381] on span "Create new inventory" at bounding box center [542, 380] width 71 height 9
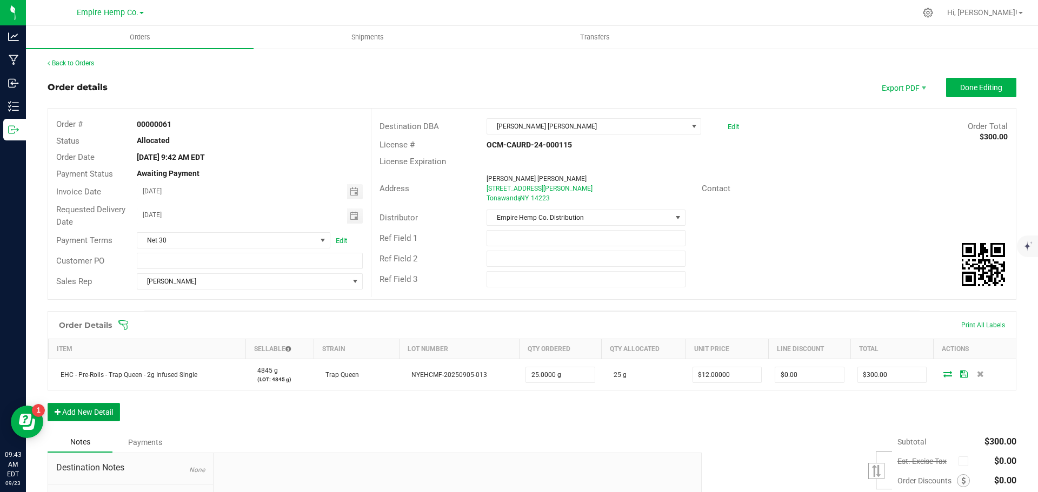
click at [98, 414] on button "Add New Detail" at bounding box center [84, 412] width 72 height 18
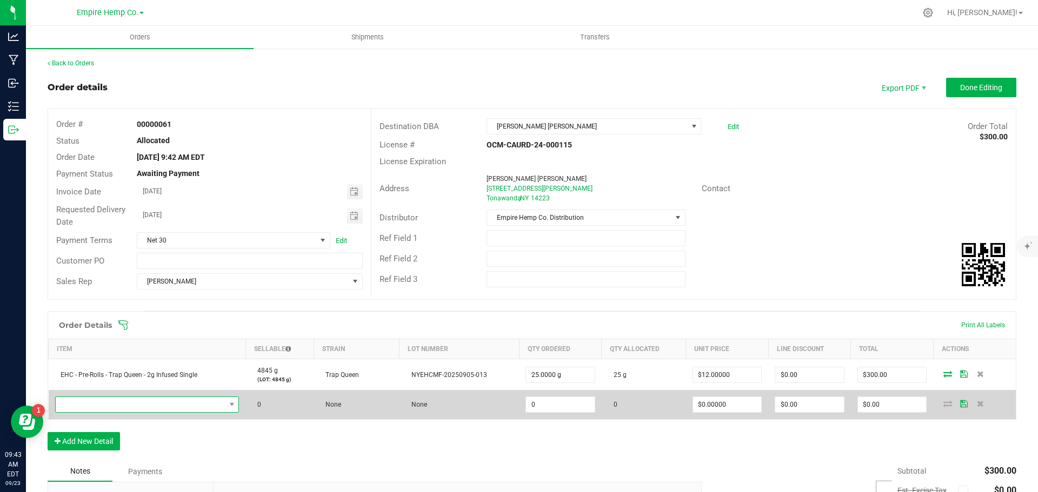
click at [110, 401] on span "NO DATA FOUND" at bounding box center [141, 404] width 170 height 15
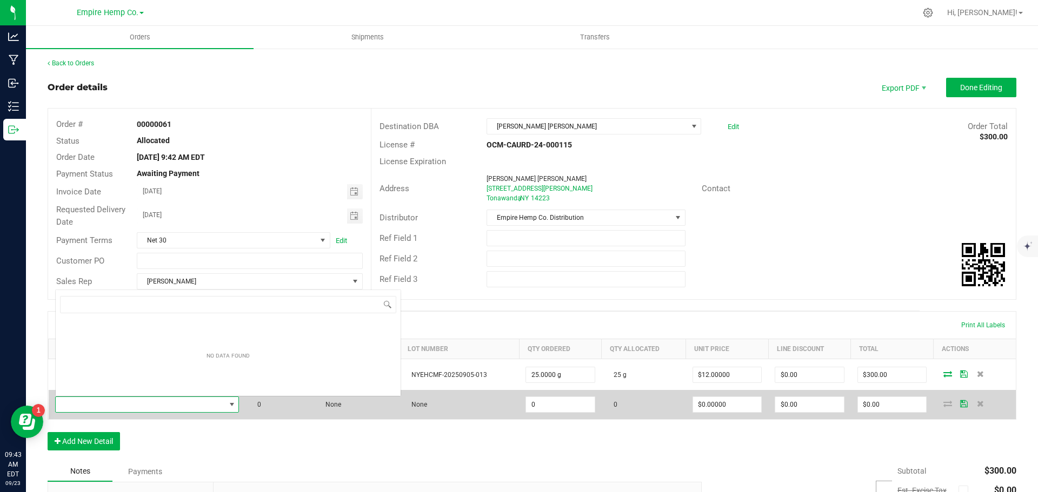
scroll to position [16, 181]
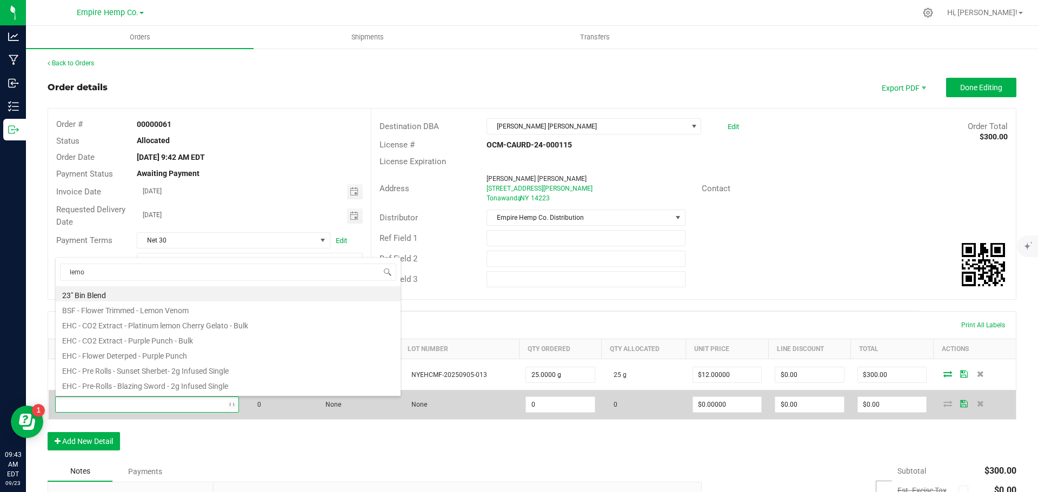
type input "lemon"
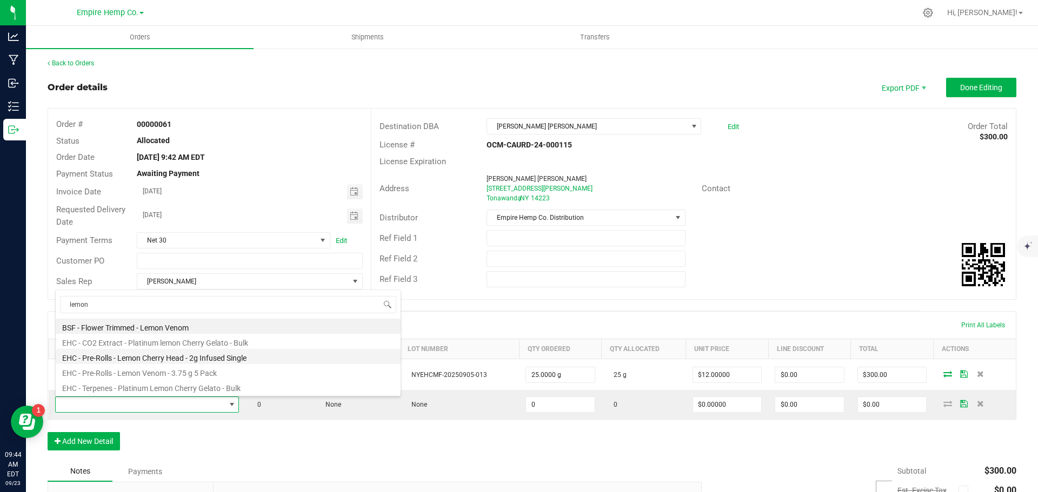
click at [159, 358] on li "EHC - Pre-Rolls - Lemon Cherry Head - 2g Infused Single" at bounding box center [228, 356] width 345 height 15
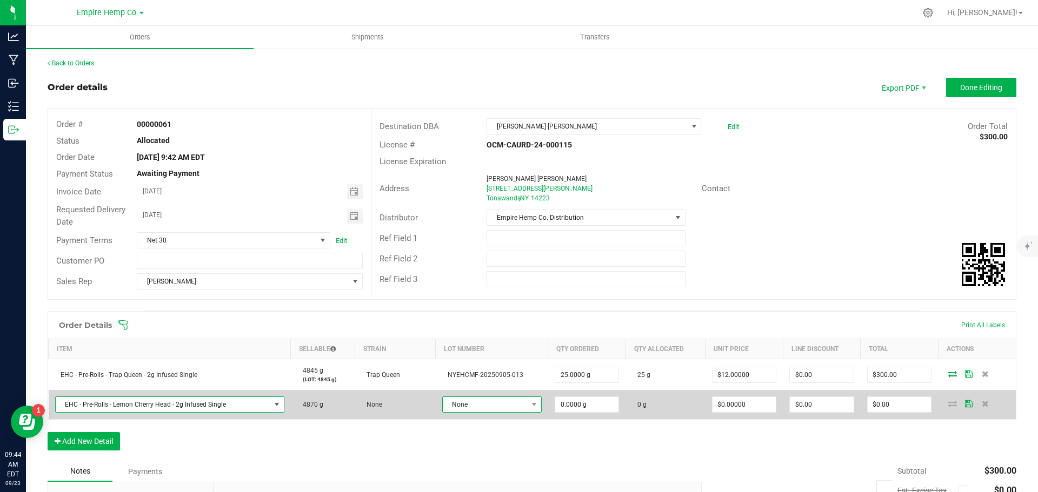
click at [468, 403] on span "None" at bounding box center [485, 404] width 85 height 15
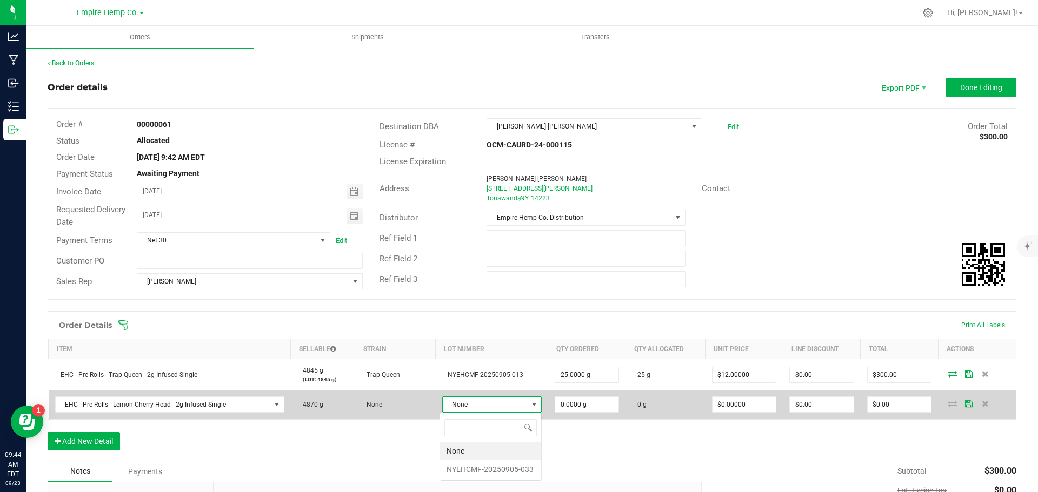
scroll to position [16, 97]
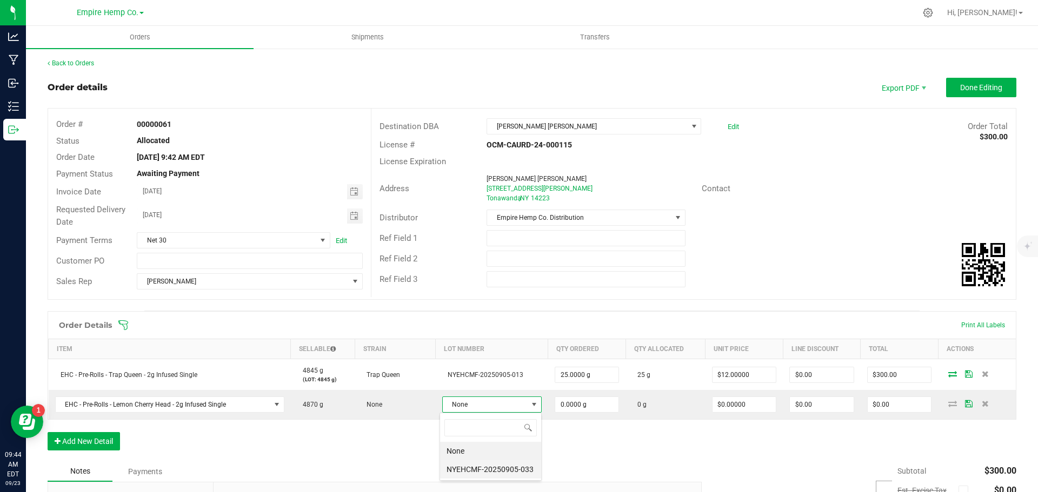
click at [478, 471] on li "NYEHCMF-20250905-033" at bounding box center [490, 469] width 101 height 18
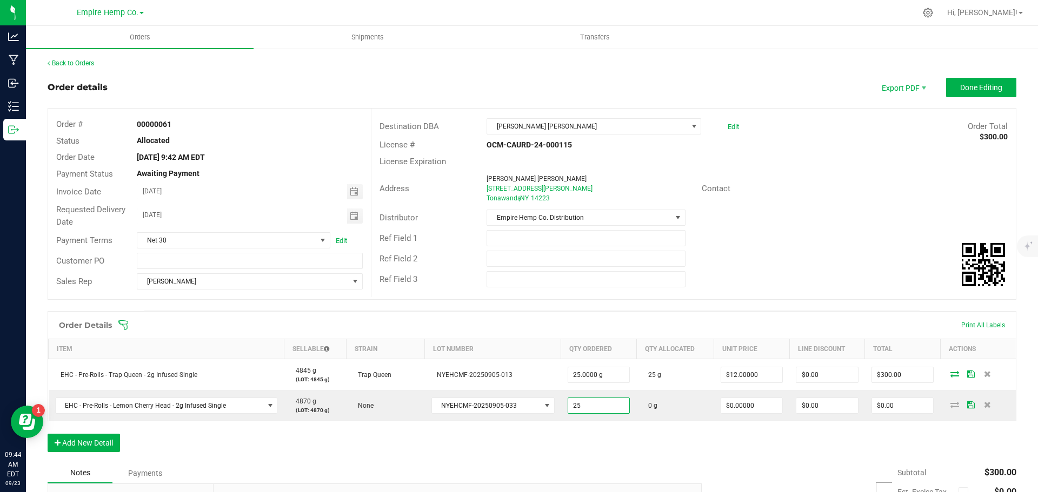
type input "25.0000 g"
type input "0"
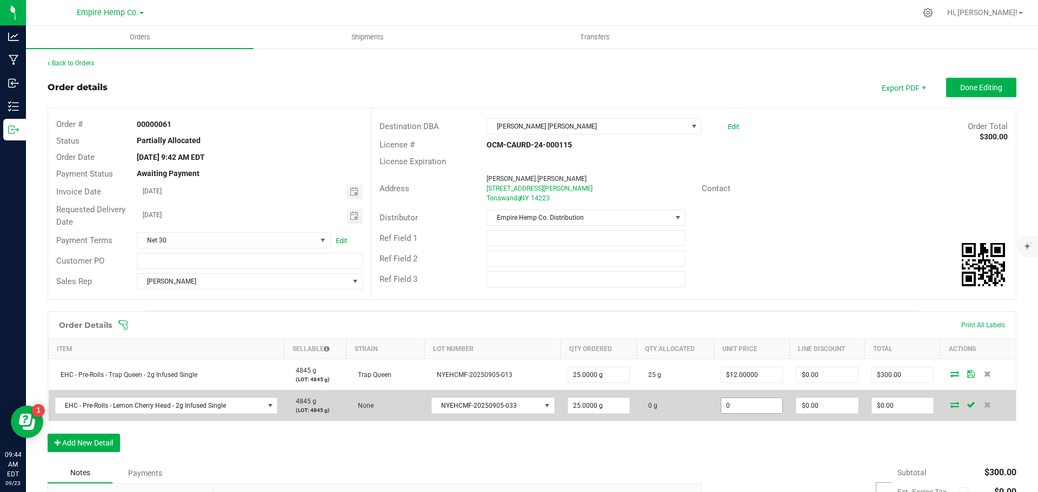
click at [732, 405] on input "0" at bounding box center [752, 405] width 62 height 15
type input "$12.00000"
type input "0"
type input "$300.00"
type input "$0.00"
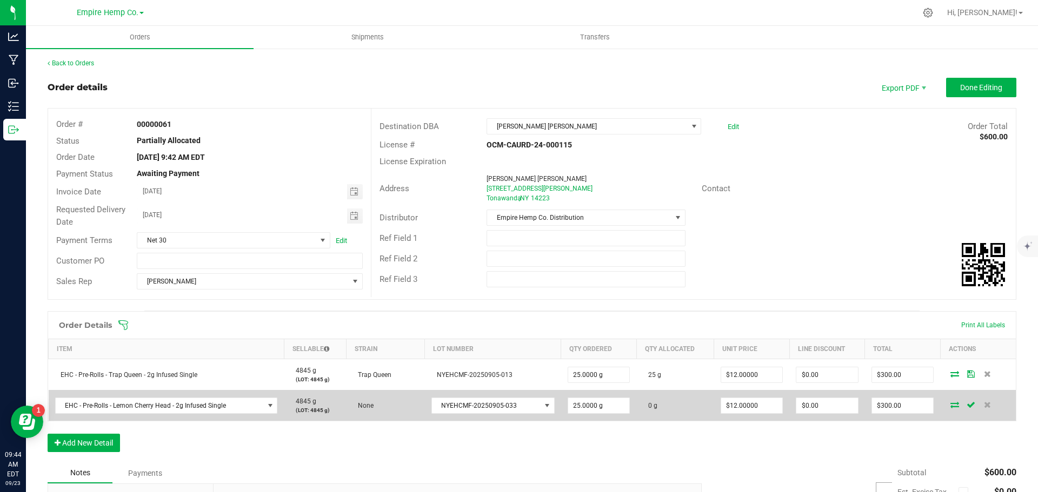
click at [950, 405] on icon at bounding box center [954, 405] width 9 height 6
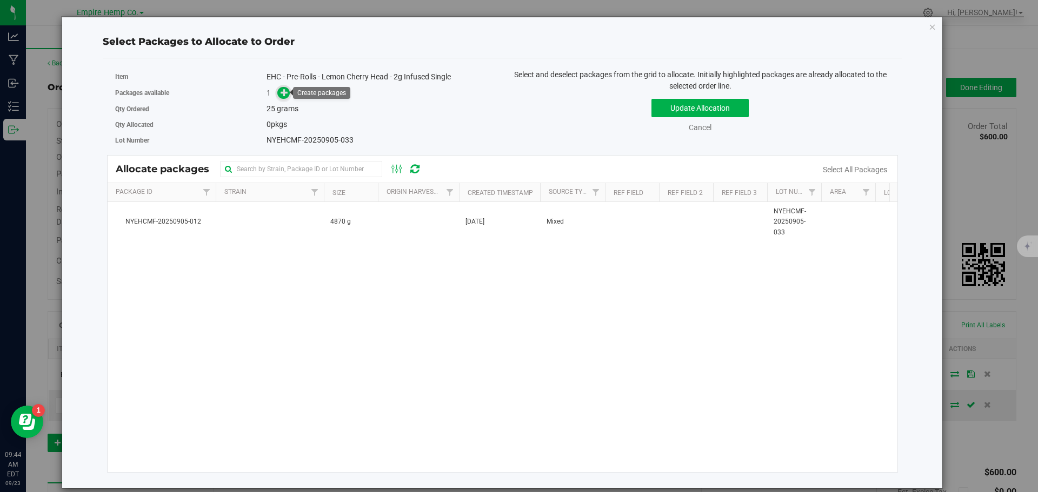
click at [284, 90] on icon at bounding box center [284, 93] width 8 height 8
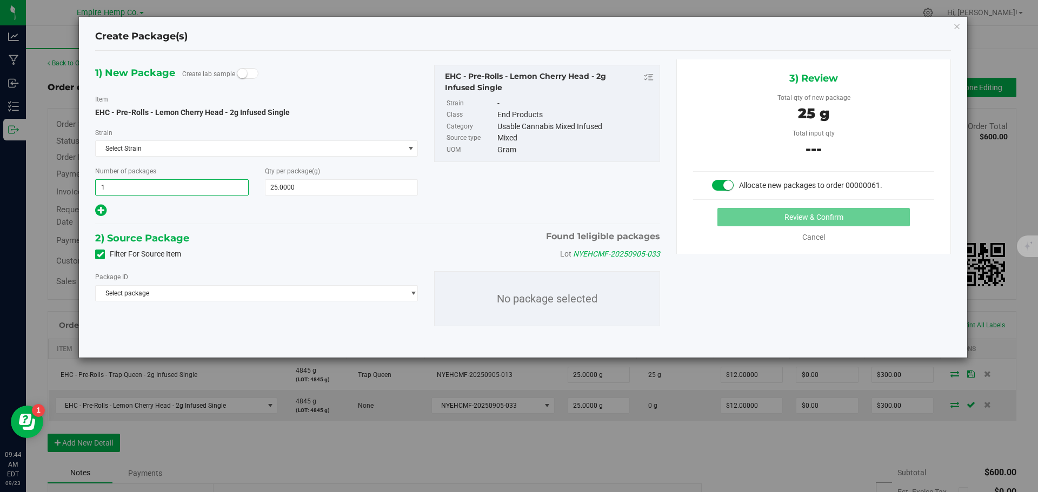
click at [192, 186] on span "1 1" at bounding box center [171, 187] width 153 height 16
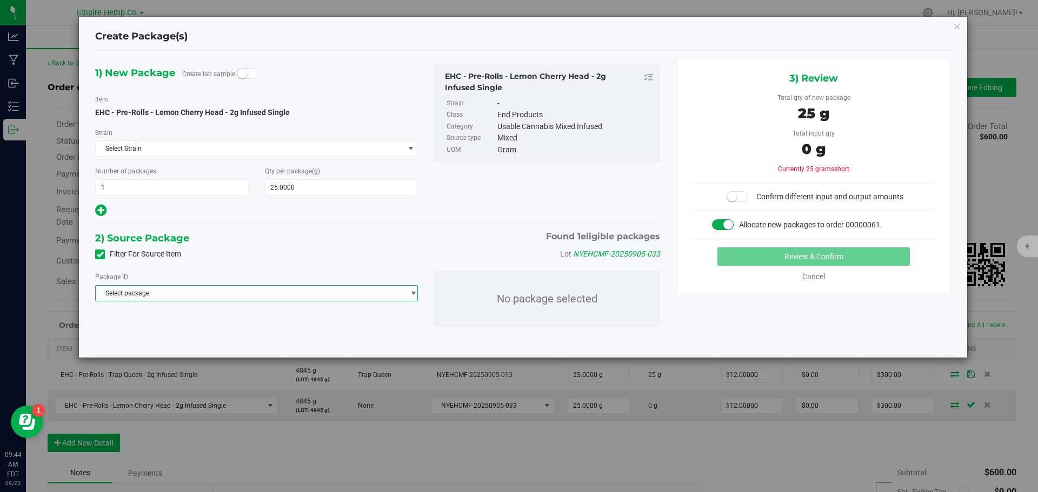
click at [233, 298] on span "Select package" at bounding box center [250, 293] width 308 height 15
click at [238, 336] on span "( EHC - Pre-Rolls - Lemon Cherry Head - 2g Infused Single )" at bounding box center [263, 338] width 169 height 8
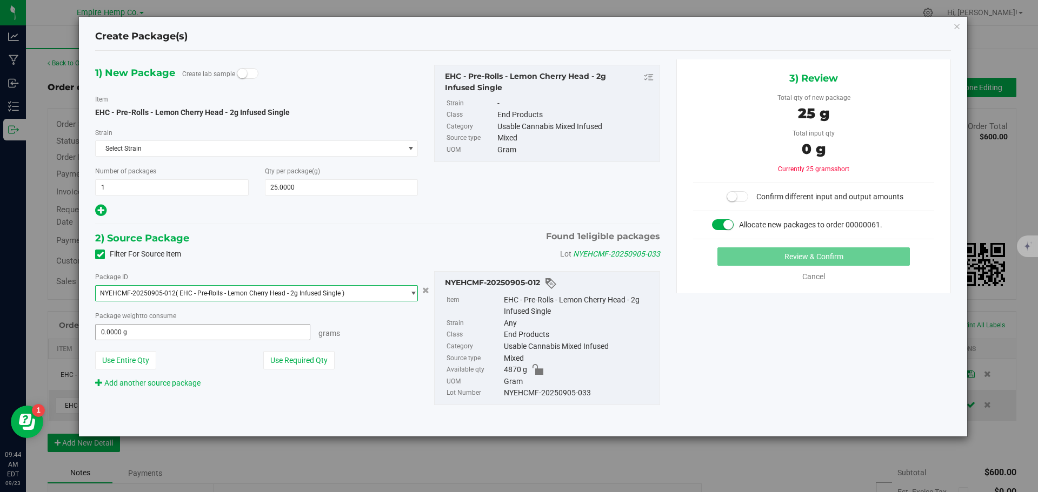
click at [192, 332] on span "0.0000 g 0" at bounding box center [202, 332] width 215 height 16
type input "25"
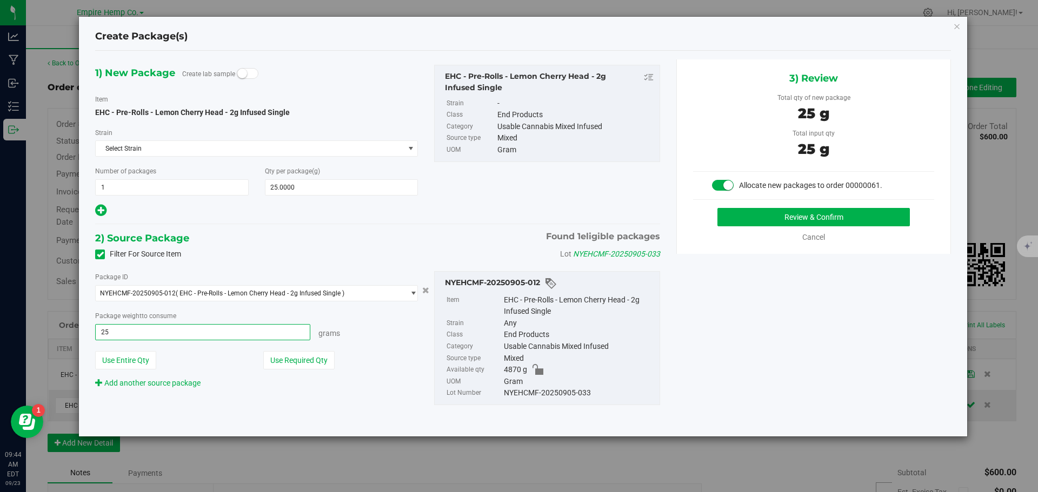
click at [717, 208] on button "Review & Confirm" at bounding box center [813, 217] width 192 height 18
type input "25.0000 g"
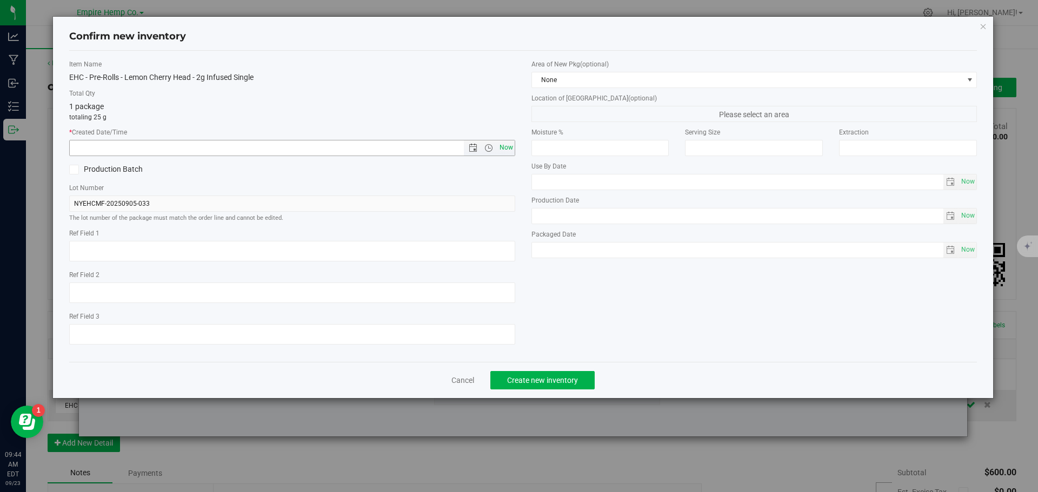
click at [509, 148] on span "Now" at bounding box center [506, 148] width 18 height 16
type input "9/23/2025 9:44 AM"
click at [580, 380] on button "Create new inventory" at bounding box center [542, 380] width 104 height 18
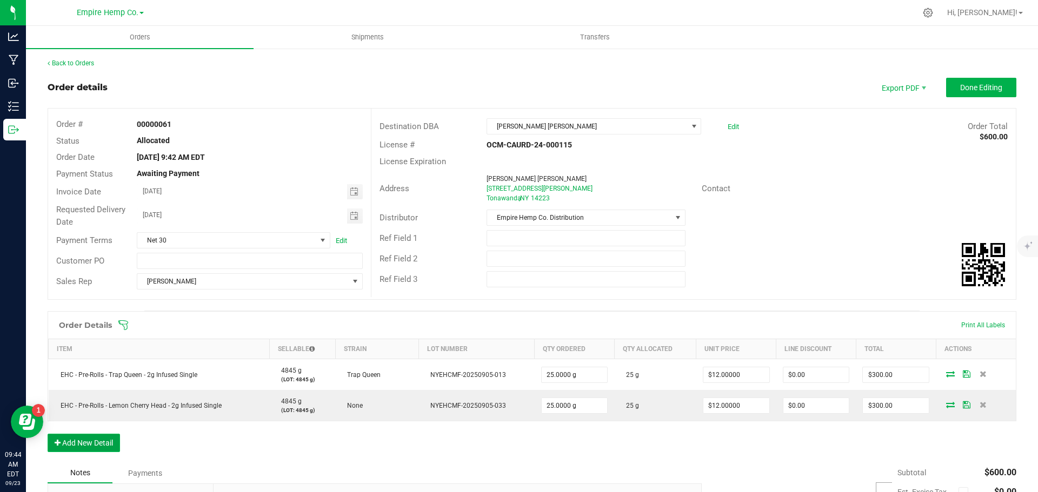
click at [91, 447] on button "Add New Detail" at bounding box center [84, 443] width 72 height 18
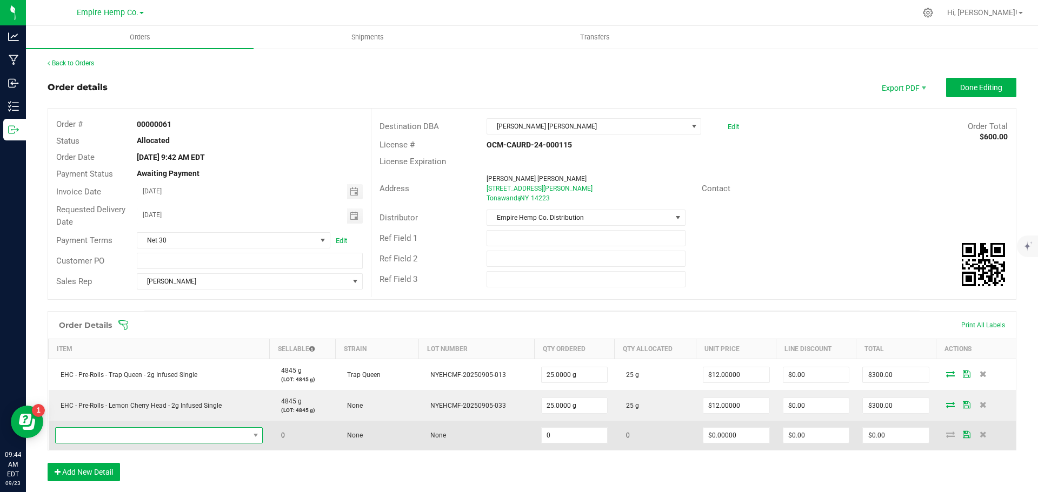
click at [108, 435] on span "NO DATA FOUND" at bounding box center [152, 435] width 193 height 15
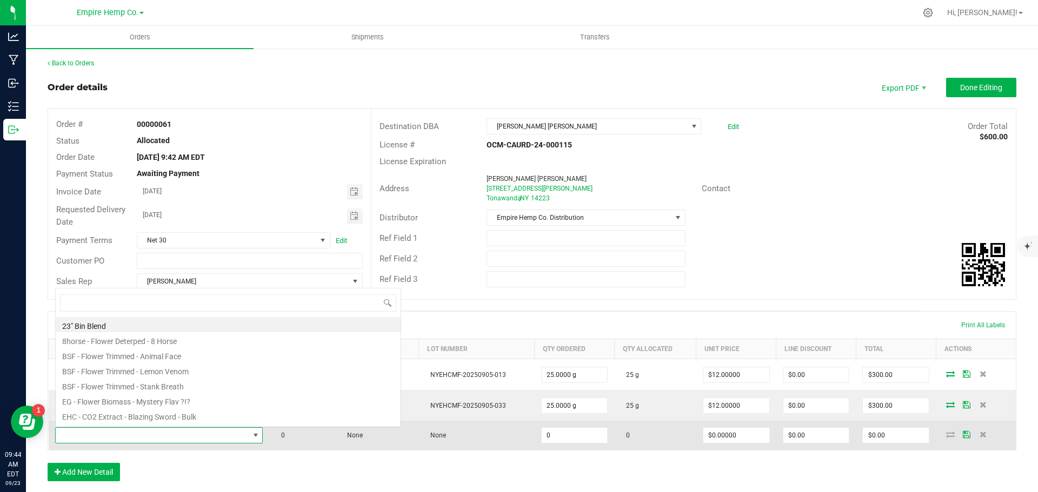
scroll to position [16, 204]
type input "berry"
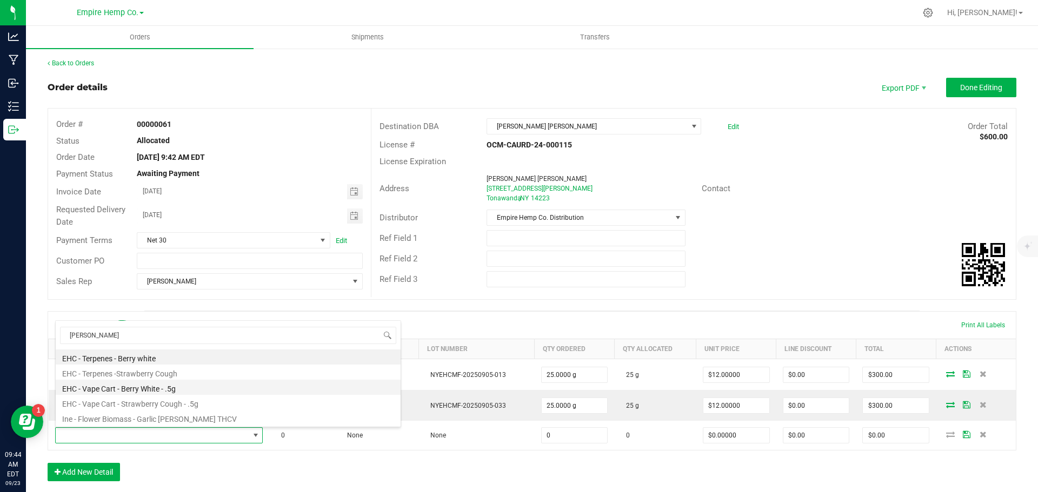
click at [156, 392] on li "EHC - Vape Cart - Berry White - .5g" at bounding box center [228, 387] width 345 height 15
type input "0.0000 g"
type input "$12.50000"
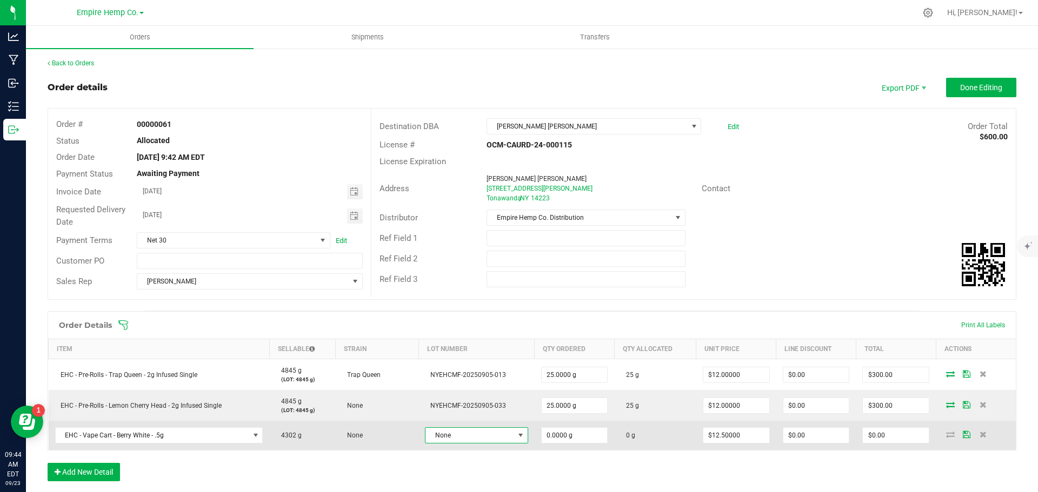
click at [438, 434] on span "None" at bounding box center [469, 435] width 88 height 15
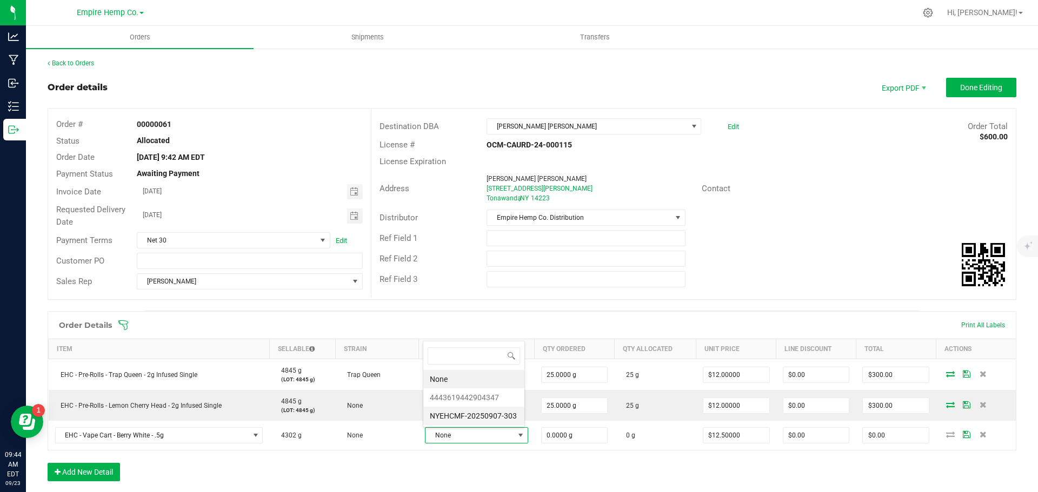
click at [459, 412] on li "NYEHCMF-20250907-303" at bounding box center [473, 416] width 101 height 18
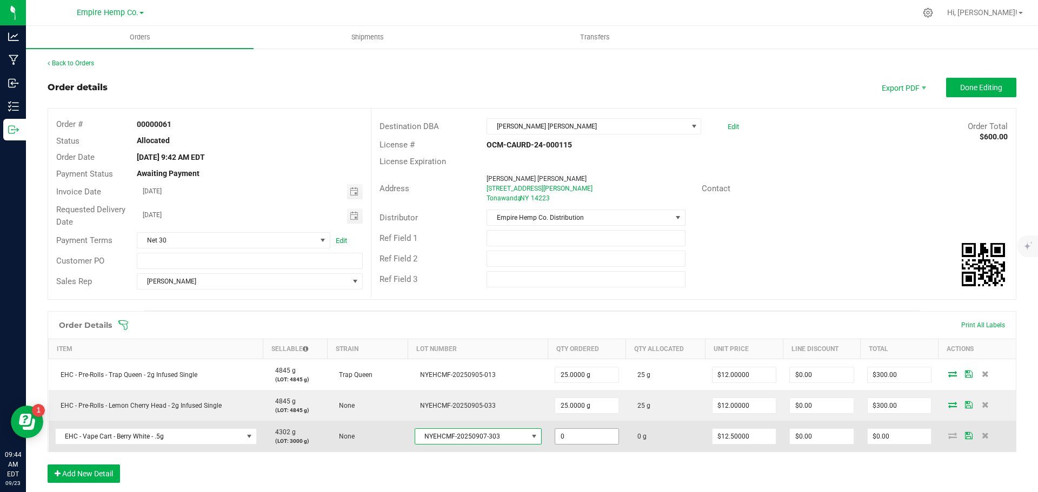
click at [583, 437] on input "0" at bounding box center [587, 436] width 64 height 15
type input "44.0000 g"
type input "12.5"
type input "$550.00"
click at [948, 438] on icon at bounding box center [952, 435] width 9 height 6
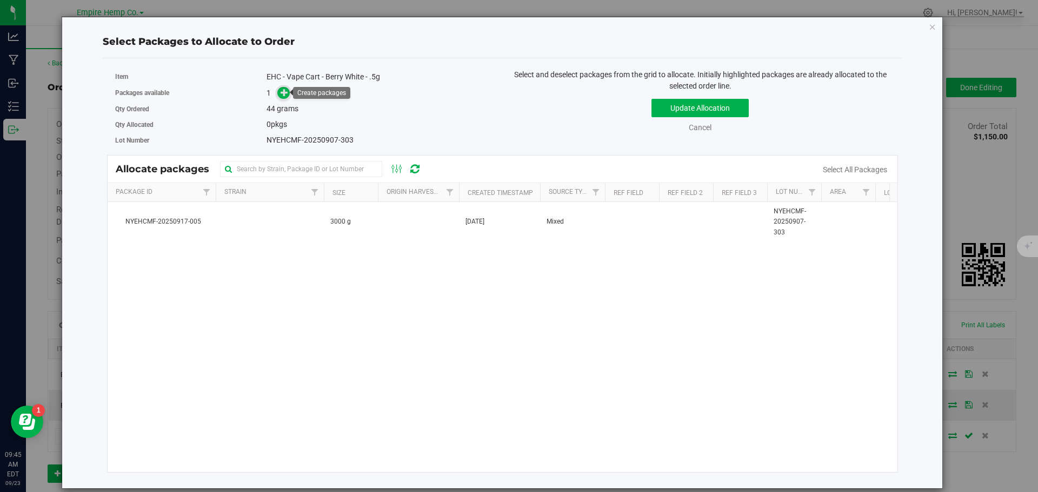
click at [288, 96] on icon at bounding box center [284, 93] width 8 height 8
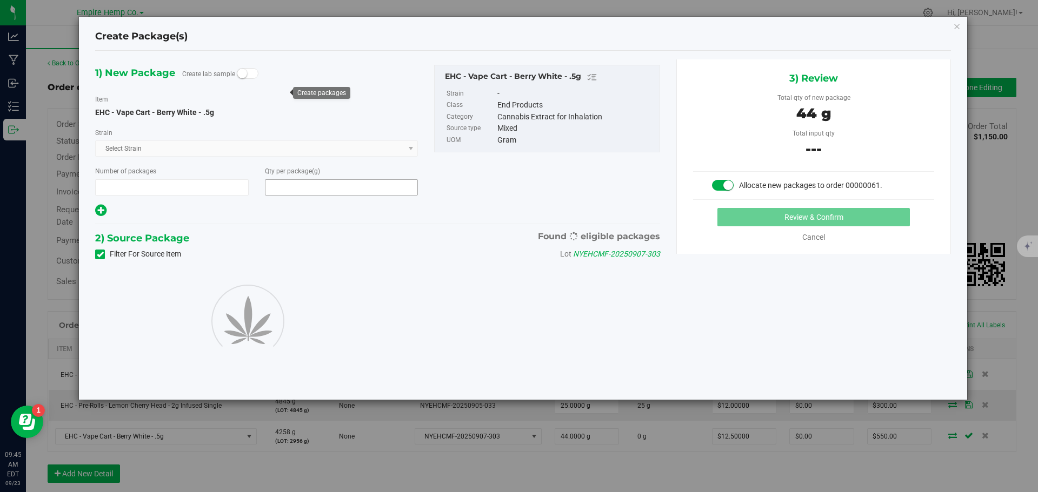
type input "1"
type input "44.0000"
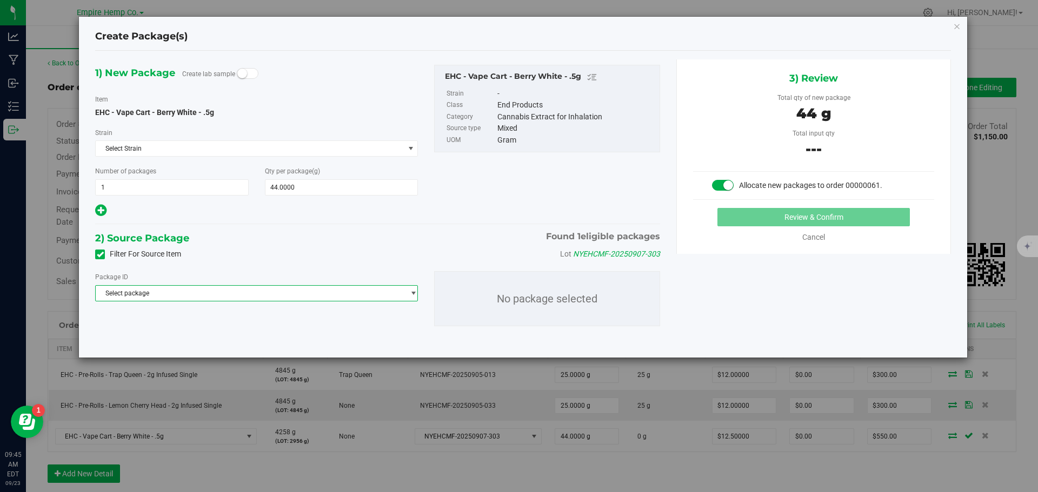
click at [314, 292] on span "Select package" at bounding box center [250, 293] width 308 height 15
click at [303, 337] on li "NYEHCMF-20250917-005 ( EHC - Vape Cart - Berry White - .5g )" at bounding box center [257, 337] width 322 height 15
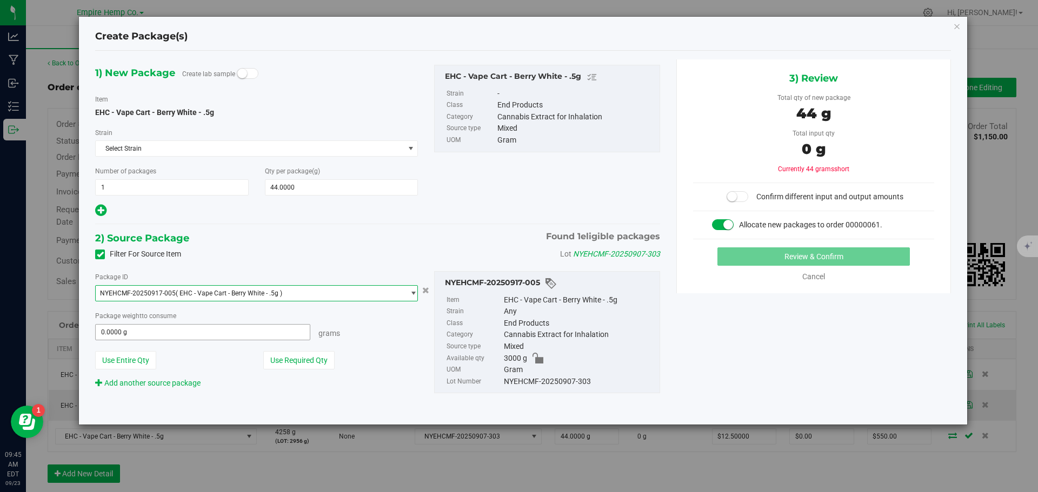
click at [267, 329] on span "0.0000 g 0" at bounding box center [202, 332] width 215 height 16
type input "44"
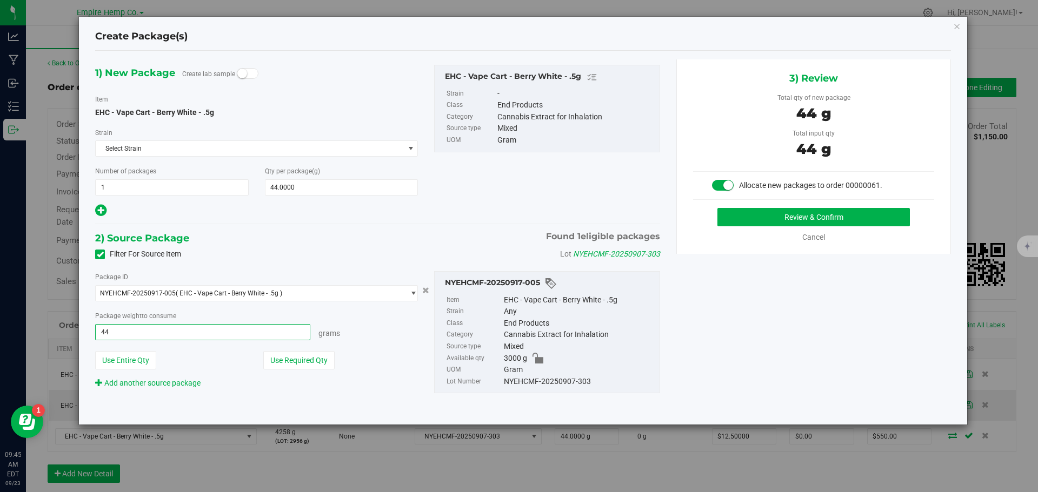
type input "44.0000 g"
click at [95, 351] on button "Use Entire Qty" at bounding box center [125, 360] width 61 height 18
type input "3000.0000 g"
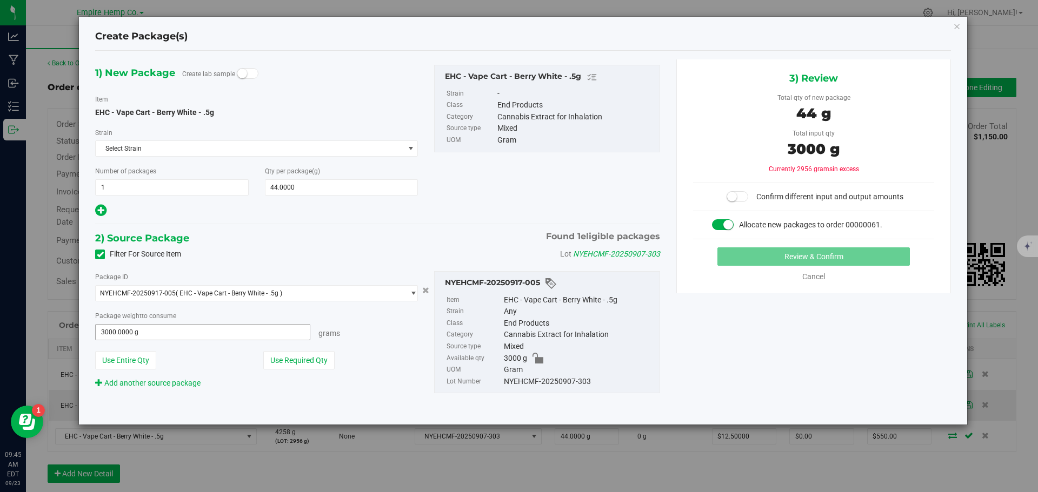
click at [258, 332] on span "3000.0000 g 3000" at bounding box center [202, 332] width 215 height 16
click at [255, 333] on input "3000" at bounding box center [203, 332] width 214 height 15
type input "44"
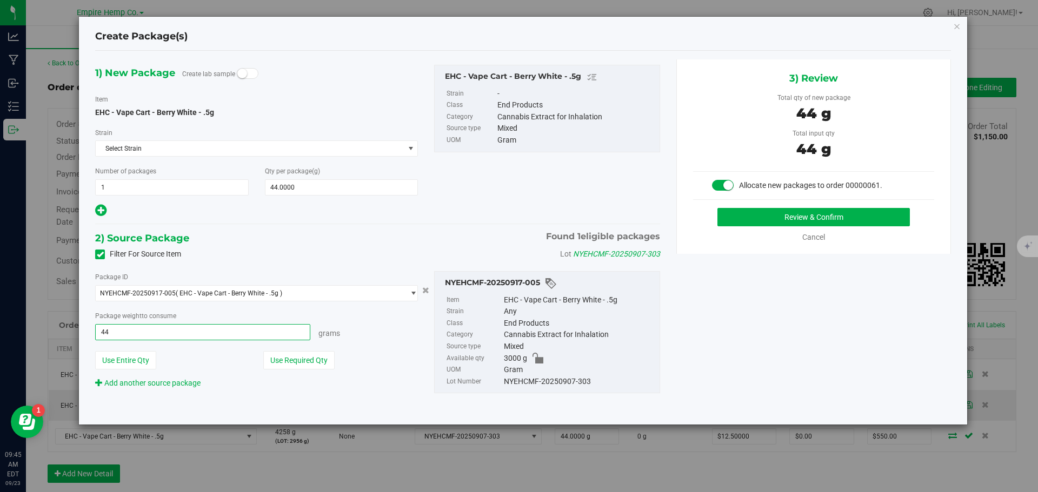
click at [717, 208] on button "Review & Confirm" at bounding box center [813, 217] width 192 height 18
type input "44.0000 g"
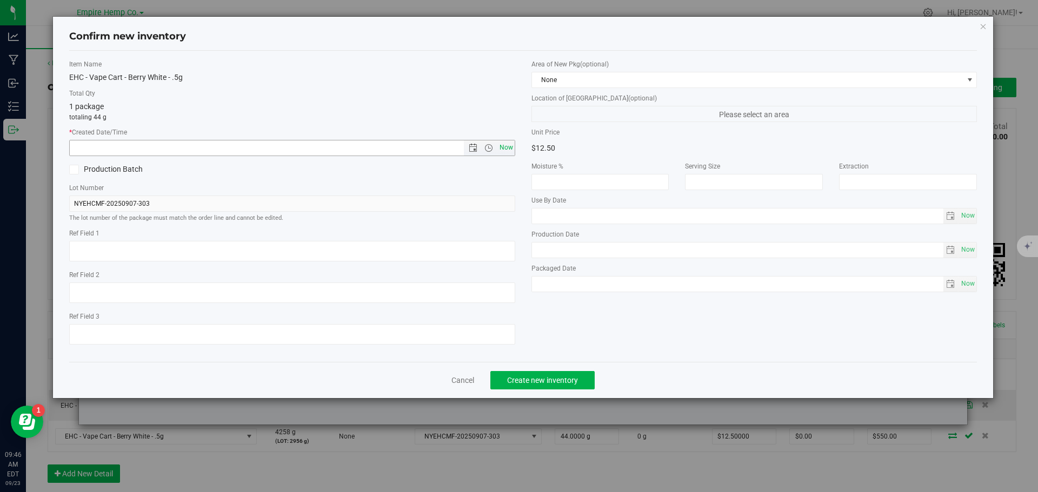
click at [500, 143] on span "Now" at bounding box center [506, 148] width 18 height 16
type input "9/23/2025 9:46 AM"
click at [549, 380] on span "Create new inventory" at bounding box center [542, 380] width 71 height 9
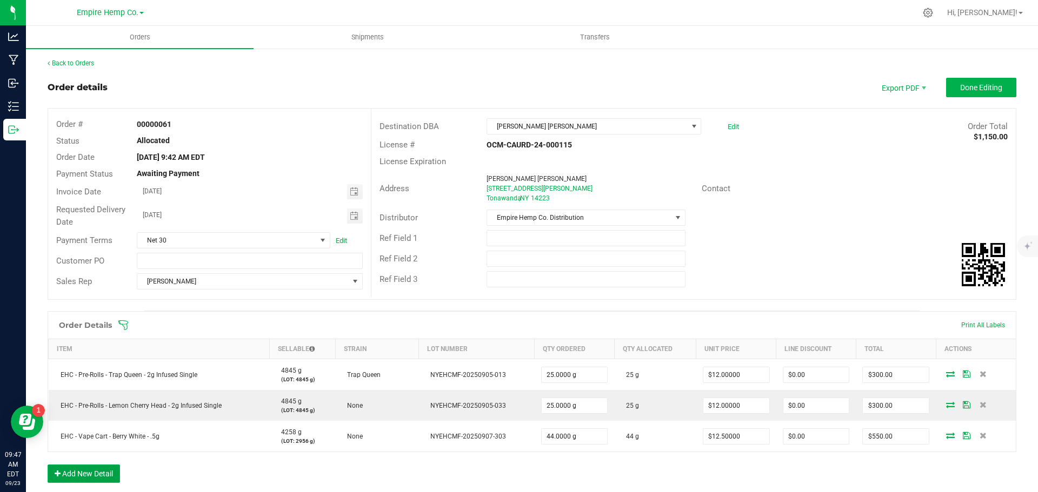
click at [85, 470] on button "Add New Detail" at bounding box center [84, 474] width 72 height 18
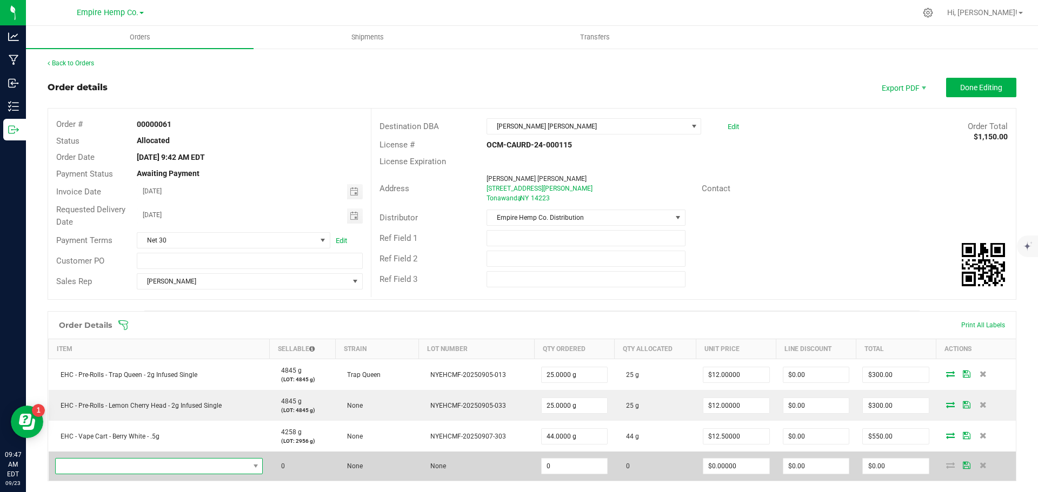
click at [83, 469] on span "NO DATA FOUND" at bounding box center [152, 466] width 193 height 15
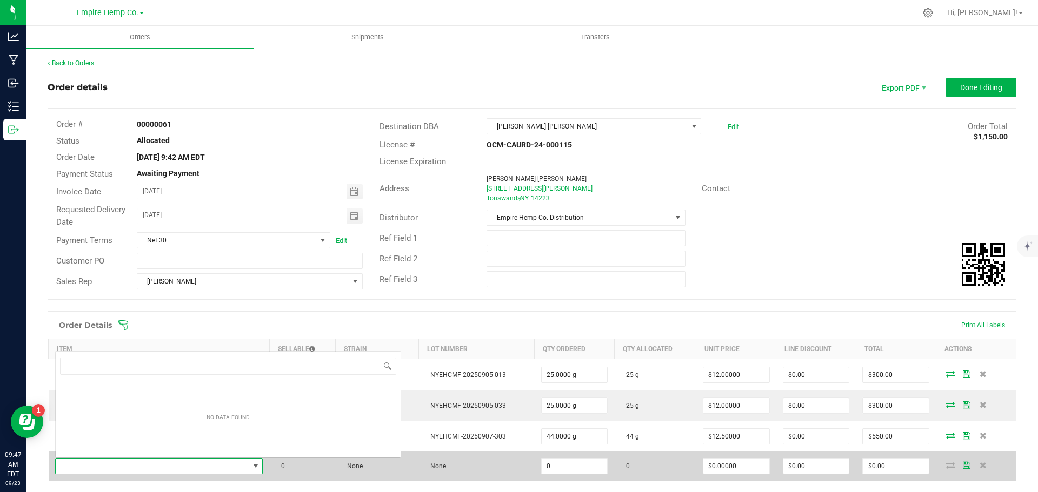
scroll to position [16, 204]
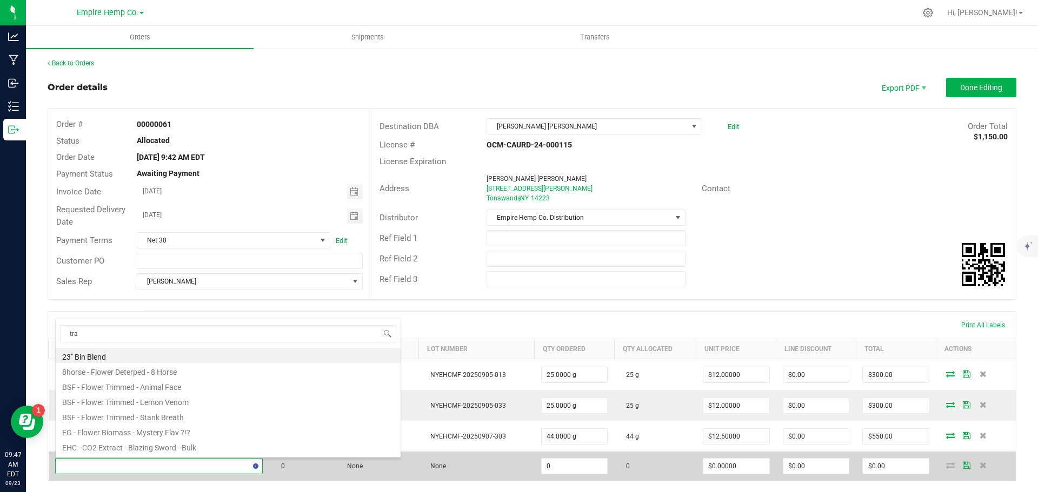
type input "trap"
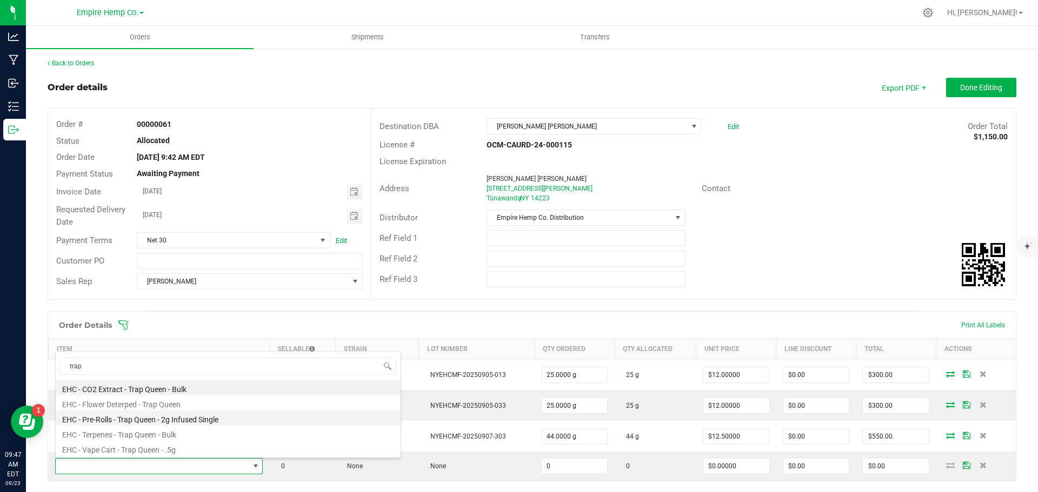
click at [194, 416] on li "EHC - Pre-Rolls - Trap Queen - 2g Infused Single" at bounding box center [228, 418] width 345 height 15
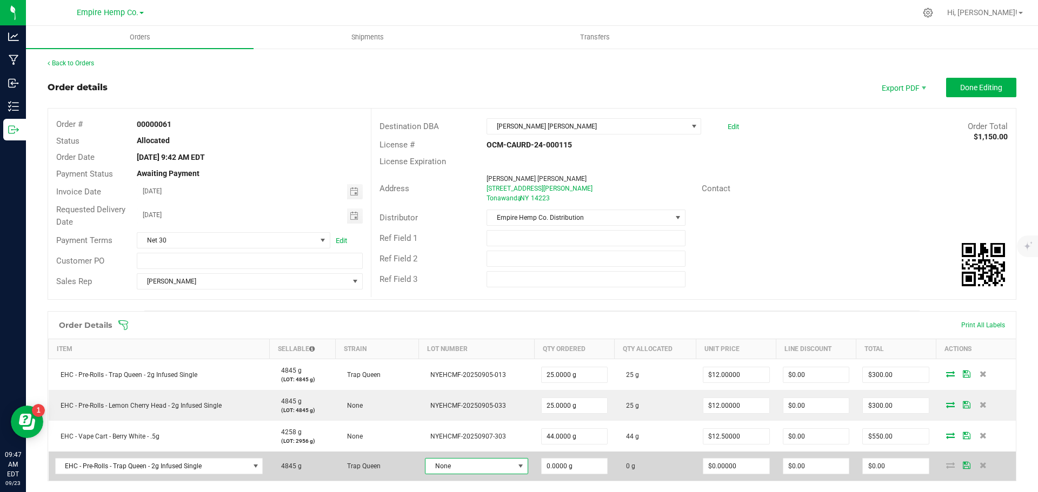
click at [453, 467] on span "None" at bounding box center [469, 466] width 88 height 15
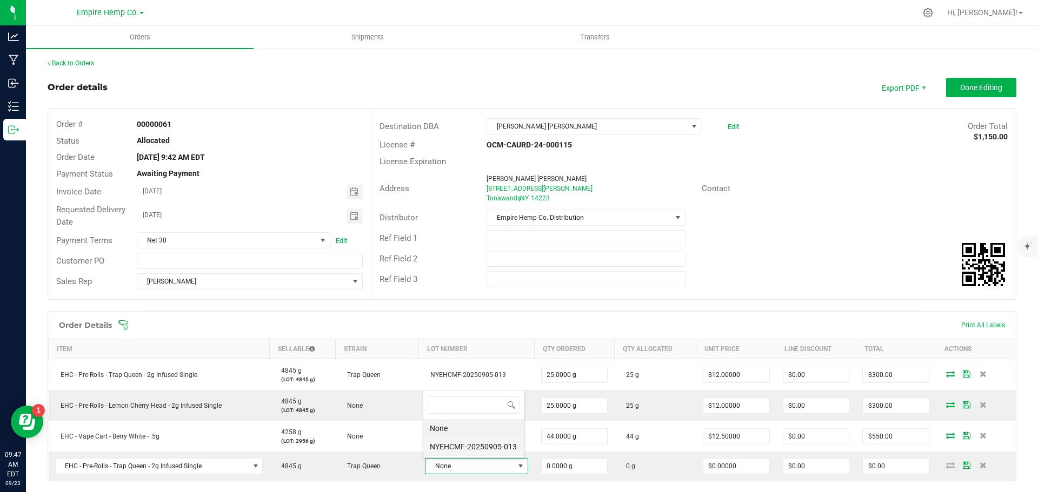
click at [468, 451] on li "NYEHCMF-20250905-013" at bounding box center [473, 447] width 101 height 18
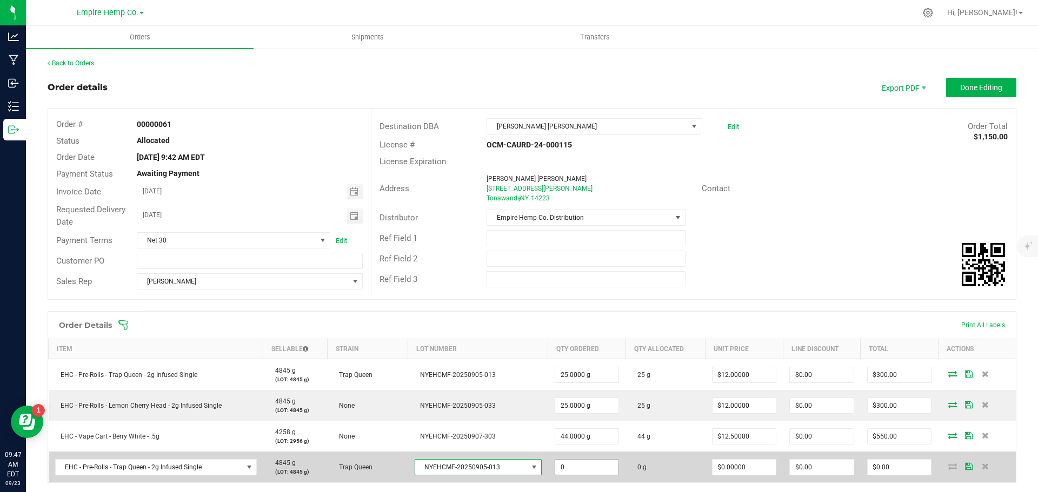
click at [572, 463] on input "0" at bounding box center [587, 467] width 64 height 15
type input "2.0000 g"
type input "0"
click at [741, 466] on input "0" at bounding box center [744, 467] width 64 height 15
type input "$0.00000"
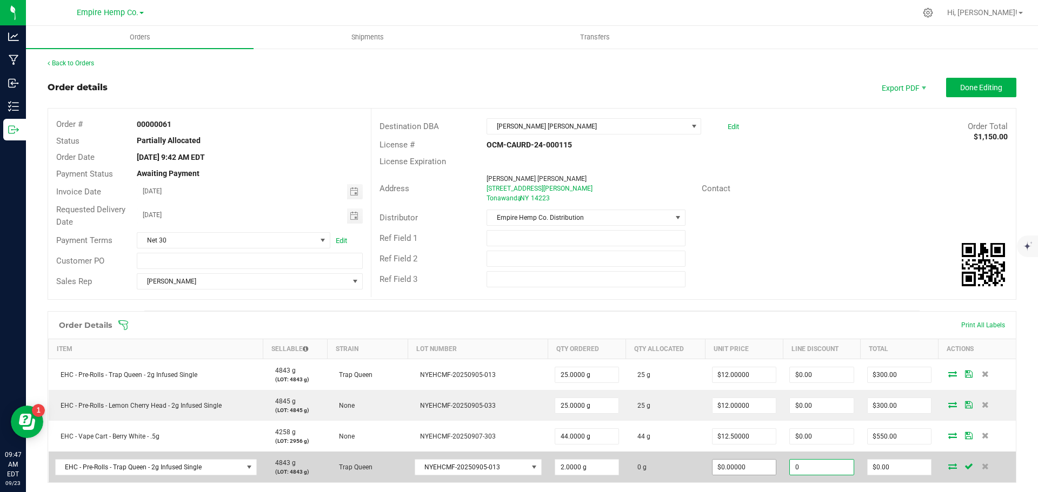
type input "$0.00"
type input "0"
click at [948, 466] on icon at bounding box center [952, 466] width 9 height 6
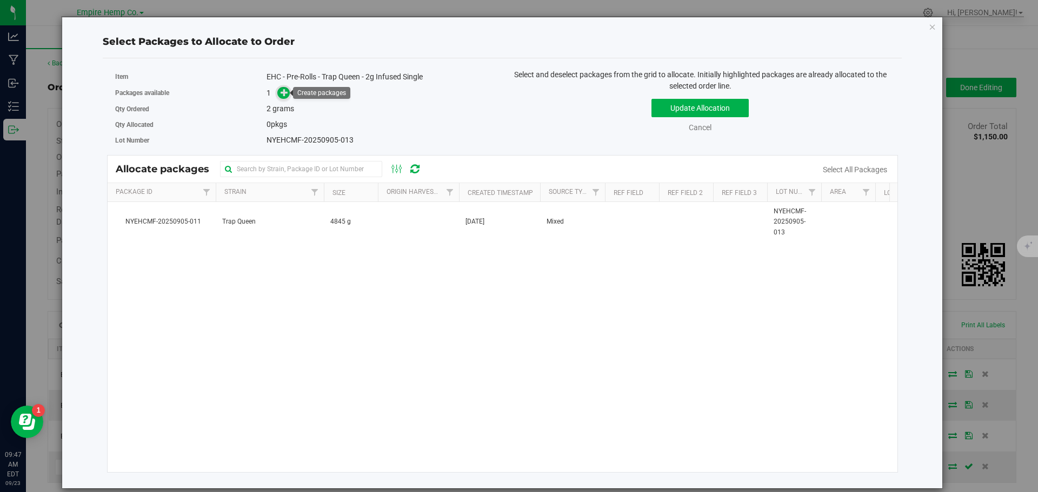
click at [283, 93] on icon at bounding box center [284, 93] width 8 height 8
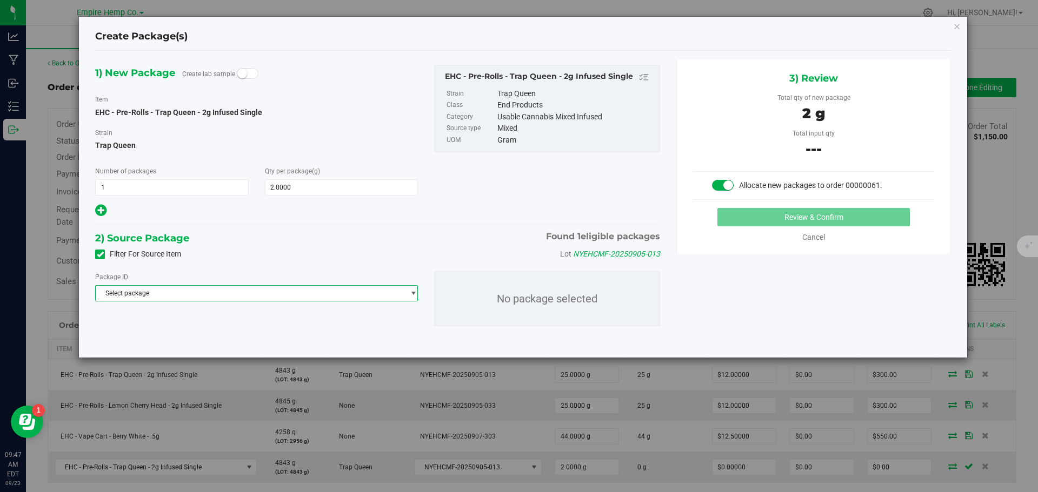
click at [207, 290] on span "Select package" at bounding box center [250, 293] width 308 height 15
click at [203, 333] on li "NYEHCMF-20250905-011 ( EHC - Pre-Rolls - Trap Queen - 2g Infused Single )" at bounding box center [257, 337] width 322 height 15
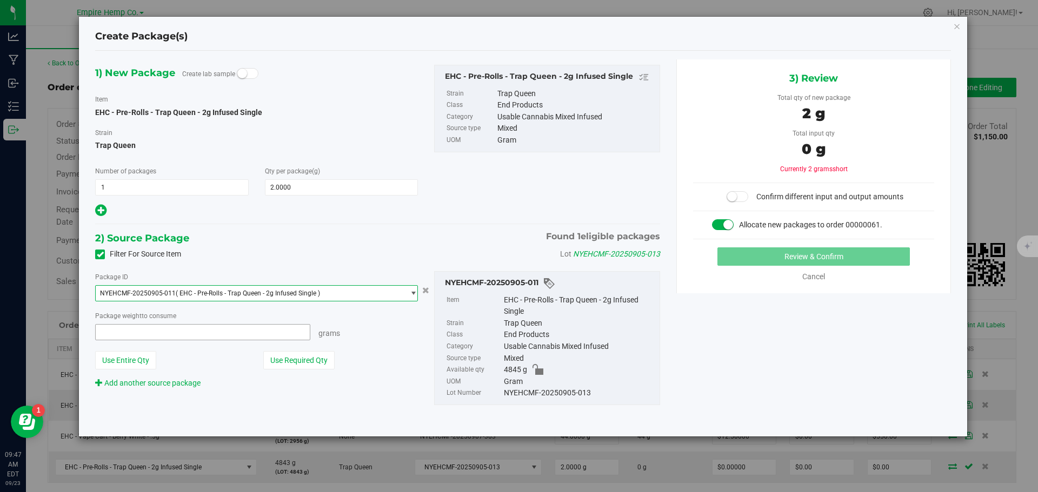
click at [174, 333] on span at bounding box center [202, 332] width 215 height 16
type input "2"
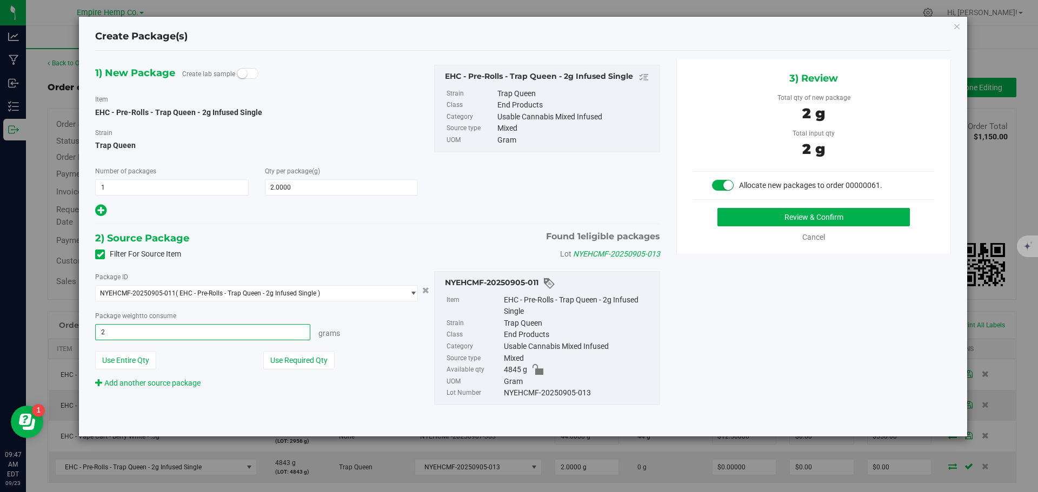
type input "2.0000 g"
click at [379, 336] on div "Grams" at bounding box center [364, 331] width 108 height 15
click at [844, 216] on button "Review & Confirm" at bounding box center [813, 217] width 192 height 18
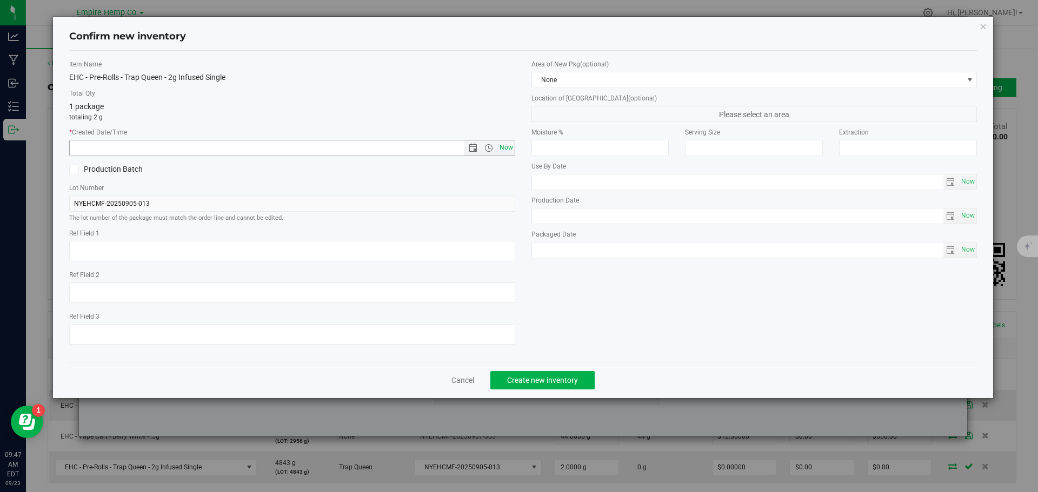
click at [503, 148] on span "Now" at bounding box center [506, 148] width 18 height 16
type input "[DATE] 9:47 AM"
click at [559, 381] on span "Create new inventory" at bounding box center [542, 380] width 71 height 9
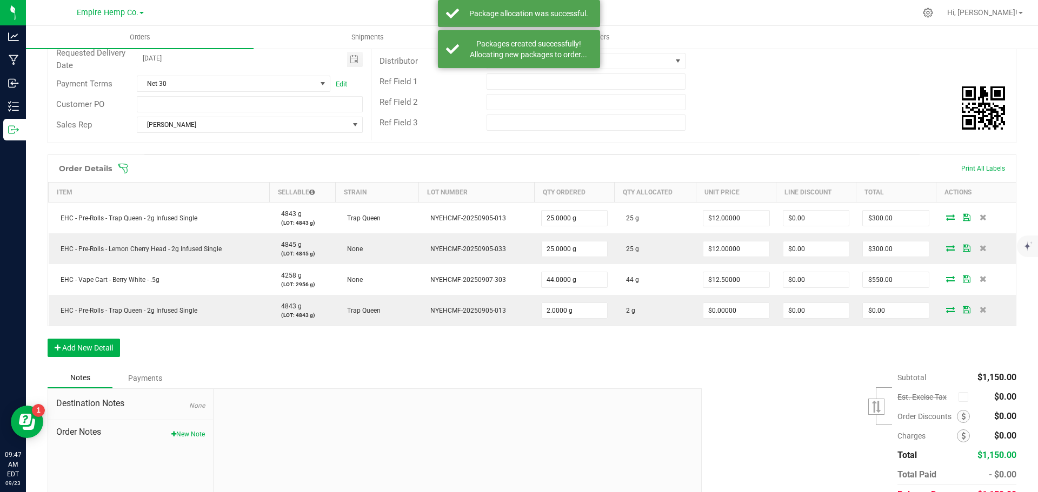
scroll to position [162, 0]
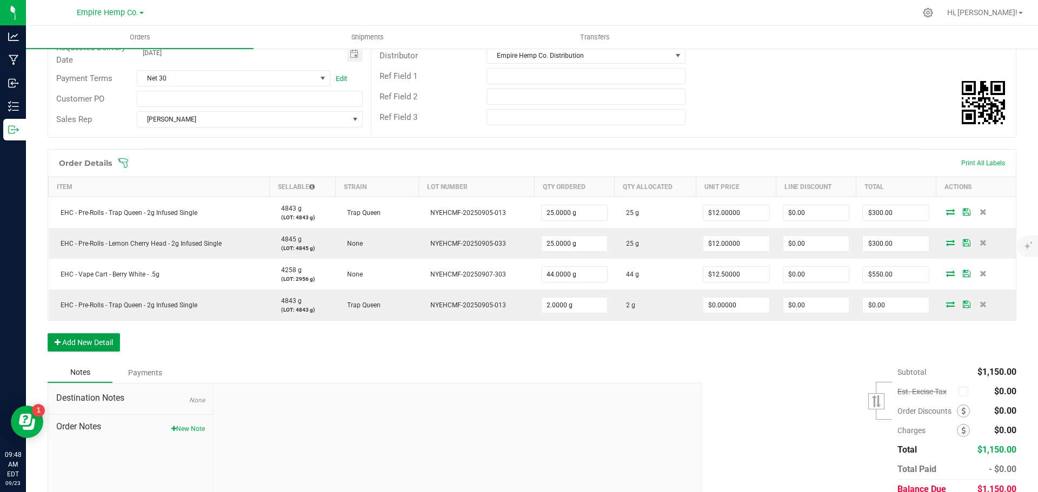
click at [74, 341] on button "Add New Detail" at bounding box center [84, 342] width 72 height 18
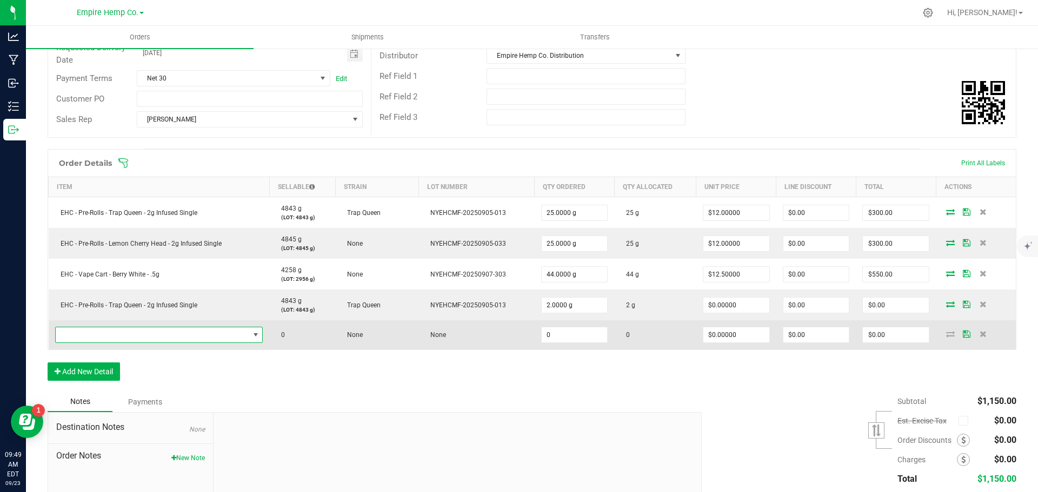
click at [220, 337] on span "NO DATA FOUND" at bounding box center [152, 335] width 193 height 15
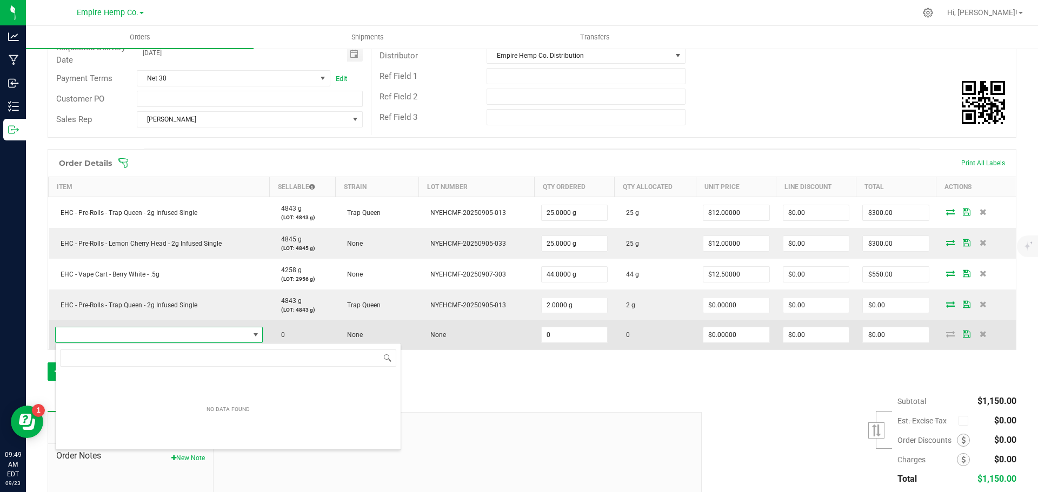
scroll to position [16, 204]
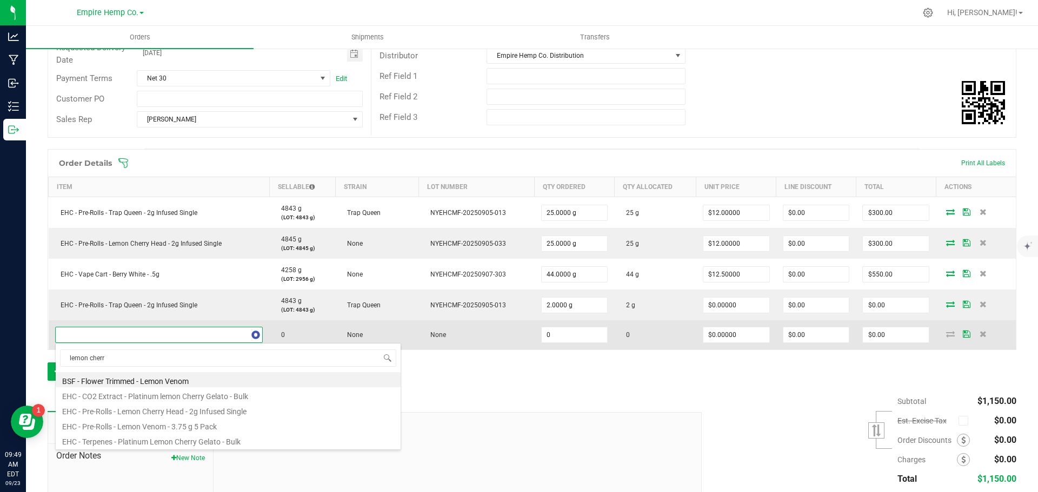
type input "lemon cherry"
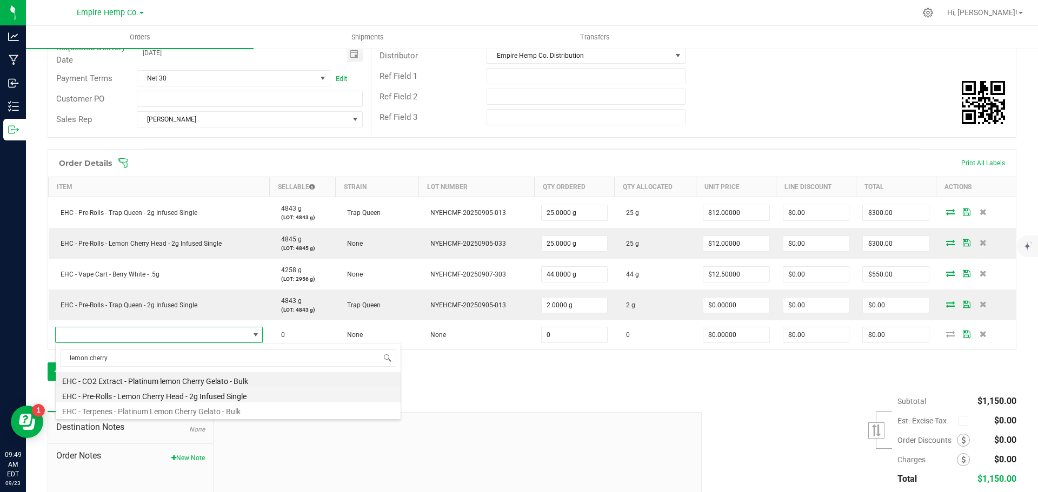
click at [216, 395] on li "EHC - Pre-Rolls - Lemon Cherry Head - 2g Infused Single" at bounding box center [228, 394] width 345 height 15
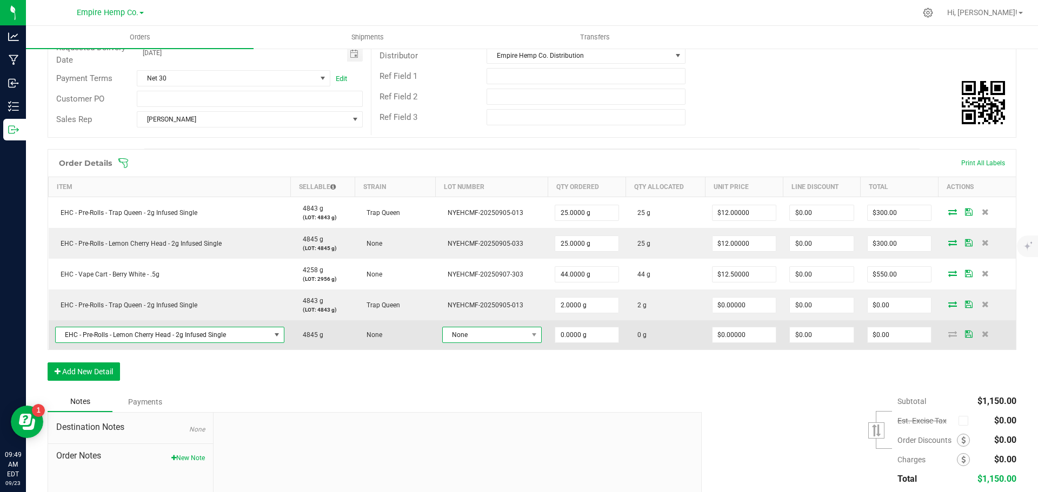
click at [495, 337] on span "None" at bounding box center [485, 335] width 85 height 15
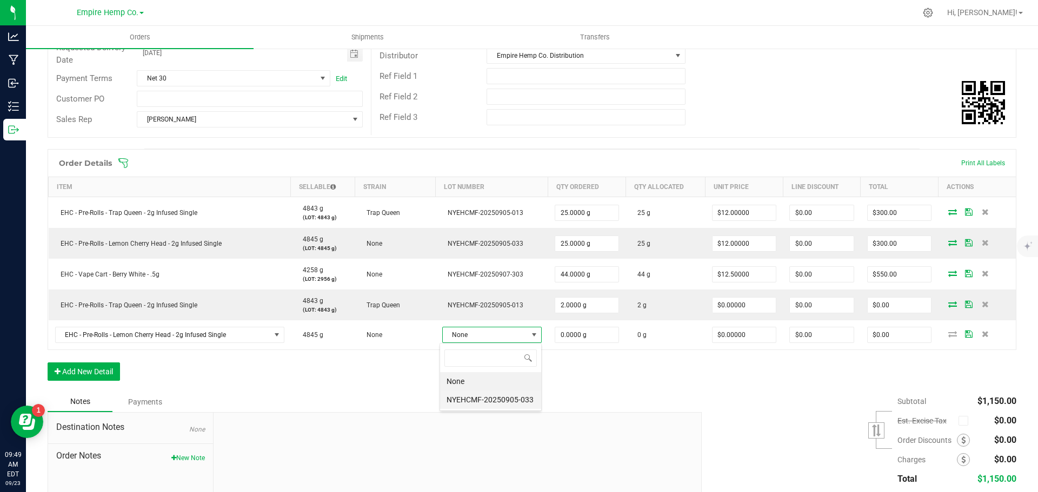
click at [489, 399] on li "NYEHCMF-20250905-033" at bounding box center [490, 400] width 101 height 18
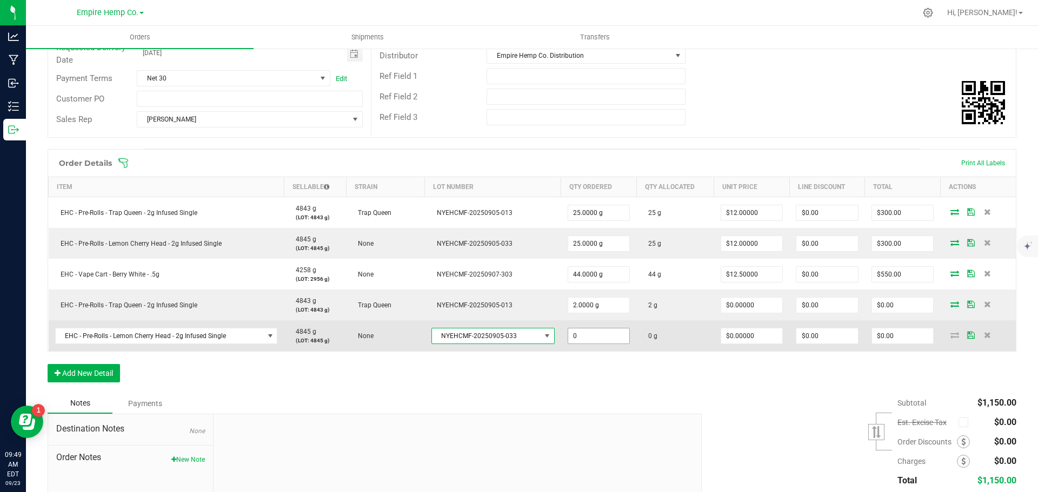
click at [597, 330] on input "0" at bounding box center [599, 336] width 62 height 15
type input "2.0000 g"
type input "0"
click at [950, 338] on icon at bounding box center [954, 335] width 9 height 6
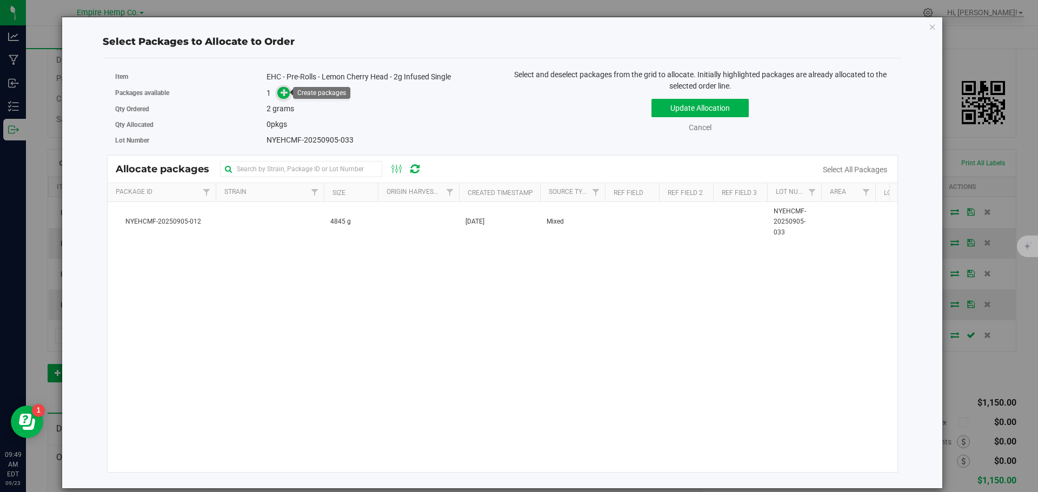
click at [282, 93] on icon at bounding box center [284, 93] width 8 height 8
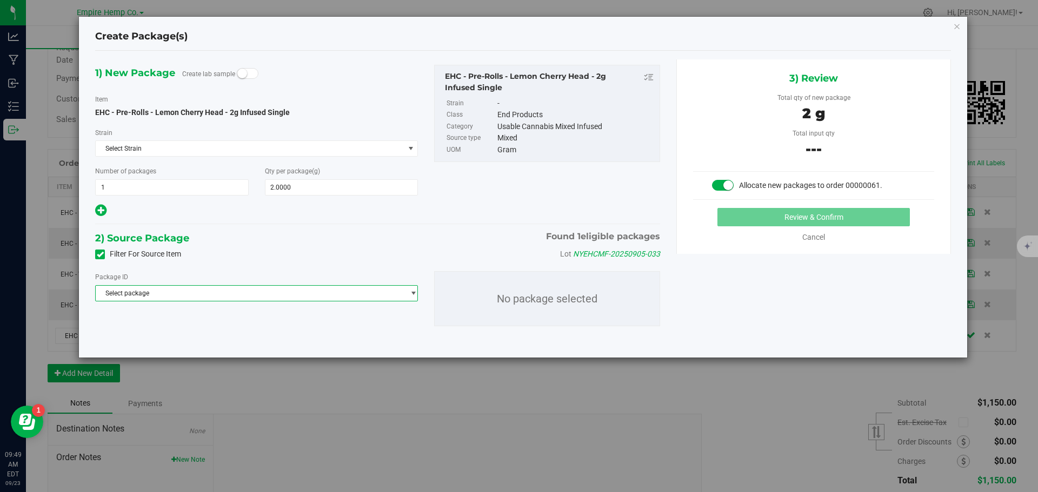
click at [223, 292] on span "Select package" at bounding box center [250, 293] width 308 height 15
click at [236, 333] on li "NYEHCMF-20250905-012 ( EHC - Pre-Rolls - Lemon Cherry Head - 2g Infused Single )" at bounding box center [257, 337] width 322 height 15
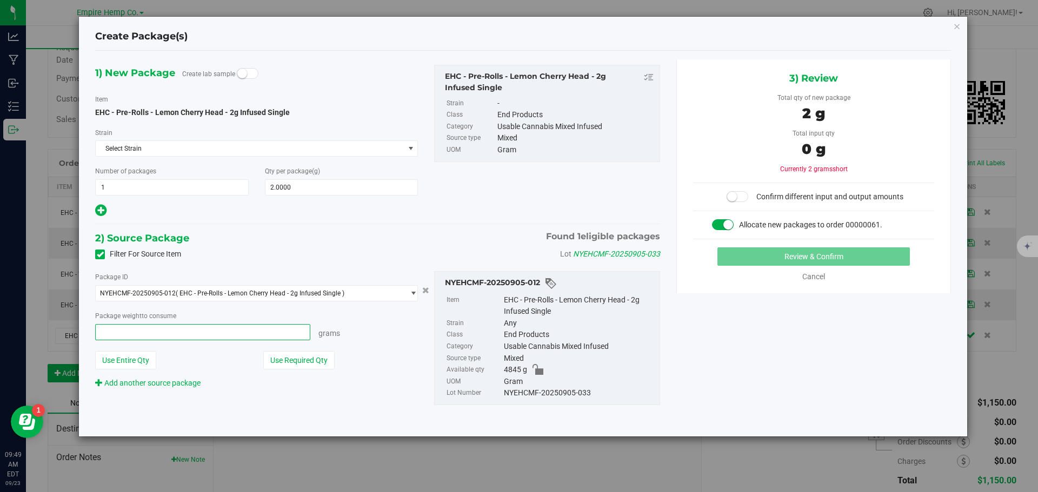
click at [235, 332] on span at bounding box center [202, 332] width 215 height 16
type input "2"
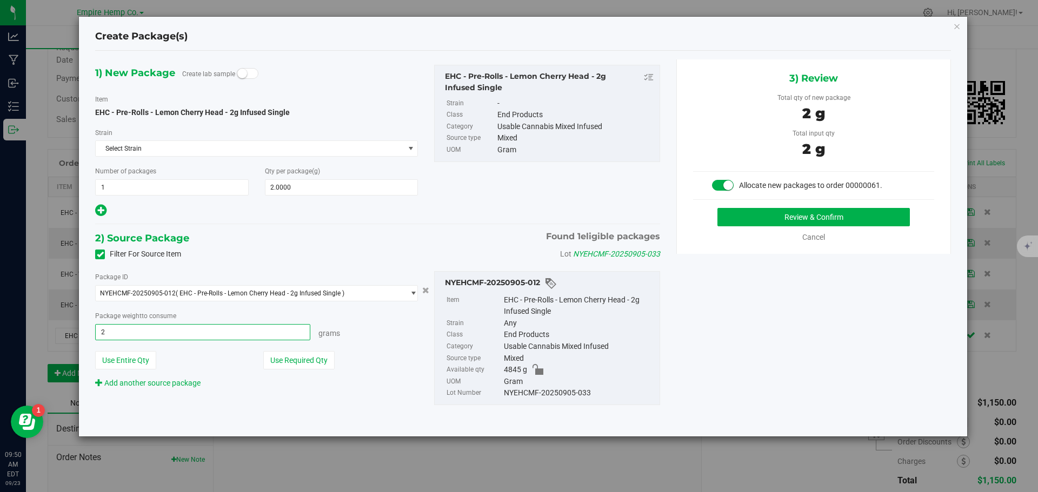
click at [717, 208] on button "Review & Confirm" at bounding box center [813, 217] width 192 height 18
type input "2.0000 g"
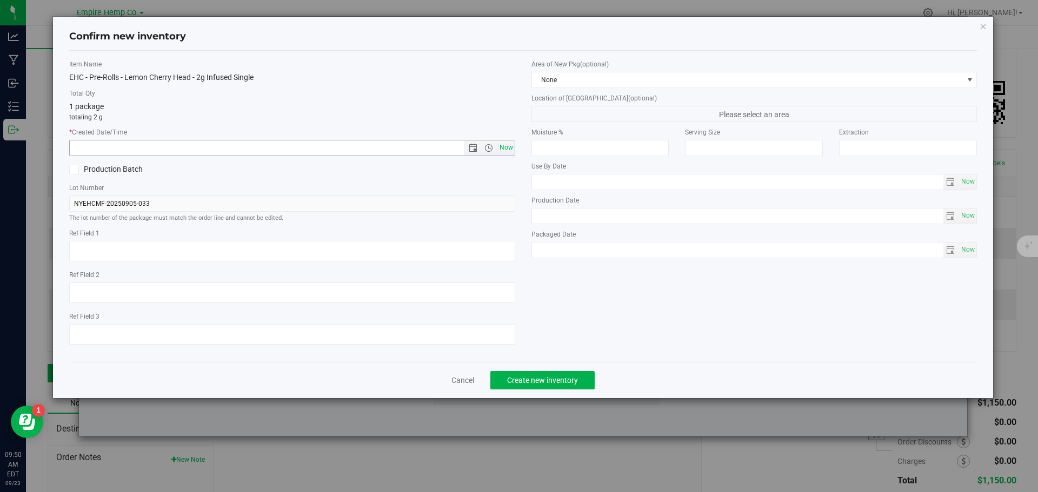
click at [503, 148] on span "Now" at bounding box center [506, 148] width 18 height 16
type input "[DATE] 9:50 AM"
click at [556, 377] on span "Create new inventory" at bounding box center [542, 380] width 71 height 9
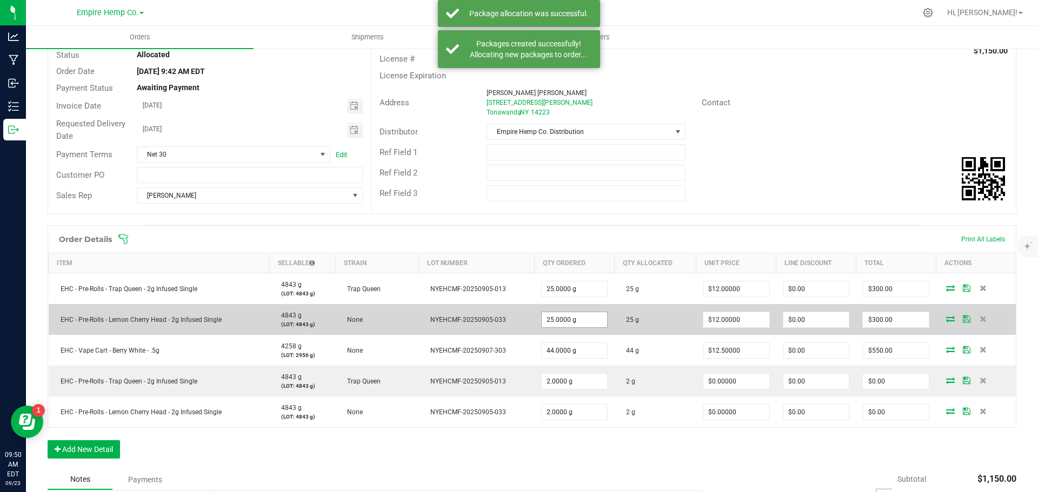
scroll to position [24, 0]
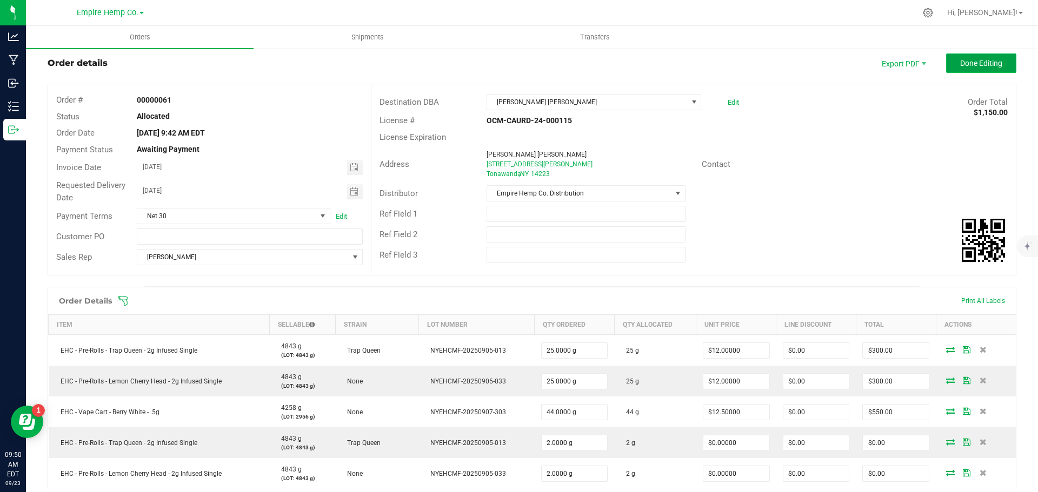
click at [964, 61] on span "Done Editing" at bounding box center [981, 63] width 42 height 9
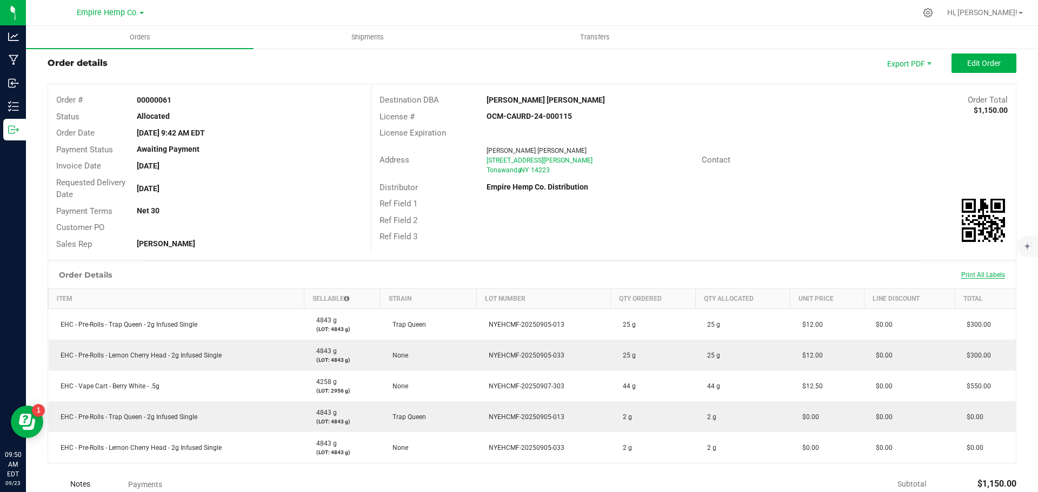
click at [975, 275] on span "Print All Labels" at bounding box center [983, 275] width 44 height 8
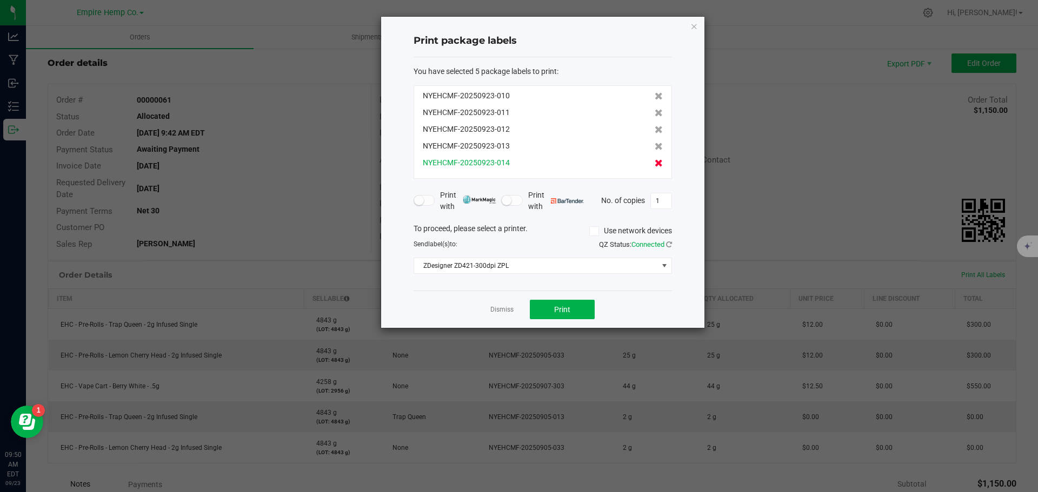
click at [654, 164] on icon at bounding box center [658, 163] width 8 height 8
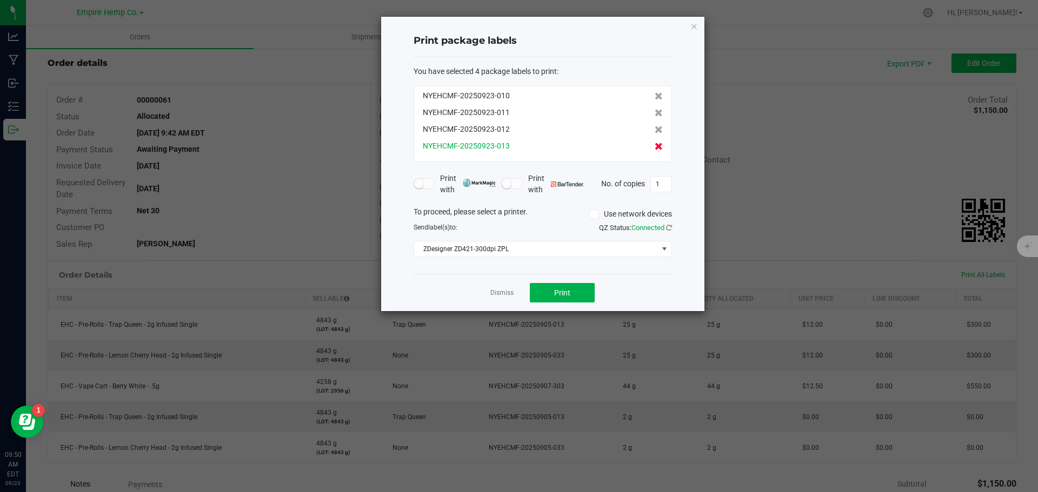
click at [654, 148] on icon at bounding box center [658, 147] width 8 height 8
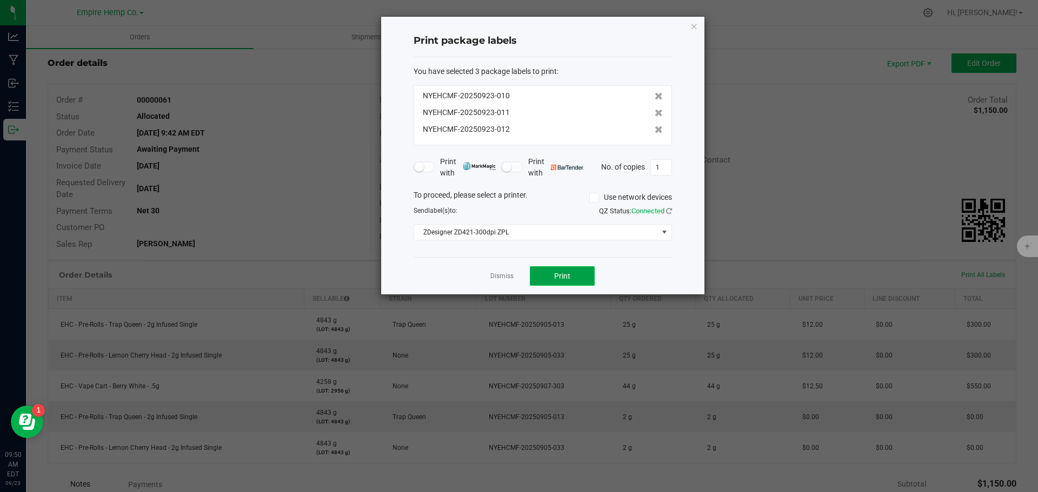
click at [576, 277] on button "Print" at bounding box center [562, 275] width 65 height 19
click at [504, 279] on link "Dismiss" at bounding box center [501, 276] width 23 height 9
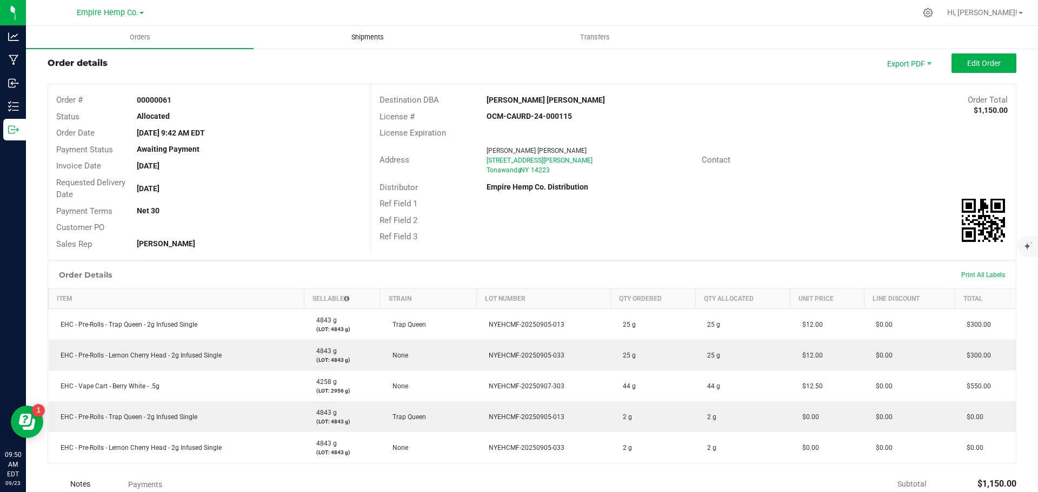
click at [379, 37] on span "Shipments" at bounding box center [368, 37] width 62 height 10
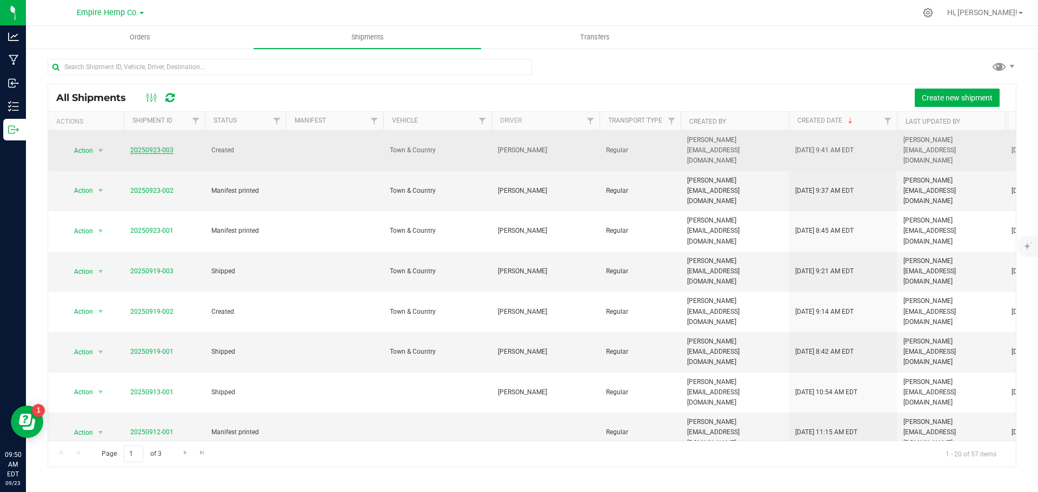
click at [148, 146] on link "20250923-003" at bounding box center [151, 150] width 43 height 8
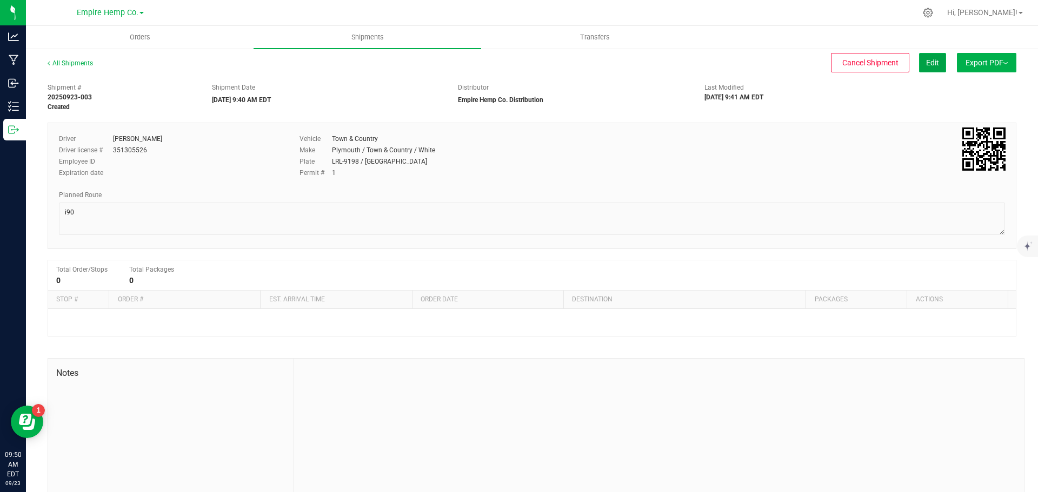
click at [930, 59] on button "Edit" at bounding box center [932, 62] width 27 height 19
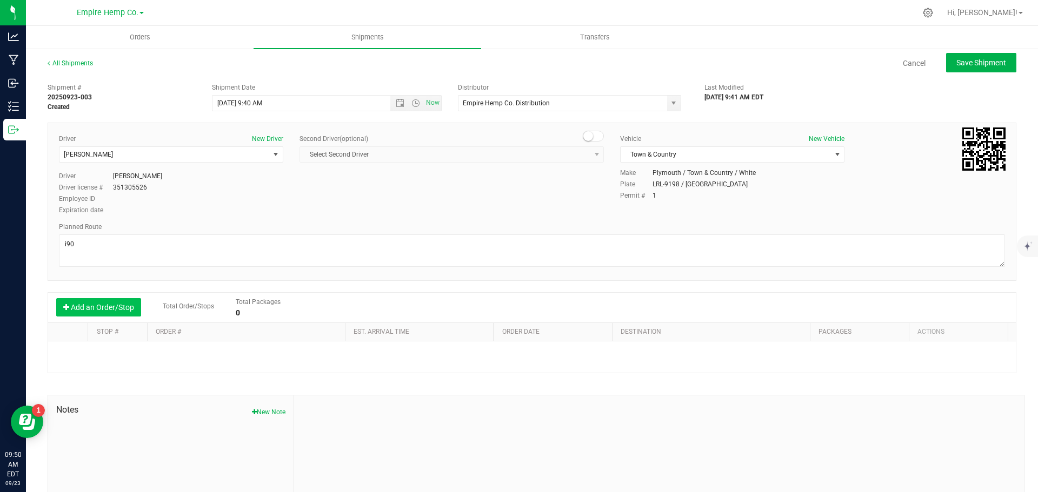
click at [111, 309] on button "Add an Order/Stop" at bounding box center [98, 307] width 85 height 18
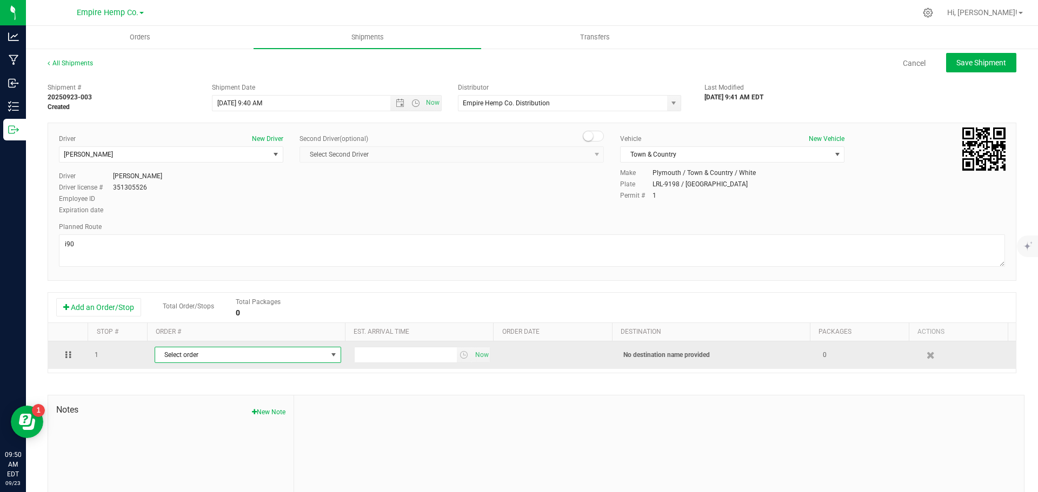
click at [205, 355] on span "Select order" at bounding box center [241, 354] width 172 height 15
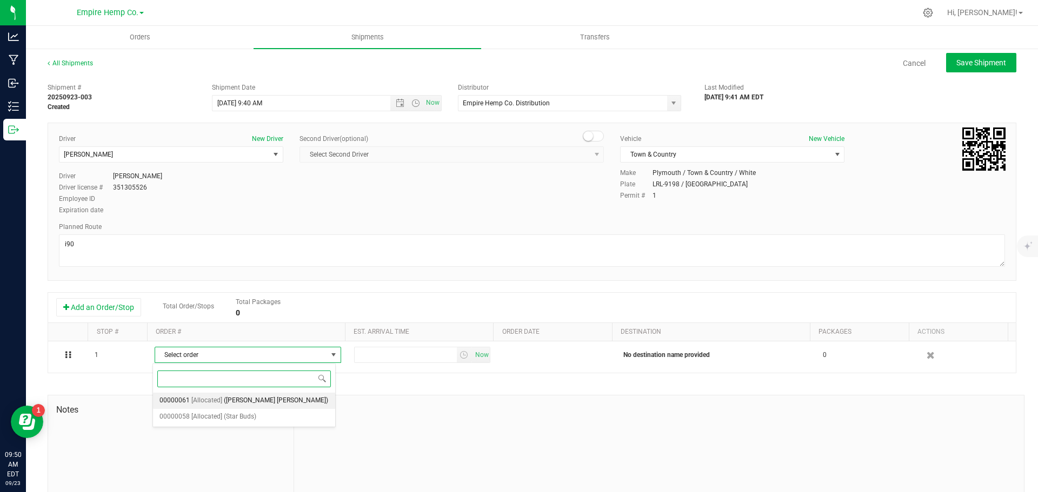
click at [239, 401] on span "([PERSON_NAME] [PERSON_NAME])" at bounding box center [276, 401] width 104 height 14
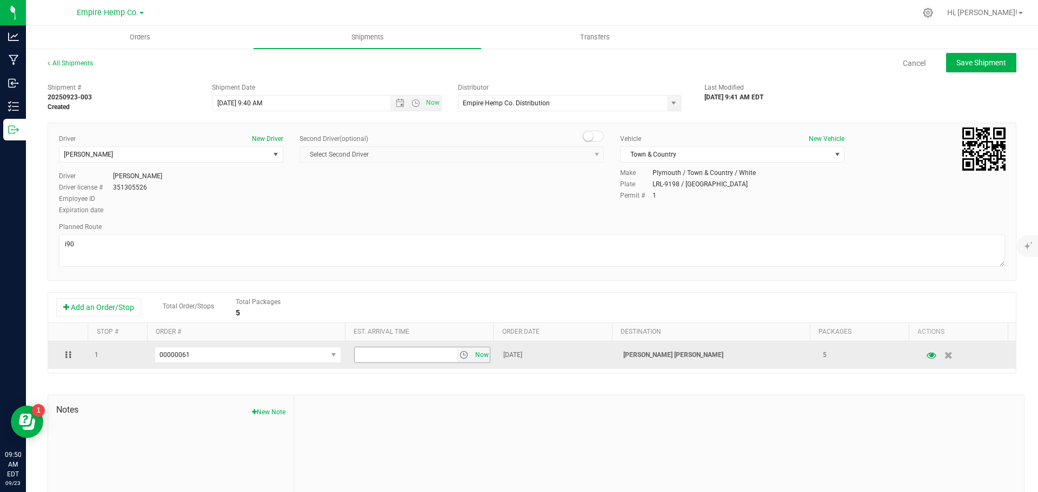
click at [474, 358] on span "Now" at bounding box center [481, 355] width 18 height 16
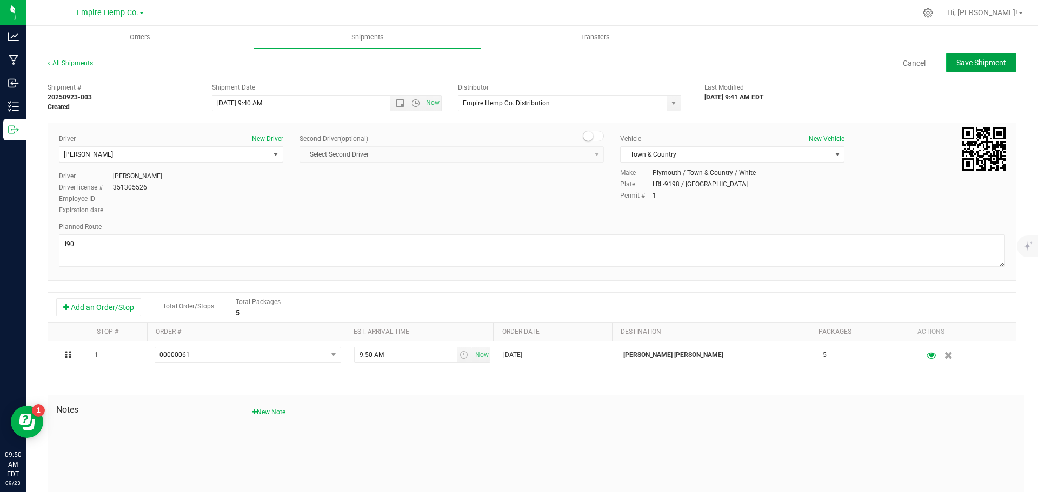
click at [978, 60] on span "Save Shipment" at bounding box center [981, 62] width 50 height 9
type input "[DATE] 1:40 PM"
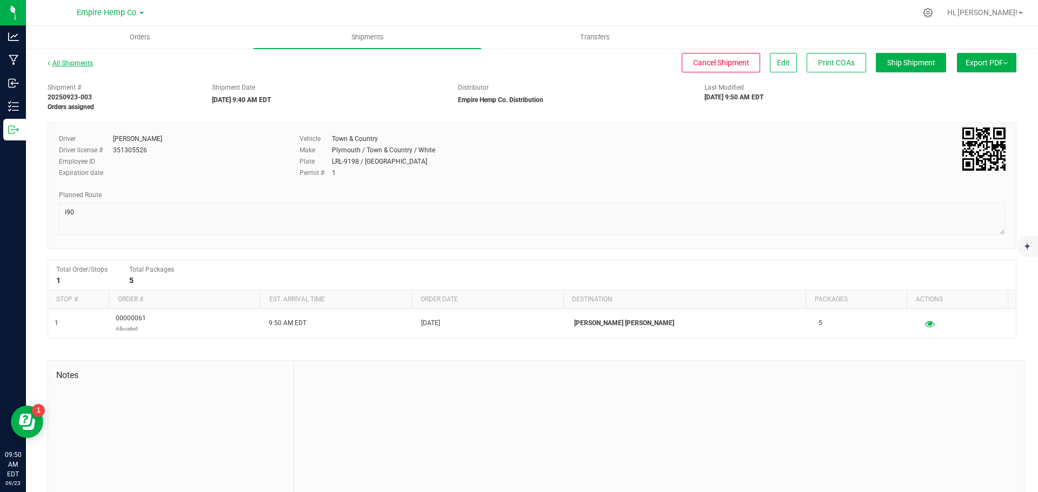
click at [80, 63] on link "All Shipments" at bounding box center [70, 63] width 45 height 8
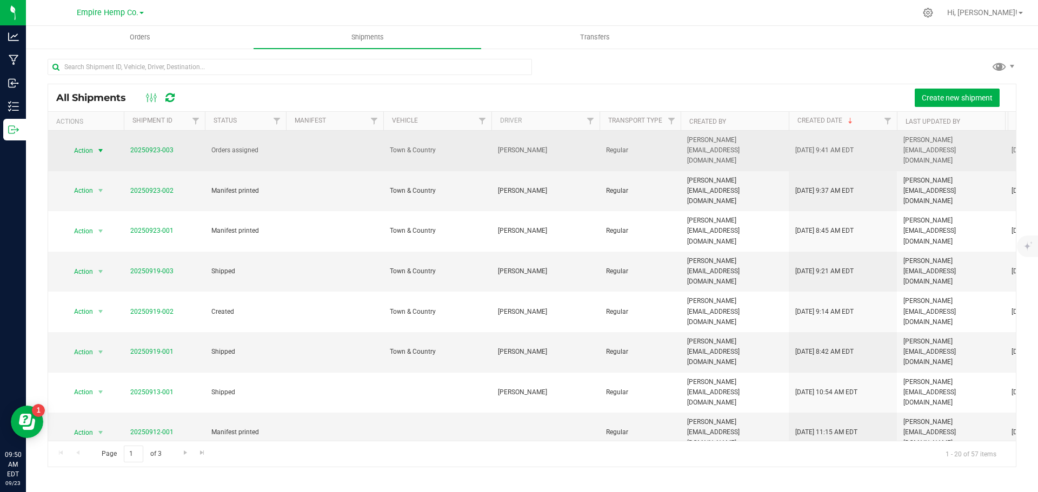
click at [102, 146] on span "select" at bounding box center [100, 150] width 9 height 9
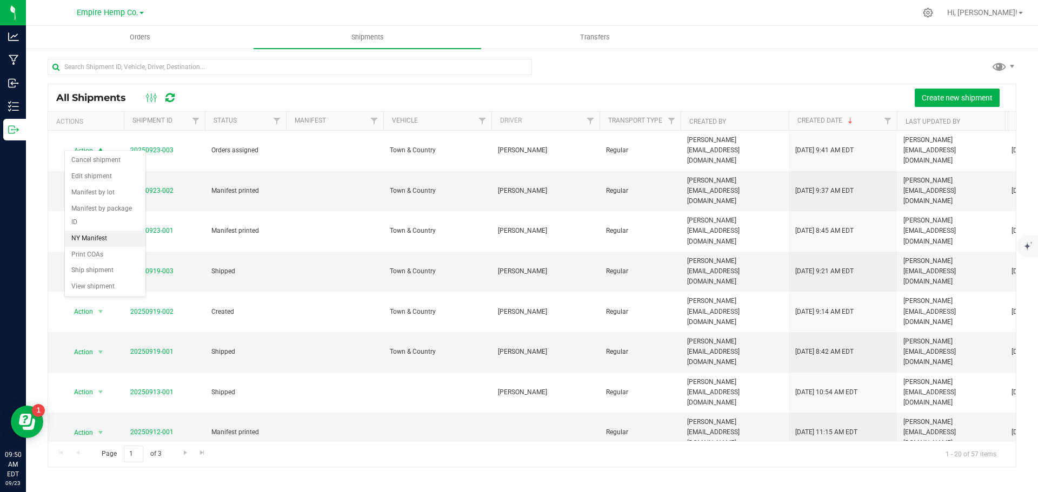
click at [99, 231] on li "NY Manifest" at bounding box center [105, 239] width 81 height 16
click at [135, 36] on span "Orders" at bounding box center [140, 37] width 50 height 10
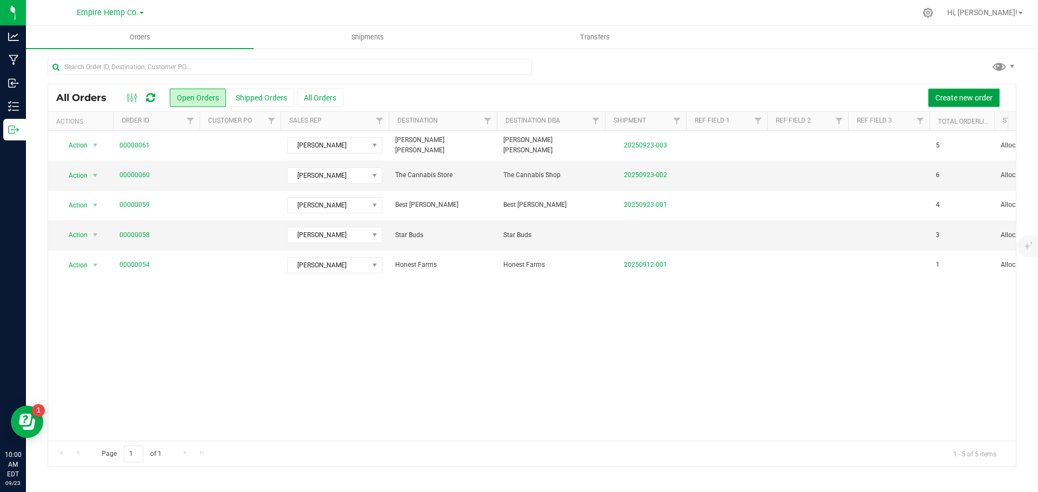
click at [975, 97] on span "Create new order" at bounding box center [963, 97] width 57 height 9
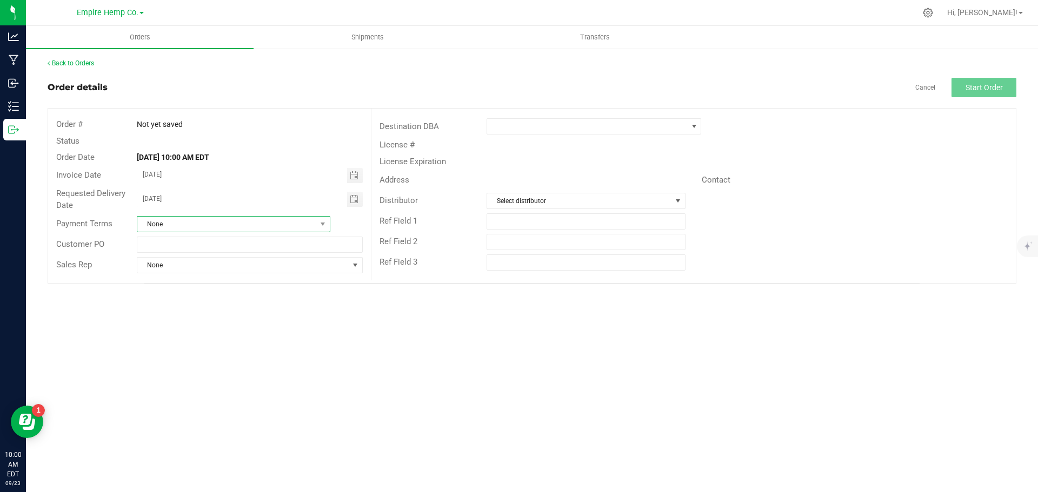
click at [227, 223] on span "None" at bounding box center [226, 224] width 179 height 15
click at [197, 285] on li "Net 30" at bounding box center [233, 286] width 192 height 18
click at [242, 270] on span "None" at bounding box center [242, 265] width 211 height 15
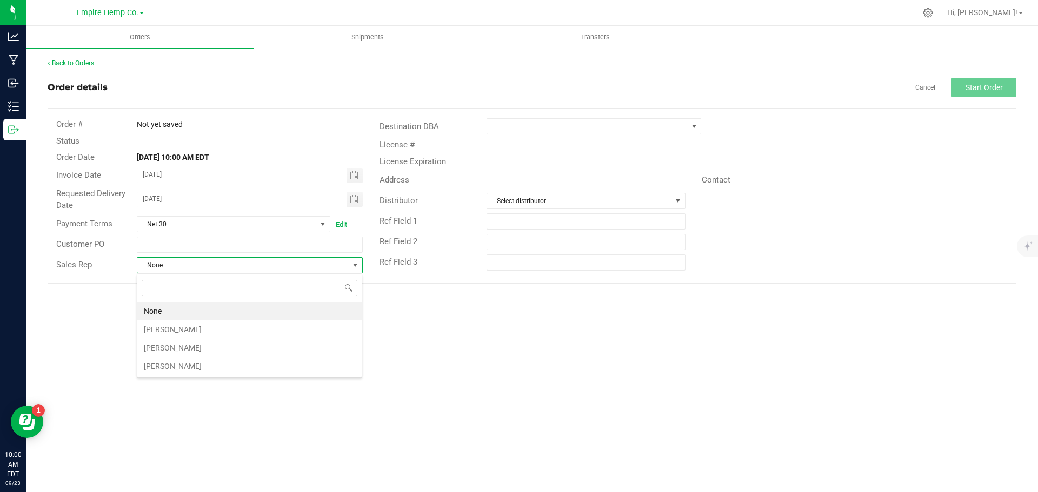
scroll to position [16, 226]
click at [216, 323] on li "[PERSON_NAME]" at bounding box center [249, 329] width 224 height 18
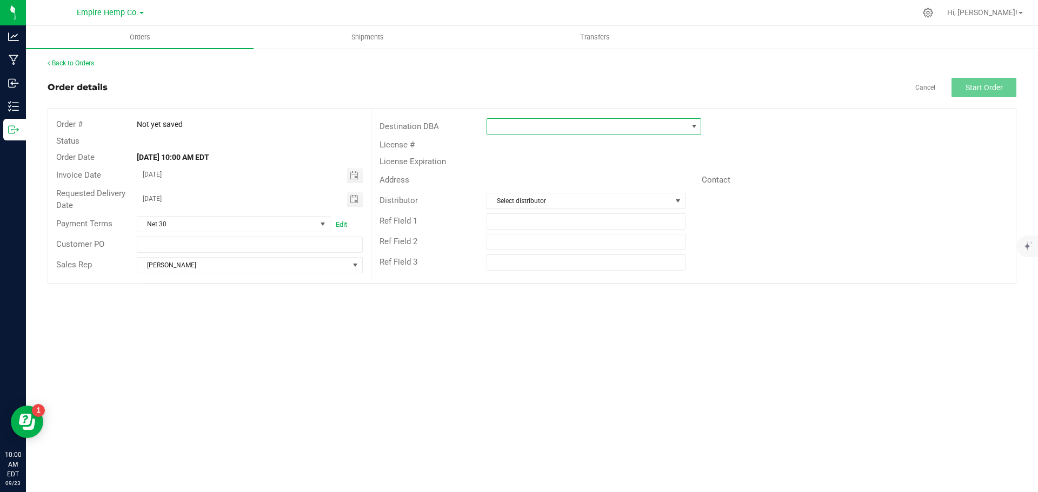
click at [693, 125] on span at bounding box center [694, 126] width 9 height 9
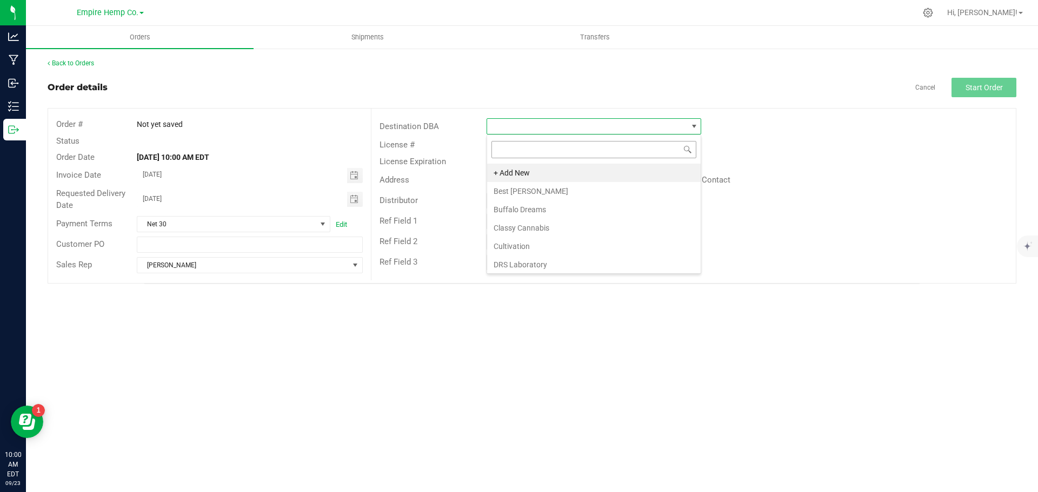
scroll to position [16, 215]
click at [546, 143] on input "flynnst" at bounding box center [593, 149] width 205 height 17
drag, startPoint x: 546, startPoint y: 143, endPoint x: 492, endPoint y: 150, distance: 54.0
click at [492, 150] on input "flynnst" at bounding box center [593, 149] width 205 height 17
type input "b"
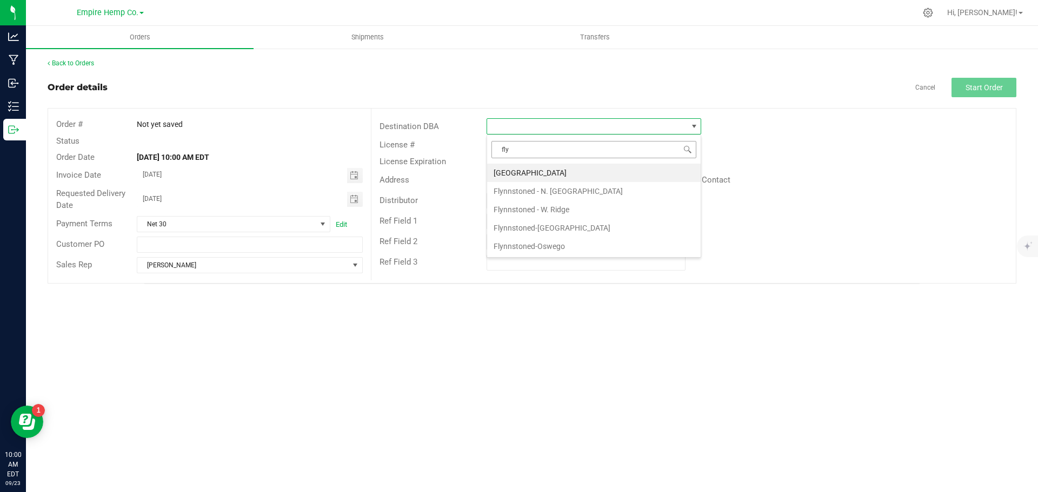
type input "flyn"
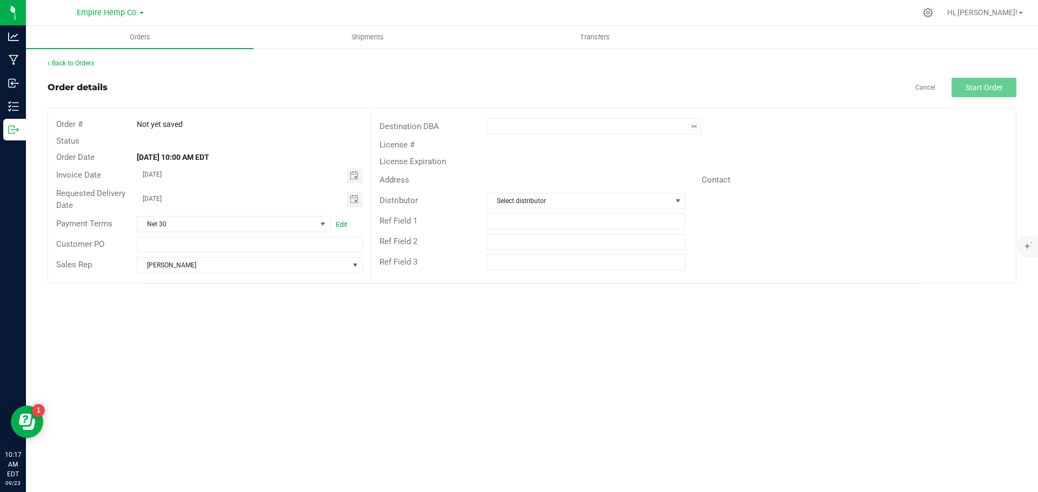
click at [868, 77] on div "Back to Orders Order details Cancel Start Order Order # Not yet saved Status Or…" at bounding box center [532, 171] width 968 height 226
click at [924, 89] on link "Cancel" at bounding box center [925, 87] width 20 height 9
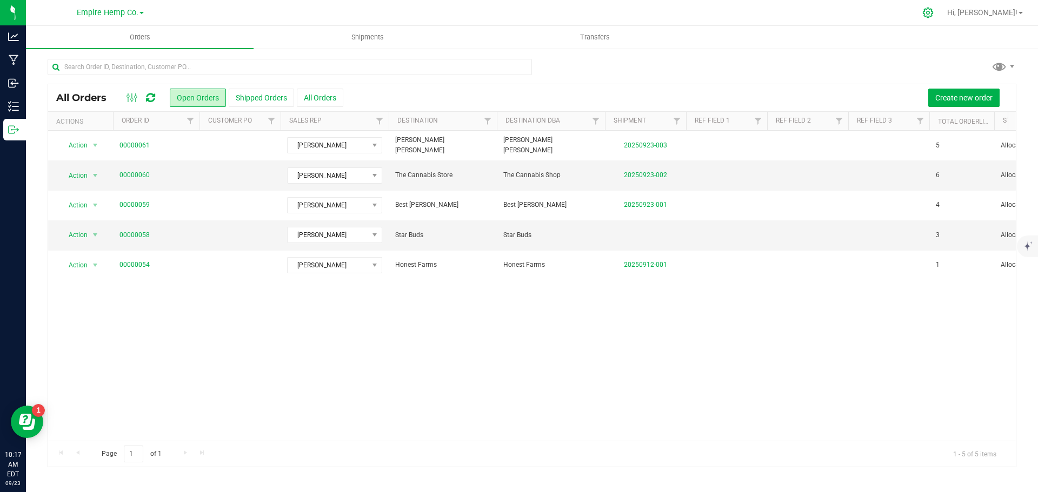
click at [933, 10] on icon at bounding box center [927, 12] width 11 height 11
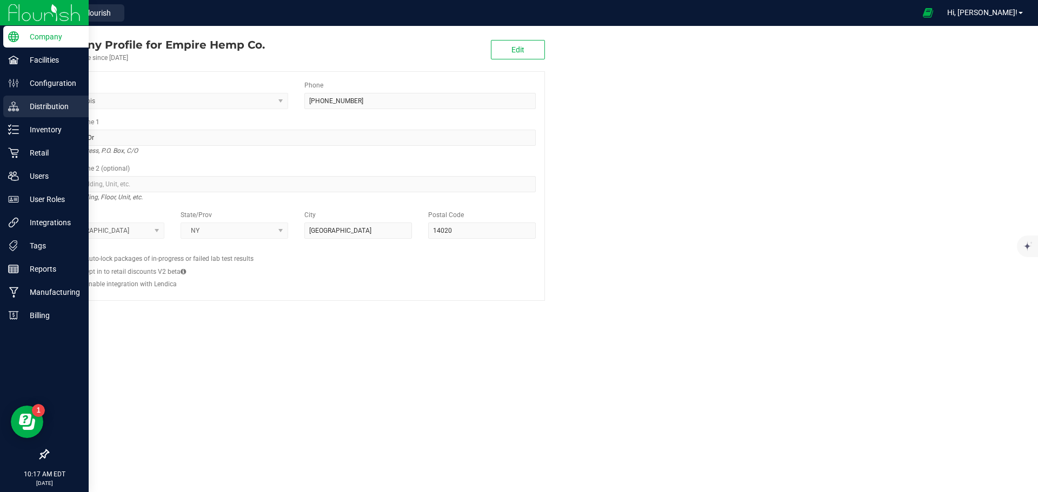
click at [48, 111] on p "Distribution" at bounding box center [51, 106] width 65 height 13
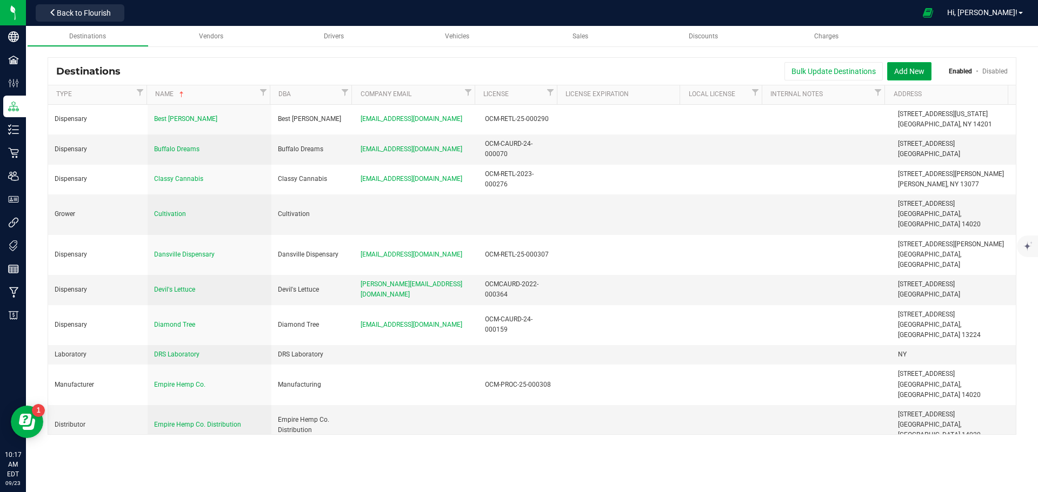
click at [906, 71] on button "Add New" at bounding box center [909, 71] width 44 height 18
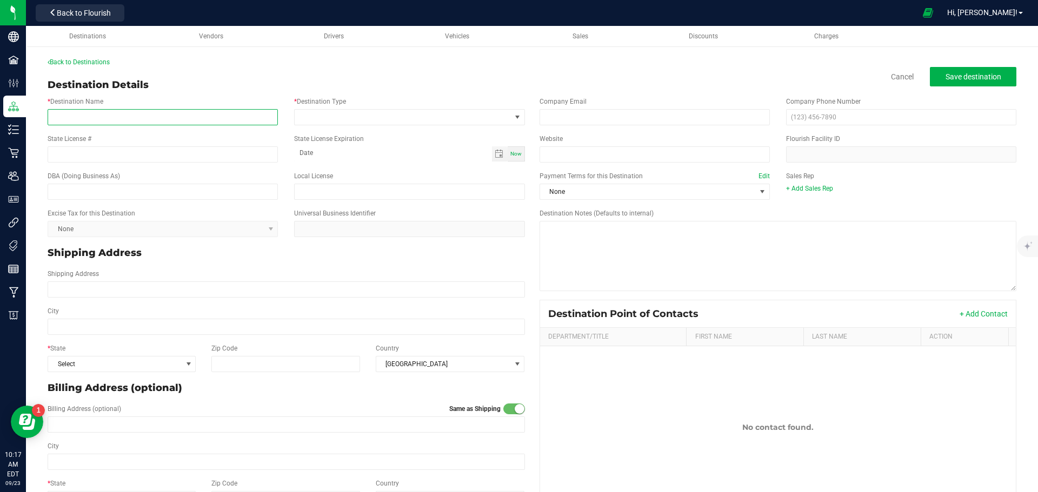
click at [239, 121] on input "* Destination Name" at bounding box center [163, 117] width 230 height 16
click at [119, 123] on input "* Destination Name" at bounding box center [163, 117] width 230 height 16
type input "f"
type input "Flynnstoned - [GEOGRAPHIC_DATA]"
click at [208, 156] on input "State License #" at bounding box center [163, 154] width 230 height 16
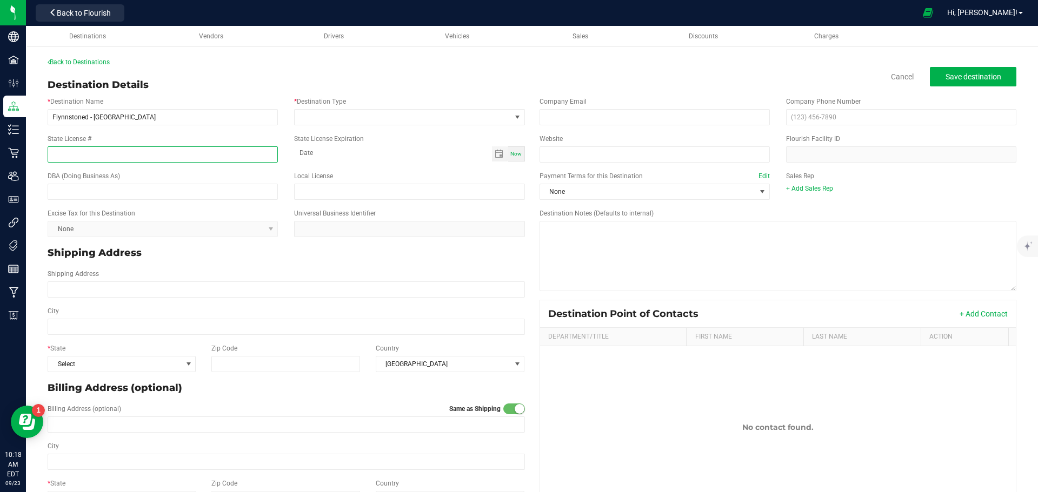
paste input "OCM-CAURD-25-000280"
type input "OCM-CAURD-25-000280"
type input "month-day-year"
click at [226, 181] on div "DBA (Doing Business As)" at bounding box center [162, 185] width 246 height 29
click at [498, 116] on span at bounding box center [403, 117] width 216 height 15
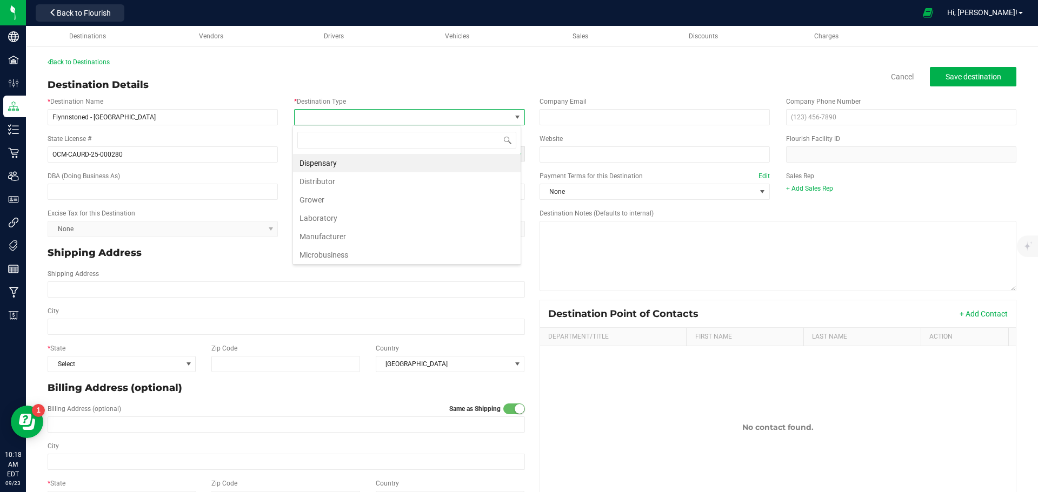
scroll to position [16, 228]
click at [415, 159] on li "Dispensary" at bounding box center [407, 163] width 228 height 18
click at [292, 290] on input "Shipping Address" at bounding box center [286, 290] width 477 height 16
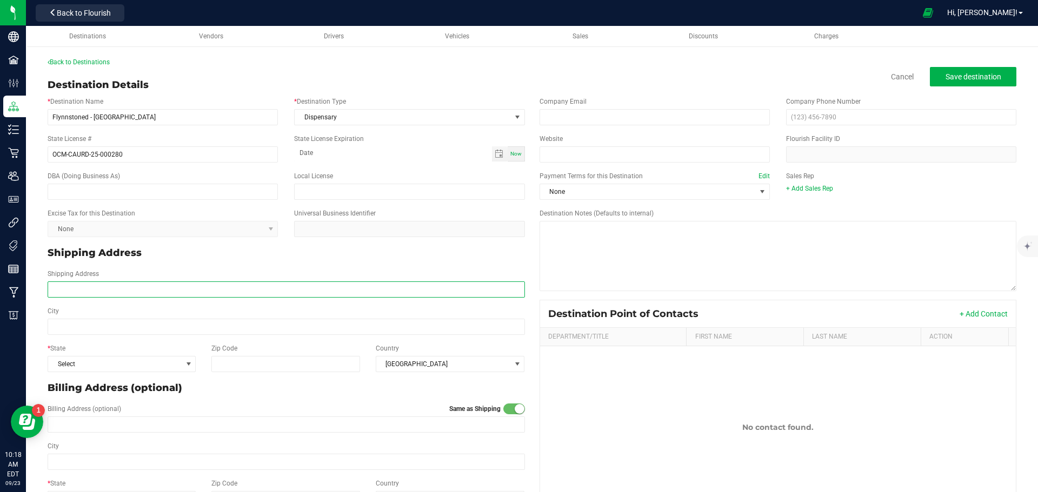
paste input "[STREET_ADDRESS]"
type input "[STREET_ADDRESS]"
click at [146, 327] on input "City" at bounding box center [286, 327] width 477 height 16
type input "Buffalo"
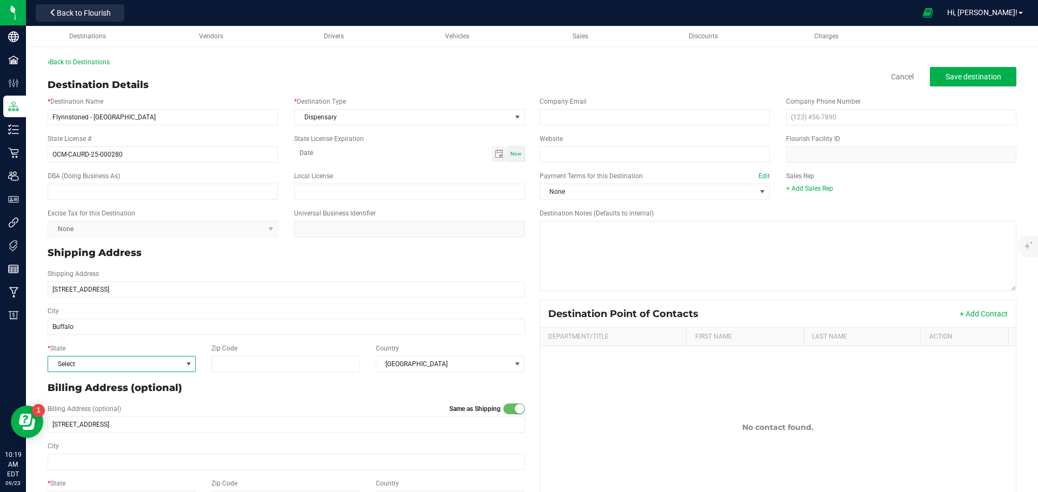
type input "Buffalo"
click at [186, 365] on span at bounding box center [188, 364] width 9 height 9
click at [106, 223] on li "NY" at bounding box center [121, 231] width 146 height 18
click at [255, 359] on input "Zip Code" at bounding box center [285, 364] width 149 height 16
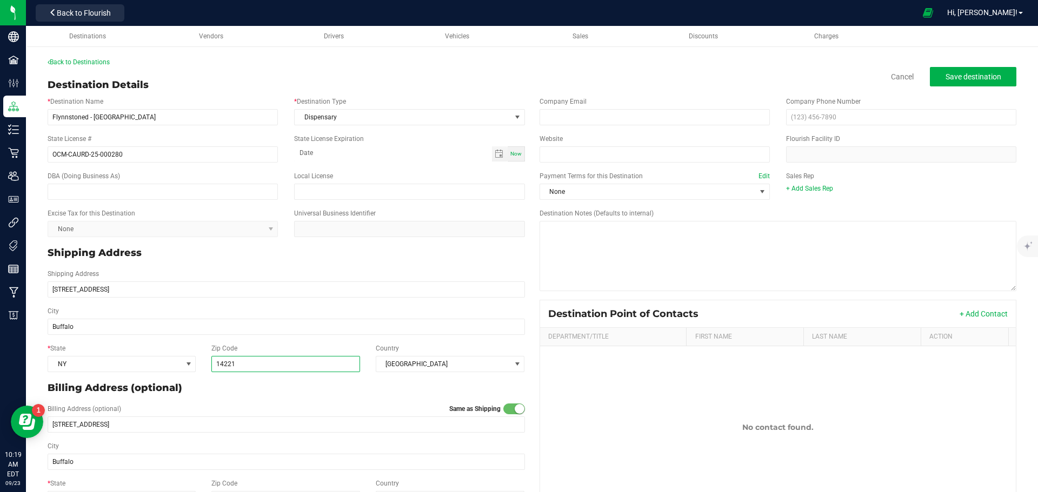
type input "14221"
click at [298, 396] on div "Billing Address (optional)" at bounding box center [285, 388] width 493 height 23
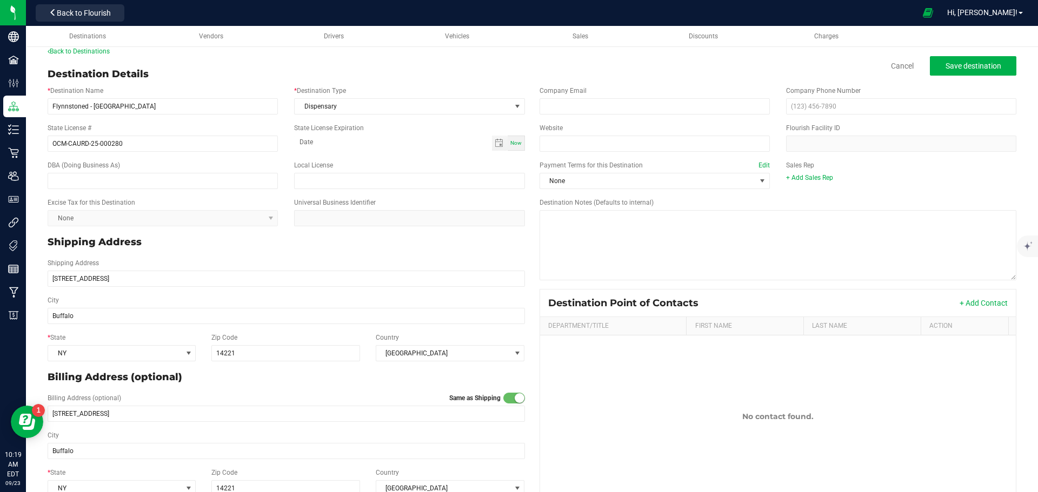
scroll to position [0, 0]
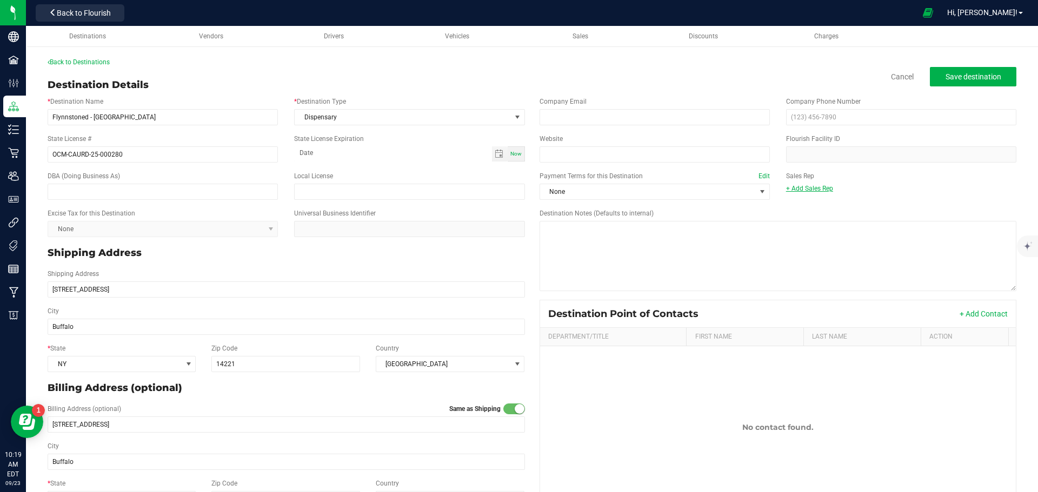
click at [814, 190] on link "+ Add Sales Rep" at bounding box center [809, 189] width 47 height 8
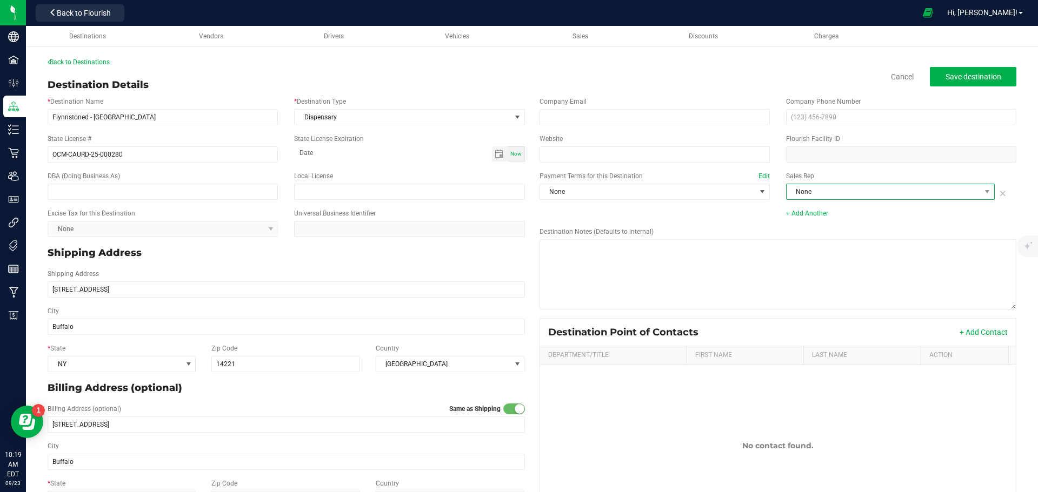
click at [816, 191] on span "None" at bounding box center [883, 191] width 194 height 15
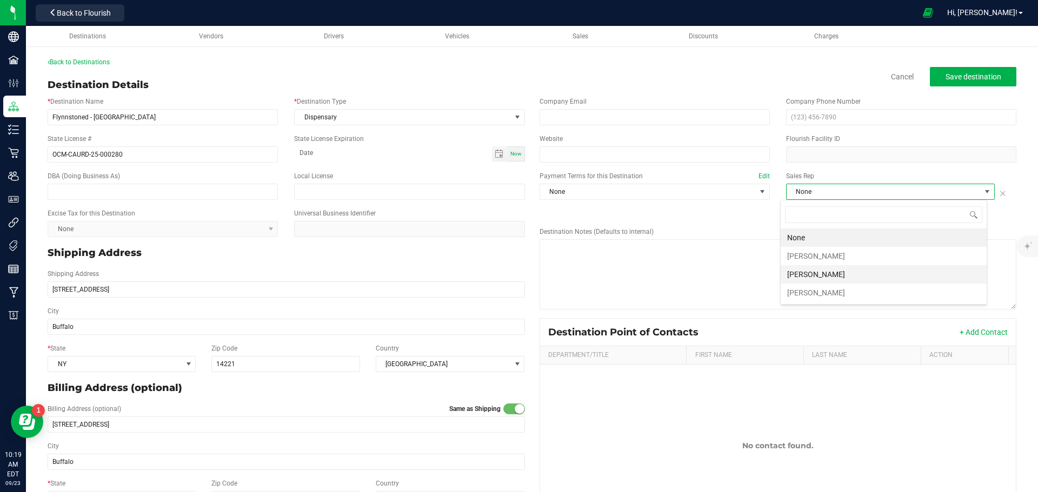
click at [827, 271] on li "[PERSON_NAME]" at bounding box center [883, 274] width 206 height 18
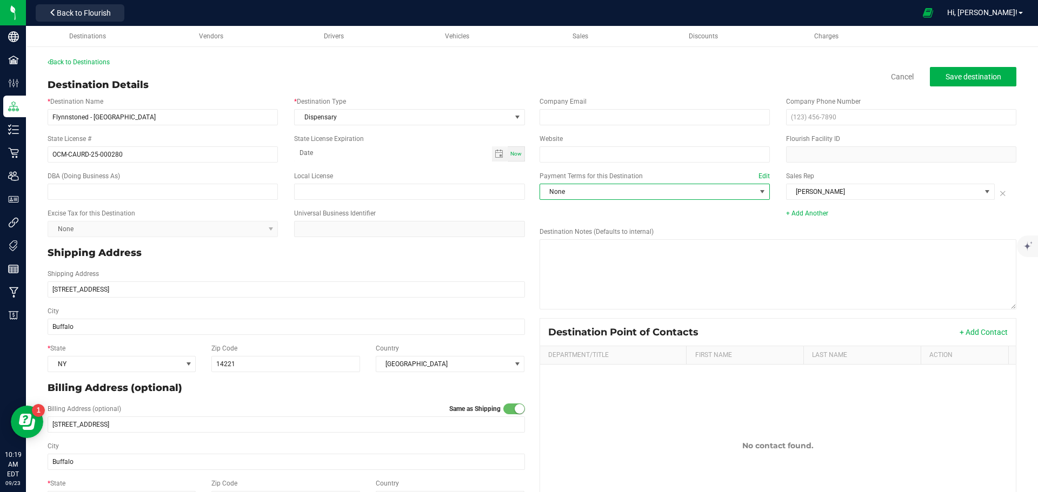
click at [739, 192] on span "None" at bounding box center [648, 191] width 216 height 15
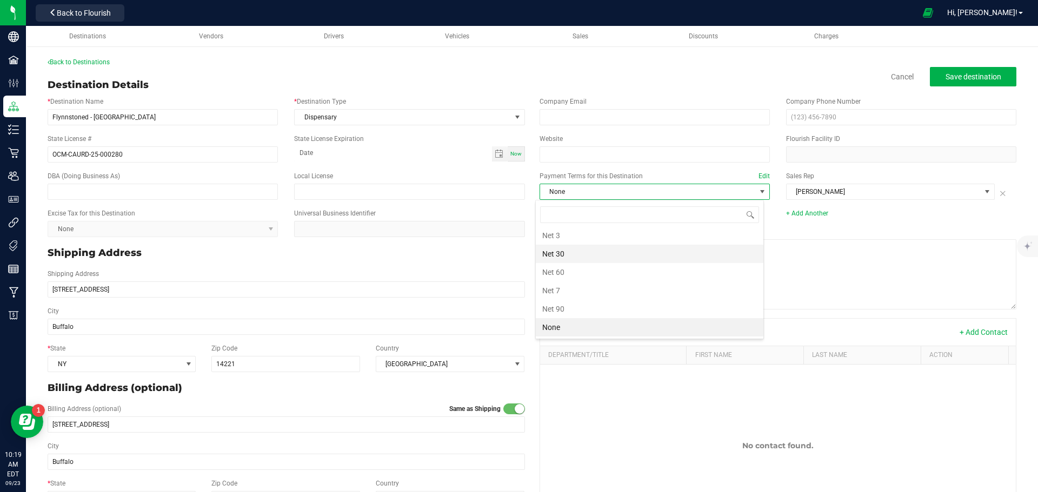
click at [652, 249] on li "Net 30" at bounding box center [650, 254] width 228 height 18
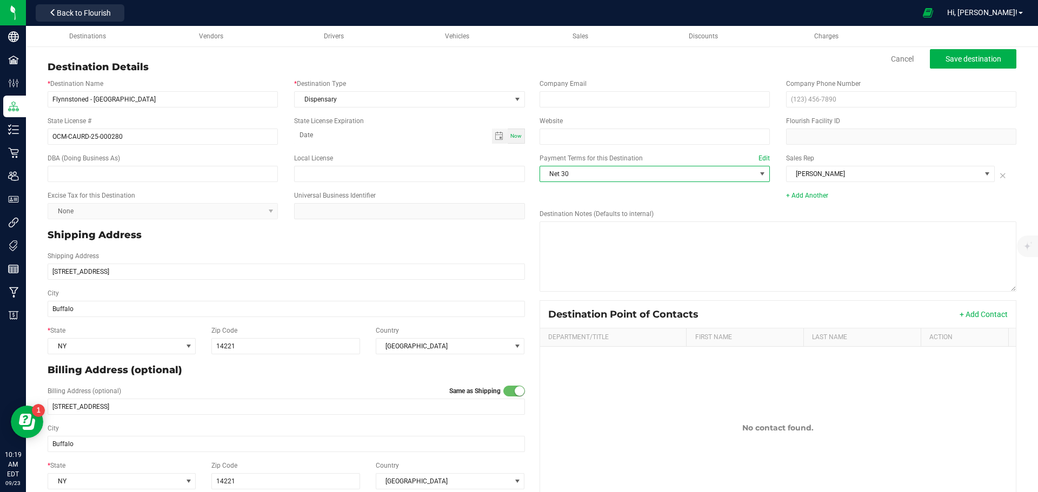
scroll to position [0, 0]
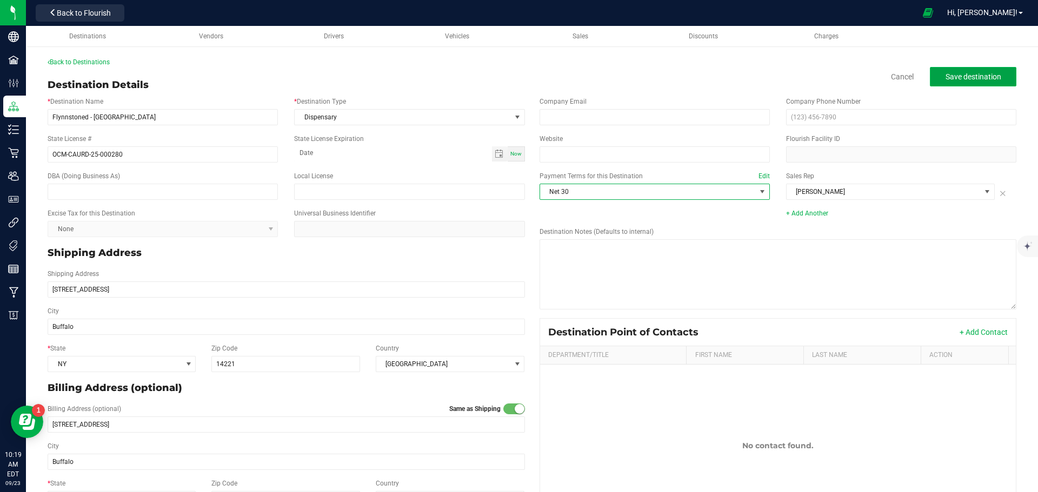
click at [982, 77] on span "Save destination" at bounding box center [973, 76] width 56 height 9
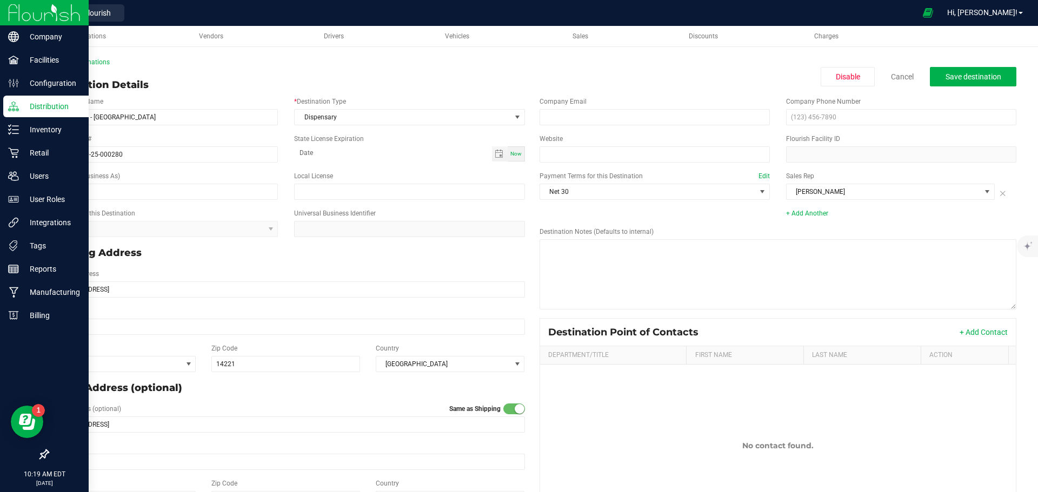
click at [23, 9] on img at bounding box center [44, 12] width 72 height 25
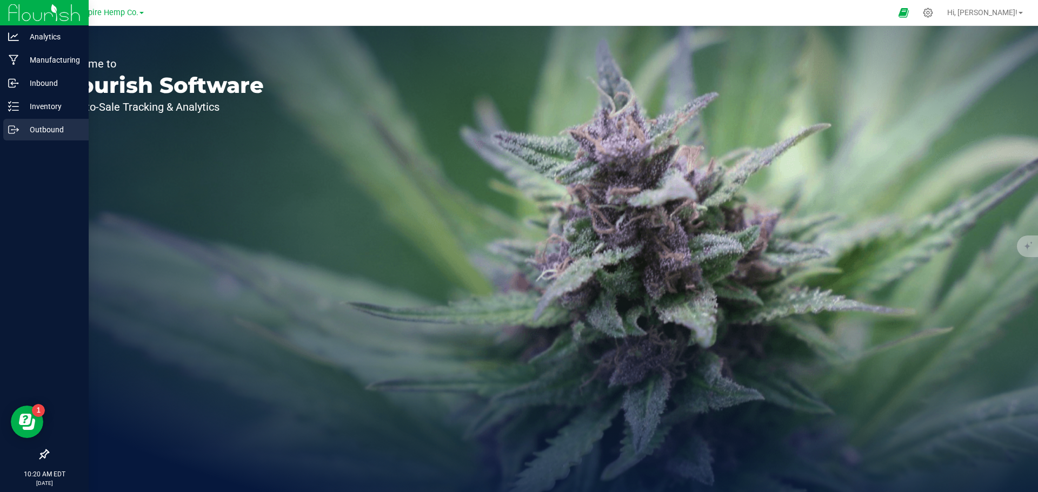
click at [44, 130] on p "Outbound" at bounding box center [51, 129] width 65 height 13
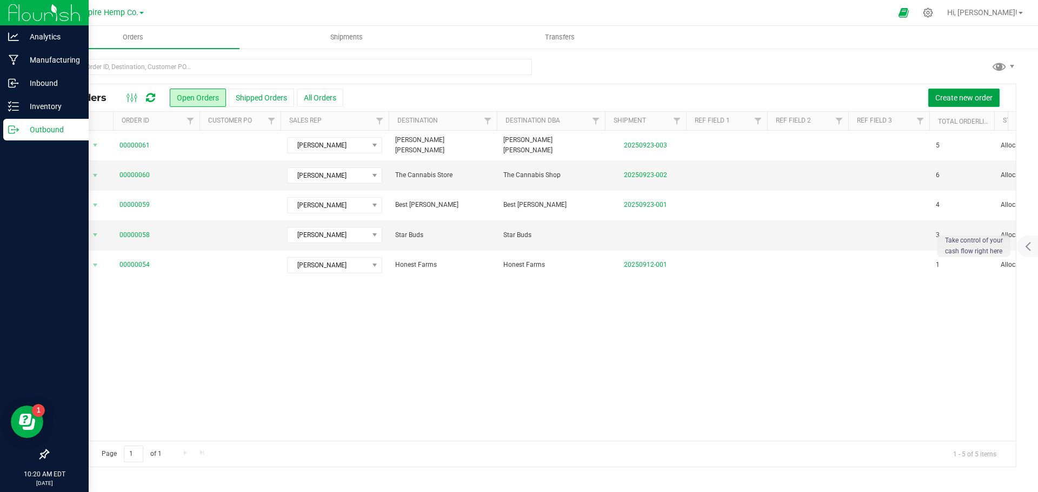
click at [957, 96] on span "Create new order" at bounding box center [963, 97] width 57 height 9
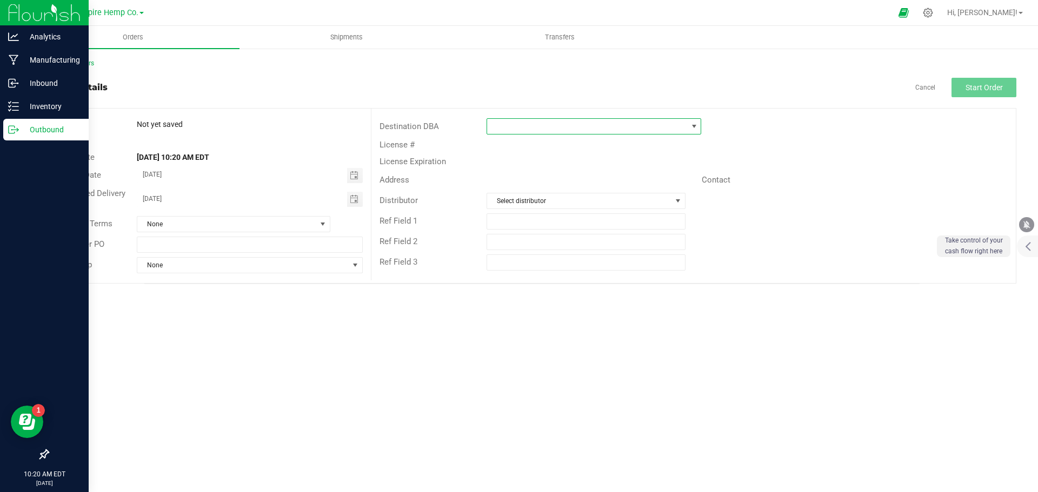
click at [616, 124] on span at bounding box center [587, 126] width 200 height 15
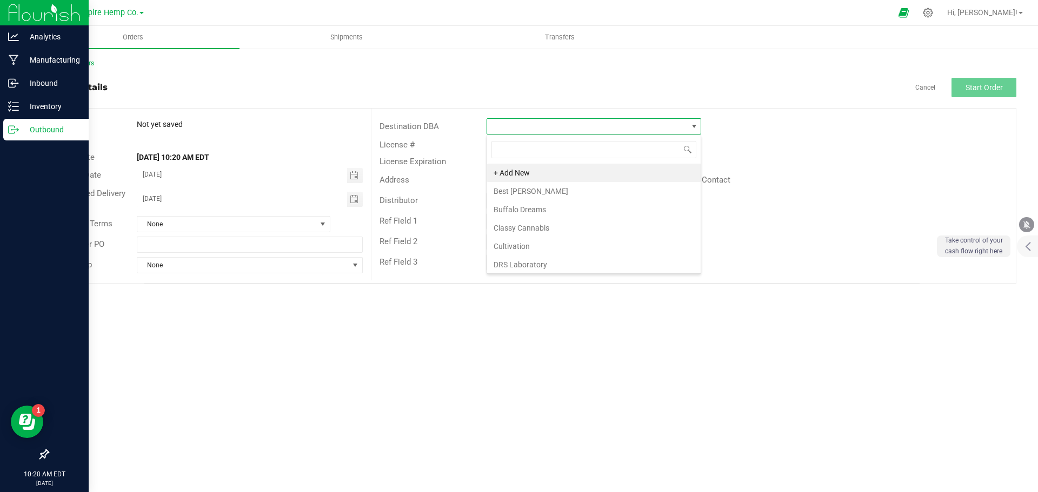
scroll to position [16, 215]
type input "fl"
click at [571, 189] on li "Flynnstoned - [GEOGRAPHIC_DATA]" at bounding box center [593, 191] width 213 height 18
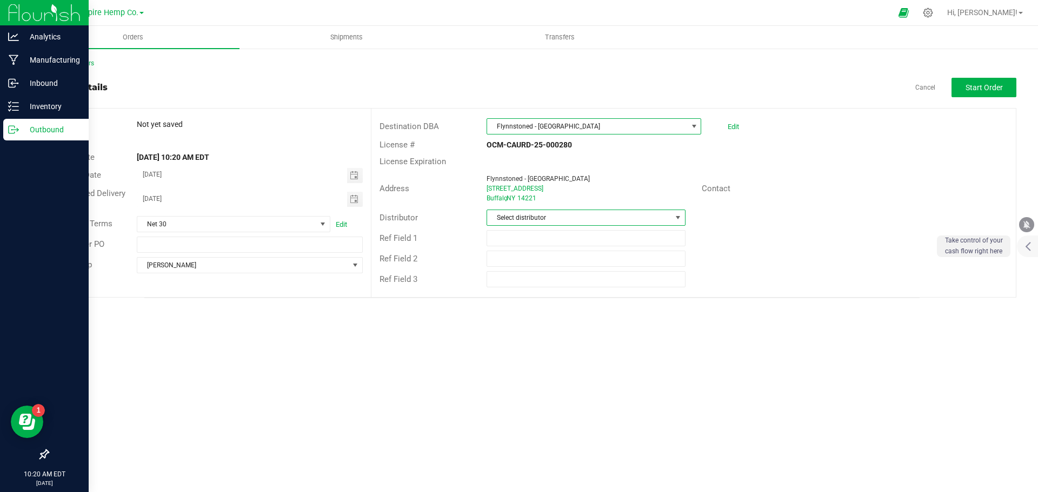
click at [582, 220] on span "Select distributor" at bounding box center [579, 217] width 184 height 15
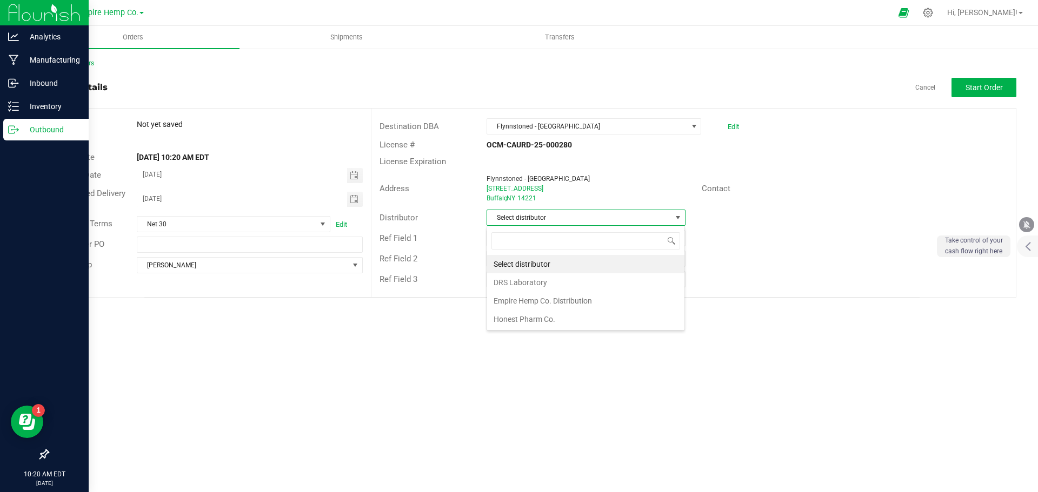
scroll to position [16, 199]
click at [551, 304] on li "Empire Hemp Co. Distribution" at bounding box center [585, 301] width 197 height 18
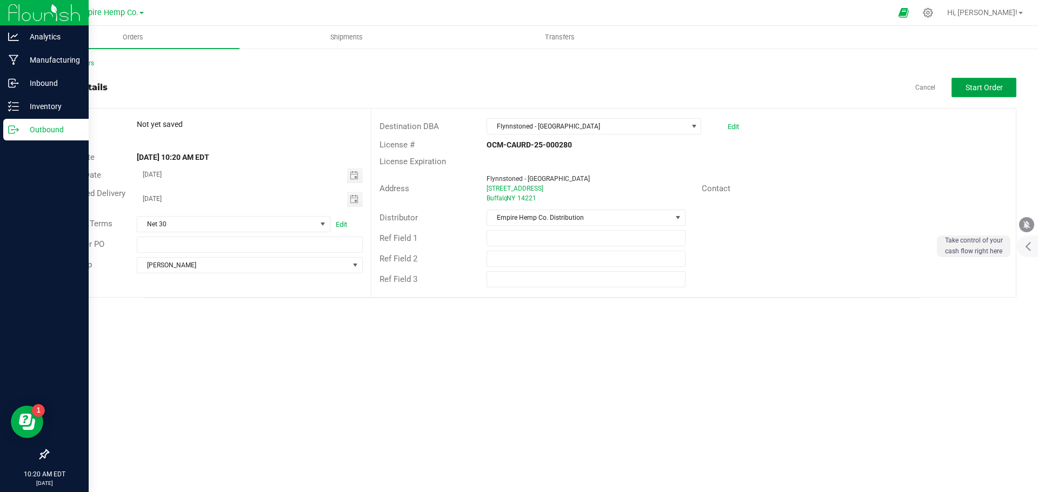
click at [1000, 85] on span "Start Order" at bounding box center [983, 87] width 37 height 9
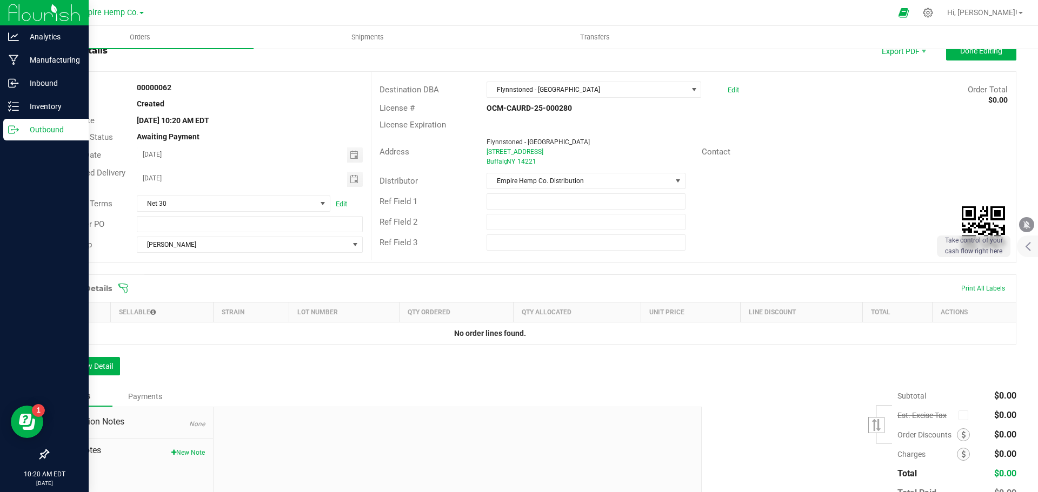
scroll to position [54, 0]
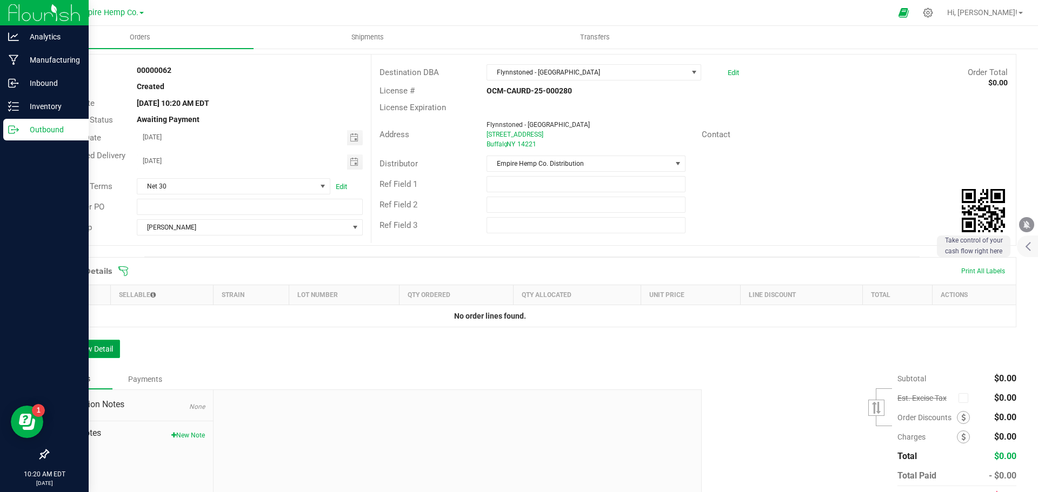
click at [81, 347] on button "Add New Detail" at bounding box center [84, 349] width 72 height 18
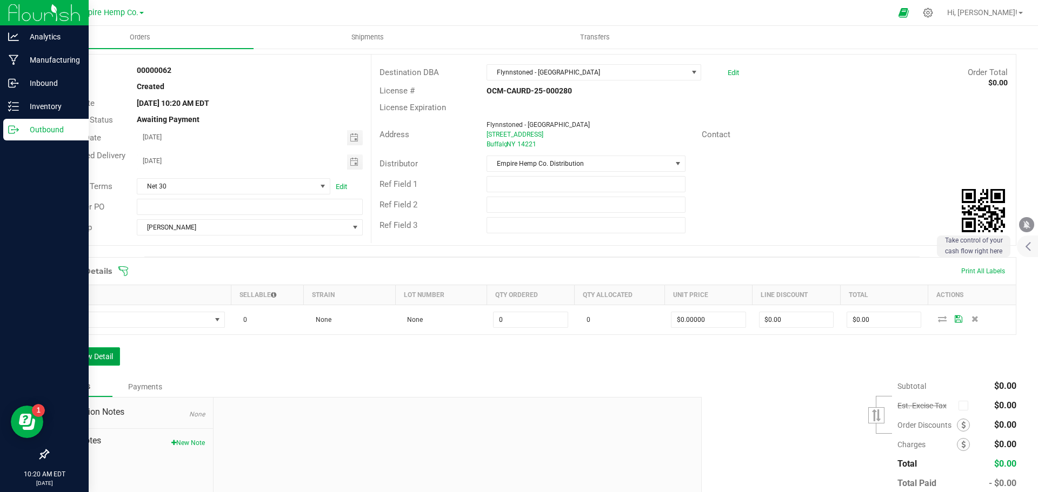
click at [90, 353] on button "Add New Detail" at bounding box center [84, 356] width 72 height 18
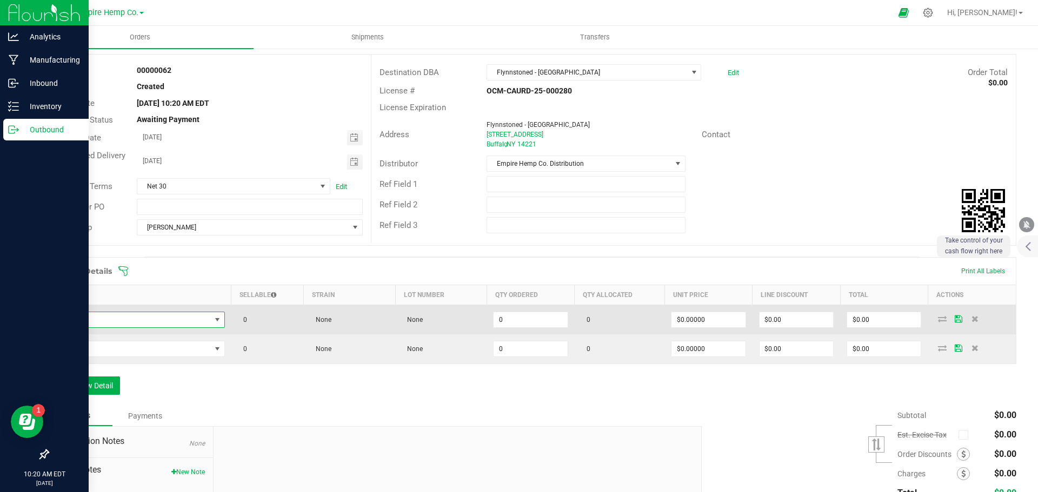
click at [110, 326] on span "NO DATA FOUND" at bounding box center [133, 319] width 155 height 15
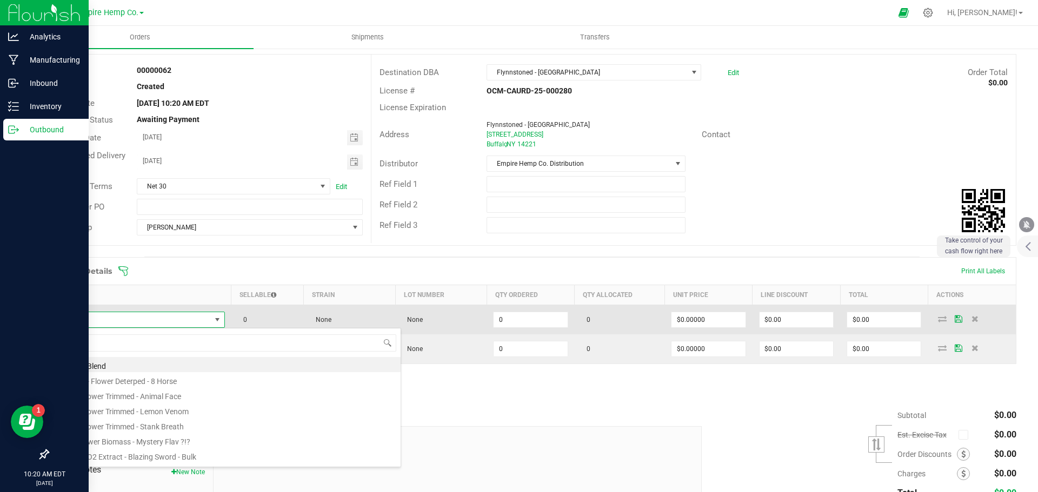
scroll to position [16, 167]
type input "[PERSON_NAME]"
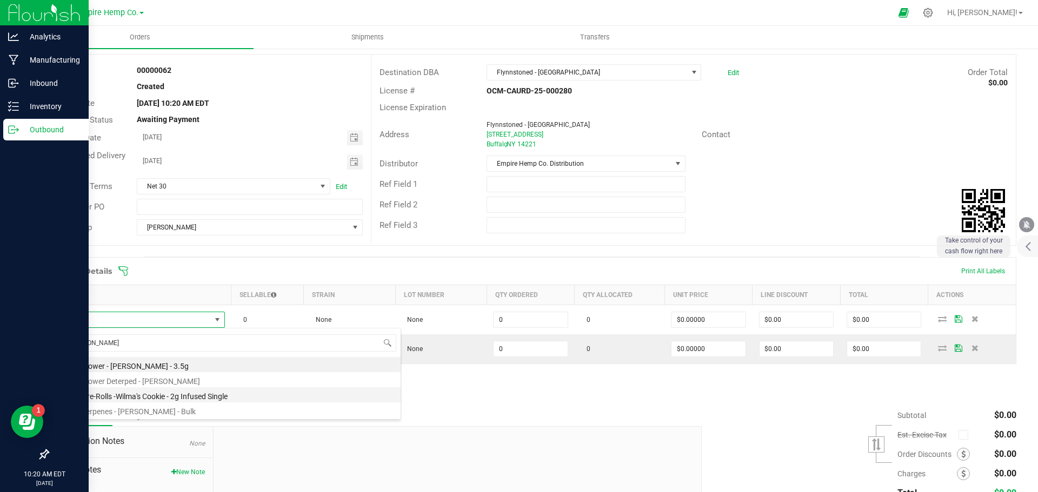
click at [159, 392] on li "EHC - Pre-Rolls -Wilma's Cookie - 2g Infused Single" at bounding box center [228, 394] width 345 height 15
type input "0.0000 g"
type input "$12.00000"
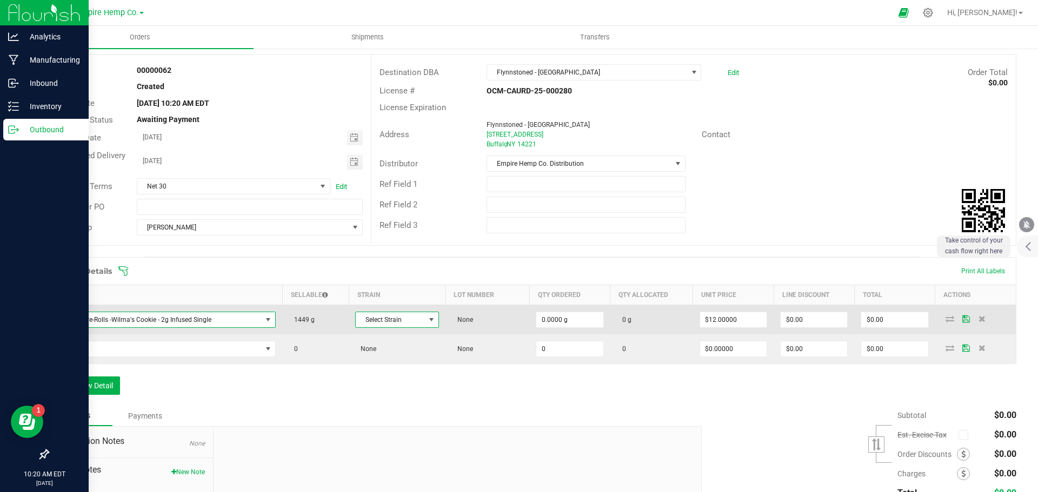
click at [428, 320] on span at bounding box center [431, 320] width 9 height 9
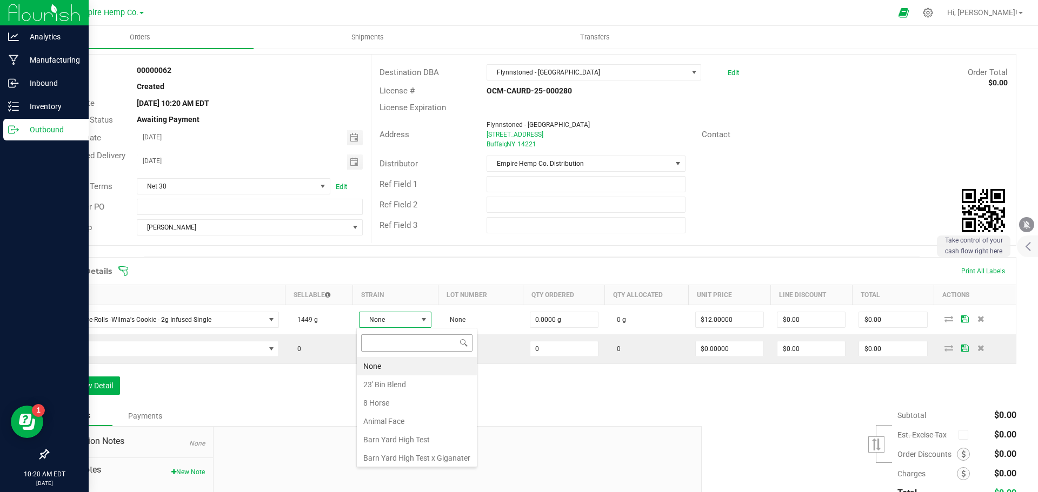
scroll to position [16, 72]
type input "wi"
click at [399, 367] on li "[PERSON_NAME]" at bounding box center [407, 366] width 101 height 18
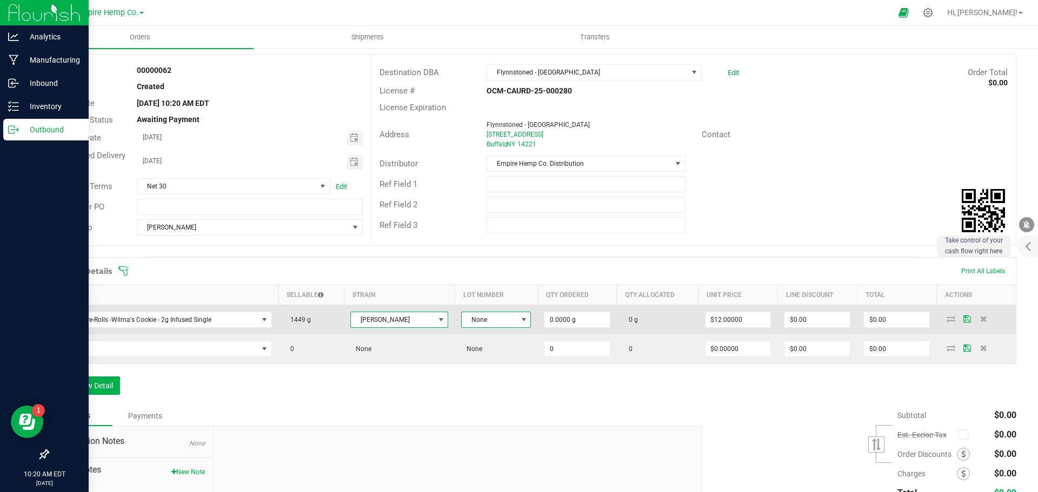
click at [519, 317] on span at bounding box center [523, 320] width 9 height 9
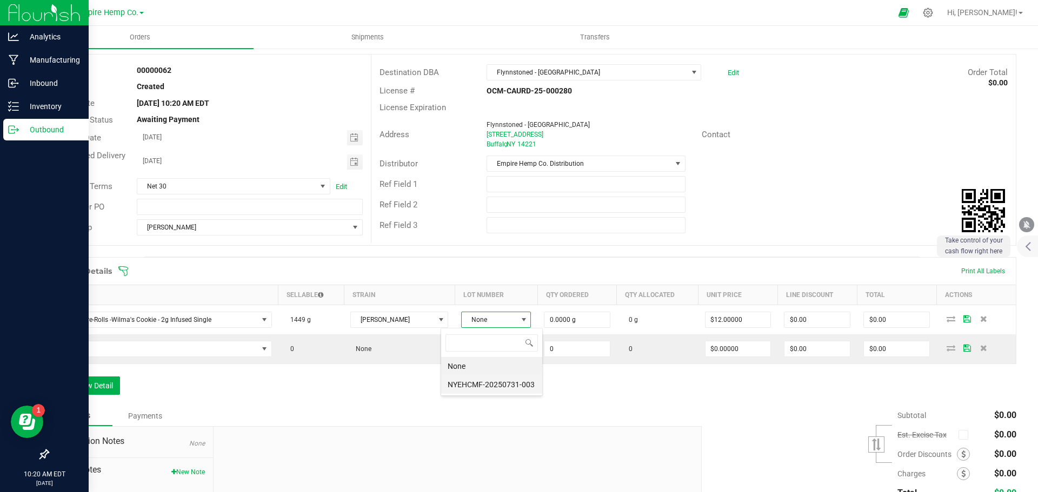
click at [485, 386] on li "NYEHCMF-20250731-003" at bounding box center [491, 385] width 101 height 18
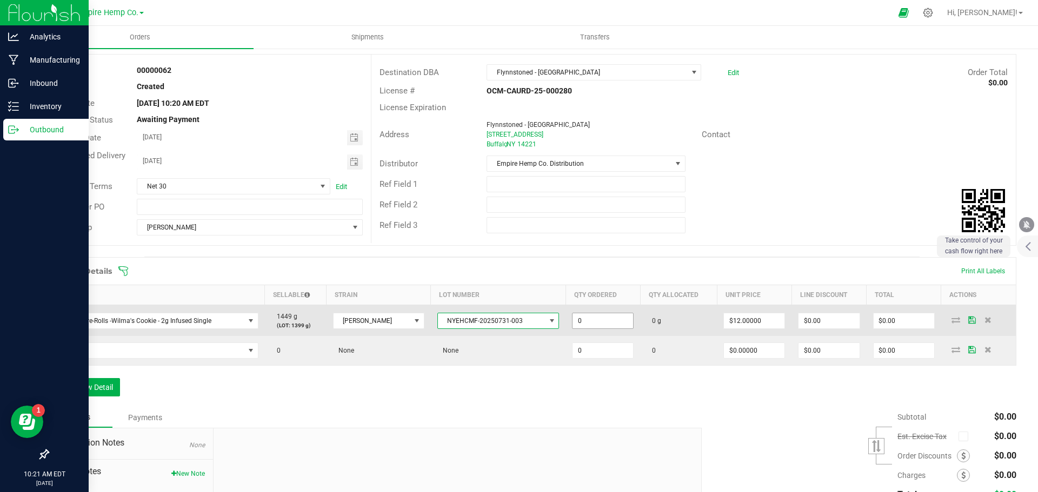
click at [579, 318] on input "0" at bounding box center [602, 320] width 61 height 15
type input "25.0000 g"
type input "12"
type input "$300.00"
click at [951, 319] on icon at bounding box center [955, 320] width 9 height 6
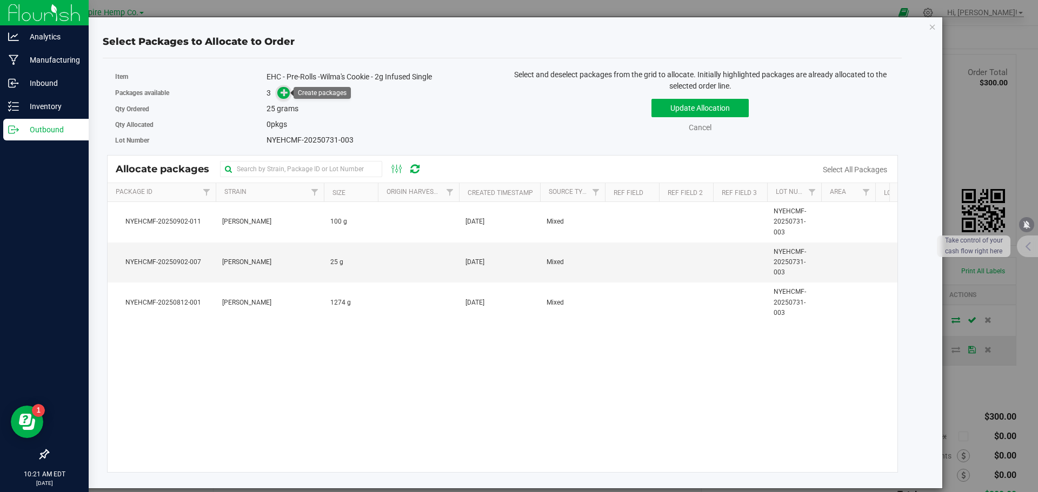
click at [279, 89] on span at bounding box center [283, 93] width 12 height 12
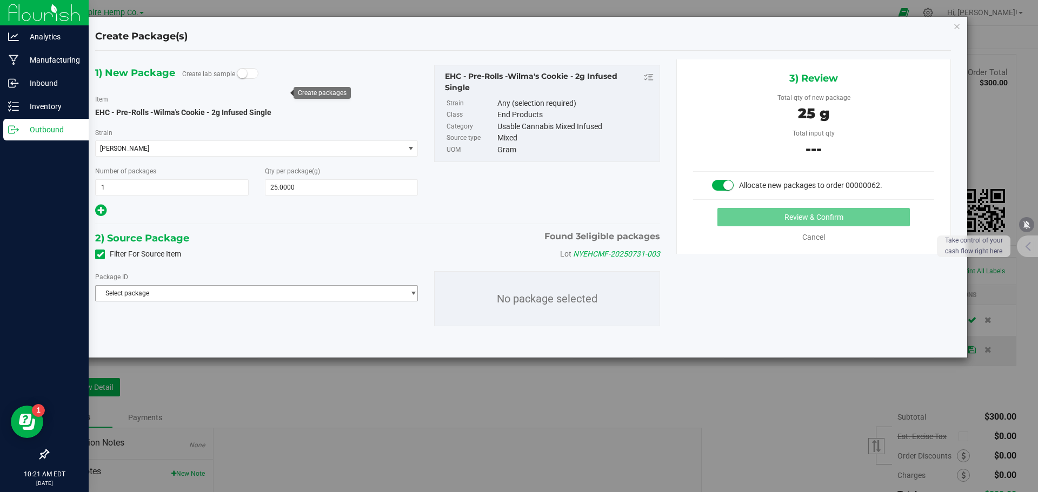
click at [279, 290] on span "Select package" at bounding box center [250, 293] width 308 height 15
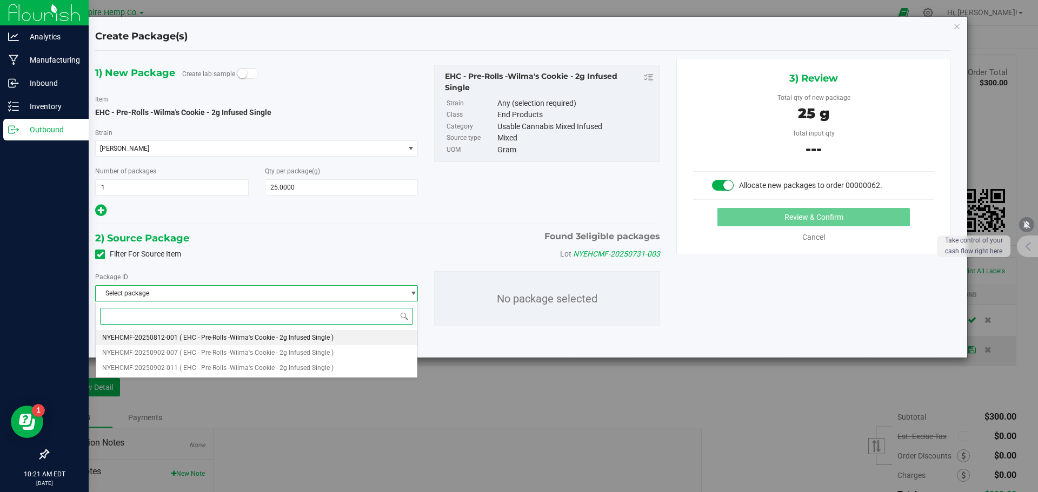
click at [299, 337] on span "( EHC - Pre-Rolls -Wilma's Cookie - 2g Infused Single )" at bounding box center [256, 338] width 154 height 8
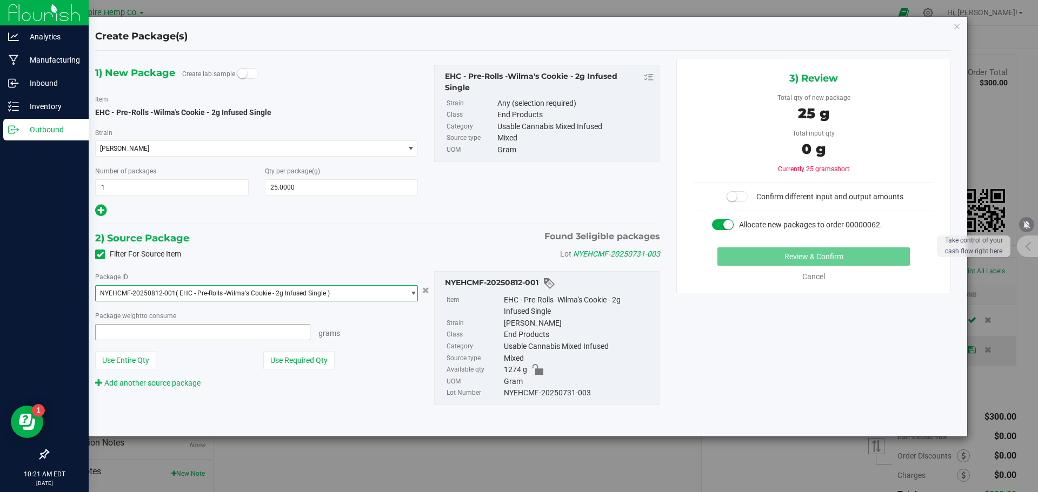
click at [208, 332] on span at bounding box center [202, 332] width 215 height 16
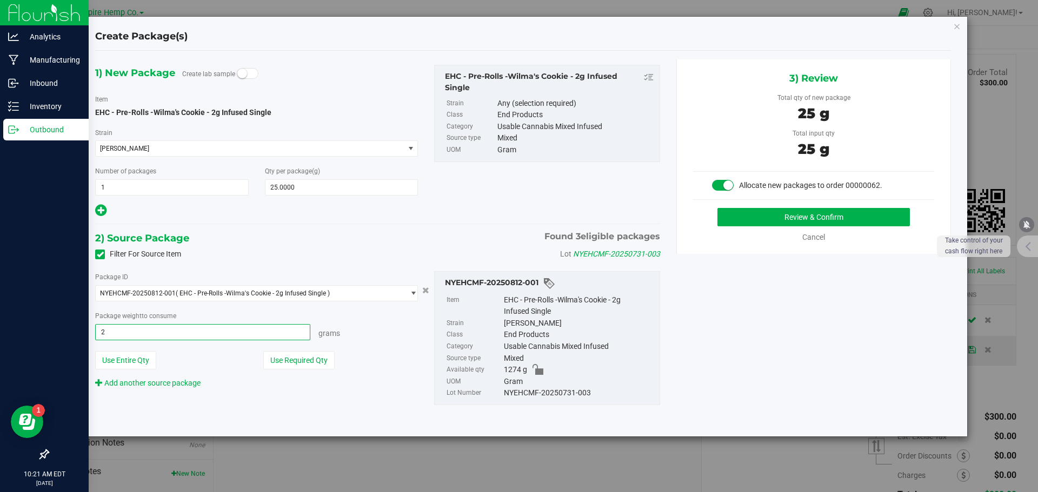
type input "25"
click at [717, 208] on button "Review & Confirm" at bounding box center [813, 217] width 192 height 18
type input "25.0000 g"
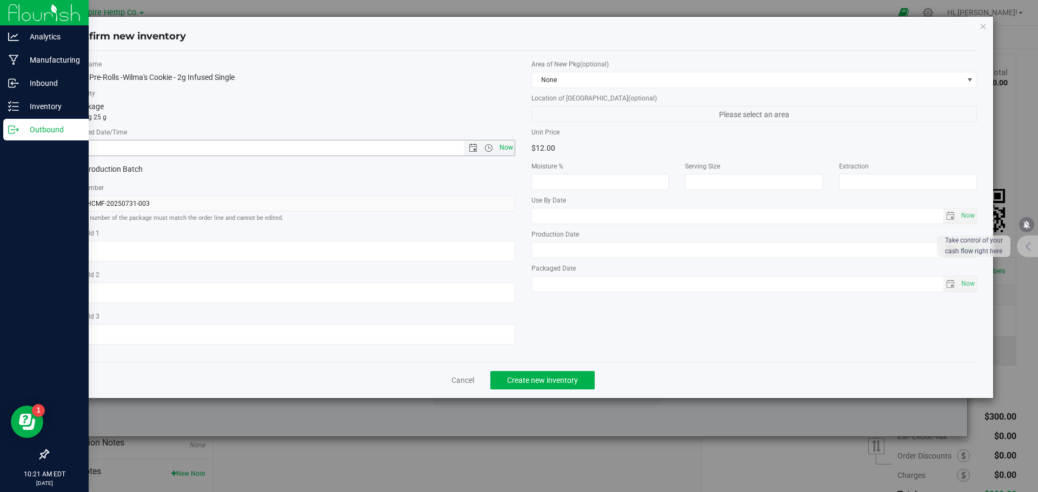
click at [503, 150] on span "Now" at bounding box center [506, 148] width 18 height 16
type input "[DATE] 10:21 AM"
click at [557, 380] on span "Create new inventory" at bounding box center [542, 380] width 71 height 9
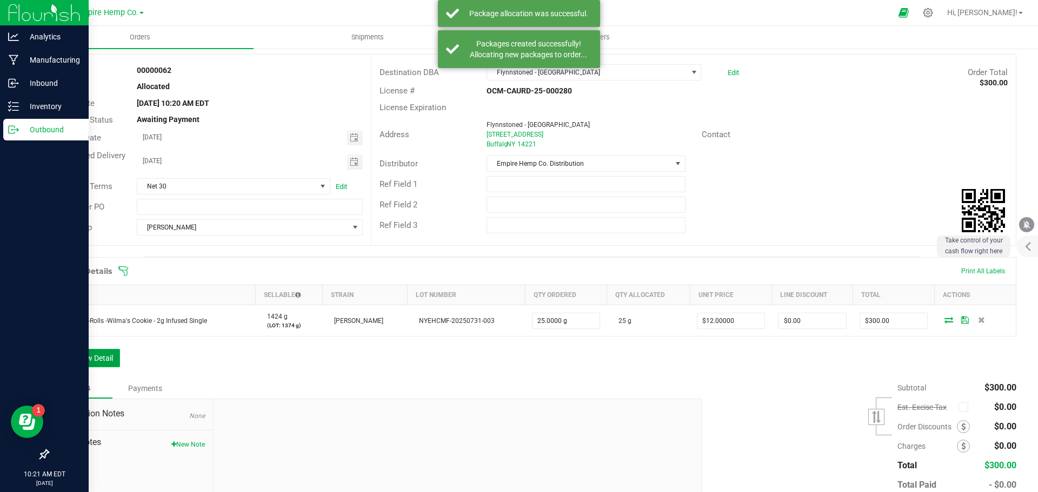
click at [76, 355] on button "Add New Detail" at bounding box center [84, 358] width 72 height 18
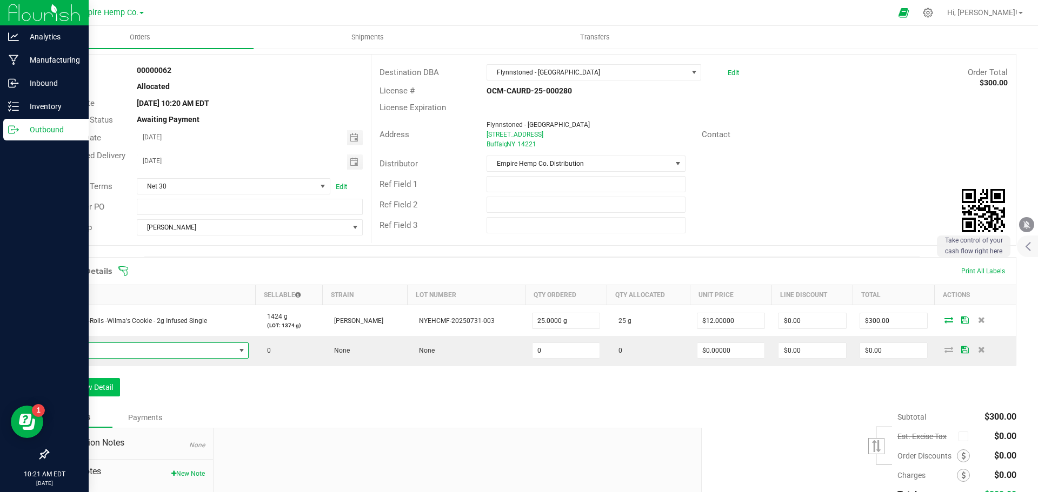
click at [76, 355] on span "NO DATA FOUND" at bounding box center [145, 350] width 179 height 15
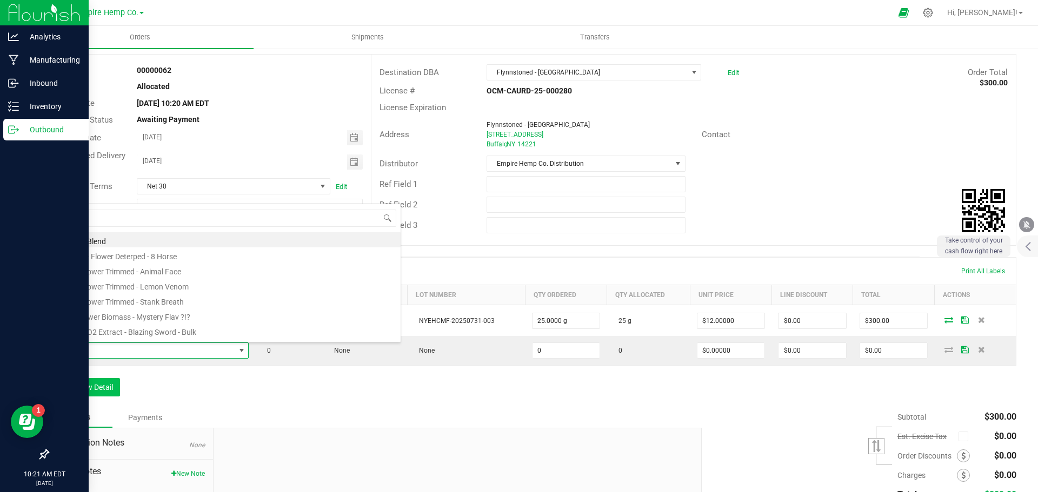
scroll to position [16, 190]
type input "trap"
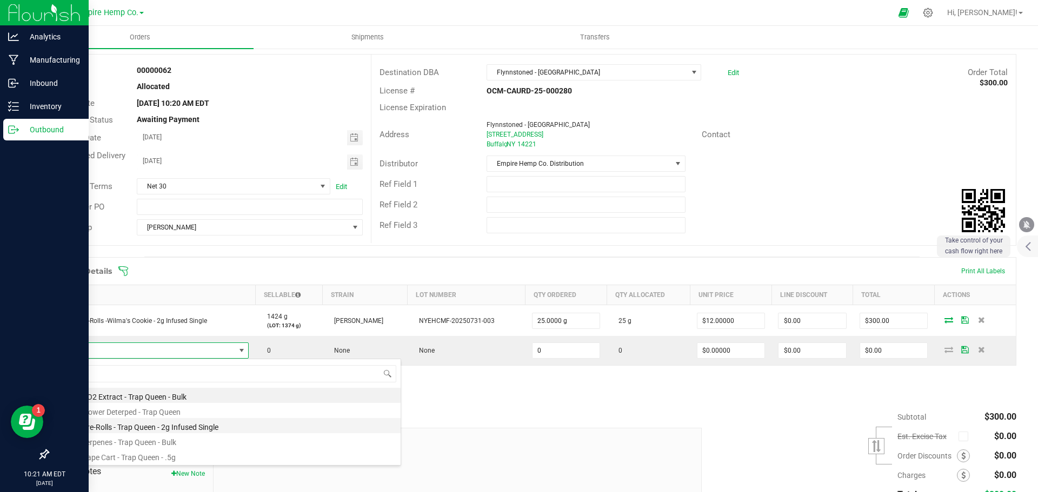
click at [179, 427] on li "EHC - Pre-Rolls - Trap Queen - 2g Infused Single" at bounding box center [228, 425] width 345 height 15
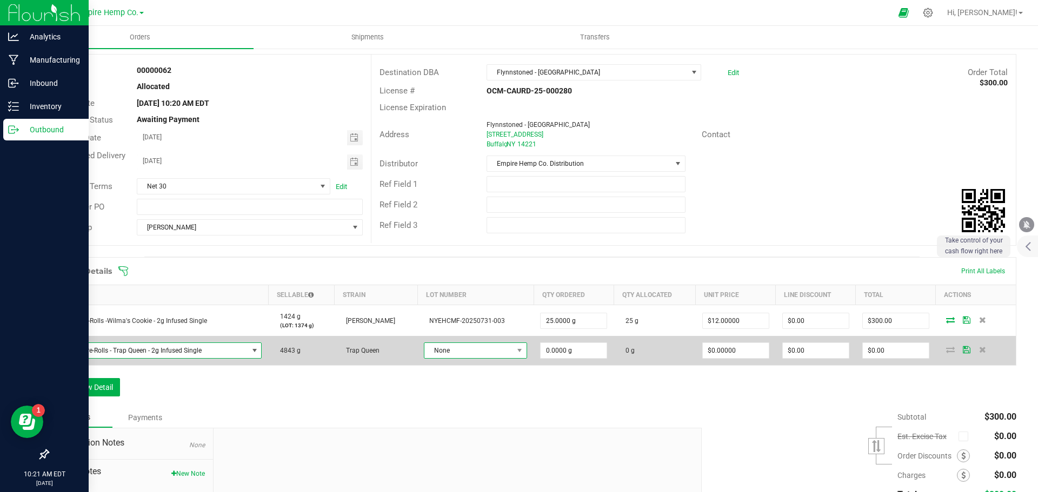
click at [486, 356] on span "None" at bounding box center [468, 350] width 89 height 15
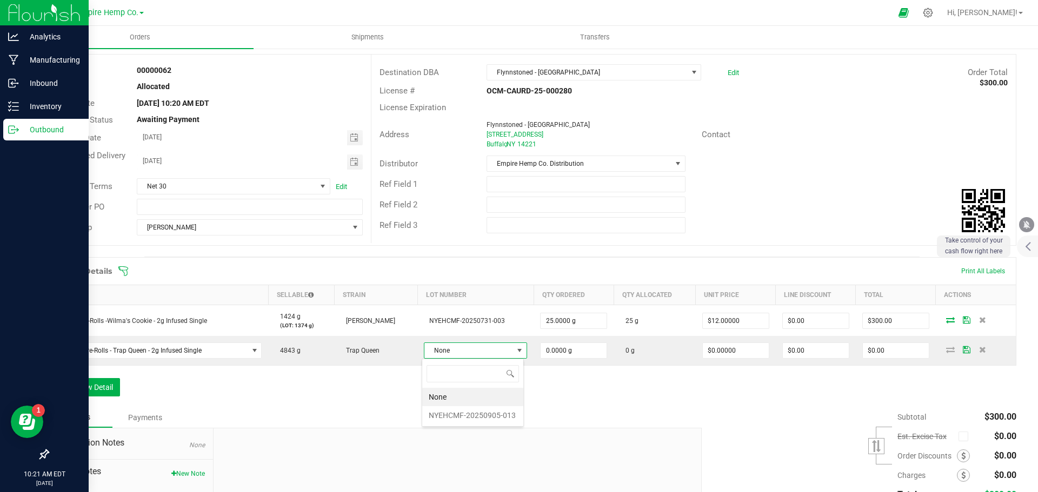
scroll to position [16, 101]
click at [478, 414] on li "NYEHCMF-20250905-013" at bounding box center [472, 415] width 101 height 18
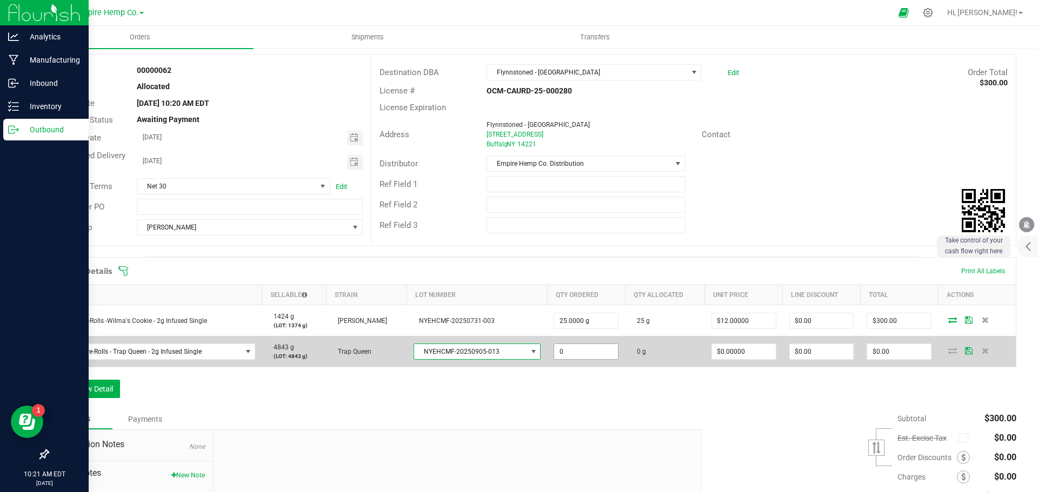
click at [577, 351] on input "0" at bounding box center [586, 351] width 64 height 15
type input "25.0000 g"
type input "0"
click at [753, 348] on input "0" at bounding box center [744, 351] width 64 height 15
type input "$12.00000"
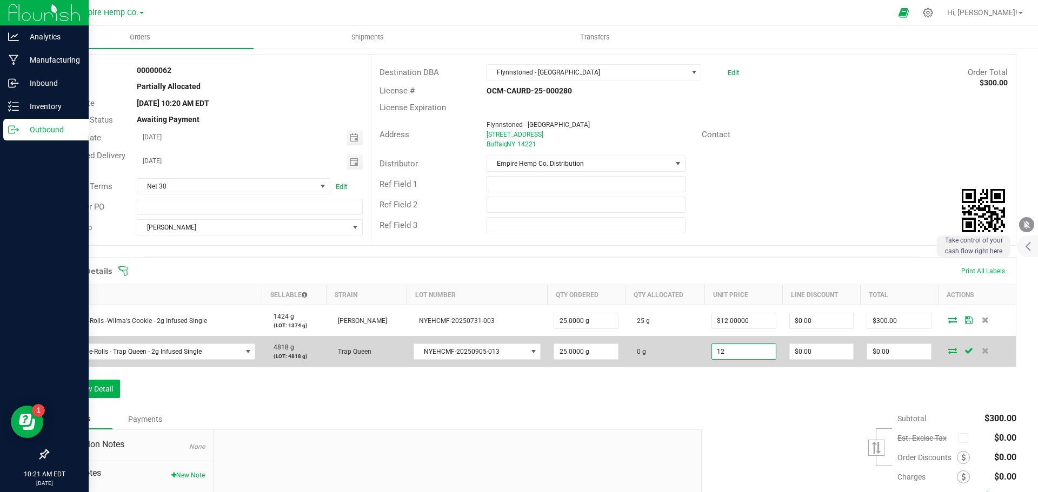
type input "0"
type input "$300.00"
click at [948, 351] on icon at bounding box center [952, 350] width 9 height 6
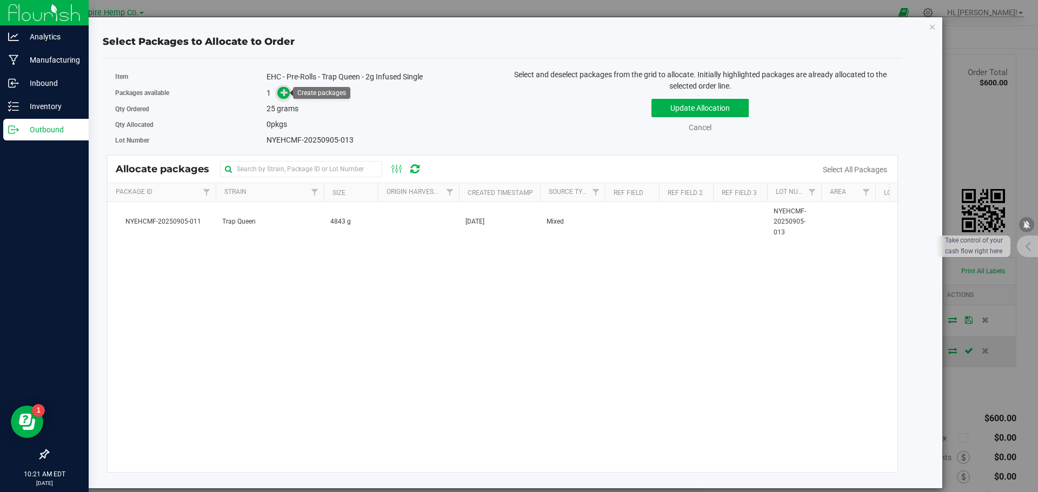
click at [285, 92] on icon at bounding box center [284, 93] width 8 height 8
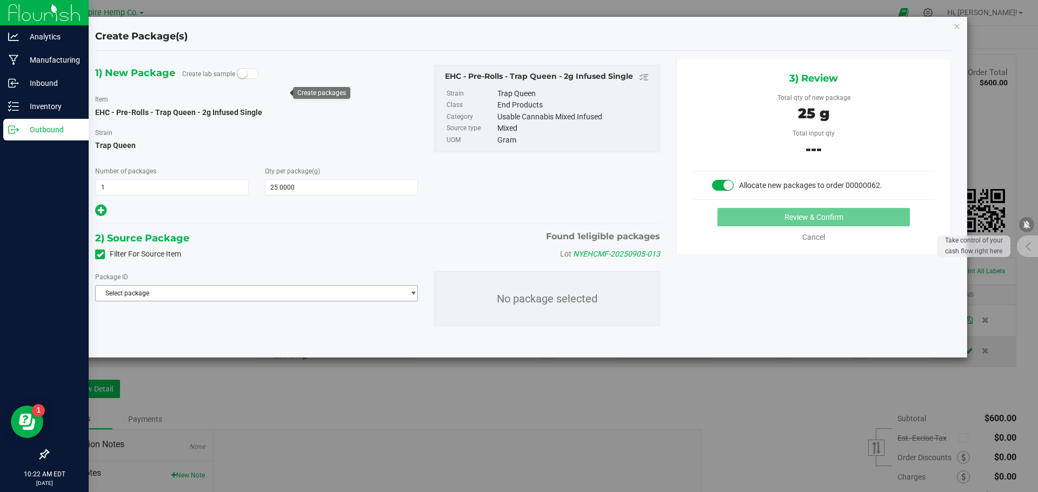
click at [235, 295] on span "Select package" at bounding box center [250, 293] width 308 height 15
click at [232, 336] on span "( EHC - Pre-Rolls - Trap Queen - 2g Infused Single )" at bounding box center [251, 338] width 144 height 8
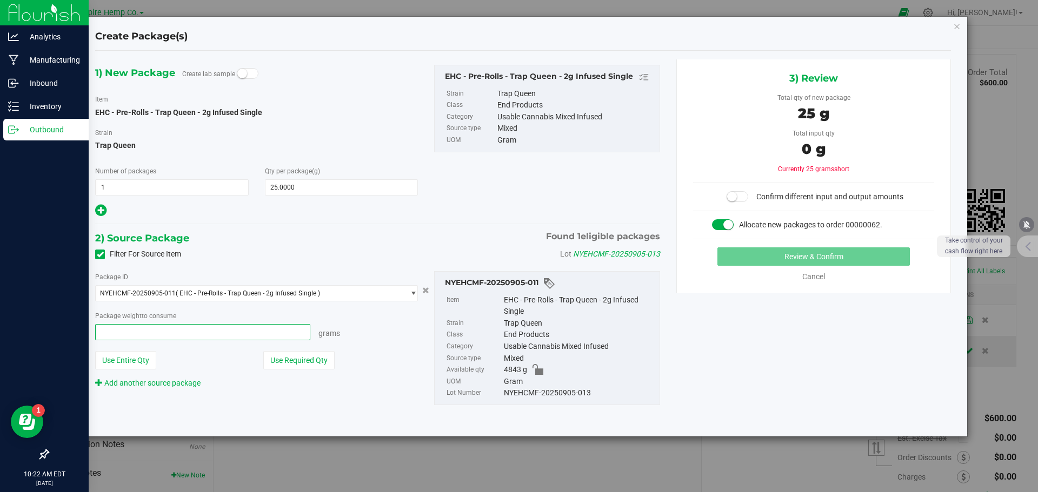
click at [230, 336] on span at bounding box center [202, 332] width 215 height 16
type input "25"
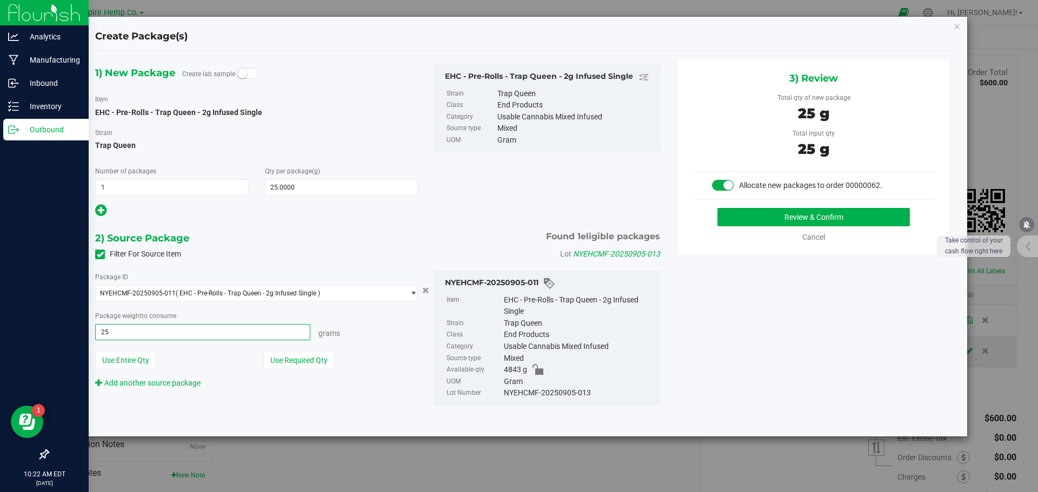
type input "25.0000 g"
click at [402, 349] on div "Package ID NYEHCMF-20250905-011 ( EHC - Pre-Rolls - Trap Queen - 2g Infused Sin…" at bounding box center [256, 330] width 339 height 118
click at [792, 210] on button "Review & Confirm" at bounding box center [813, 217] width 192 height 18
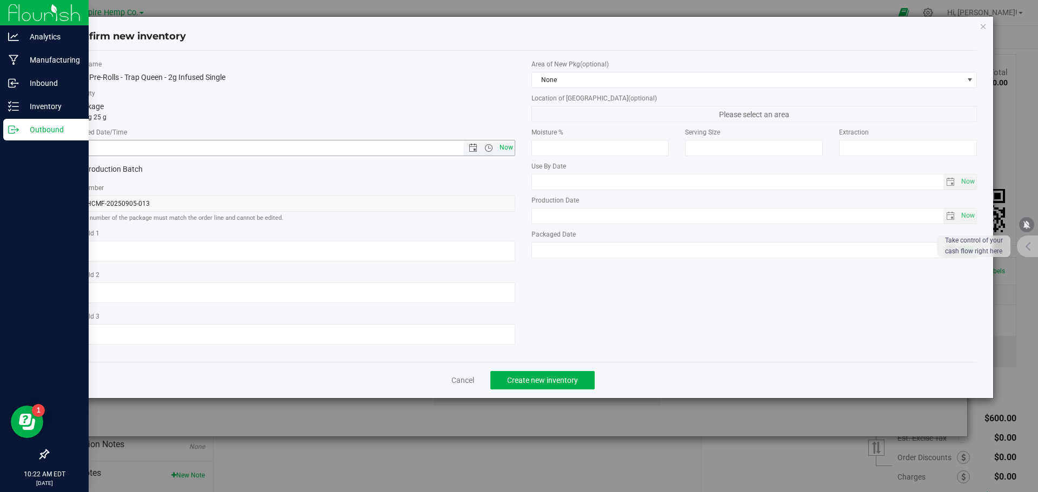
click at [503, 142] on span "Now" at bounding box center [506, 148] width 18 height 16
type input "[DATE] 10:22 AM"
click at [576, 378] on span "Create new inventory" at bounding box center [542, 380] width 71 height 9
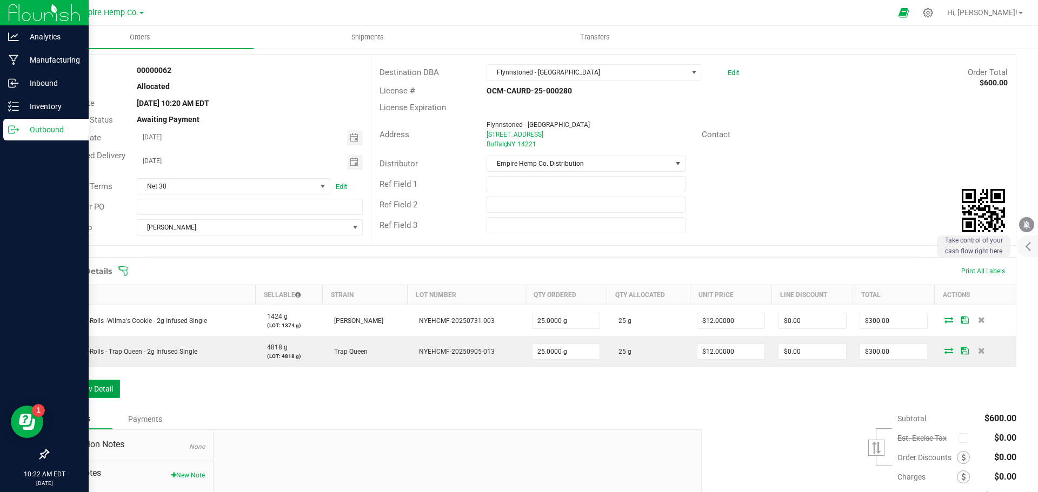
click at [109, 392] on button "Add New Detail" at bounding box center [84, 389] width 72 height 18
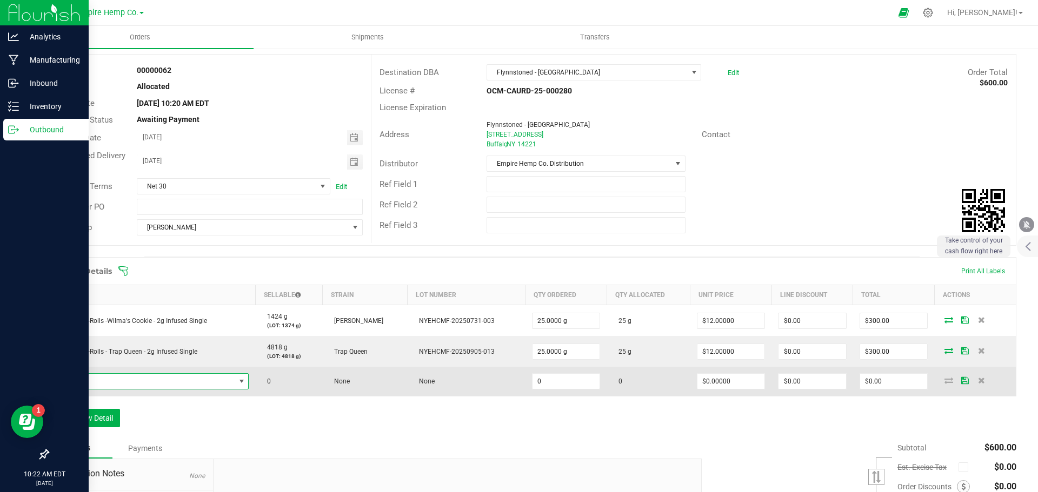
click at [153, 380] on span "NO DATA FOUND" at bounding box center [145, 381] width 179 height 15
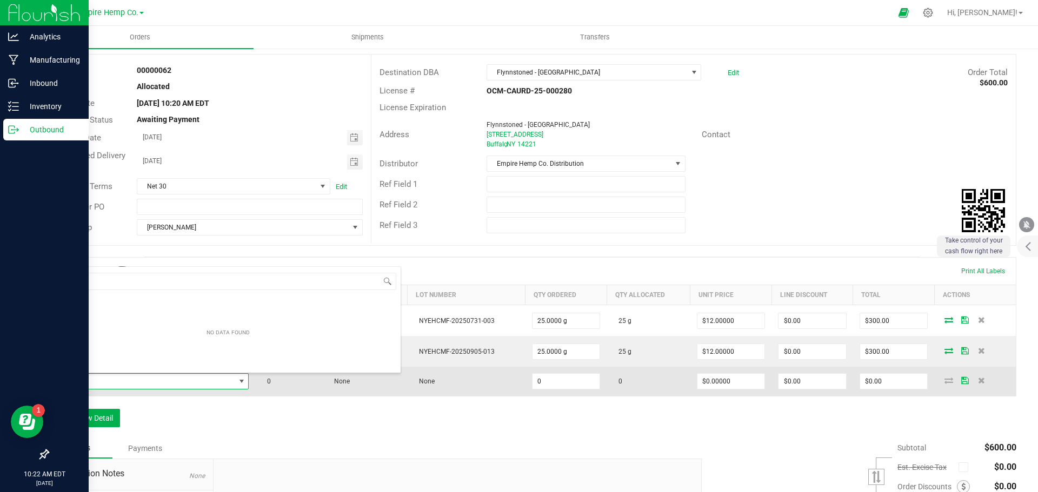
scroll to position [16, 190]
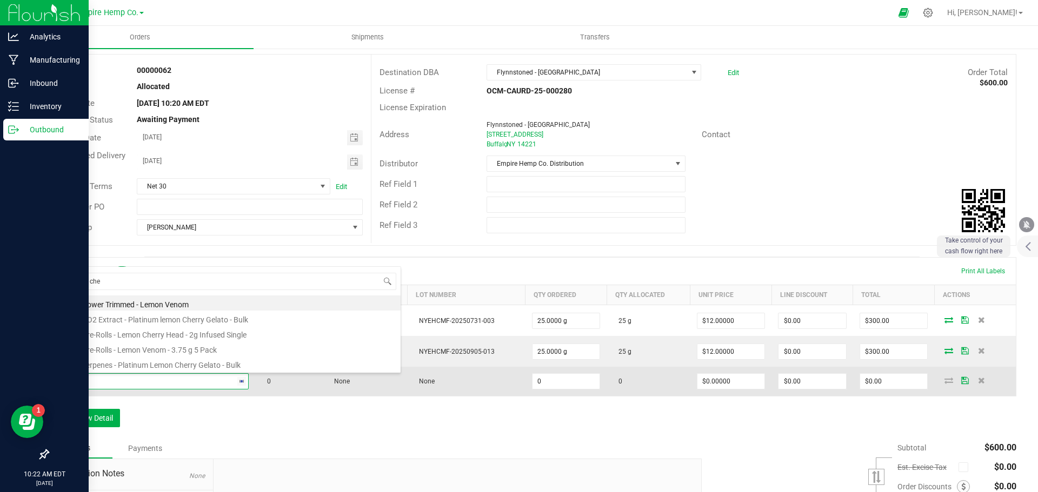
type input "lemon [PERSON_NAME]"
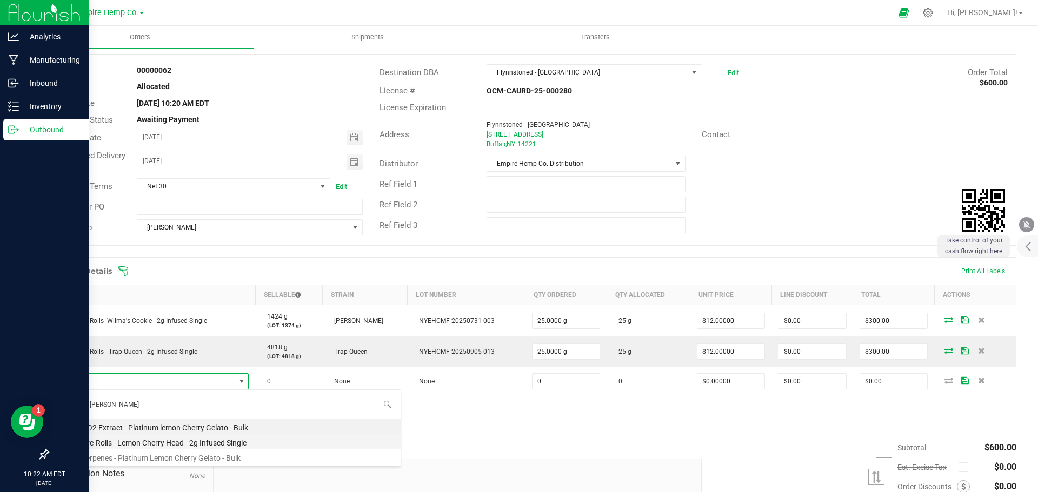
click at [179, 441] on li "EHC - Pre-Rolls - Lemon Cherry Head - 2g Infused Single" at bounding box center [228, 441] width 345 height 15
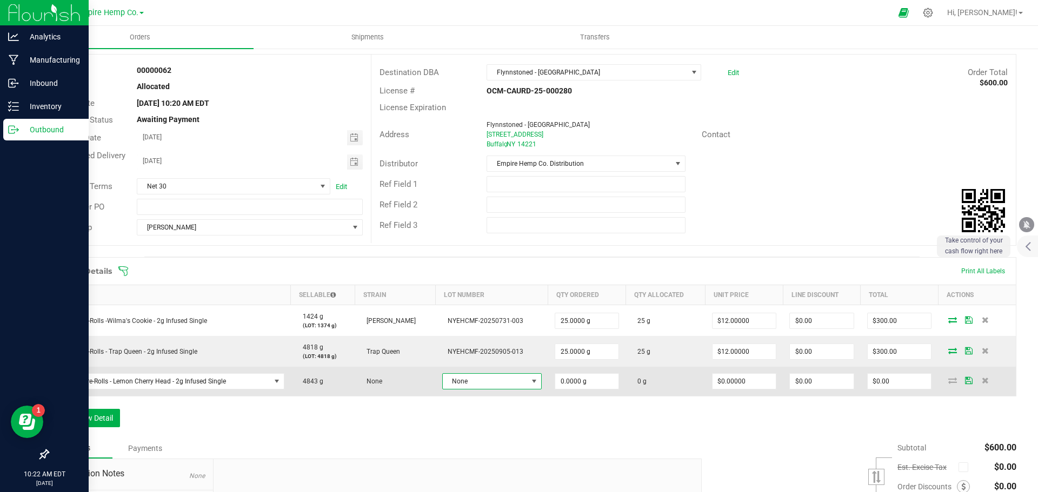
click at [472, 387] on span "None" at bounding box center [485, 381] width 85 height 15
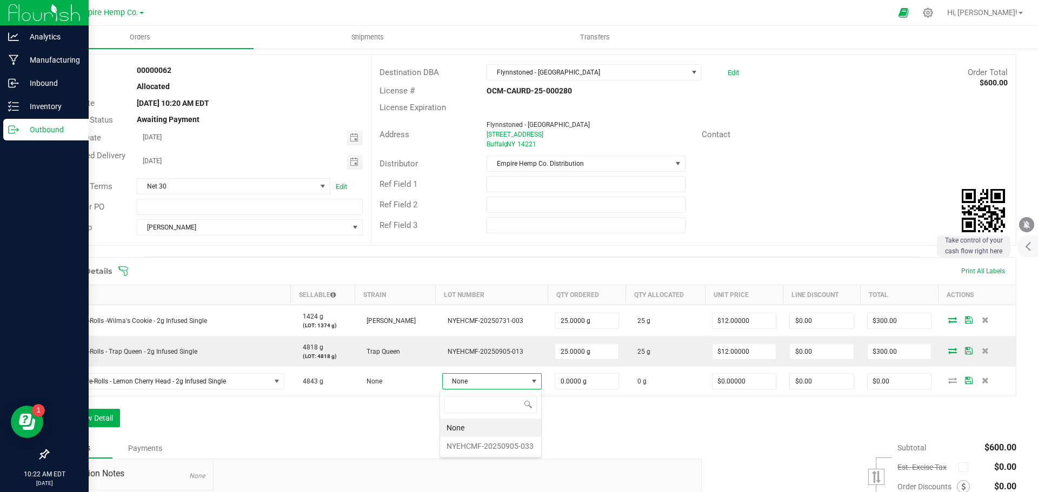
scroll to position [16, 97]
click at [474, 444] on li "NYEHCMF-20250905-033" at bounding box center [490, 446] width 101 height 18
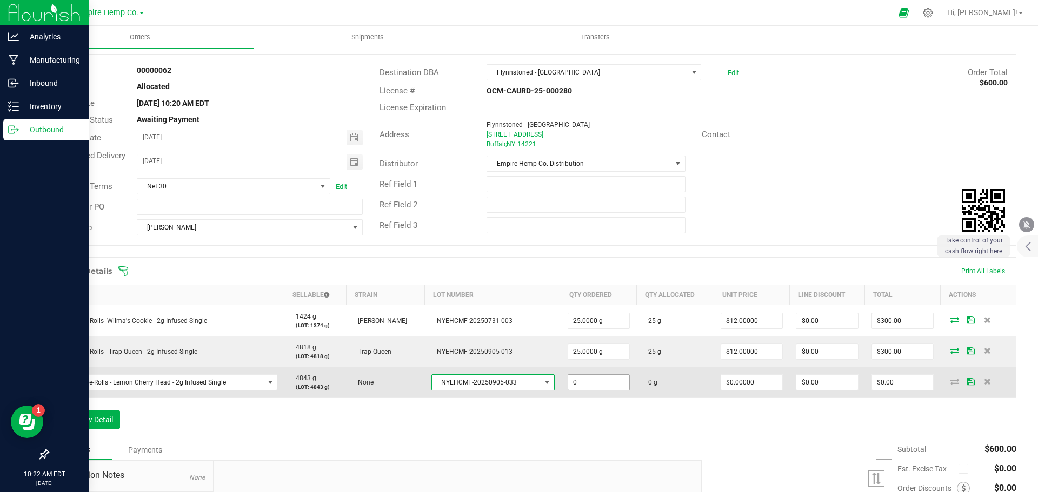
click at [584, 379] on input "0" at bounding box center [599, 382] width 62 height 15
type input "25.0000 g"
type input "0"
click at [747, 386] on input "0" at bounding box center [752, 382] width 62 height 15
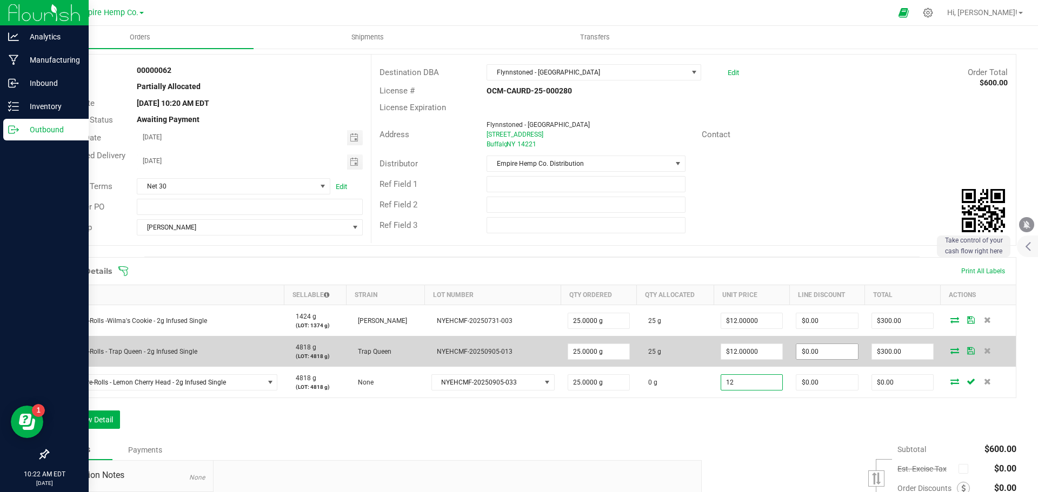
type input "$12.00000"
type input "0"
type input "$300.00"
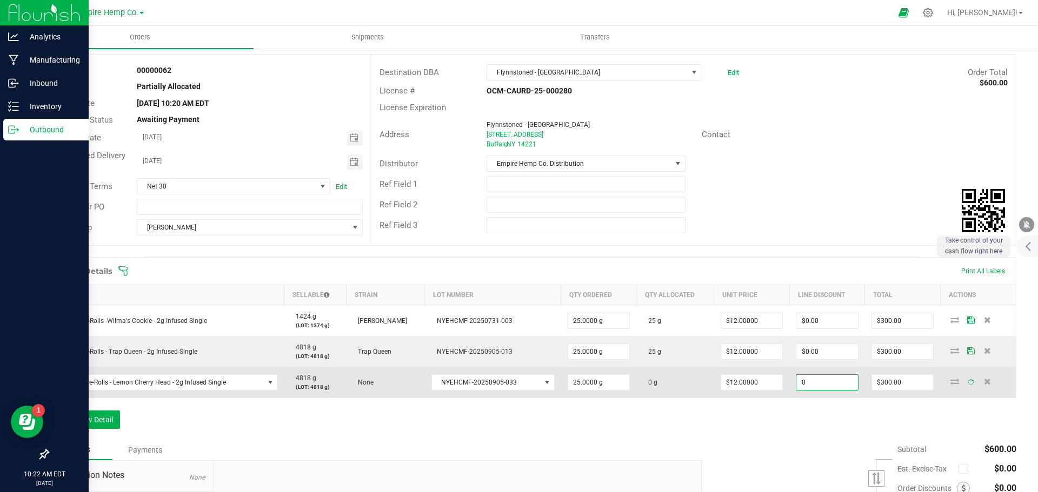
type input "$0.00"
click at [953, 383] on span at bounding box center [954, 381] width 16 height 6
click at [950, 382] on icon at bounding box center [954, 381] width 9 height 6
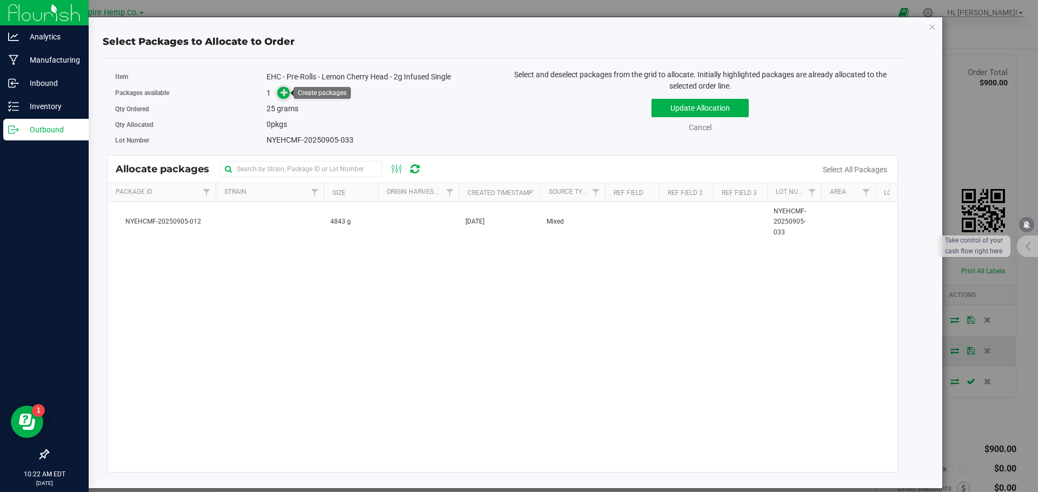
click at [288, 90] on icon at bounding box center [284, 93] width 8 height 8
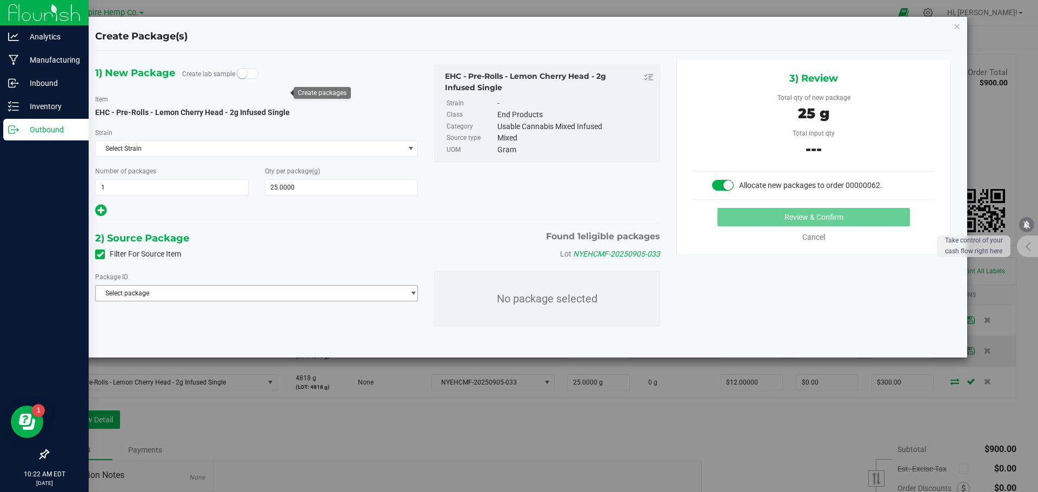
click at [245, 289] on span "Select package" at bounding box center [250, 293] width 308 height 15
click at [244, 335] on span "( EHC - Pre-Rolls - Lemon Cherry Head - 2g Infused Single )" at bounding box center [263, 338] width 169 height 8
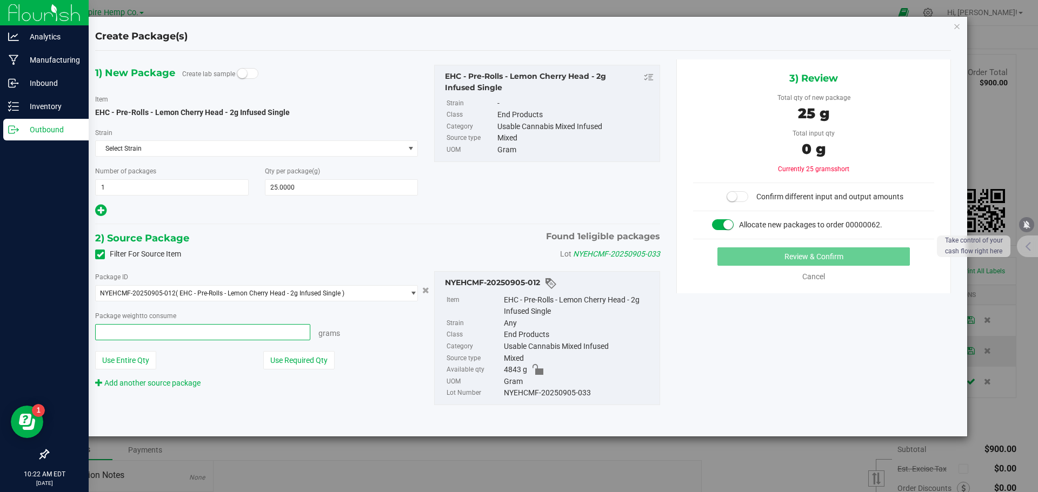
click at [244, 335] on span at bounding box center [202, 332] width 215 height 16
type input "25"
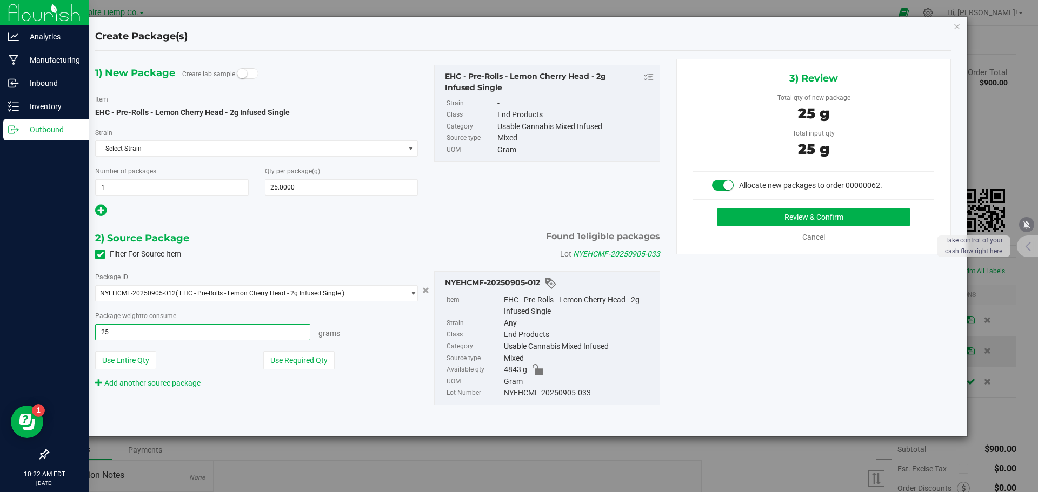
click at [717, 208] on button "Review & Confirm" at bounding box center [813, 217] width 192 height 18
type input "25.0000 g"
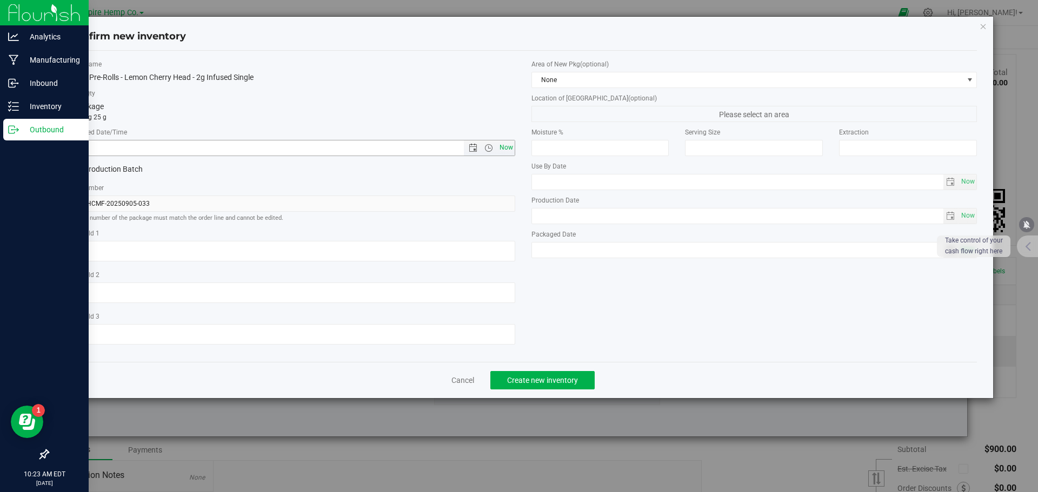
click at [506, 152] on span "Now" at bounding box center [506, 148] width 18 height 16
type input "[DATE] 10:23 AM"
click at [547, 380] on span "Create new inventory" at bounding box center [542, 380] width 71 height 9
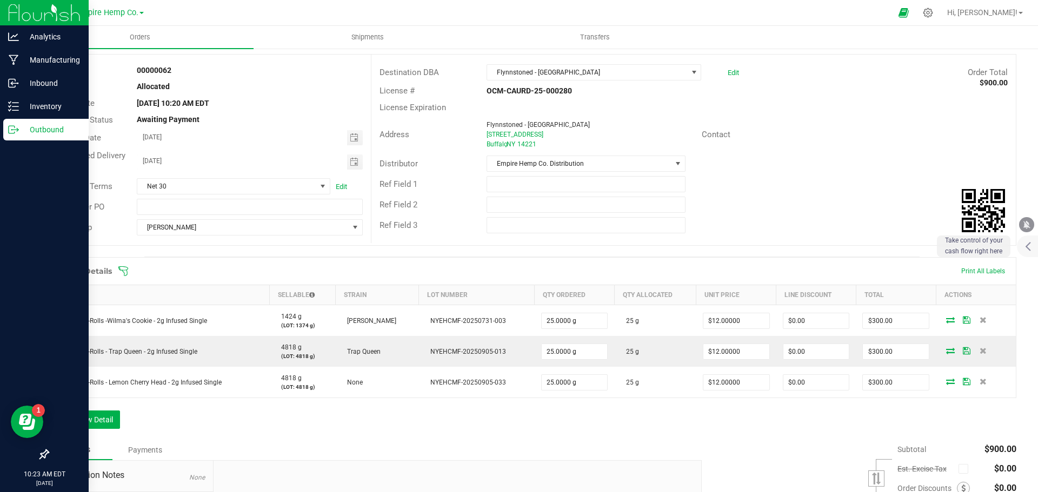
click at [518, 426] on div "Order Details Print All Labels Item Sellable Strain Lot Number Qty Ordered Qty …" at bounding box center [532, 348] width 968 height 183
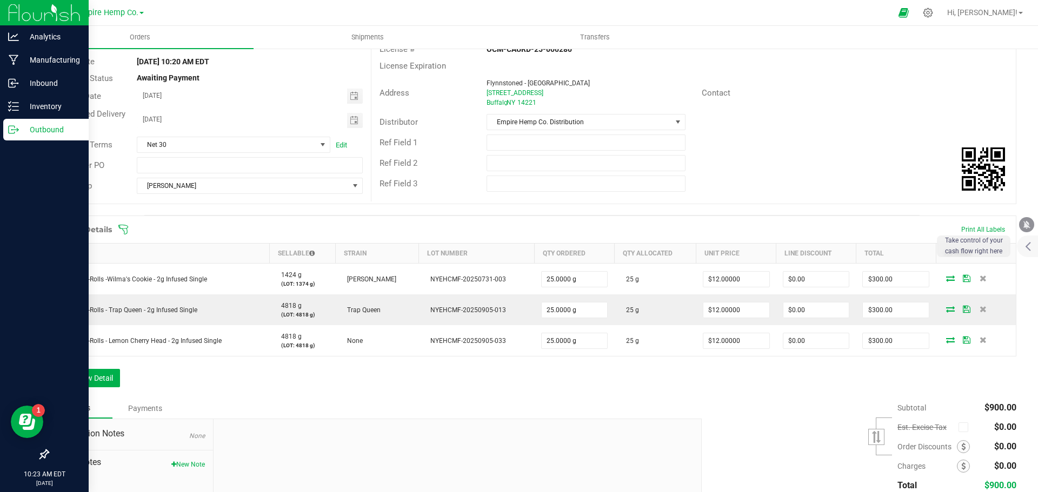
scroll to position [108, 0]
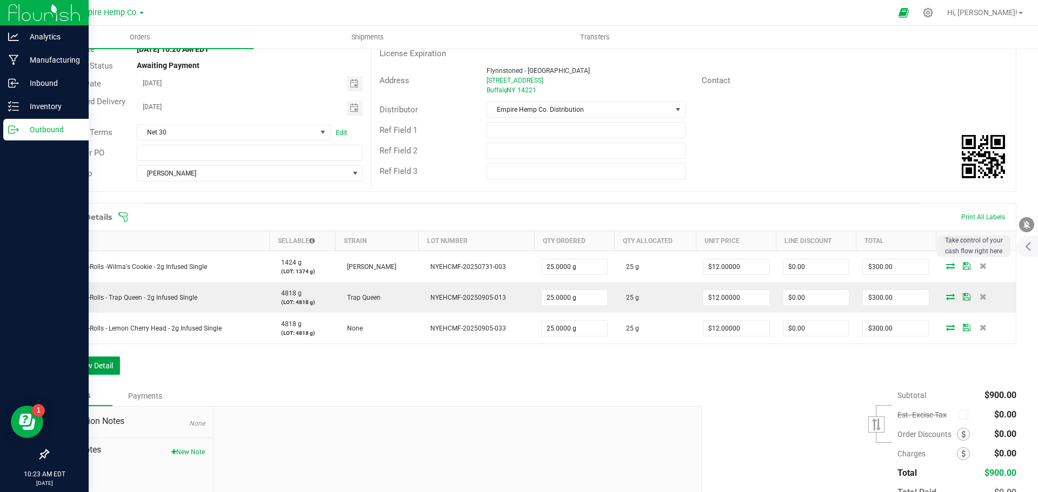
click at [103, 364] on button "Add New Detail" at bounding box center [84, 366] width 72 height 18
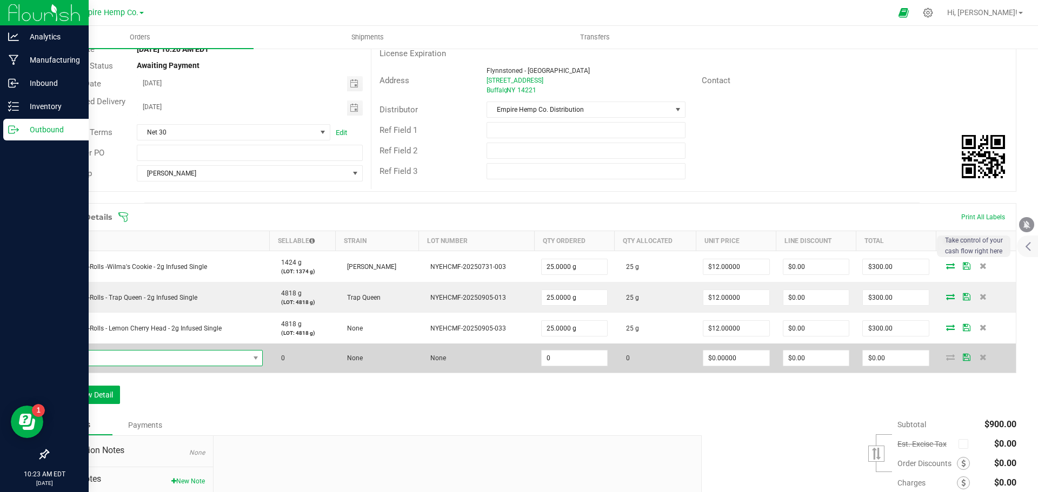
click at [110, 358] on span "NO DATA FOUND" at bounding box center [152, 358] width 193 height 15
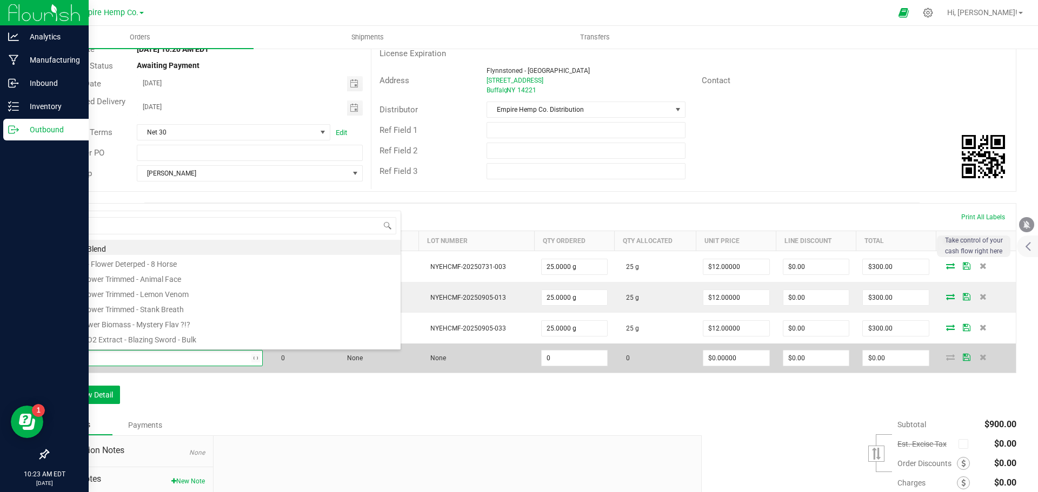
type input "[PERSON_NAME]"
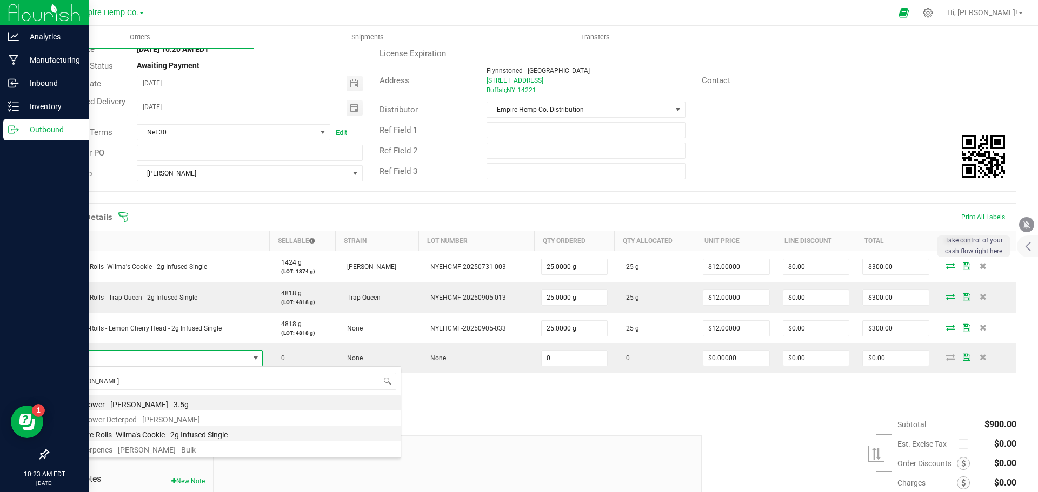
click at [162, 433] on li "EHC - Pre-Rolls -Wilma's Cookie - 2g Infused Single" at bounding box center [228, 433] width 345 height 15
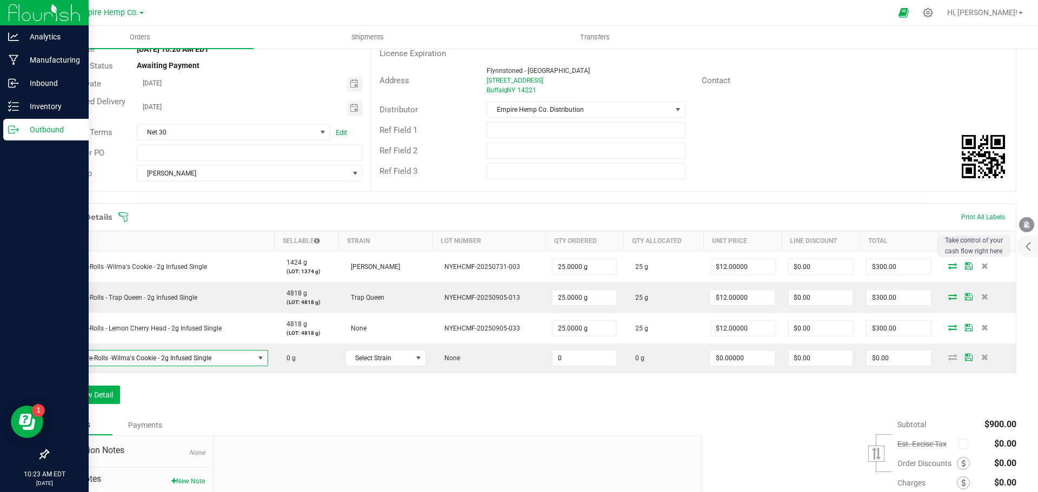
type input "0.0000 g"
type input "$12.00000"
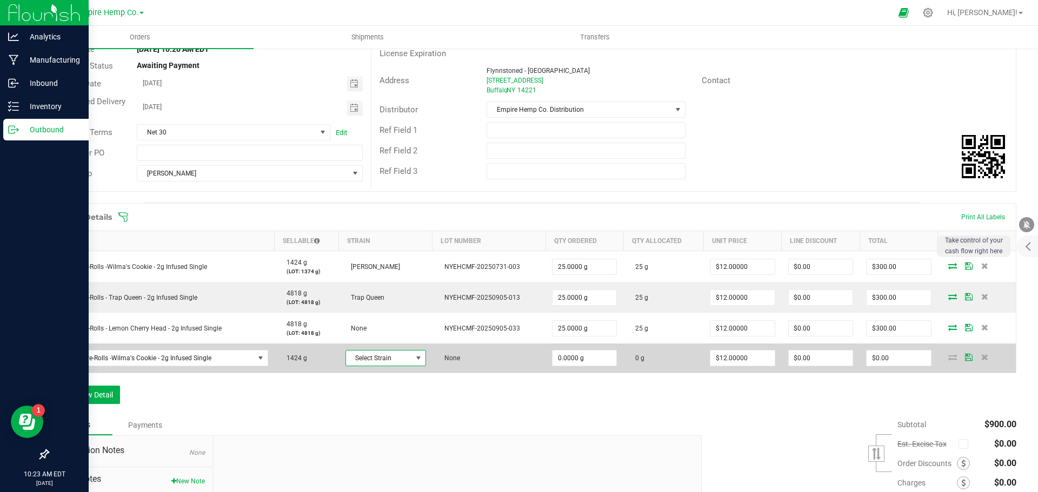
click at [387, 361] on span "Select Strain" at bounding box center [379, 358] width 66 height 15
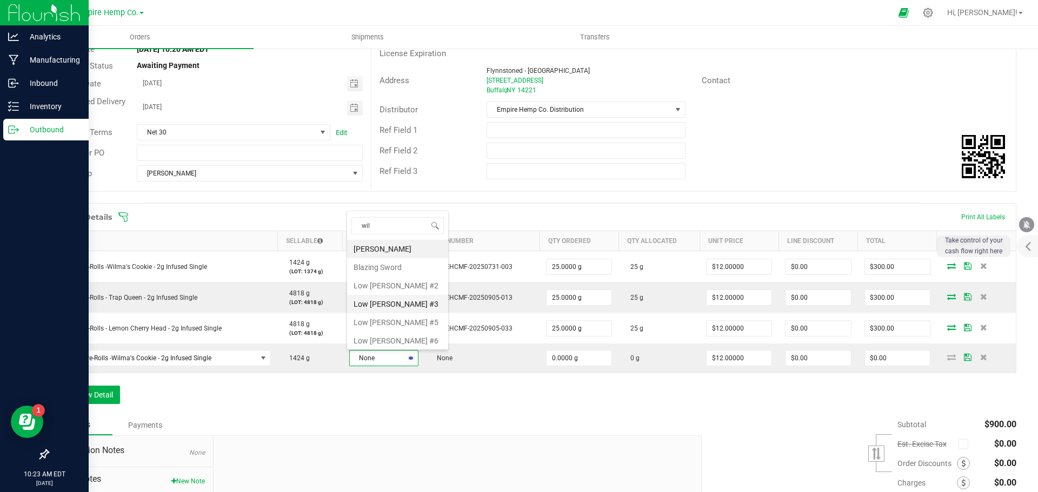
type input "wilm"
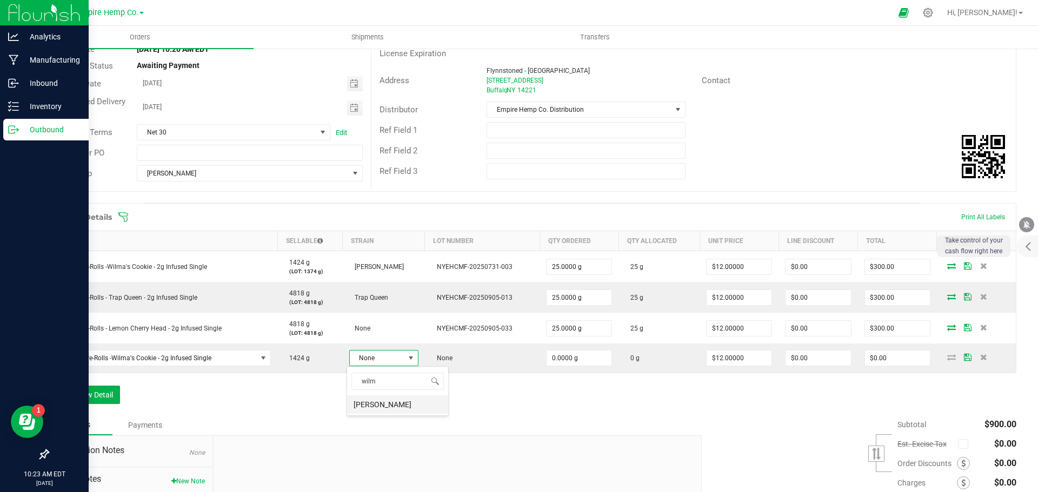
click at [401, 408] on li "[PERSON_NAME]" at bounding box center [397, 405] width 101 height 18
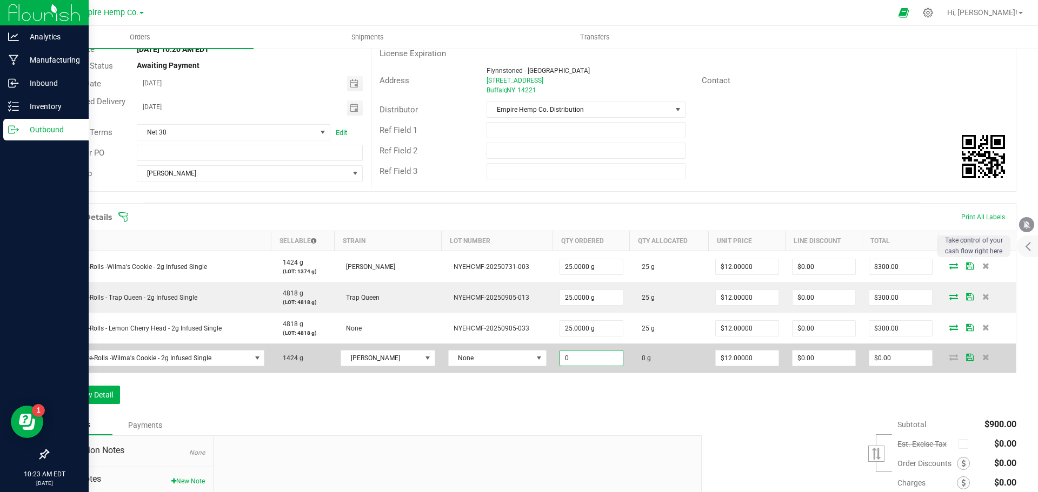
click at [560, 355] on input "0" at bounding box center [591, 358] width 63 height 15
type input "2.0000 g"
type input "12"
type input "$24.00"
type input "$0.00000"
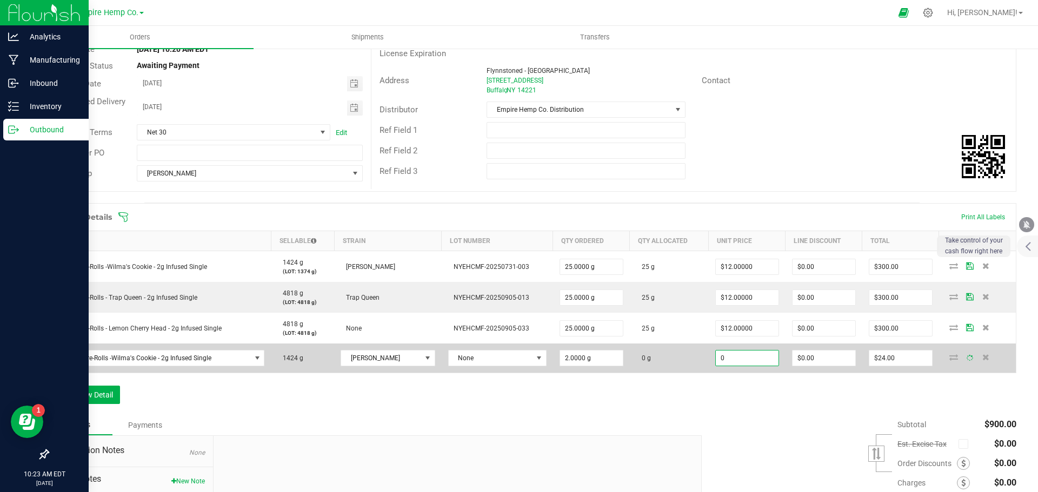
type input "0"
type input "$0.00"
click at [949, 358] on icon at bounding box center [953, 357] width 9 height 6
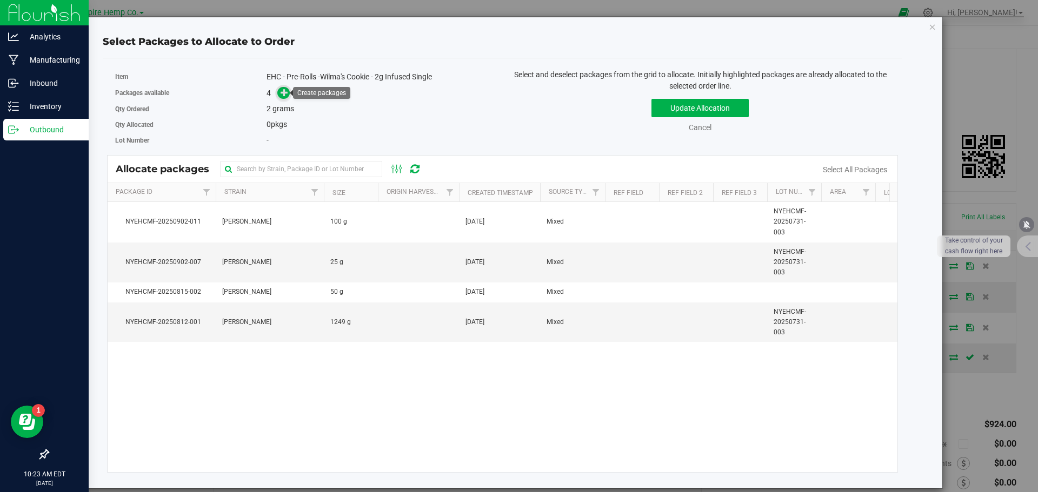
click at [282, 90] on icon at bounding box center [284, 93] width 8 height 8
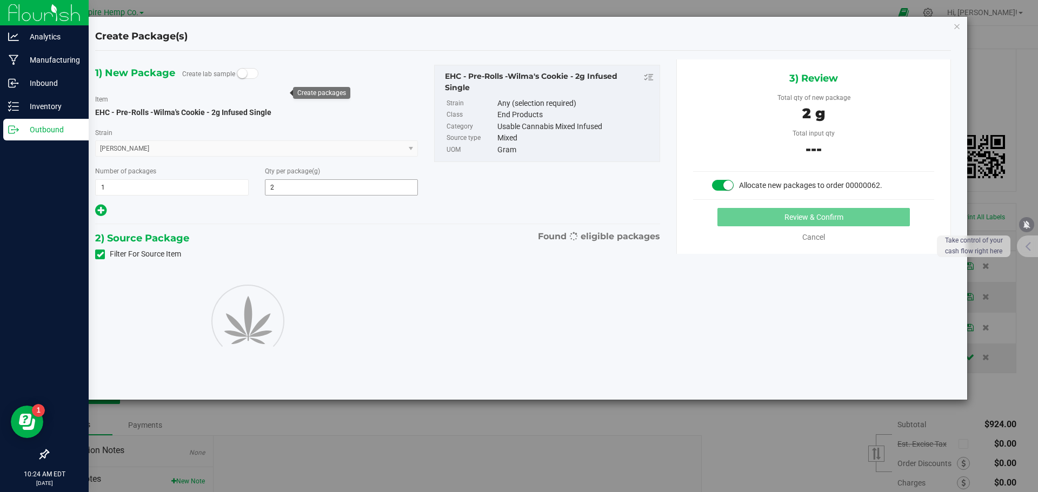
type input "2.0000"
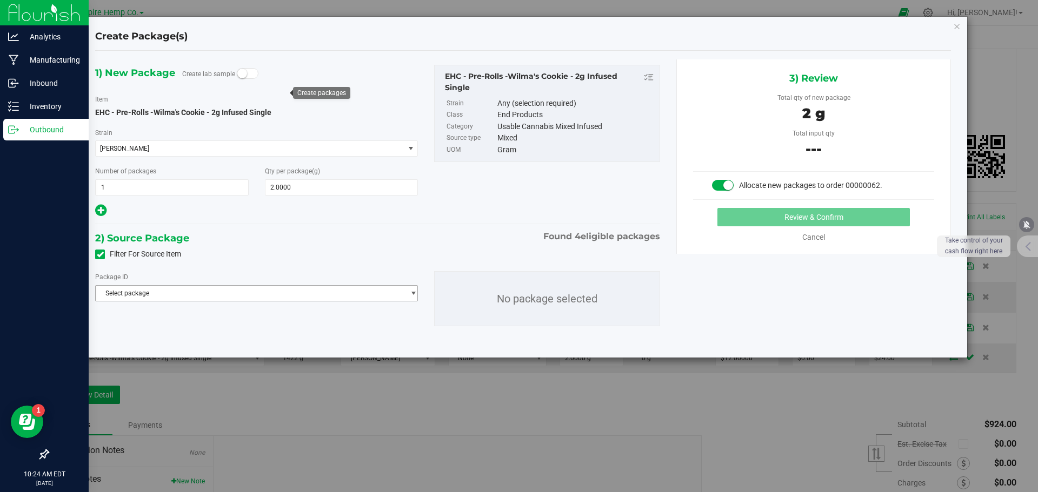
click at [292, 295] on span "Select package" at bounding box center [250, 293] width 308 height 15
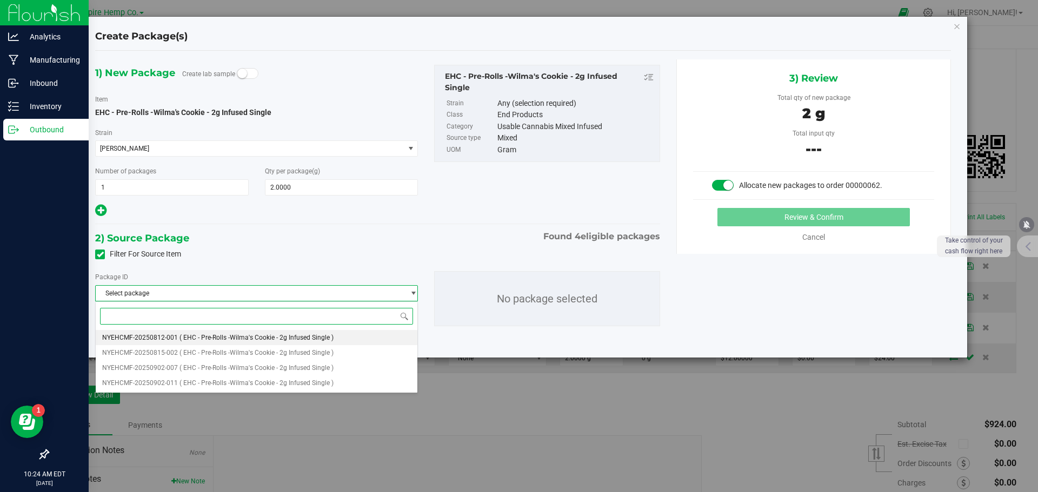
click at [291, 338] on span "( EHC - Pre-Rolls -Wilma's Cookie - 2g Infused Single )" at bounding box center [256, 338] width 154 height 8
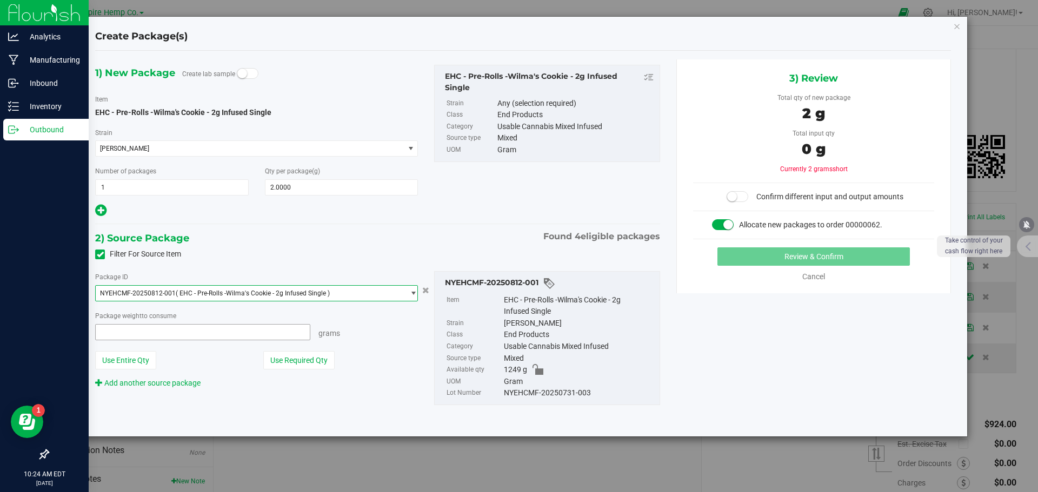
click at [291, 338] on span at bounding box center [202, 332] width 215 height 16
type input "2"
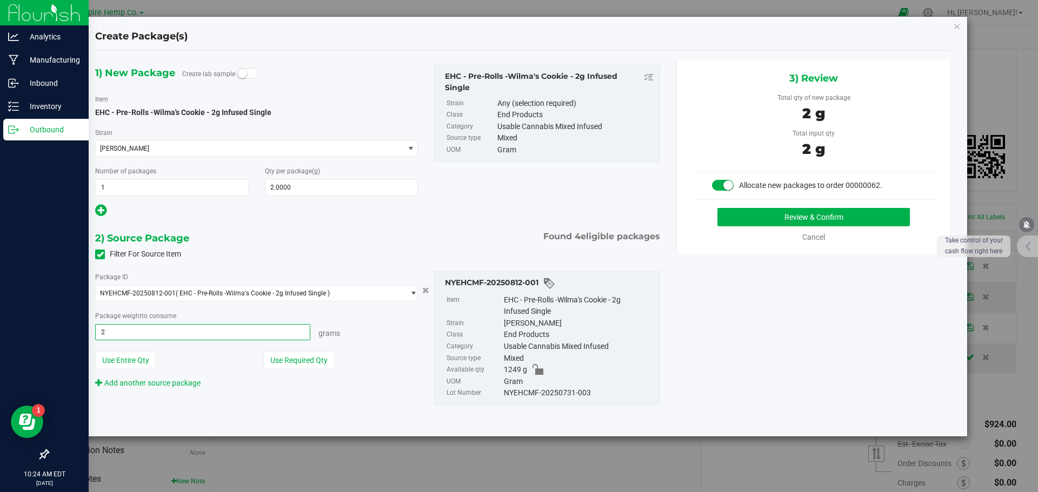
click at [717, 208] on button "Review & Confirm" at bounding box center [813, 217] width 192 height 18
type input "2.0000 g"
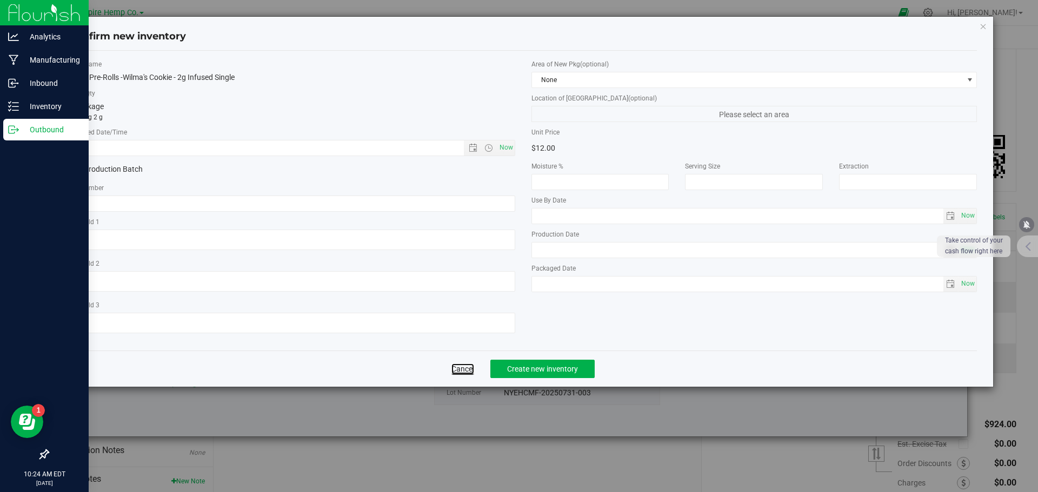
click at [451, 372] on link "Cancel" at bounding box center [462, 369] width 23 height 11
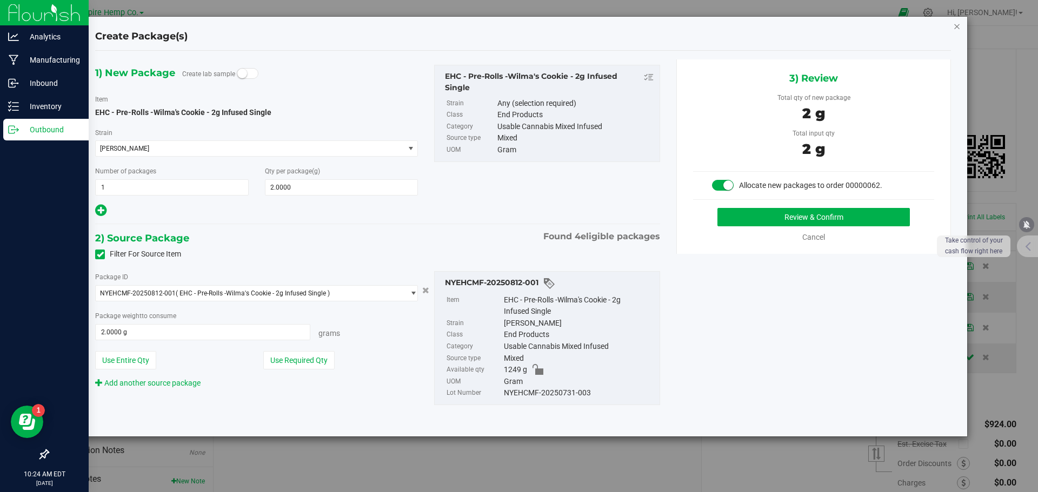
click at [953, 25] on icon "button" at bounding box center [957, 25] width 8 height 13
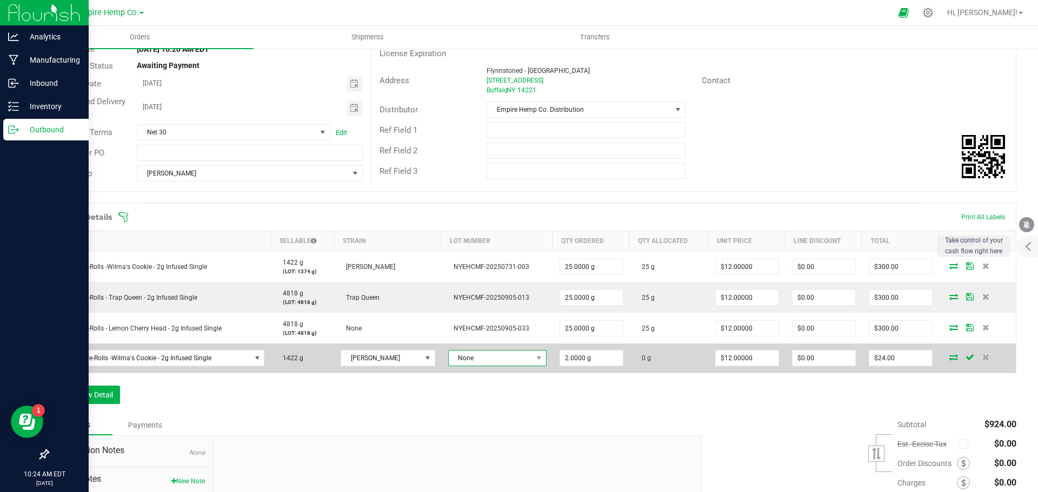
click at [491, 359] on span "None" at bounding box center [491, 358] width 84 height 15
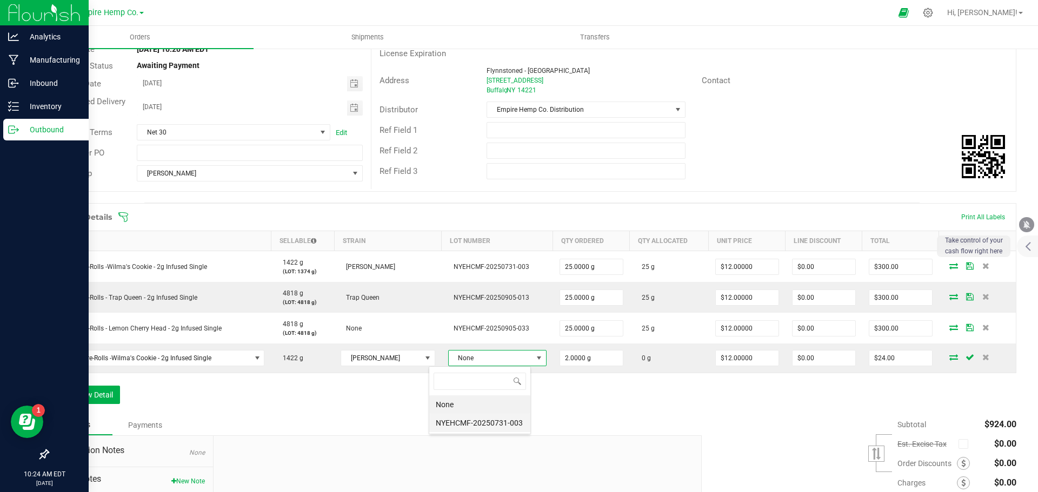
click at [469, 423] on li "NYEHCMF-20250731-003" at bounding box center [479, 423] width 101 height 18
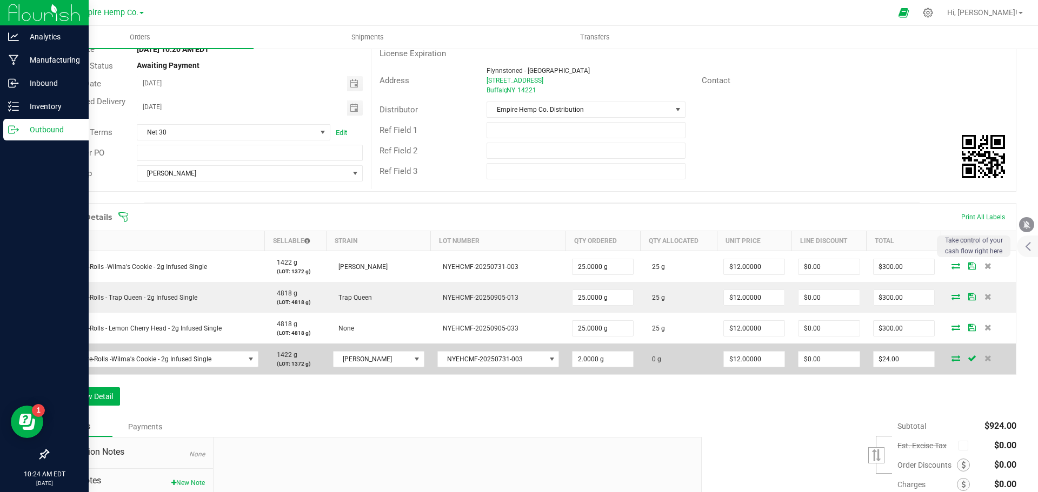
click at [951, 360] on icon at bounding box center [955, 358] width 9 height 6
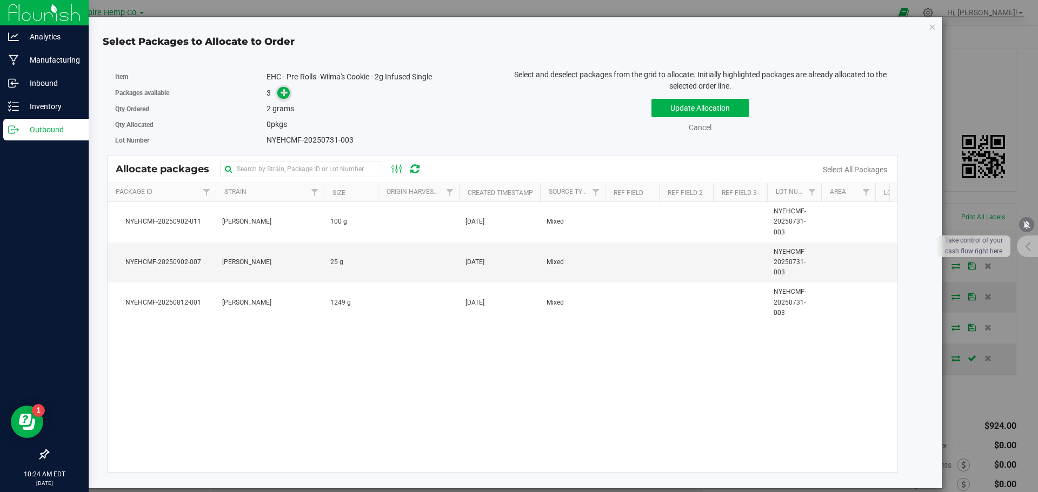
click at [288, 93] on icon at bounding box center [284, 93] width 8 height 8
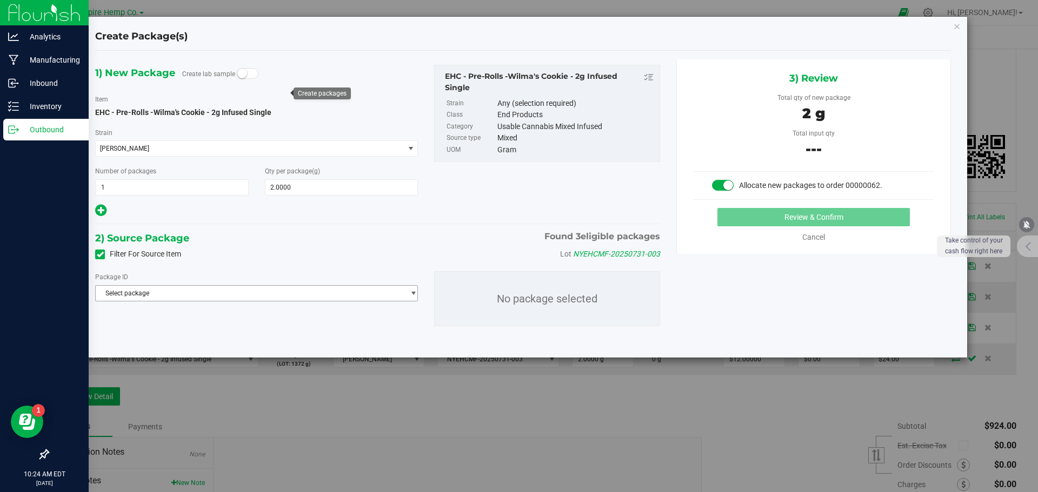
click at [205, 290] on span "Select package" at bounding box center [250, 293] width 308 height 15
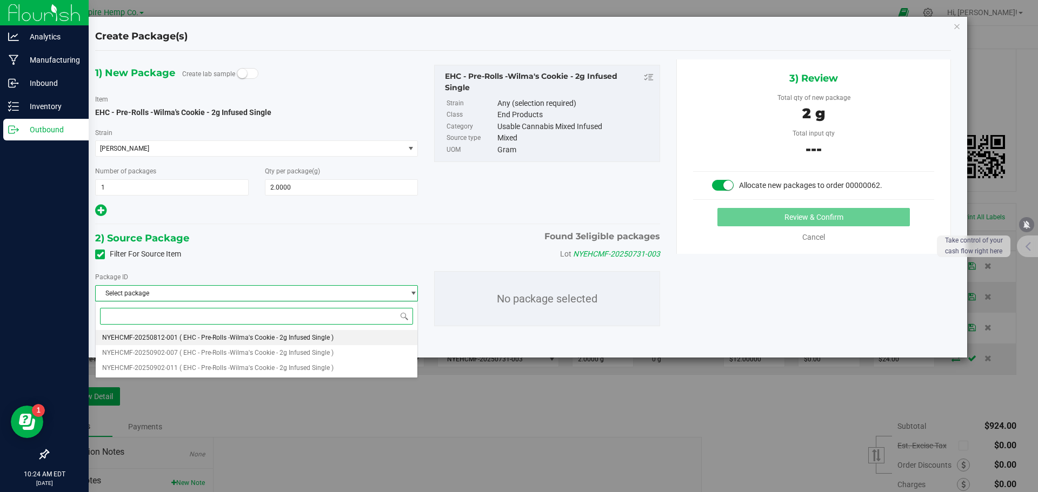
click at [220, 340] on span "( EHC - Pre-Rolls -Wilma's Cookie - 2g Infused Single )" at bounding box center [256, 338] width 154 height 8
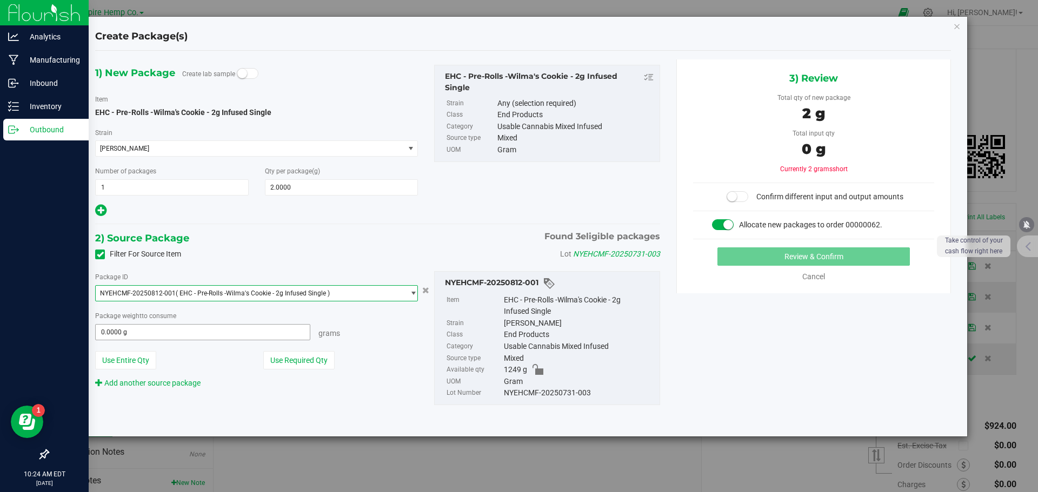
click at [226, 329] on span "0.0000 g 0" at bounding box center [202, 332] width 215 height 16
type input "2"
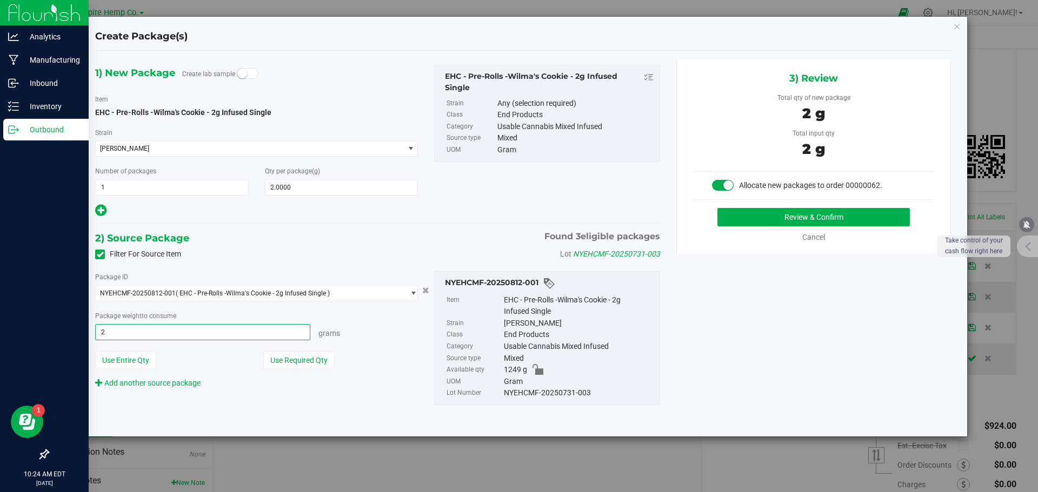
click at [717, 208] on button "Review & Confirm" at bounding box center [813, 217] width 192 height 18
type input "2.0000 g"
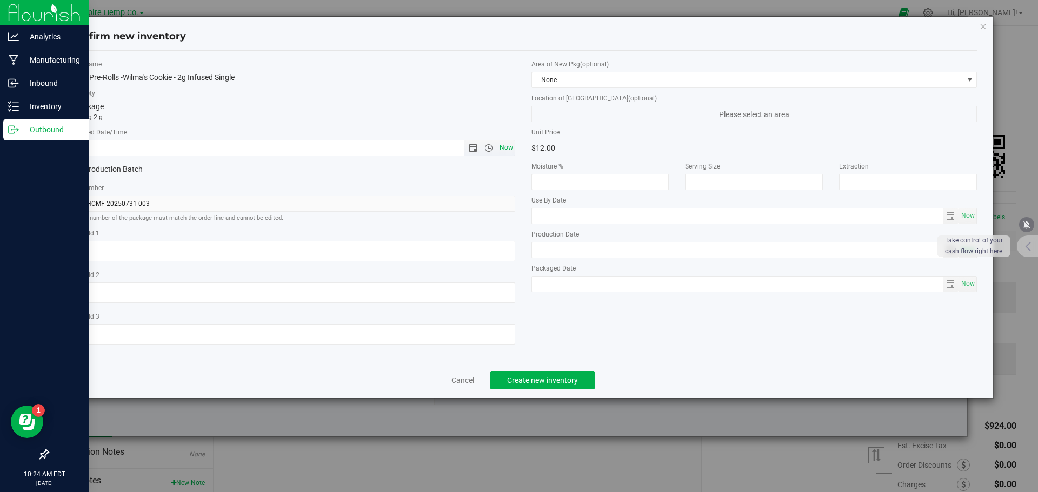
click at [506, 152] on span "Now" at bounding box center [506, 148] width 18 height 16
type input "[DATE] 10:24 AM"
click at [525, 389] on button "Create new inventory" at bounding box center [542, 380] width 104 height 18
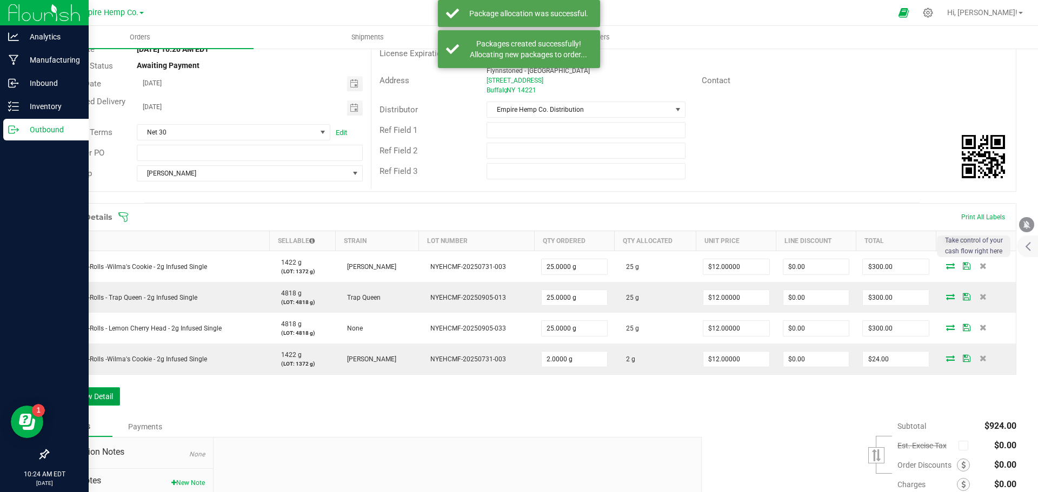
click at [87, 395] on button "Add New Detail" at bounding box center [84, 396] width 72 height 18
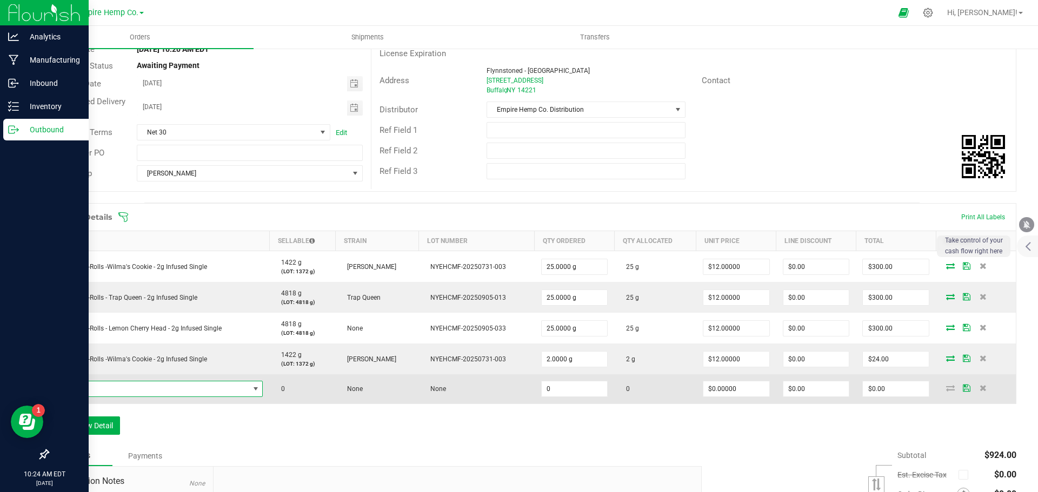
click at [148, 389] on span "NO DATA FOUND" at bounding box center [152, 389] width 193 height 15
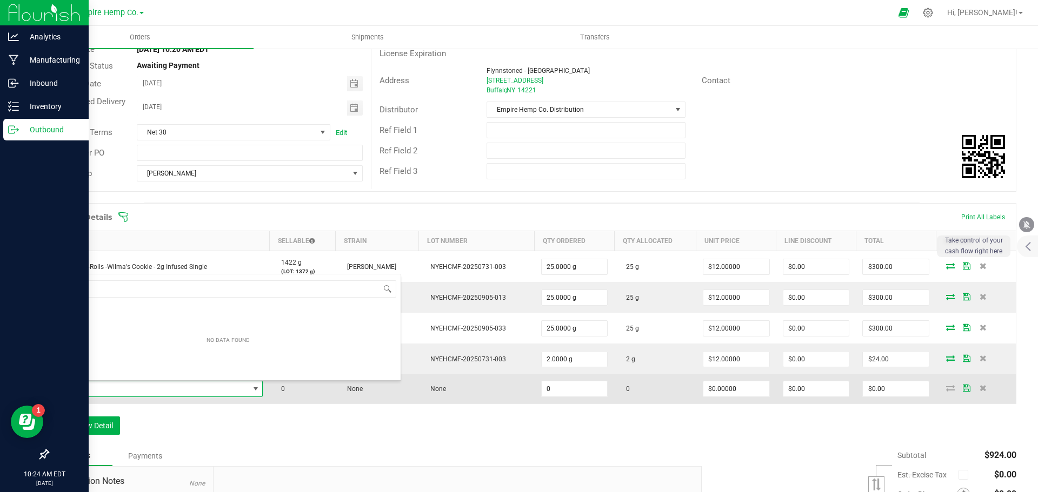
scroll to position [16, 204]
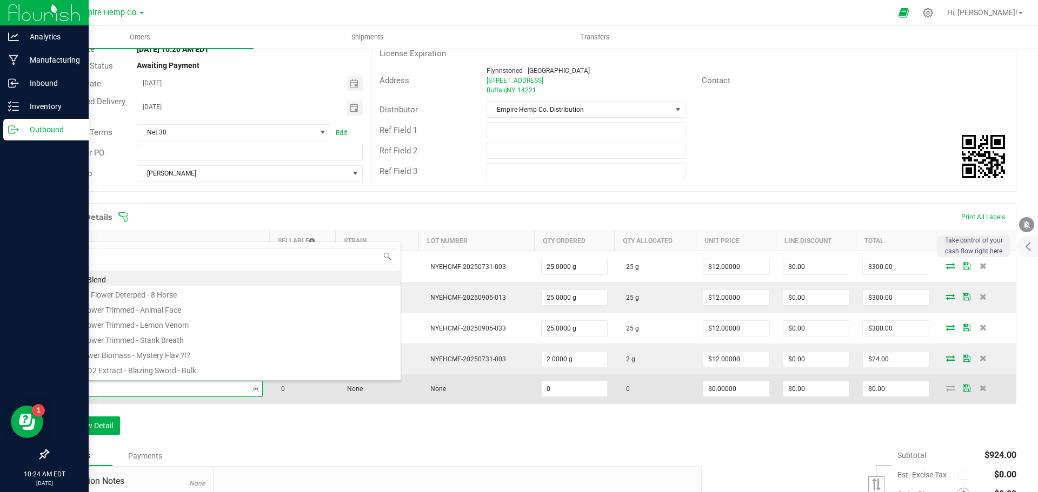
type input "trap"
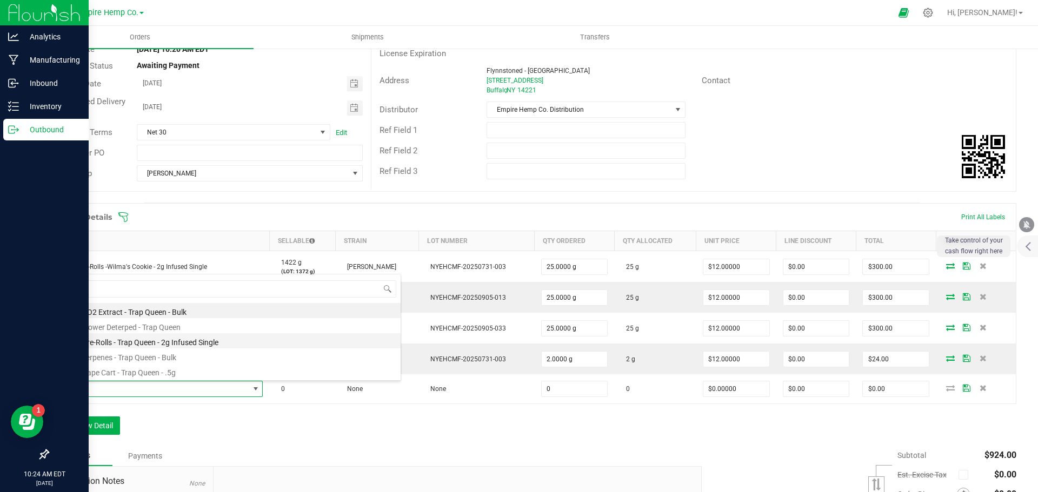
click at [186, 343] on li "EHC - Pre-Rolls - Trap Queen - 2g Infused Single" at bounding box center [228, 340] width 345 height 15
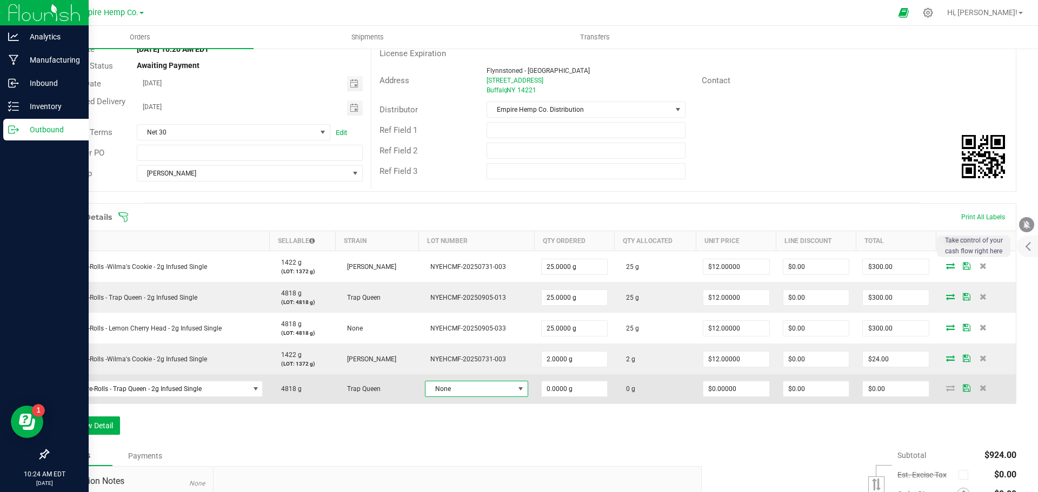
click at [456, 384] on span "None" at bounding box center [469, 389] width 88 height 15
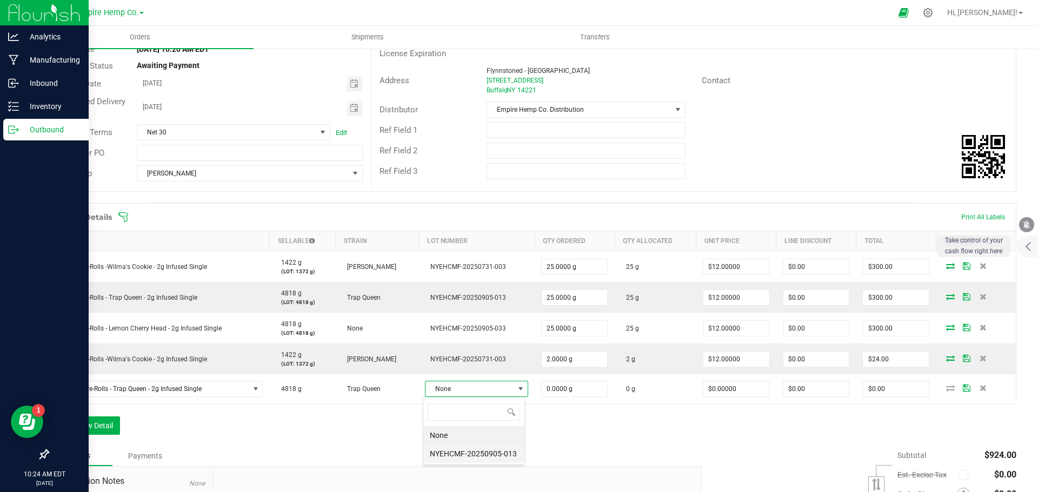
click at [470, 453] on li "NYEHCMF-20250905-013" at bounding box center [473, 454] width 101 height 18
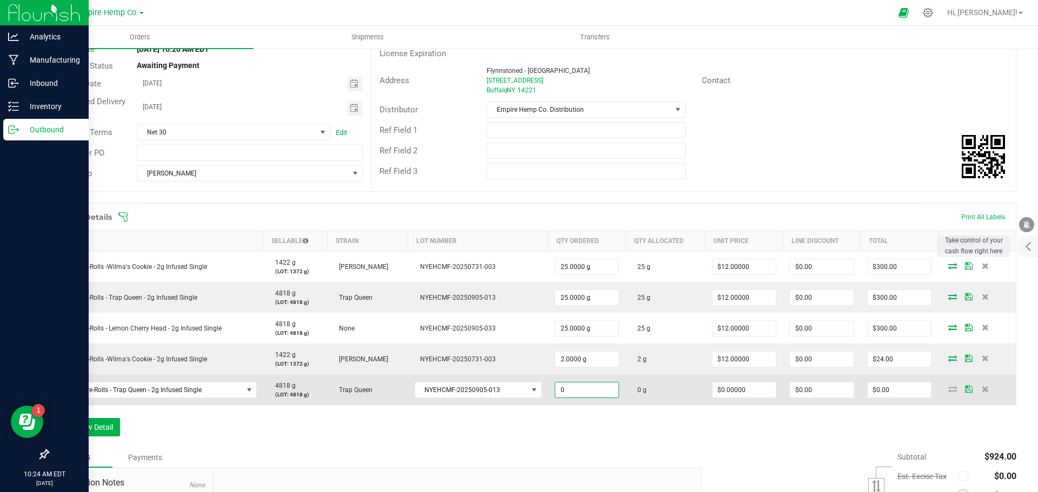
click at [574, 387] on input "0" at bounding box center [587, 390] width 64 height 15
type input "2.0000 g"
type input "0"
click at [948, 390] on icon at bounding box center [952, 389] width 9 height 6
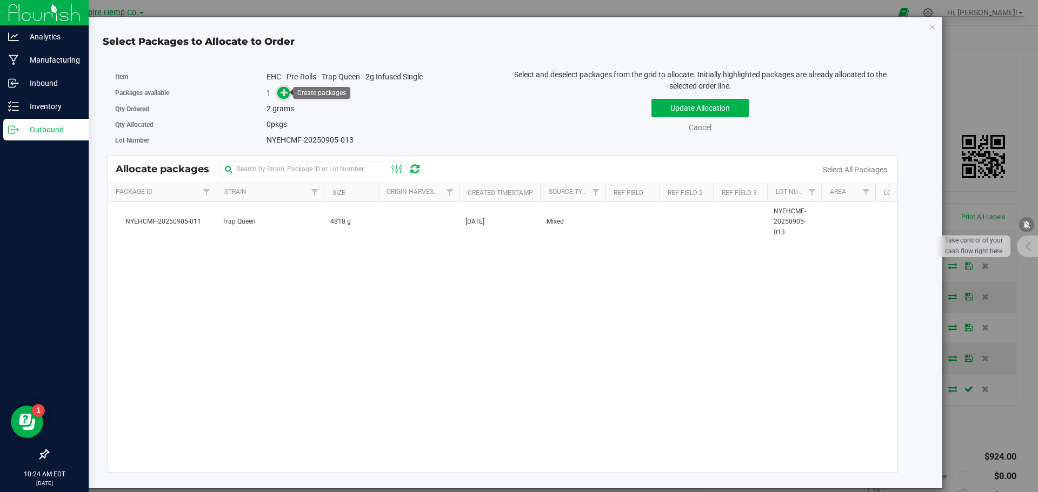
click at [280, 93] on span at bounding box center [283, 92] width 13 height 13
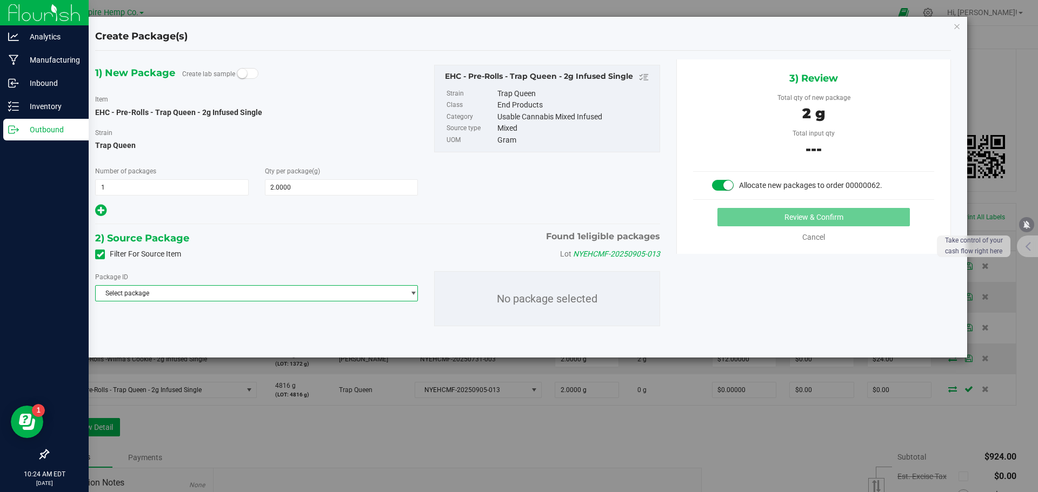
click at [201, 296] on span "Select package" at bounding box center [250, 293] width 308 height 15
click at [200, 337] on span "( EHC - Pre-Rolls - Trap Queen - 2g Infused Single )" at bounding box center [251, 338] width 144 height 8
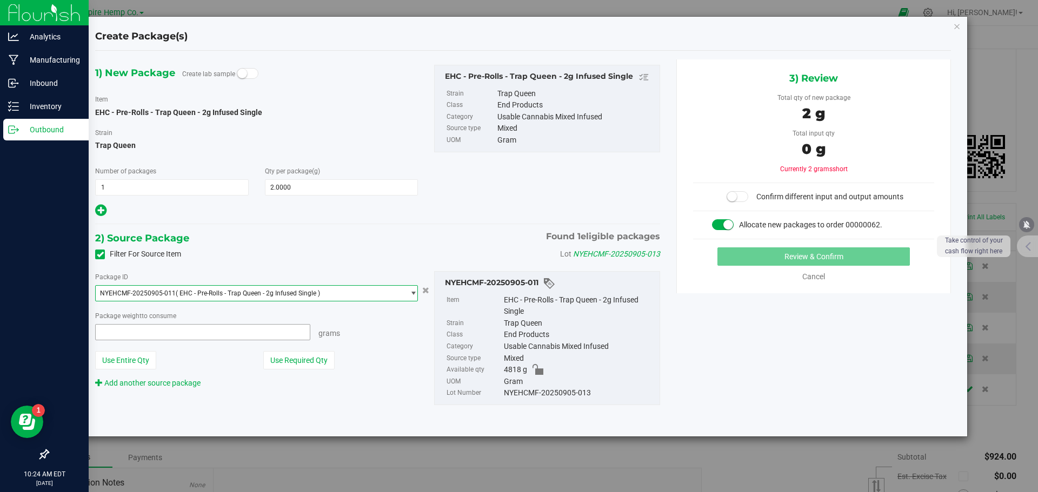
click at [203, 330] on span at bounding box center [202, 332] width 215 height 16
type input "2"
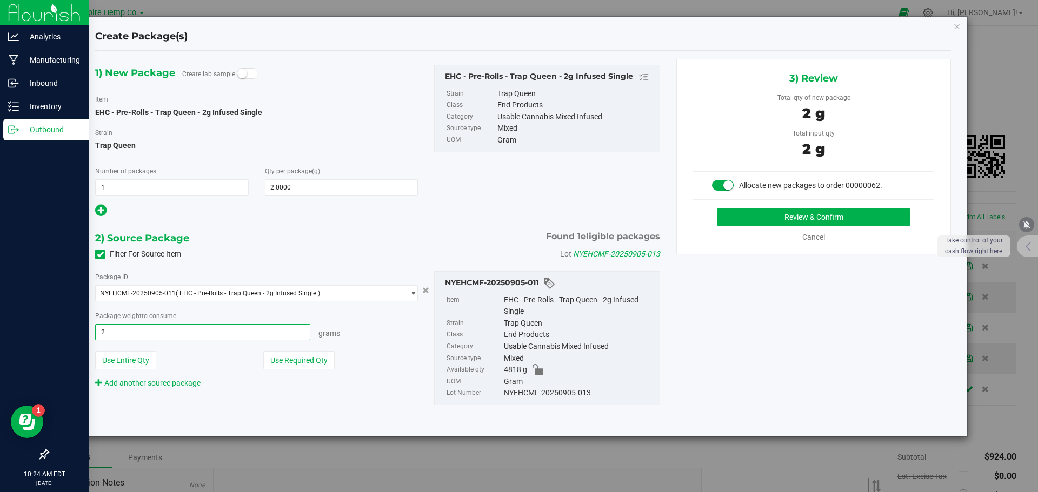
click at [717, 208] on button "Review & Confirm" at bounding box center [813, 217] width 192 height 18
type input "2.0000 g"
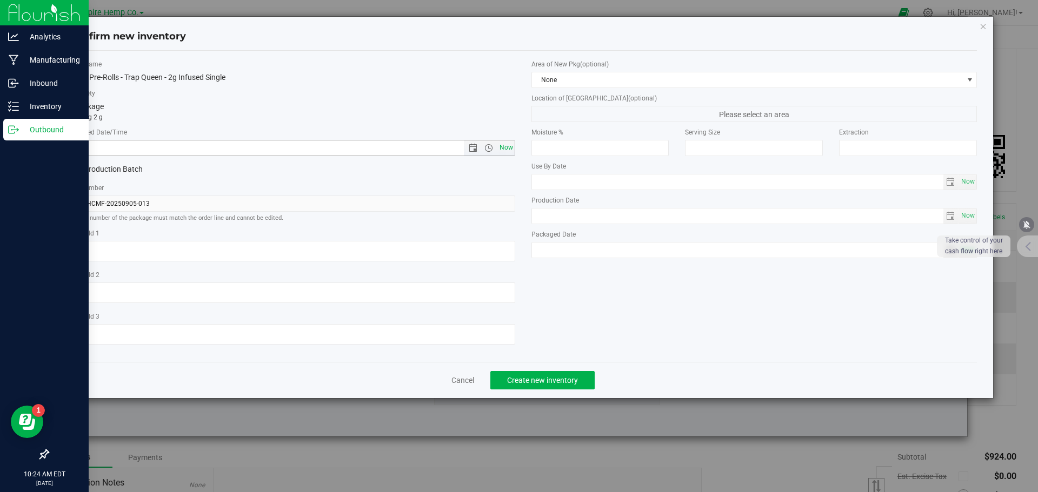
click at [511, 150] on span "Now" at bounding box center [506, 148] width 18 height 16
type input "[DATE] 10:24 AM"
click at [569, 377] on span "Create new inventory" at bounding box center [542, 380] width 71 height 9
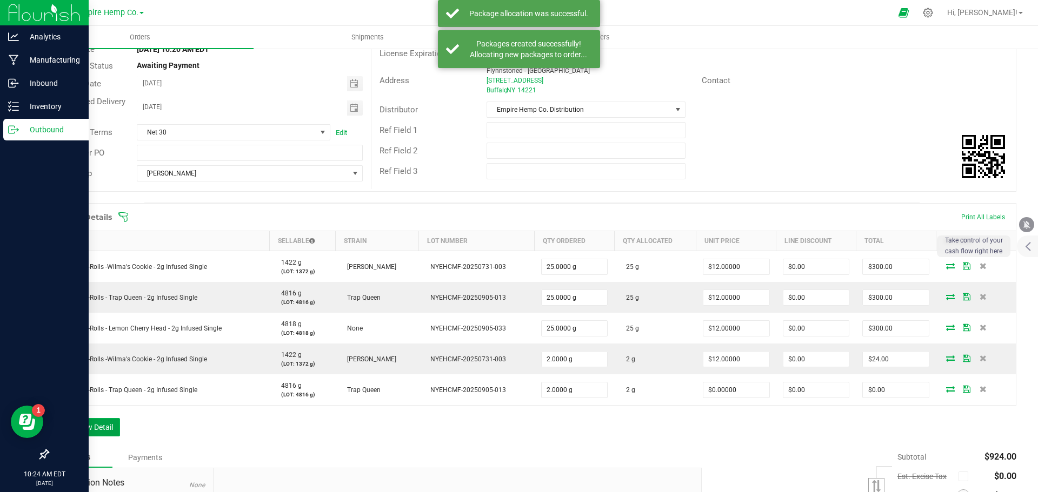
click at [98, 425] on button "Add New Detail" at bounding box center [84, 427] width 72 height 18
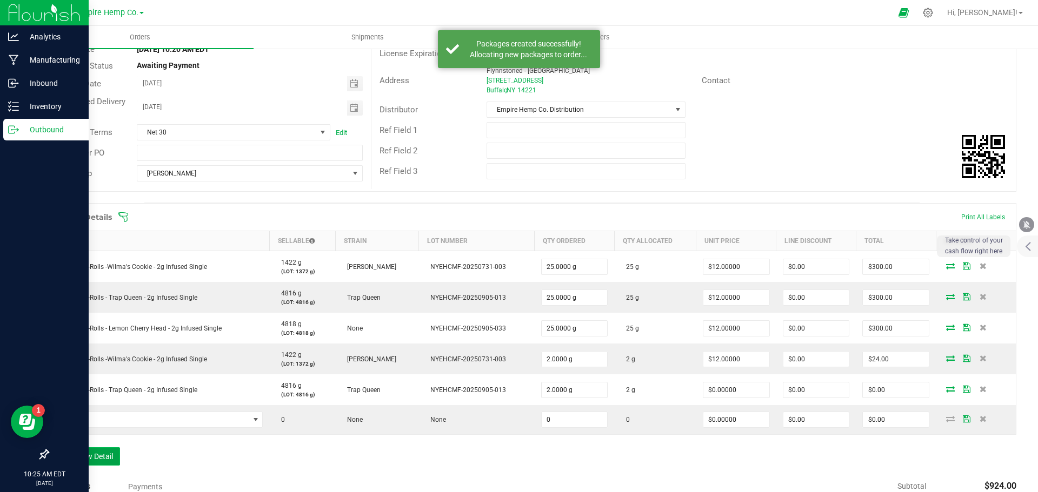
click at [48, 447] on button "Add New Detail" at bounding box center [84, 456] width 72 height 18
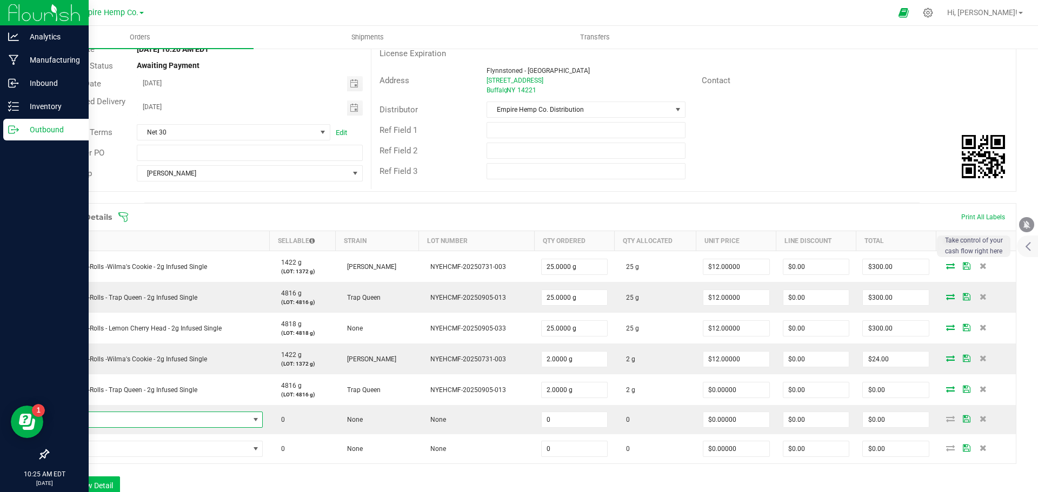
click at [98, 425] on span "NO DATA FOUND" at bounding box center [152, 419] width 193 height 15
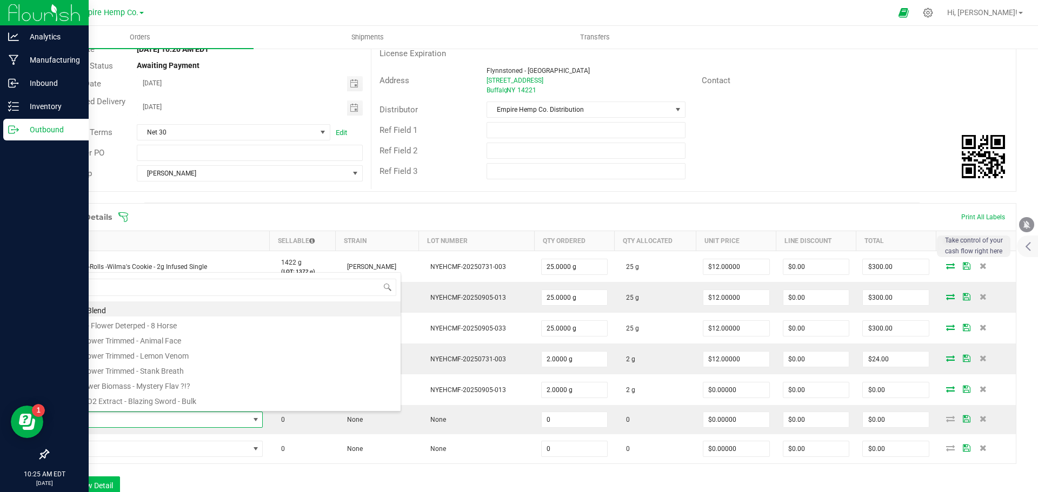
scroll to position [16, 204]
type input "cherr"
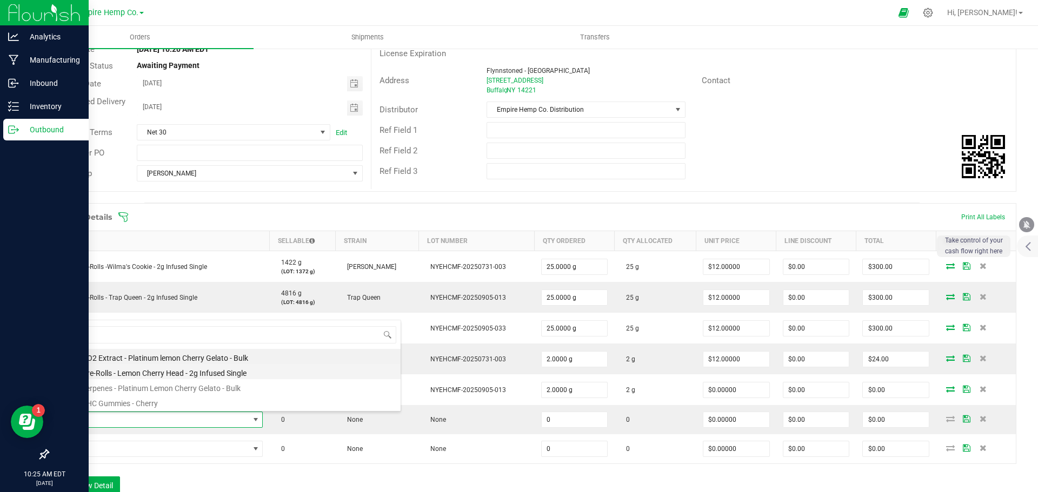
click at [146, 375] on li "EHC - Pre-Rolls - Lemon Cherry Head - 2g Infused Single" at bounding box center [228, 371] width 345 height 15
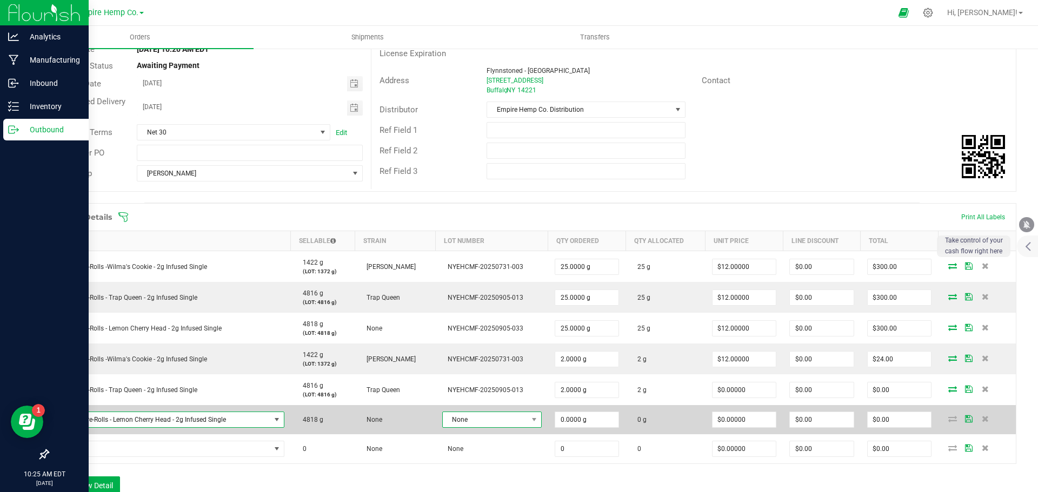
click at [463, 420] on span "None" at bounding box center [485, 419] width 85 height 15
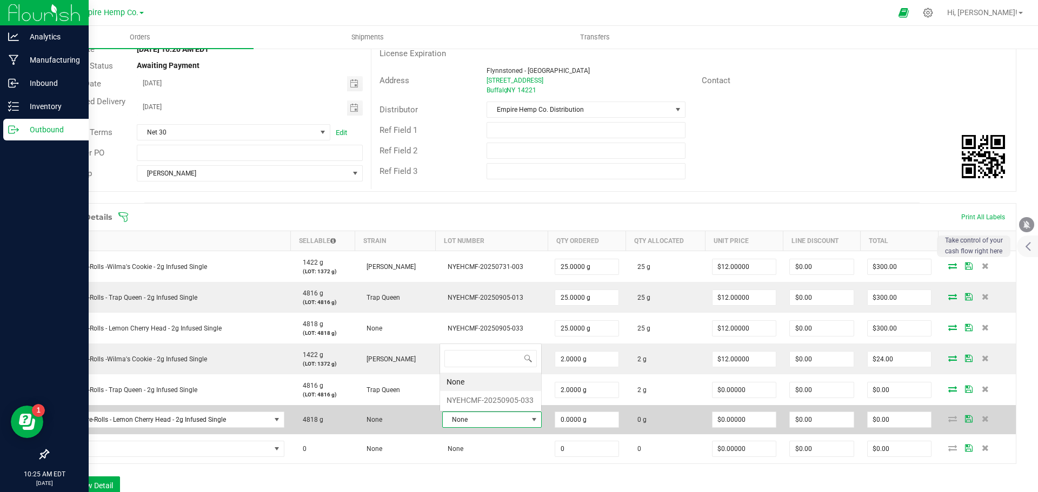
scroll to position [16, 96]
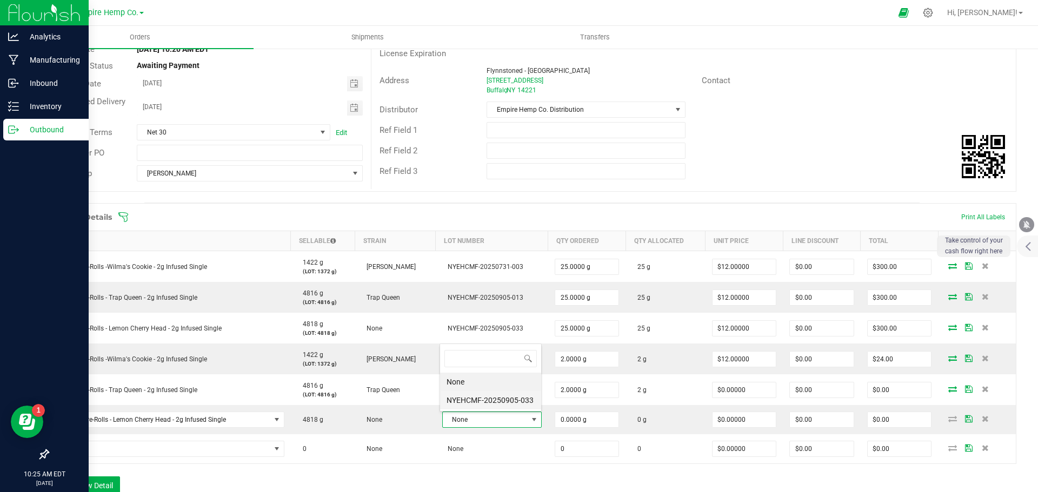
click at [499, 404] on li "NYEHCMF-20250905-033" at bounding box center [490, 400] width 101 height 18
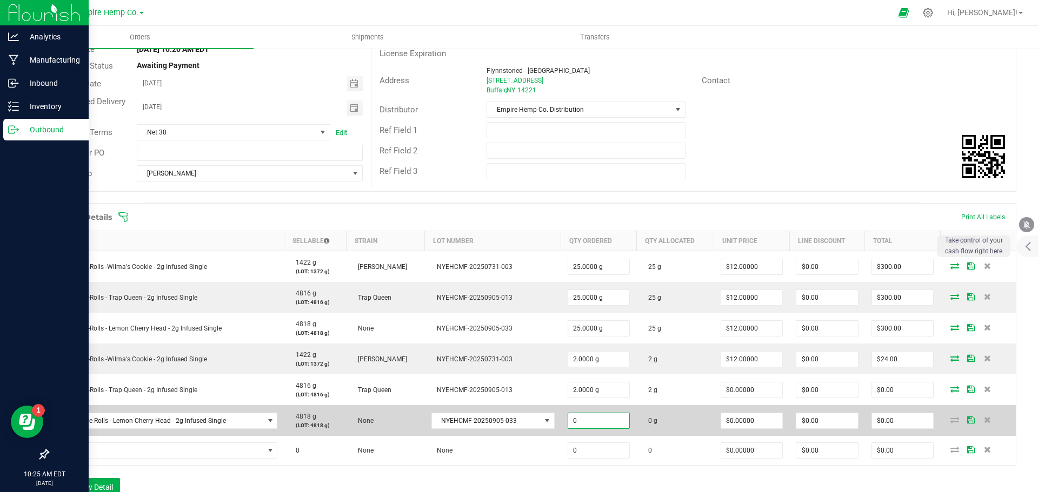
click at [570, 418] on input "0" at bounding box center [599, 420] width 62 height 15
type input "2.0000 g"
type input "0"
click at [950, 422] on icon at bounding box center [954, 420] width 9 height 6
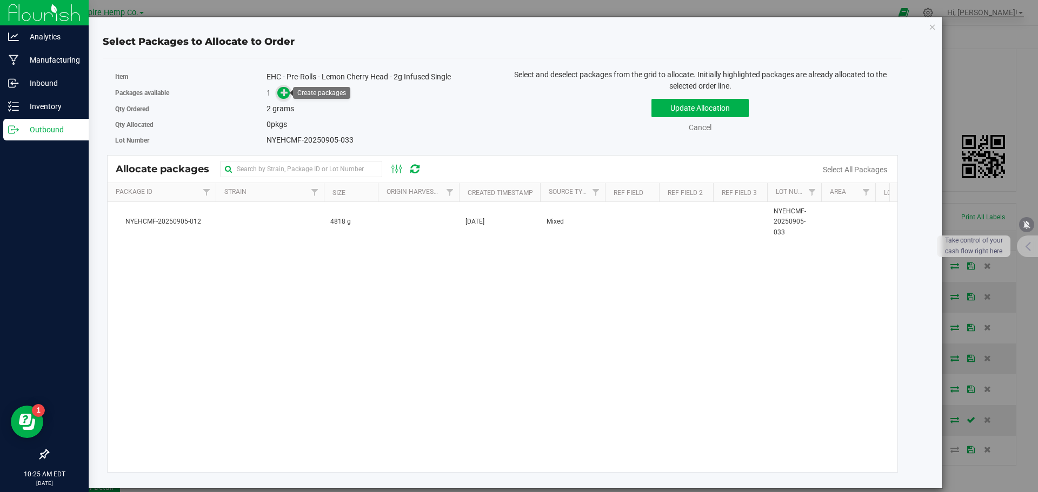
click at [285, 96] on icon at bounding box center [284, 93] width 8 height 8
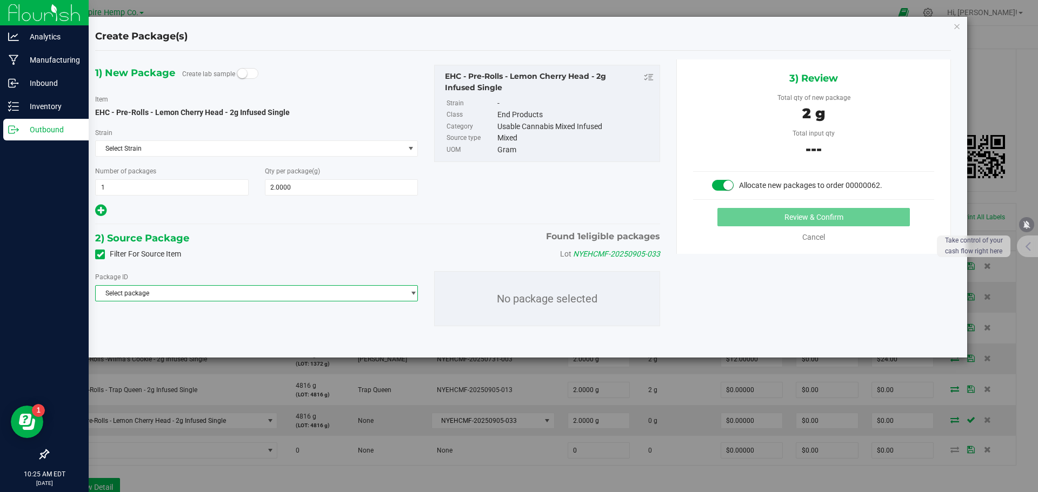
click at [197, 291] on span "Select package" at bounding box center [250, 293] width 308 height 15
click at [197, 338] on span "( EHC - Pre-Rolls - Lemon Cherry Head - 2g Infused Single )" at bounding box center [263, 338] width 169 height 8
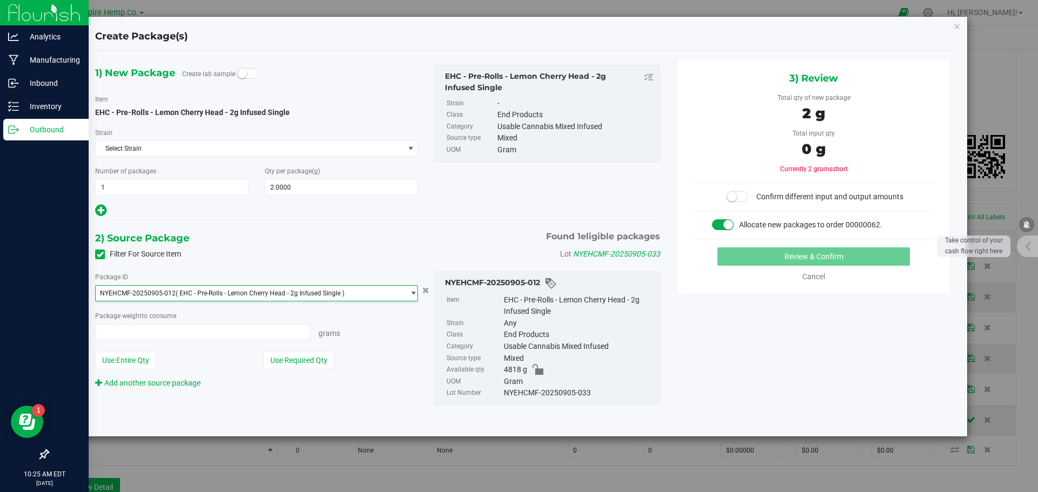
type input "0.0000 g"
type input "0"
click at [197, 338] on span at bounding box center [202, 332] width 215 height 16
type input "2"
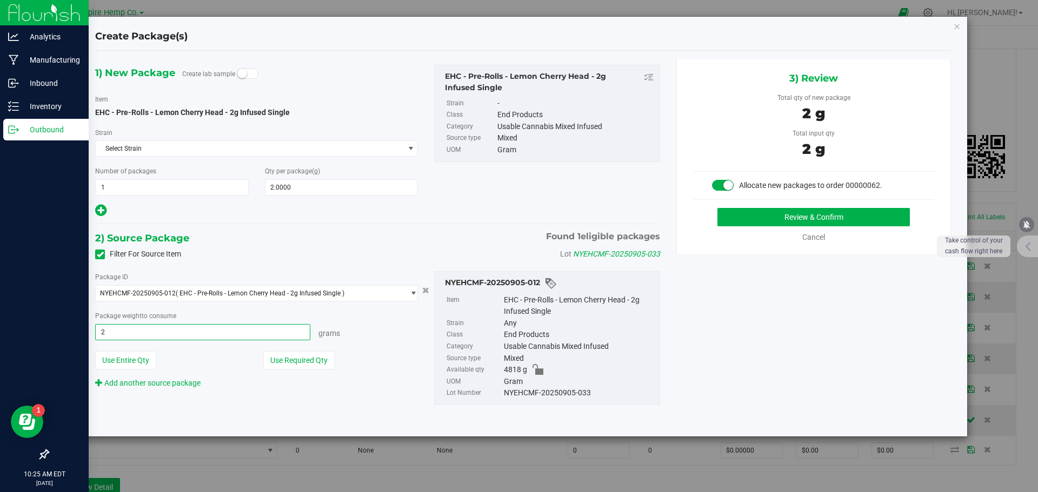
click at [717, 208] on button "Review & Confirm" at bounding box center [813, 217] width 192 height 18
type input "2.0000 g"
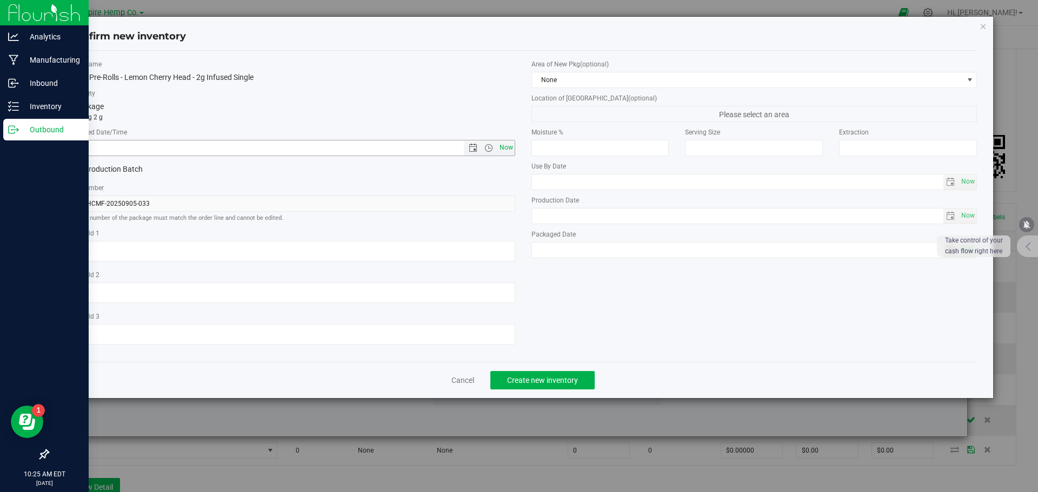
click at [504, 152] on span "Now" at bounding box center [506, 148] width 18 height 16
type input "[DATE] 10:25 AM"
click at [552, 377] on span "Create new inventory" at bounding box center [542, 380] width 71 height 9
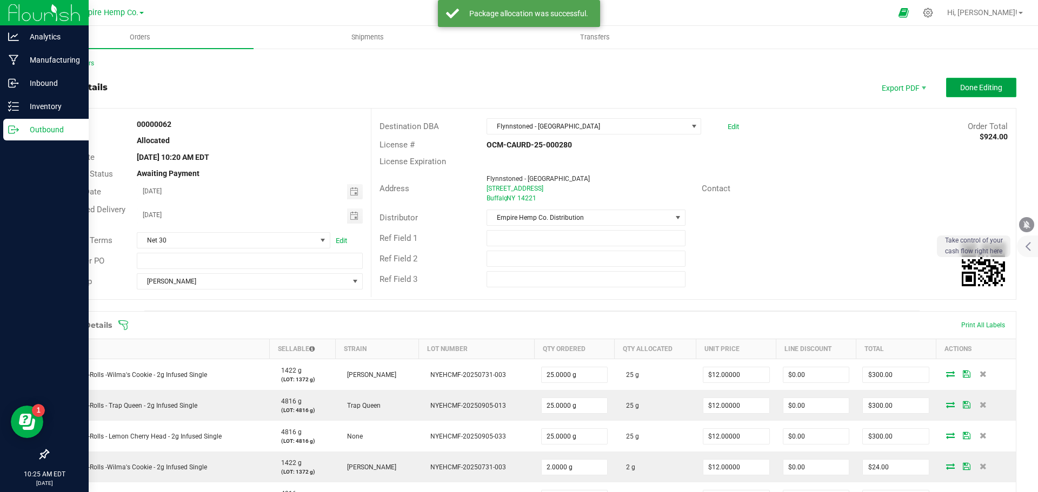
click at [968, 92] on button "Done Editing" at bounding box center [981, 87] width 70 height 19
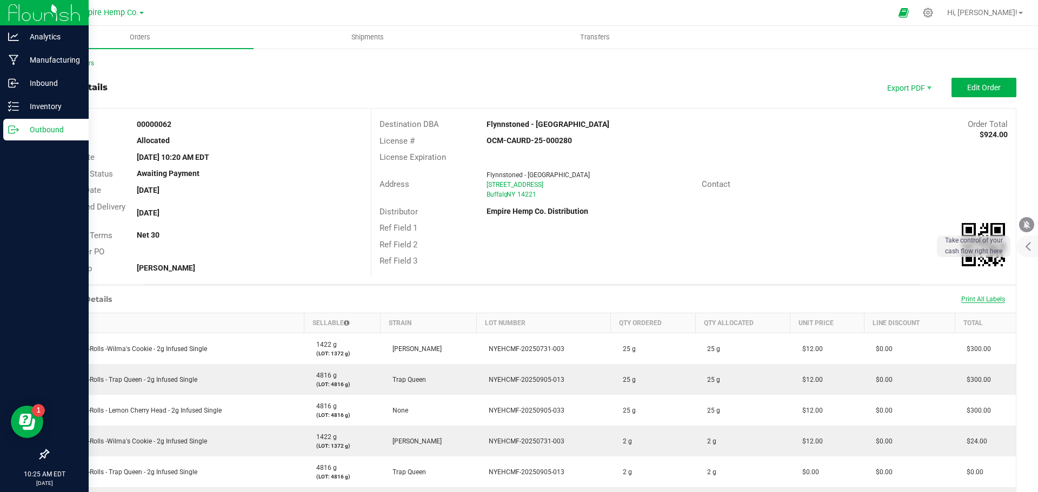
click at [983, 297] on span "Print All Labels" at bounding box center [983, 300] width 44 height 8
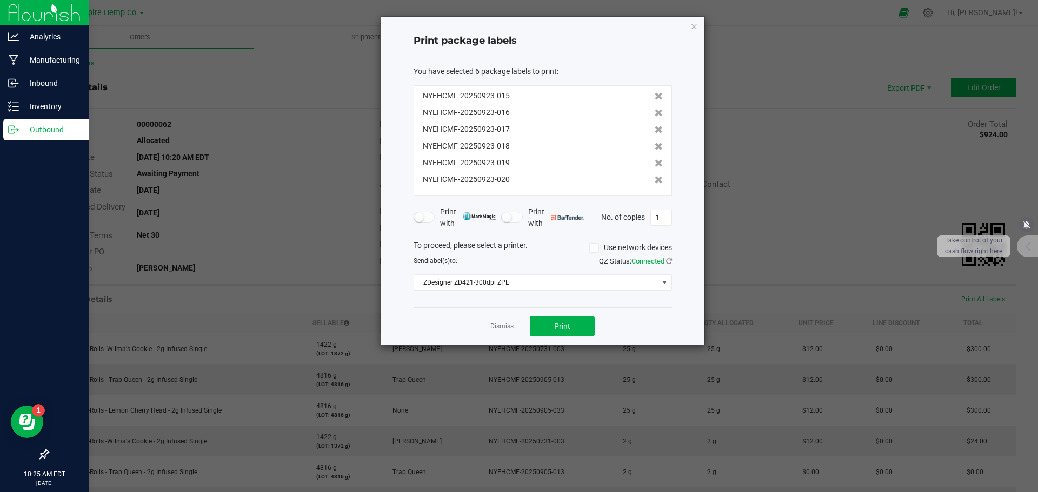
drag, startPoint x: 649, startPoint y: 180, endPoint x: 651, endPoint y: 172, distance: 7.9
click at [654, 180] on icon at bounding box center [658, 180] width 8 height 8
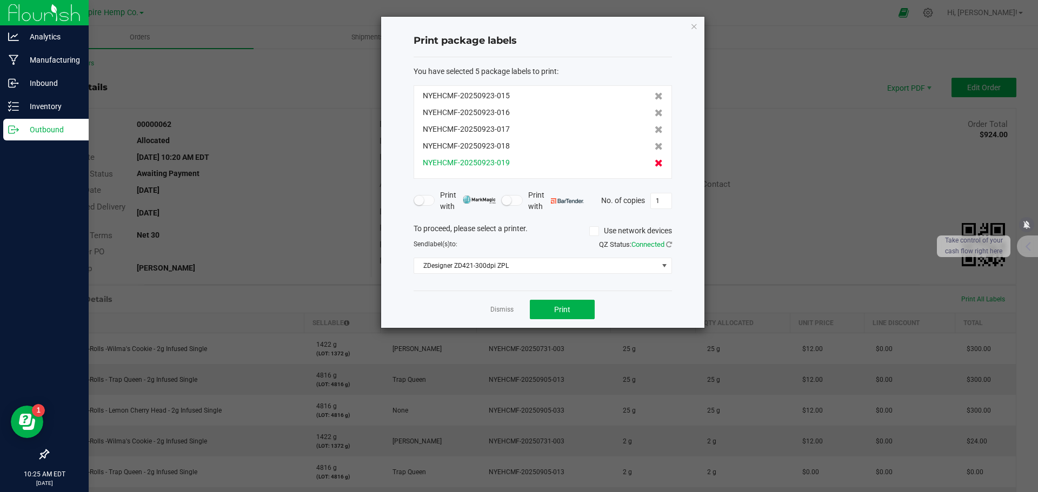
click at [654, 164] on icon at bounding box center [658, 163] width 8 height 8
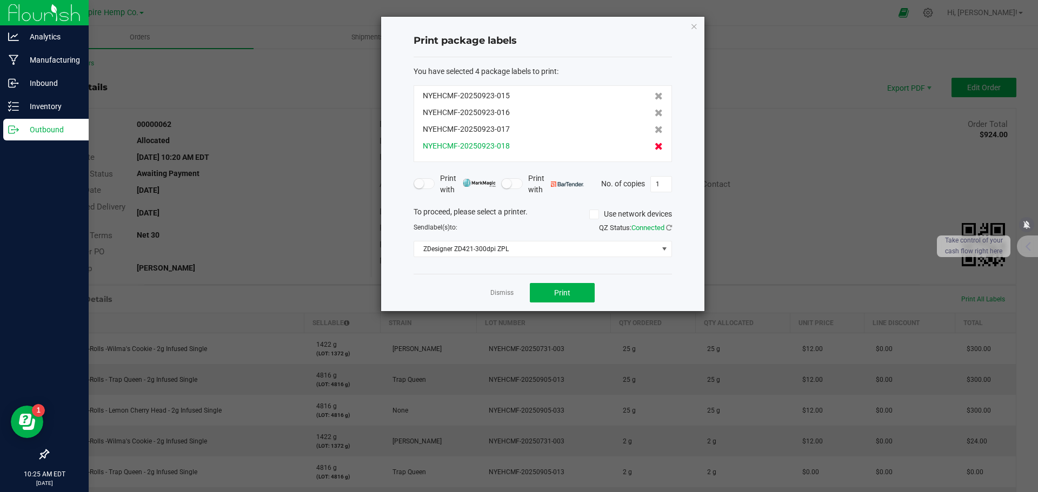
click at [654, 148] on icon at bounding box center [658, 147] width 8 height 8
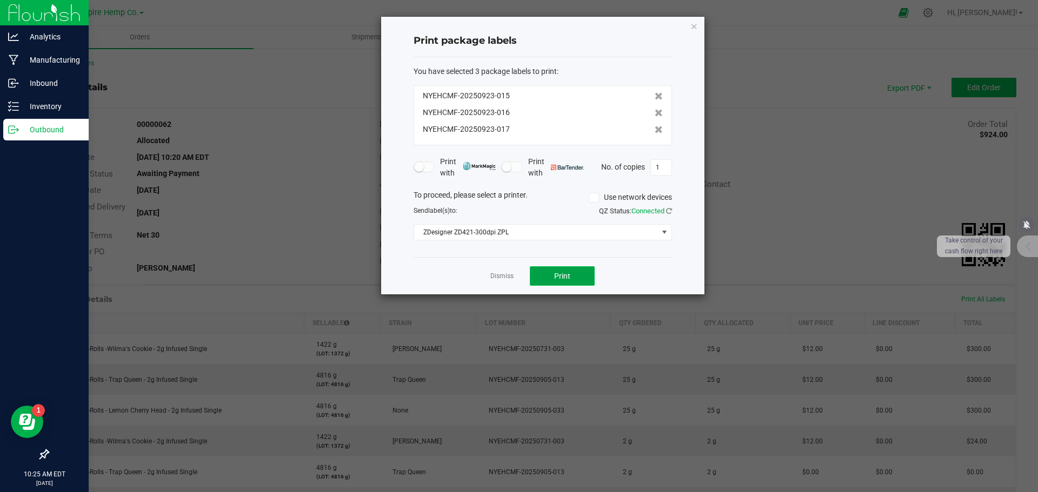
click at [578, 273] on button "Print" at bounding box center [562, 275] width 65 height 19
click at [507, 272] on link "Dismiss" at bounding box center [501, 276] width 23 height 9
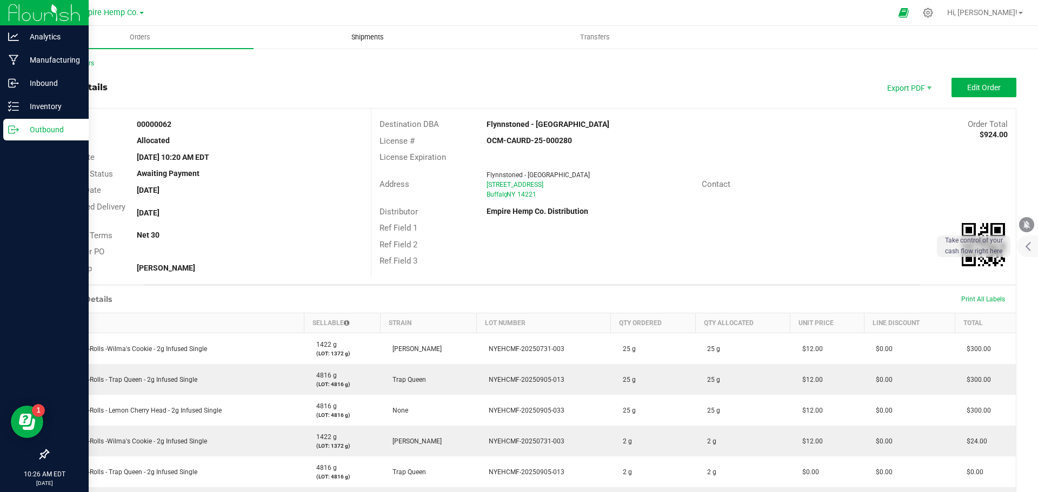
click at [372, 32] on span "Shipments" at bounding box center [368, 37] width 62 height 10
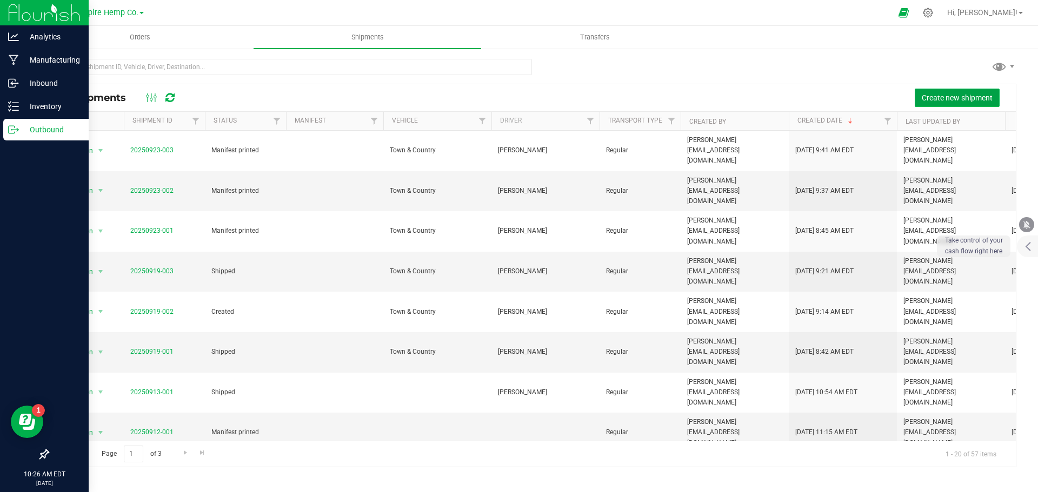
click at [945, 96] on span "Create new shipment" at bounding box center [956, 97] width 71 height 9
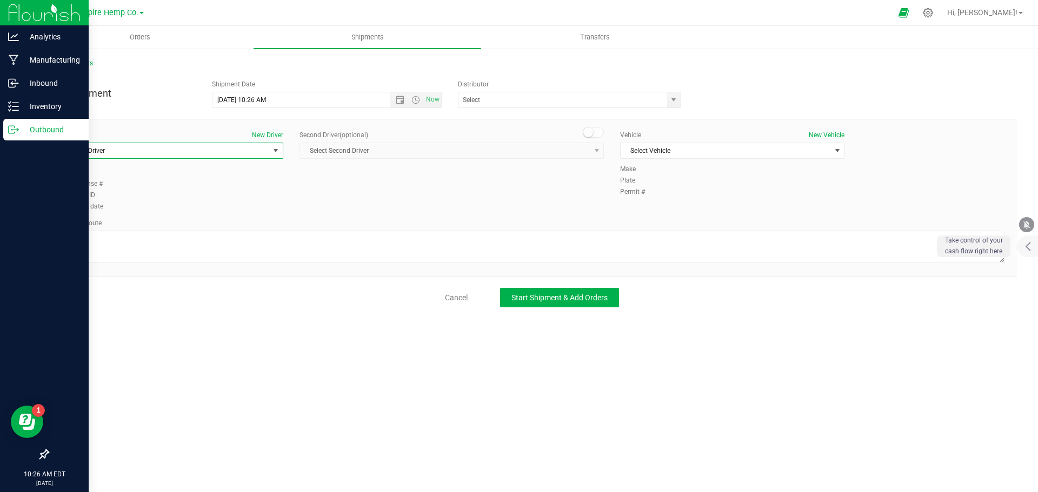
click at [276, 149] on span "select" at bounding box center [275, 150] width 9 height 9
click at [186, 196] on li "[PERSON_NAME]" at bounding box center [170, 196] width 223 height 16
click at [702, 152] on span "Select Vehicle" at bounding box center [725, 150] width 210 height 15
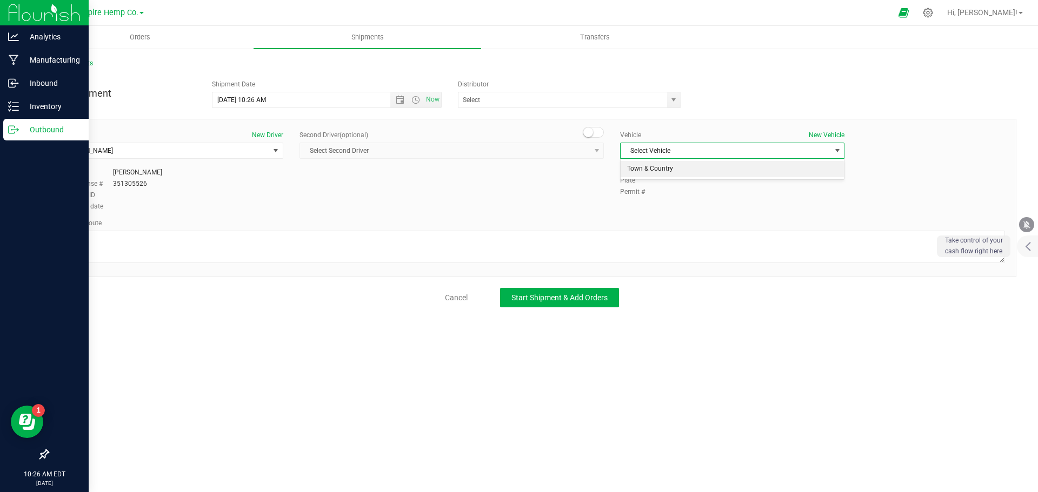
click at [698, 166] on li "Town & Country" at bounding box center [731, 169] width 223 height 16
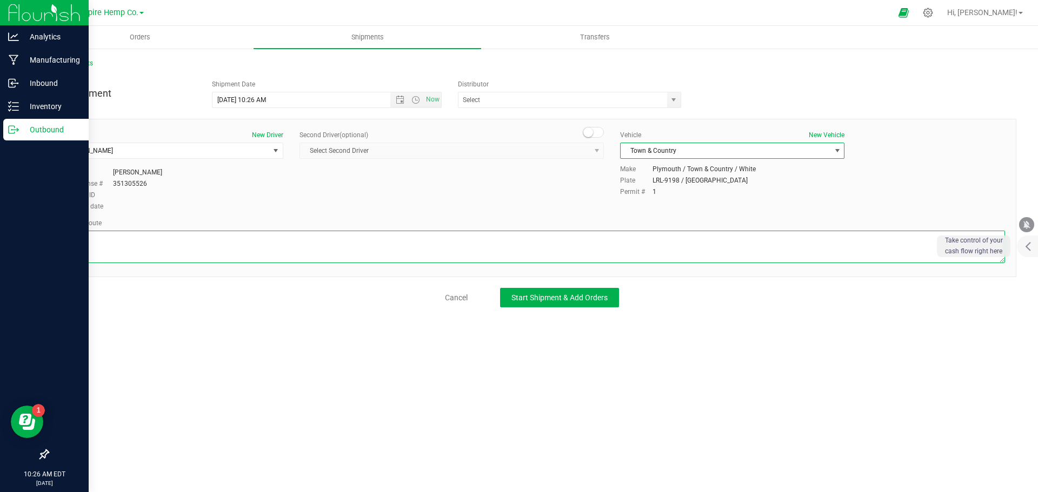
click at [596, 256] on textarea at bounding box center [532, 247] width 946 height 32
type textarea "i90"
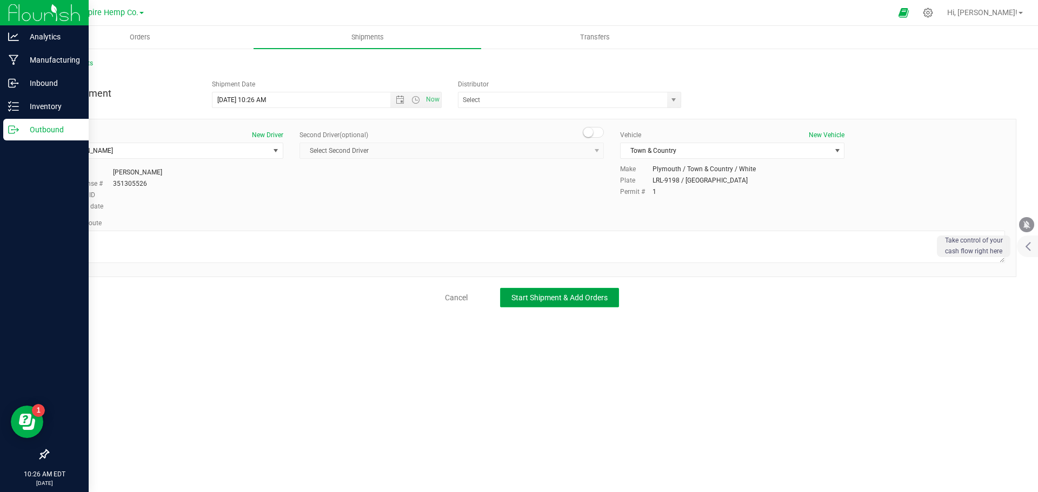
click at [583, 300] on span "Start Shipment & Add Orders" at bounding box center [559, 297] width 96 height 9
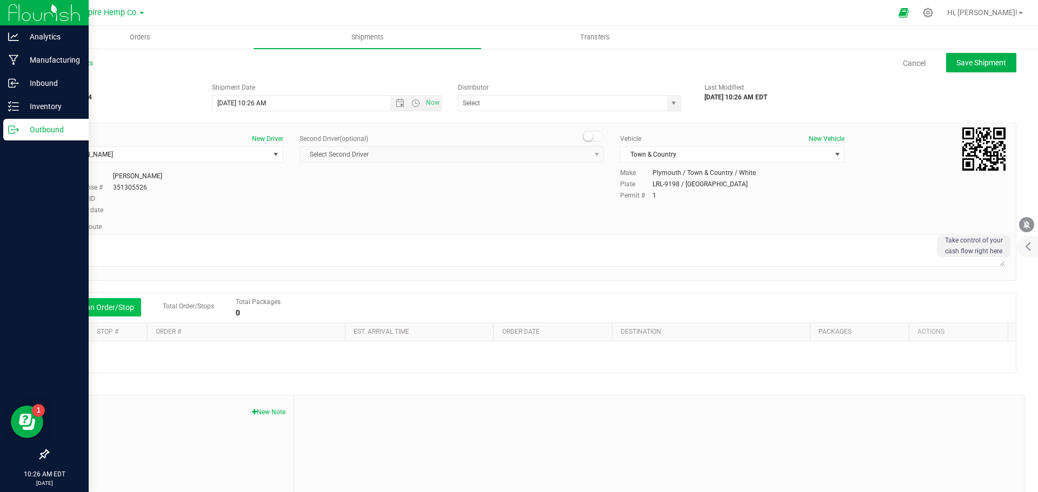
click at [104, 299] on button "Add an Order/Stop" at bounding box center [98, 307] width 85 height 18
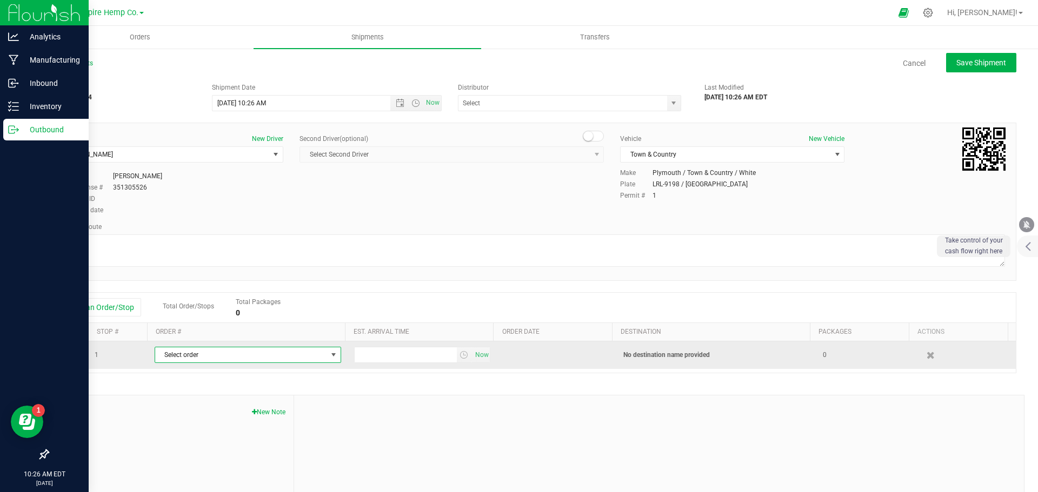
click at [213, 355] on span "Select order" at bounding box center [241, 354] width 172 height 15
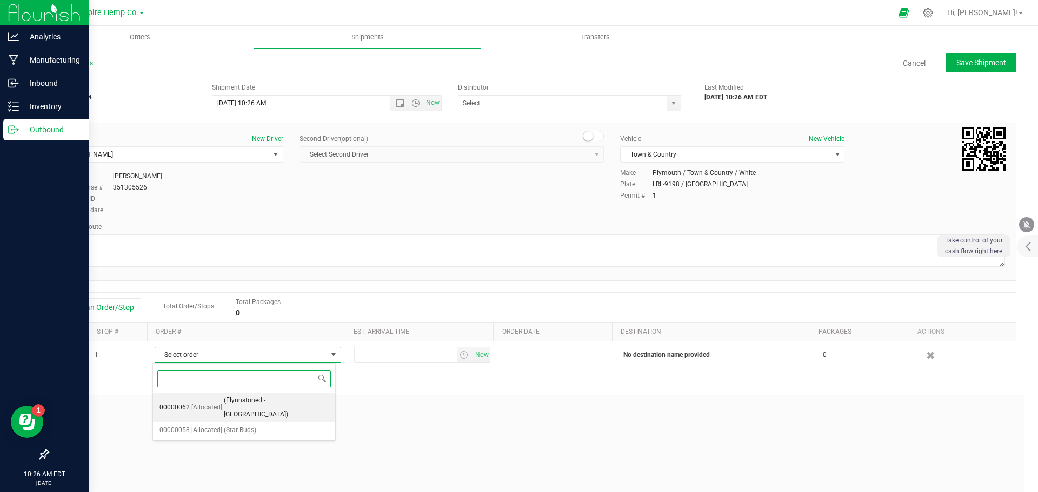
click at [241, 397] on span "(Flynnstoned - [GEOGRAPHIC_DATA])" at bounding box center [276, 408] width 105 height 28
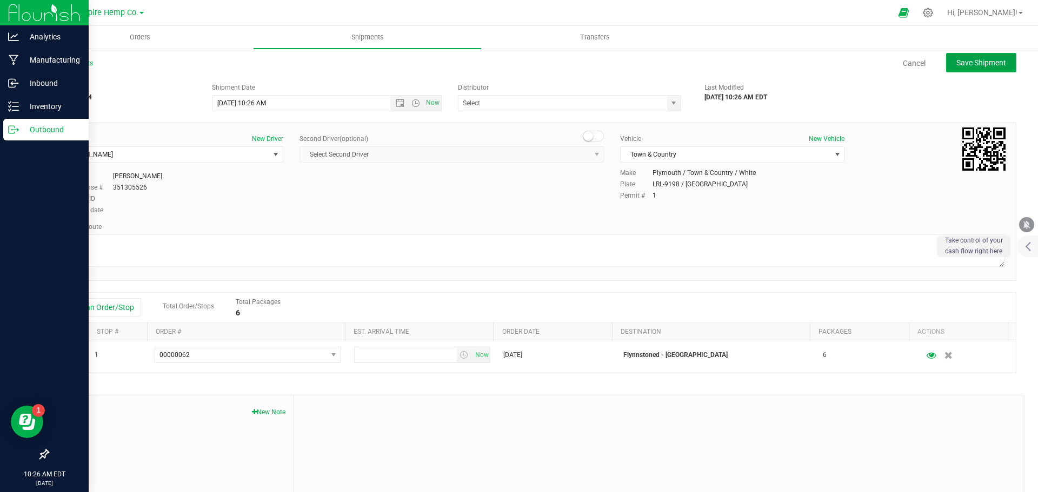
click at [984, 67] on span "Save Shipment" at bounding box center [981, 62] width 50 height 9
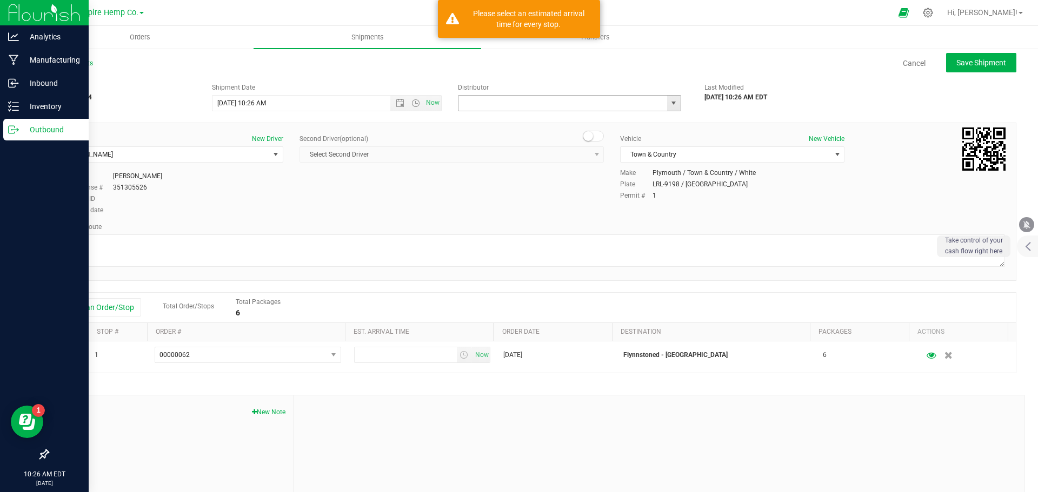
click at [579, 104] on input "text" at bounding box center [559, 103] width 202 height 15
click at [671, 106] on span "select" at bounding box center [673, 103] width 9 height 9
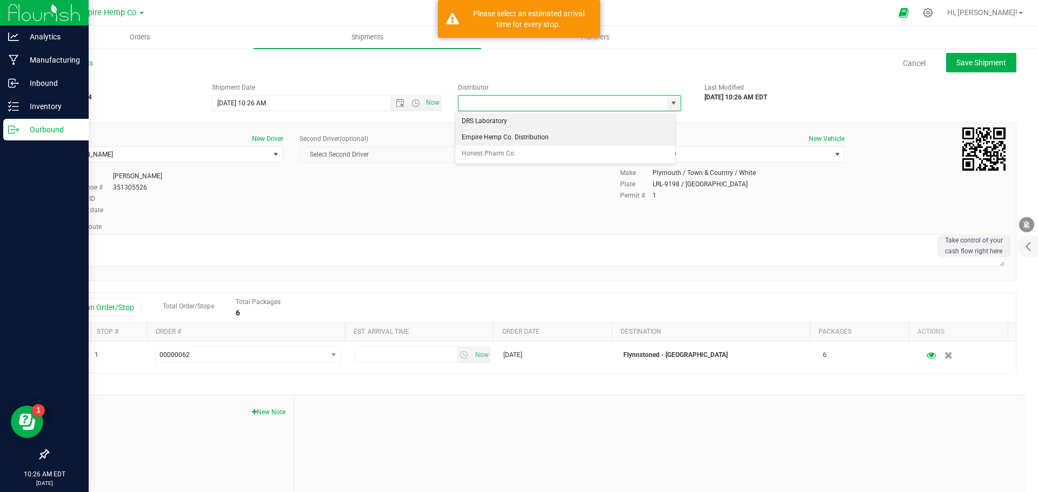
click at [610, 137] on li "Empire Hemp Co. Distribution" at bounding box center [565, 138] width 220 height 16
type input "Empire Hemp Co. Distribution"
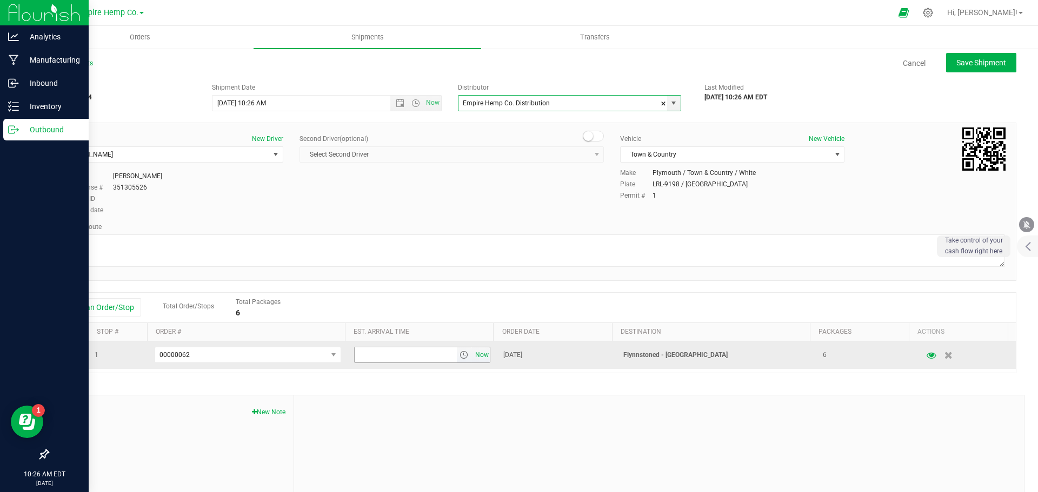
click at [472, 355] on span "Now" at bounding box center [481, 355] width 18 height 16
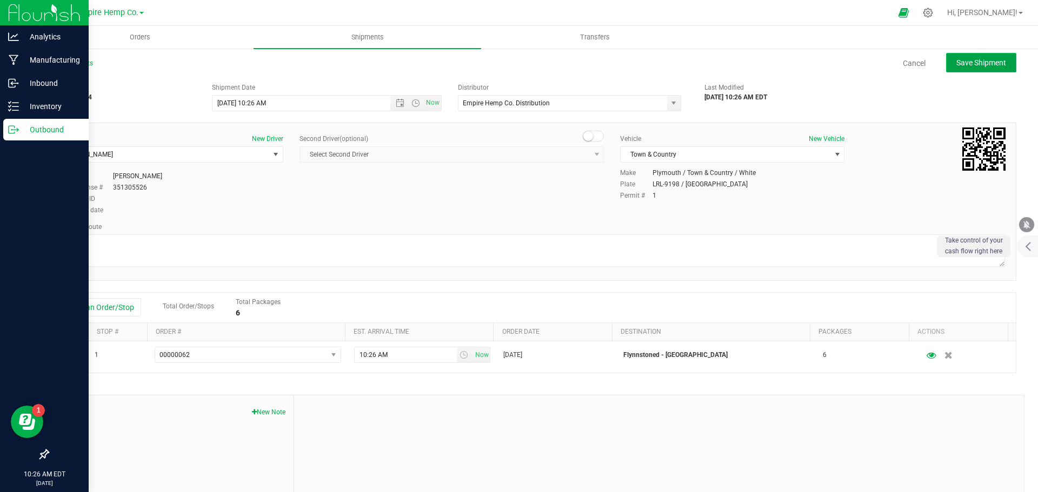
click at [954, 55] on button "Save Shipment" at bounding box center [981, 62] width 70 height 19
type input "[DATE] 2:26 PM"
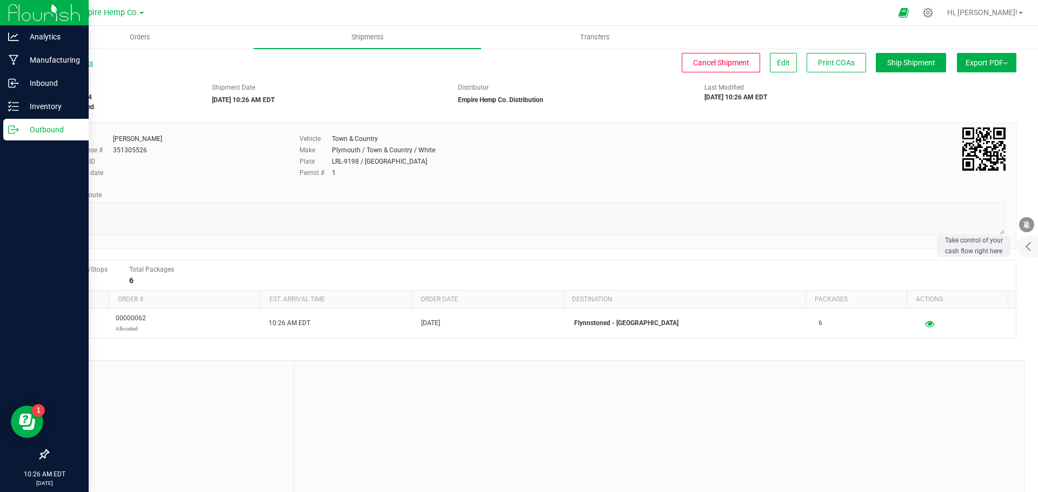
click at [77, 62] on link "All Shipments" at bounding box center [70, 63] width 45 height 8
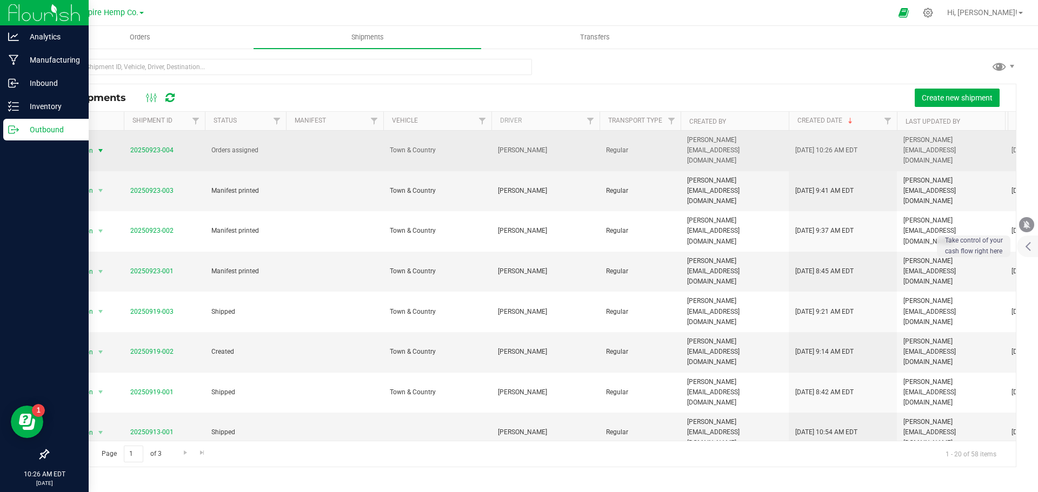
click at [101, 146] on span "select" at bounding box center [100, 150] width 9 height 9
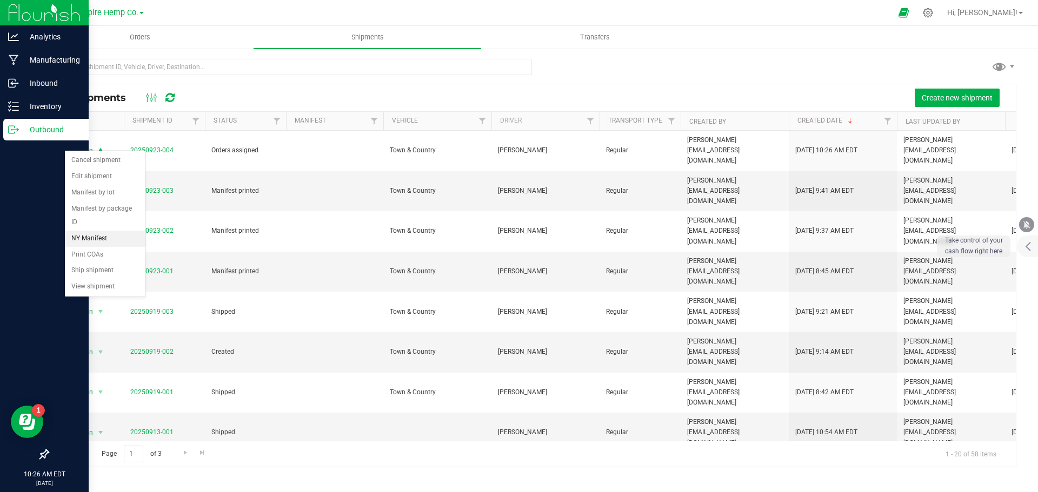
click at [99, 231] on li "NY Manifest" at bounding box center [105, 239] width 81 height 16
